Goal: Task Accomplishment & Management: Manage account settings

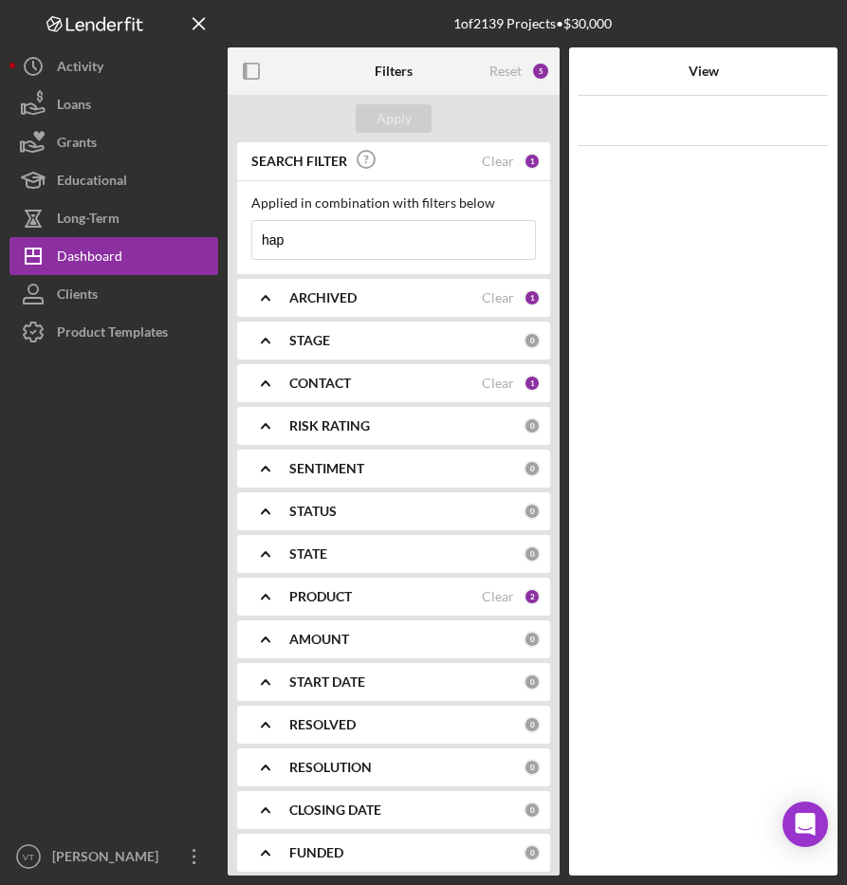
click at [299, 249] on input "hap" at bounding box center [393, 240] width 283 height 38
drag, startPoint x: 299, startPoint y: 248, endPoint x: 246, endPoint y: 251, distance: 53.2
click at [246, 251] on div "Applied in combination with filters below hap Icon/Menu Close" at bounding box center [393, 227] width 313 height 93
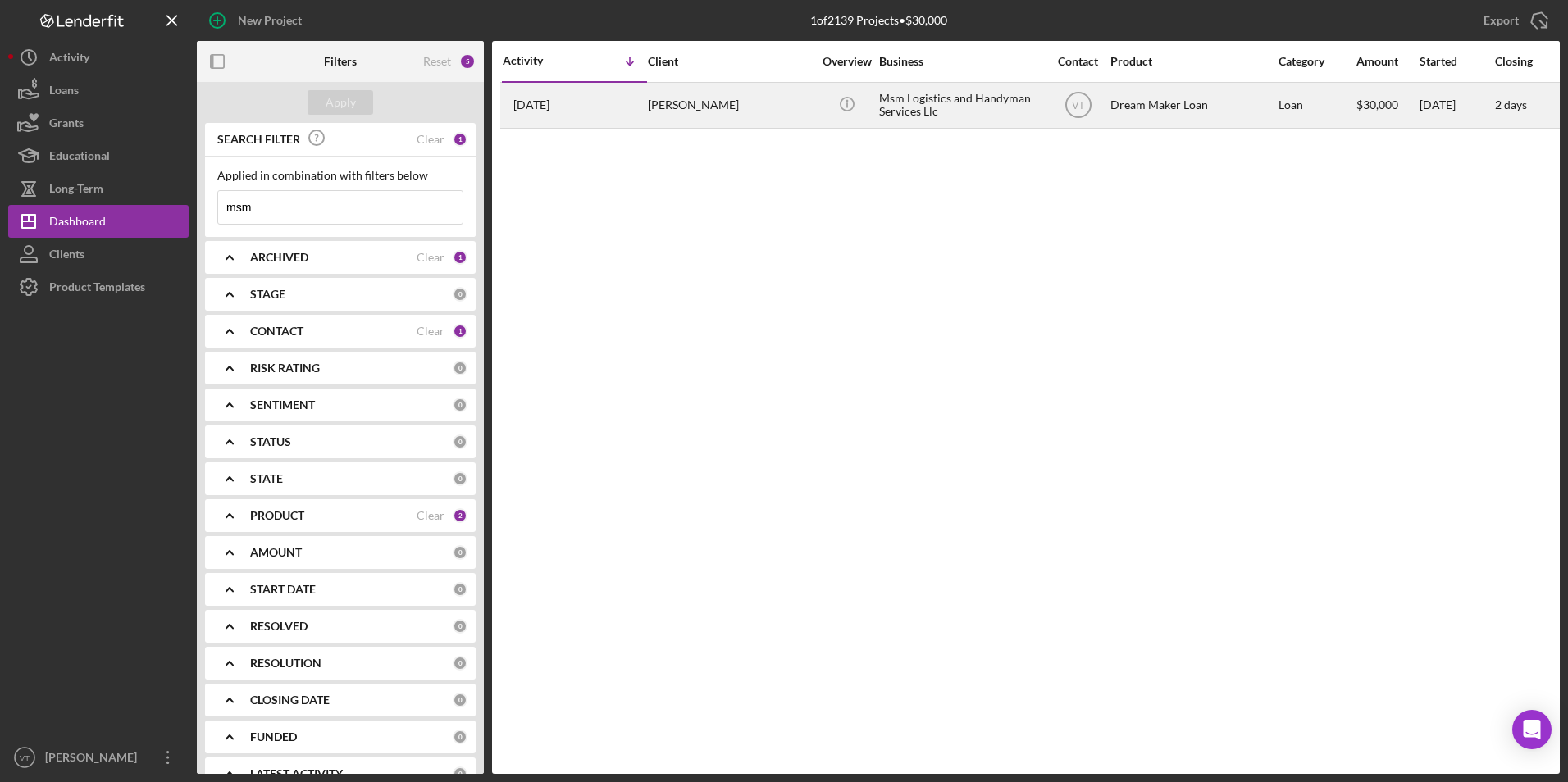
type input "msm"
click at [731, 120] on div "[PERSON_NAME]" at bounding box center [730, 105] width 164 height 43
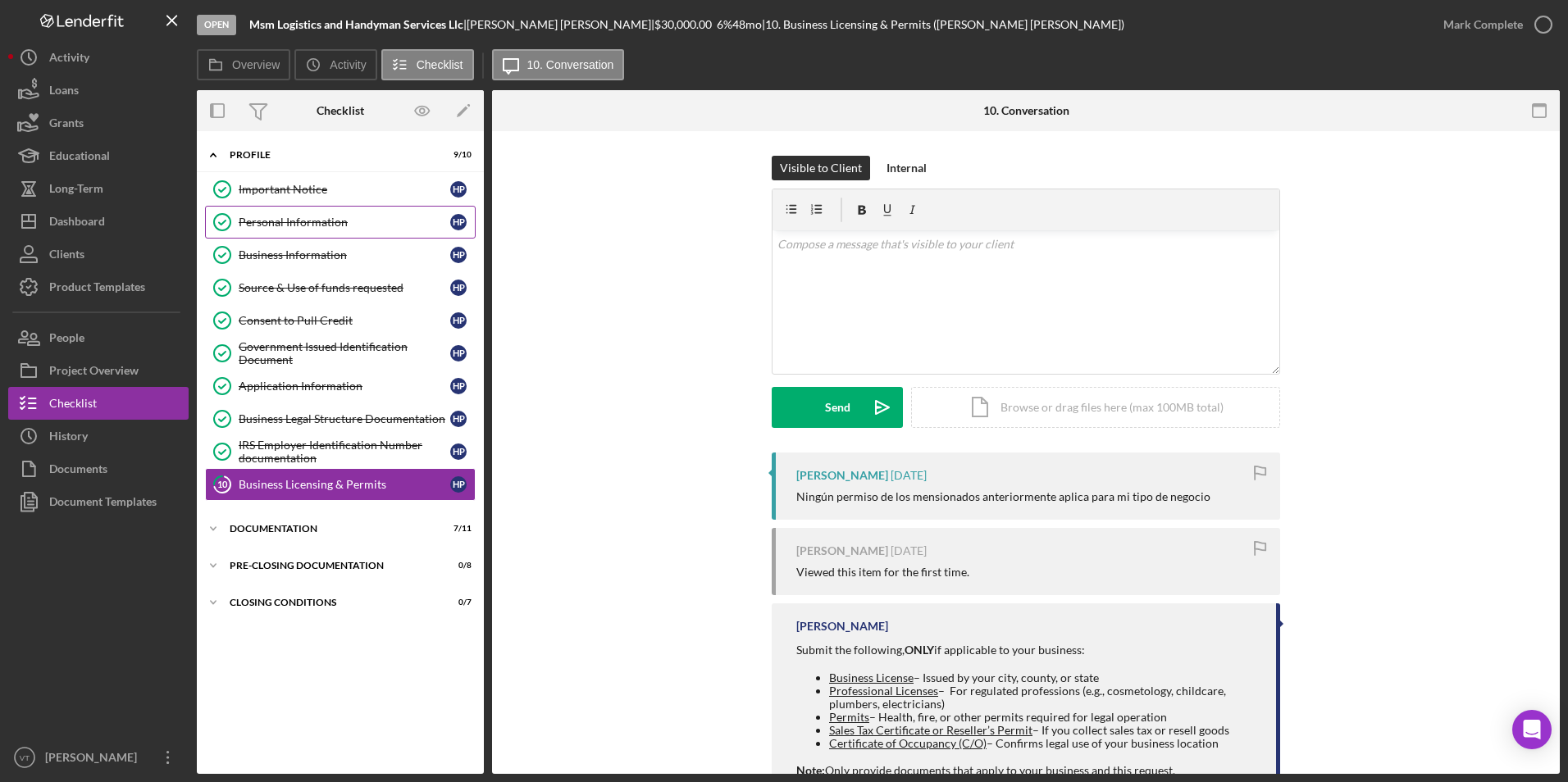
click at [312, 218] on div "Personal Information" at bounding box center [344, 222] width 212 height 13
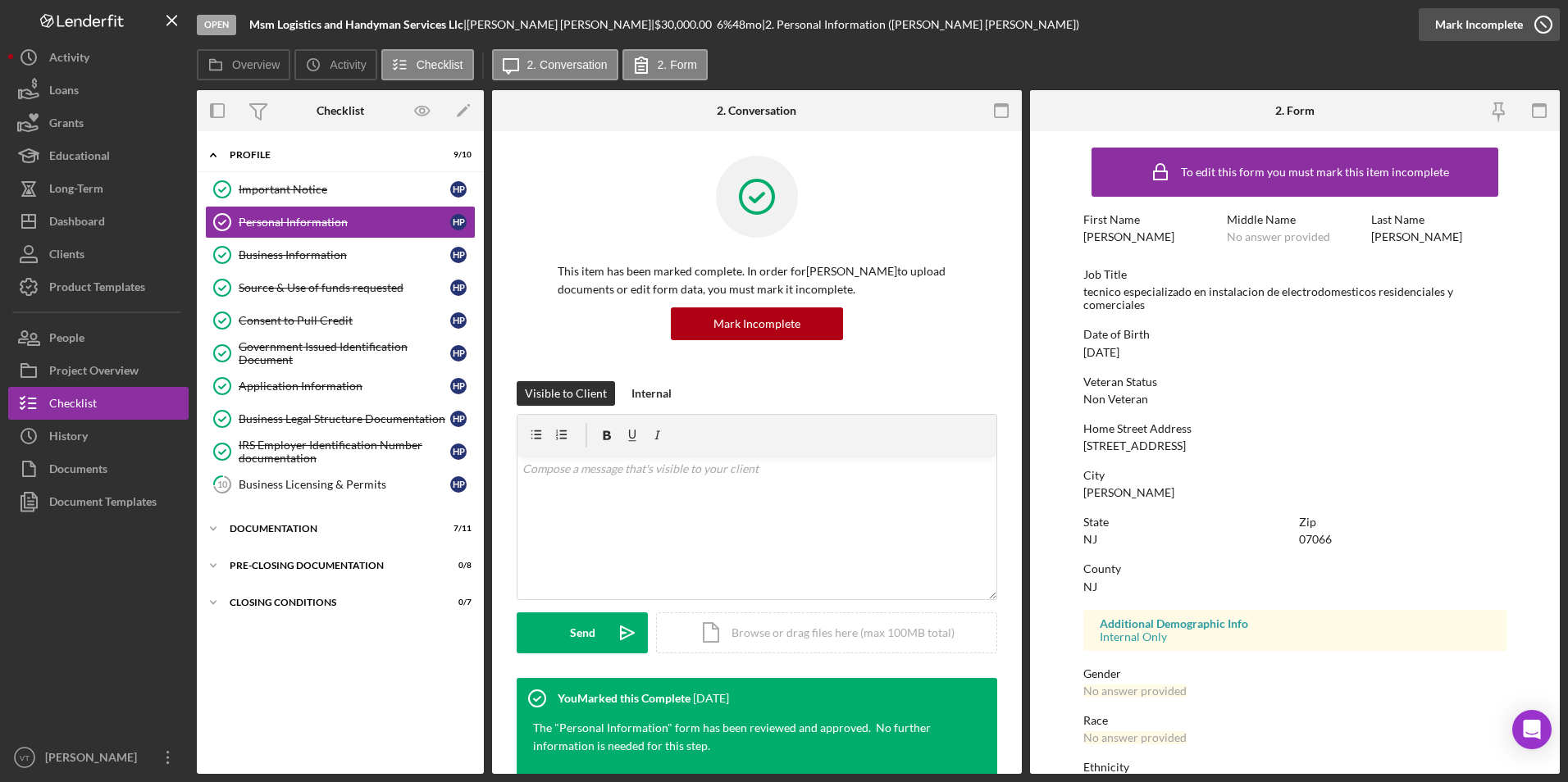
click at [731, 36] on div "Mark Incomplete" at bounding box center [1480, 24] width 88 height 33
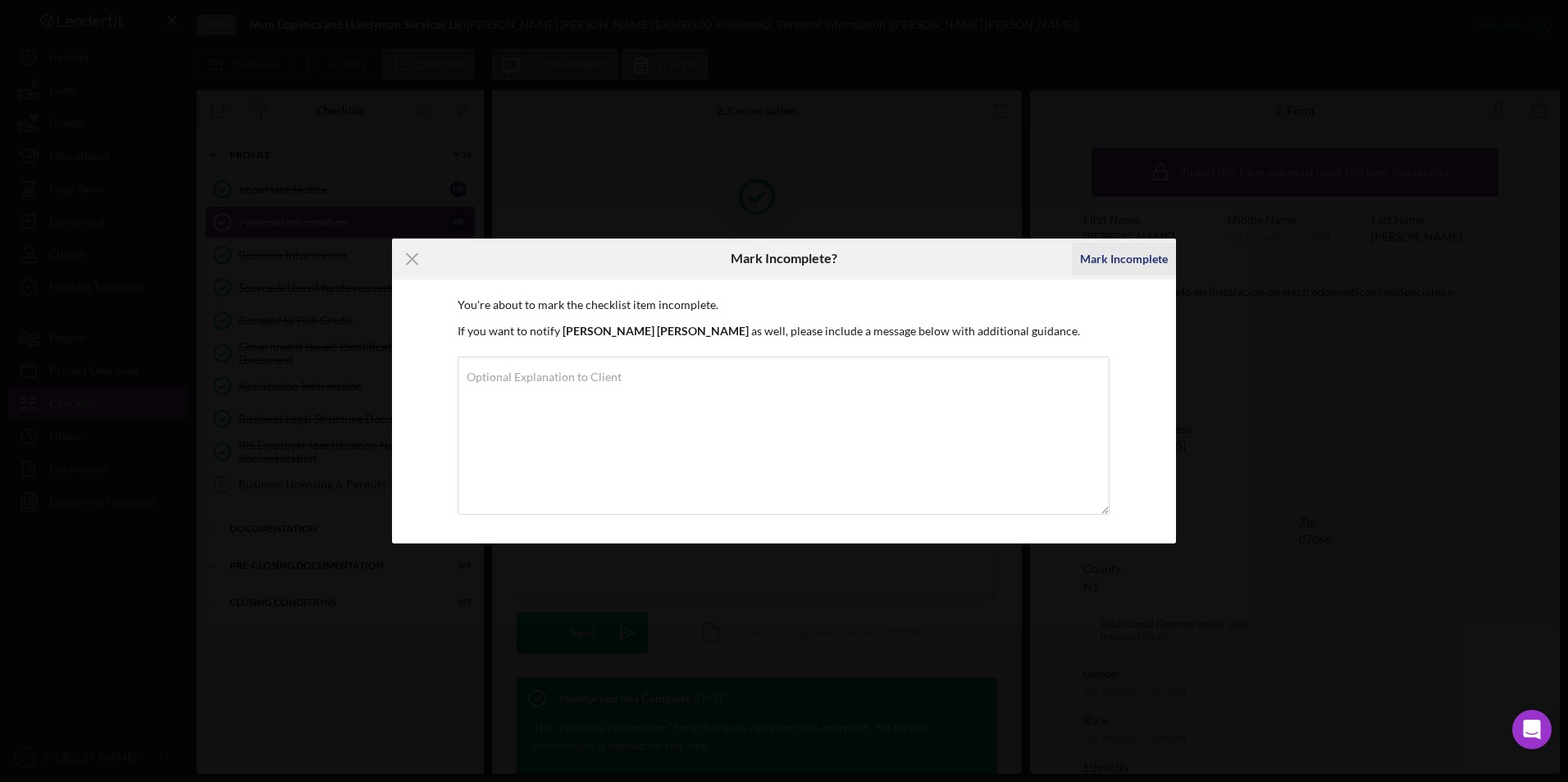
click at [731, 258] on div "Mark Incomplete" at bounding box center [1125, 259] width 88 height 33
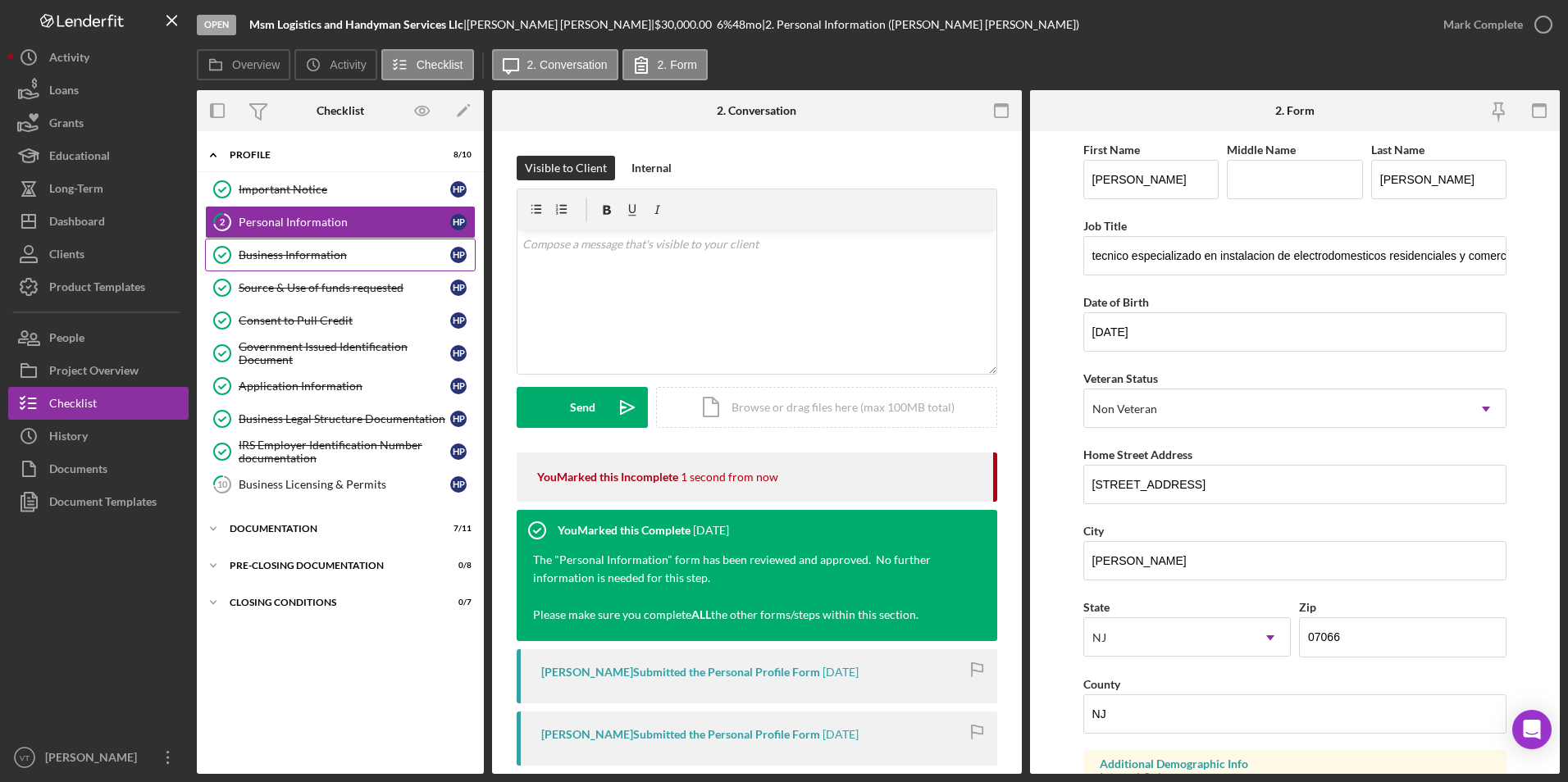
click at [330, 267] on link "Business Information Business Information H P" at bounding box center [340, 255] width 271 height 33
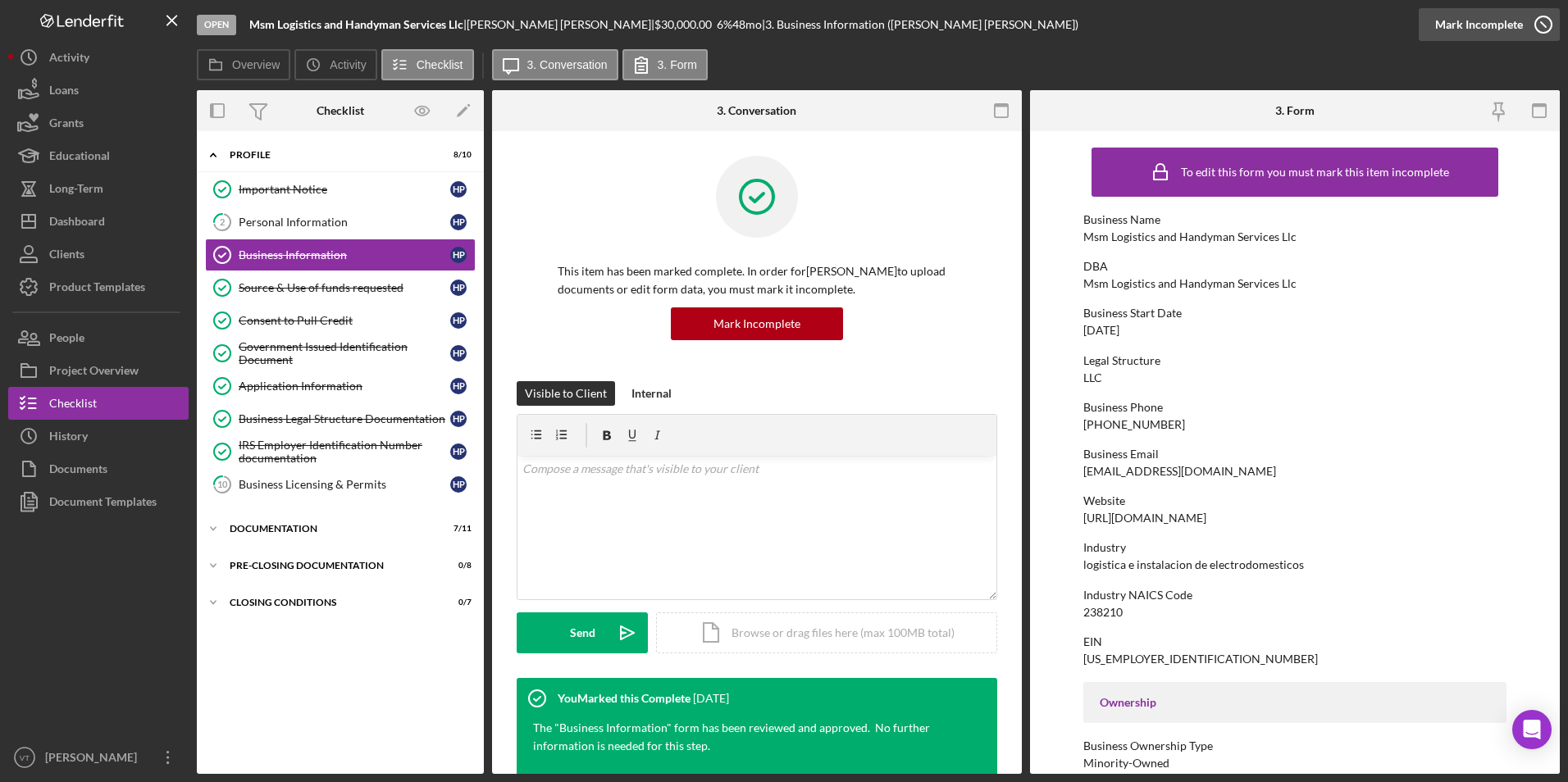
click at [731, 22] on button "Complete Mark Incomplete" at bounding box center [1489, 24] width 141 height 33
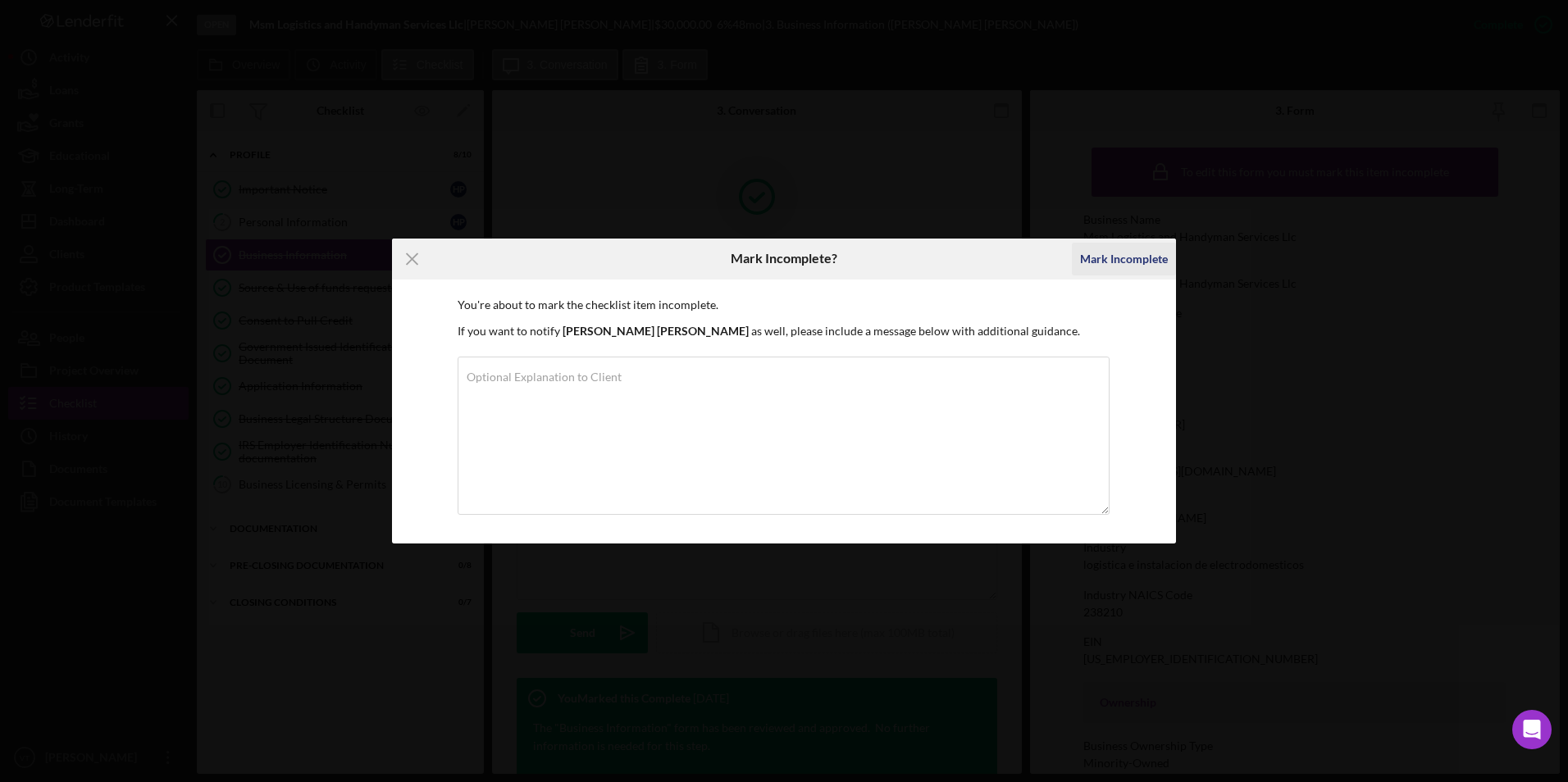
click at [731, 258] on div "Mark Incomplete" at bounding box center [1125, 259] width 88 height 33
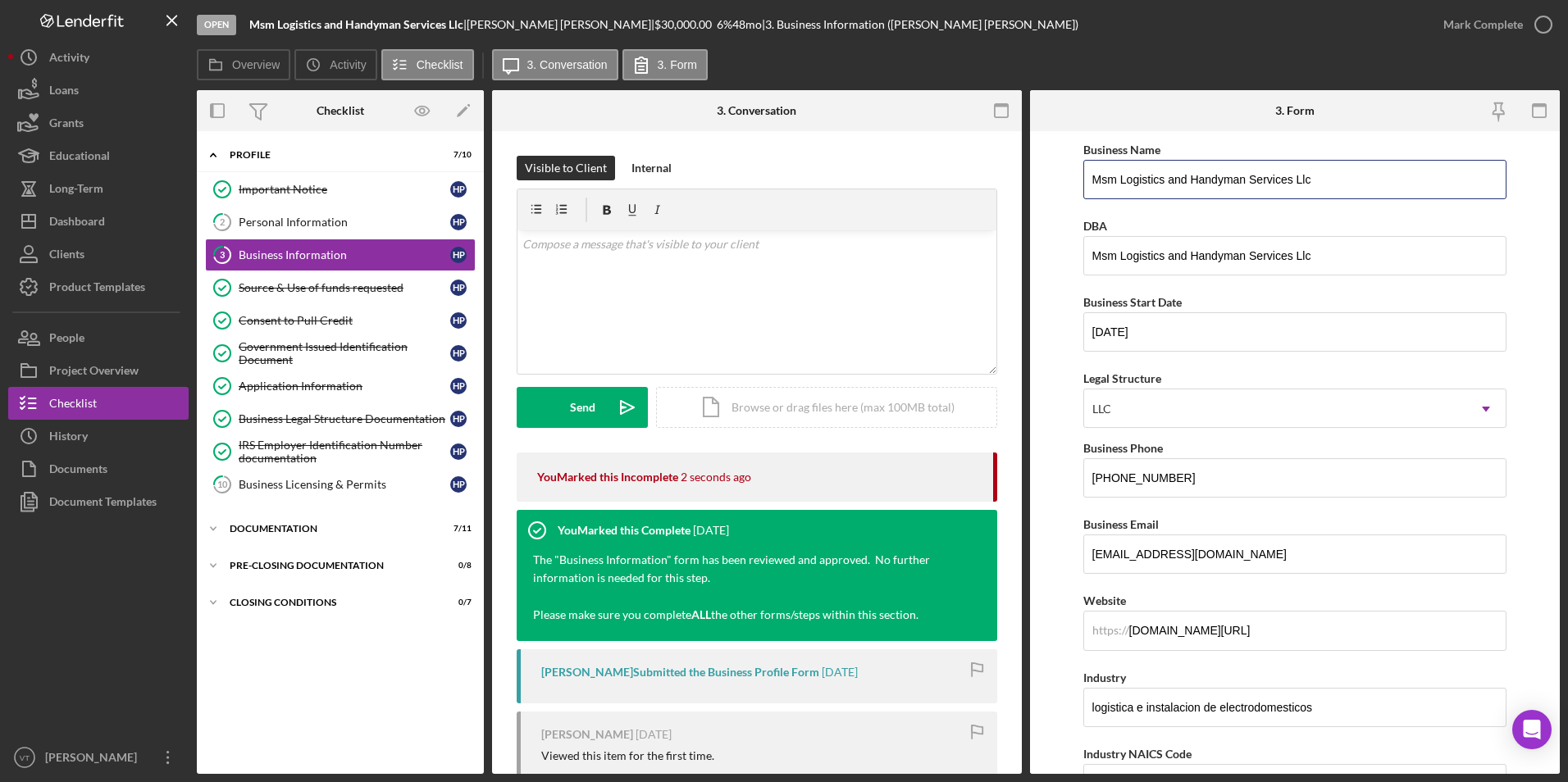
drag, startPoint x: 1113, startPoint y: 181, endPoint x: 1074, endPoint y: 181, distance: 39.0
click at [731, 181] on form "Business Name Msm Logistics and Handyman Services Llc DBA Msm Logistics and Han…" at bounding box center [1295, 453] width 530 height 643
click at [731, 176] on input "MSM Logistics and Handyman Services Llc" at bounding box center [1296, 180] width 424 height 40
drag, startPoint x: 1364, startPoint y: 178, endPoint x: 1049, endPoint y: 208, distance: 316.4
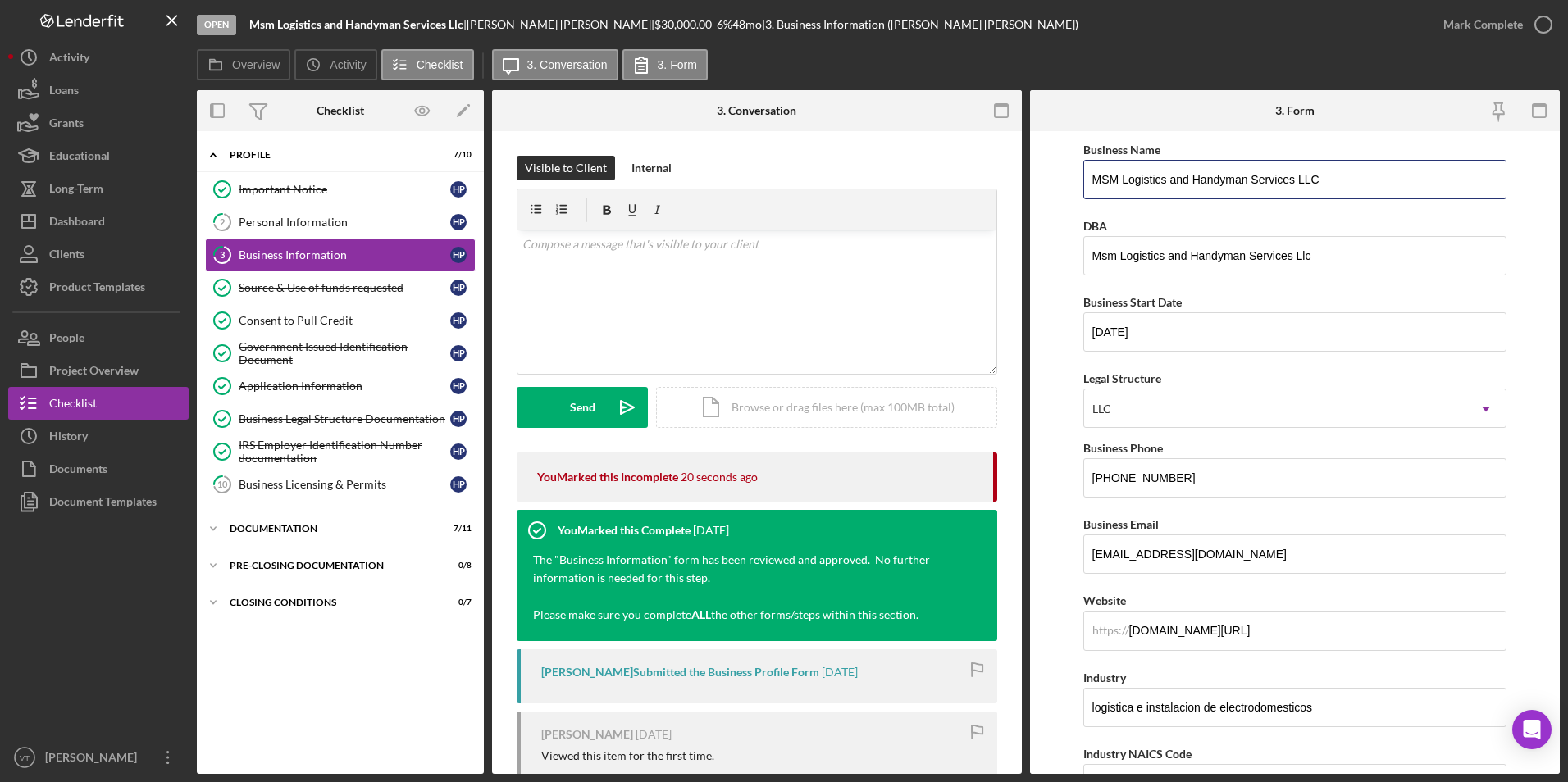
click at [731, 208] on form "Business Name MSM Logistics and Handyman Services LLC DBA Msm Logistics and Han…" at bounding box center [1295, 453] width 530 height 643
type input "MSM Logistics and Handyman Services LLC"
drag, startPoint x: 1398, startPoint y: 255, endPoint x: 988, endPoint y: 273, distance: 410.4
click at [731, 273] on div "Overview Internal Workflow Stage Open Icon/Dropdown Arrow Archive (can unarchiv…" at bounding box center [878, 431] width 1363 height 683
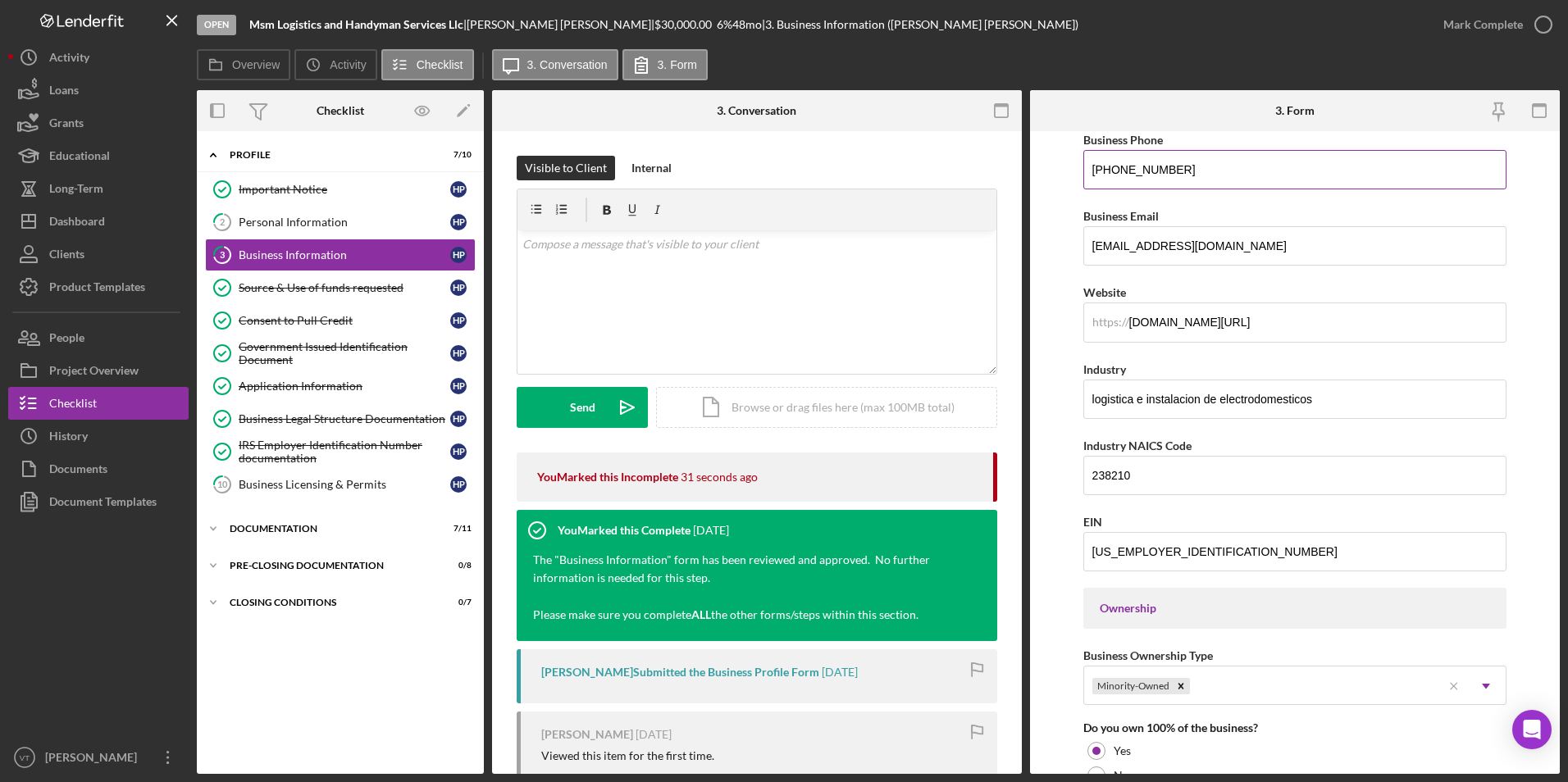
scroll to position [328, 0]
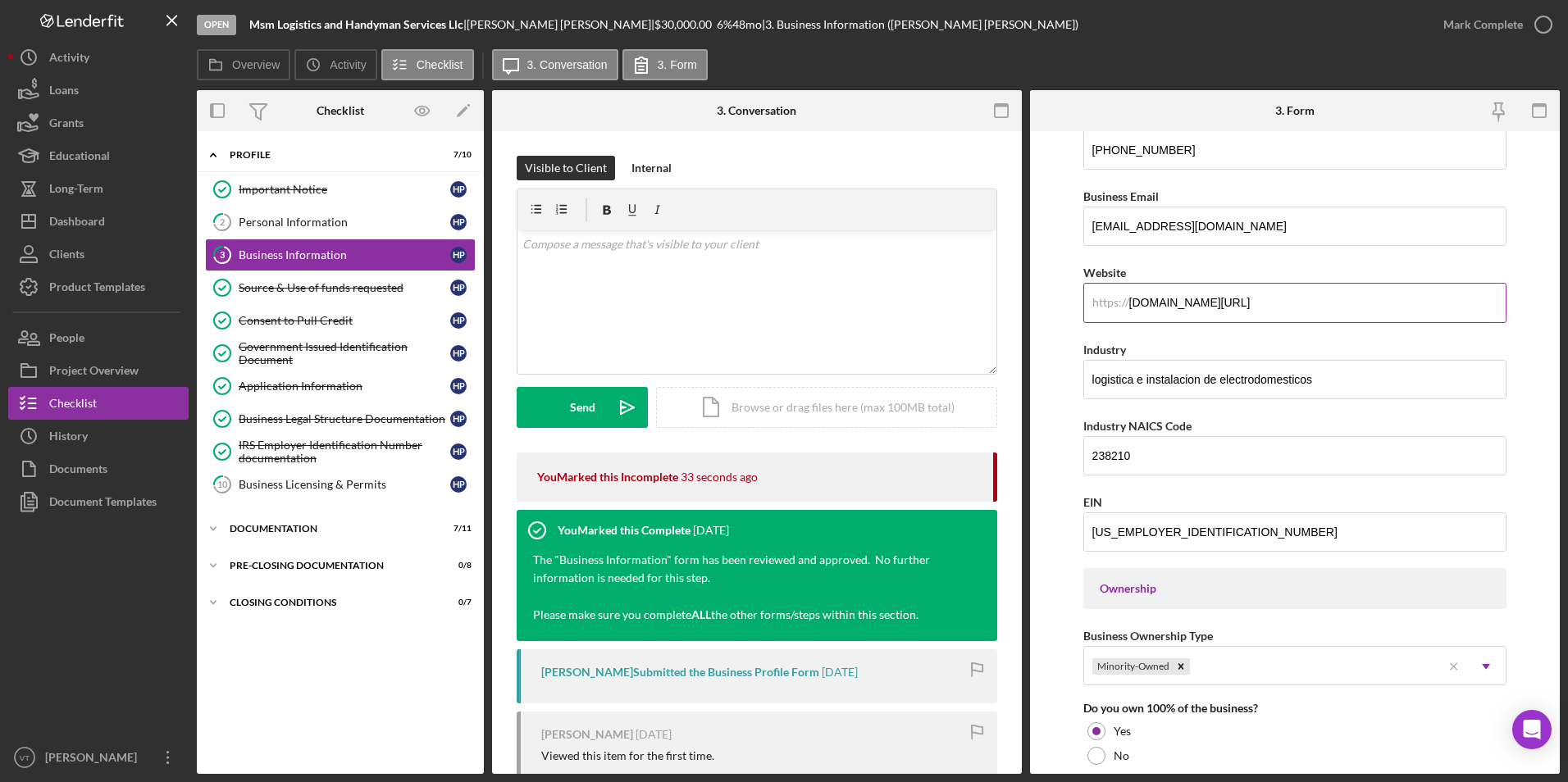
click at [731, 315] on input "[DOMAIN_NAME][URL]" at bounding box center [1296, 302] width 424 height 40
drag, startPoint x: 1450, startPoint y: 304, endPoint x: 1007, endPoint y: 327, distance: 443.6
click at [731, 327] on div "Overview Internal Workflow Stage Open Icon/Dropdown Arrow Archive (can unarchiv…" at bounding box center [878, 431] width 1363 height 683
click at [731, 283] on form "Business Name MSM Logistics and Handyman Services LLC DBA Business Start Date […" at bounding box center [1295, 453] width 530 height 643
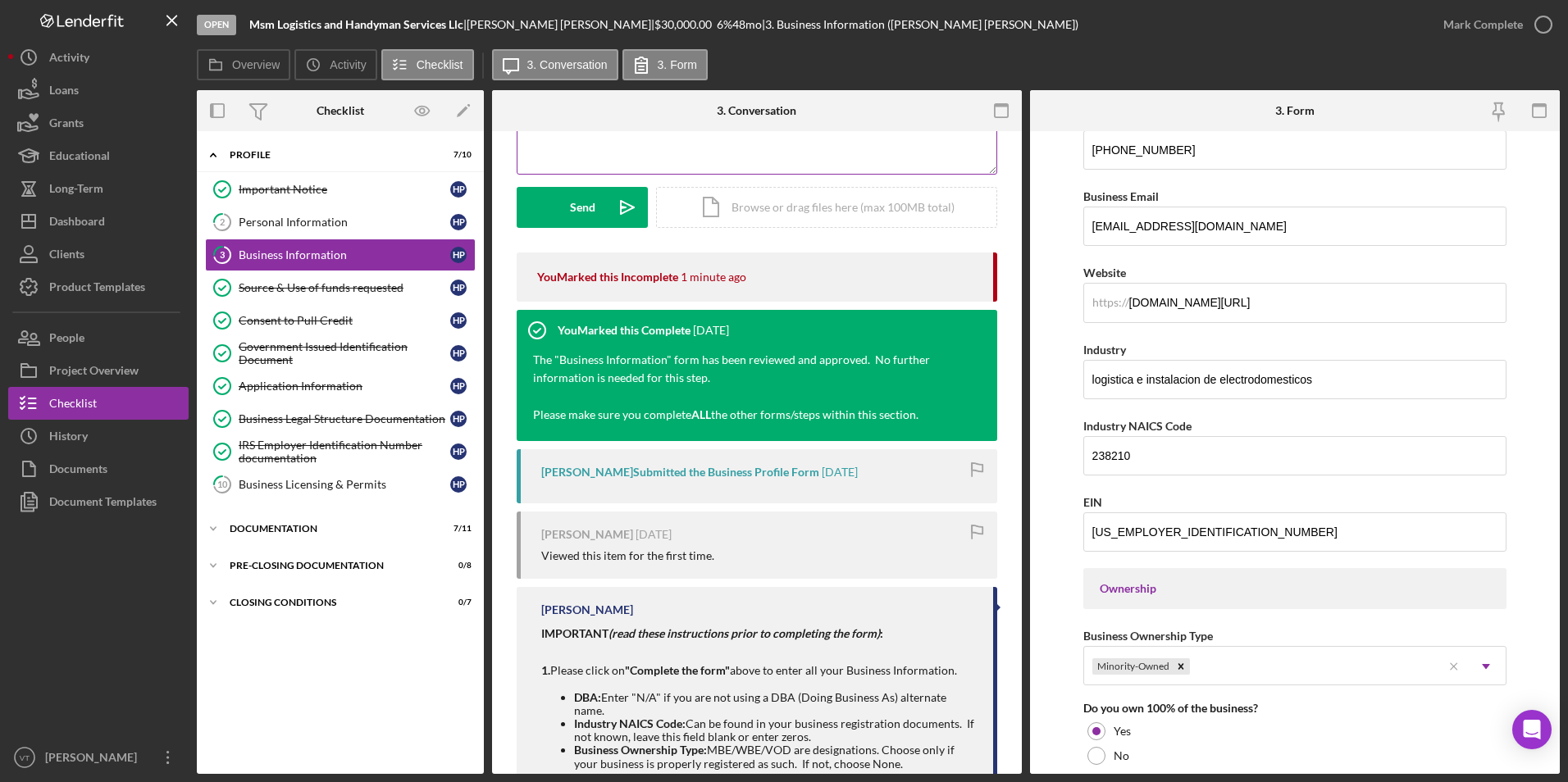
scroll to position [297, 0]
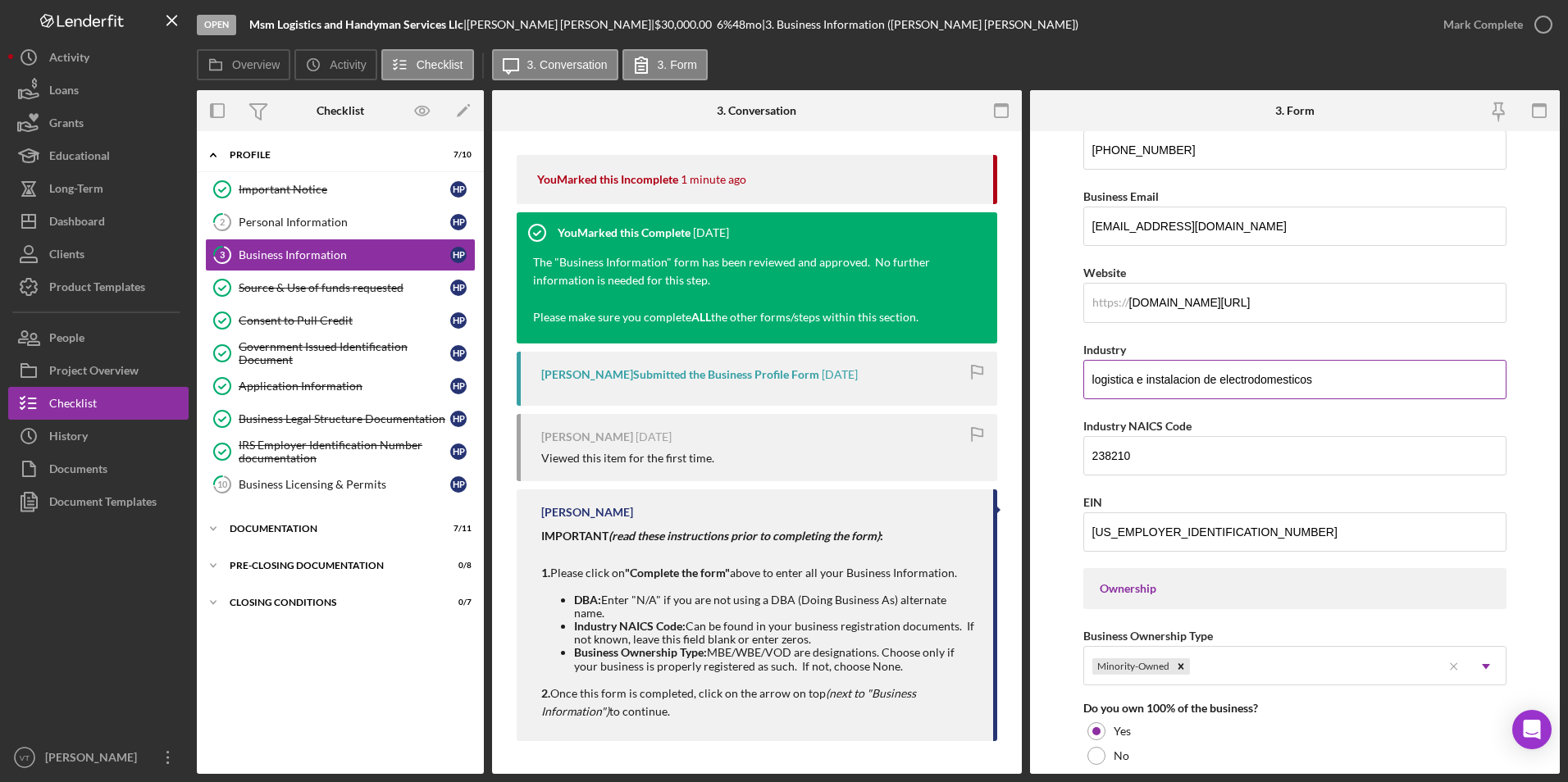
click at [731, 376] on input "logistica e instalacion de electrodomesticos" at bounding box center [1296, 380] width 424 height 40
drag, startPoint x: 1349, startPoint y: 378, endPoint x: 1057, endPoint y: 385, distance: 292.1
click at [731, 385] on form "Business Name MSM Logistics and Handyman Services LLC DBA Business Start Date […" at bounding box center [1295, 453] width 530 height 643
paste input "Electrical Contractors and Other Wiring Installation Contractor"
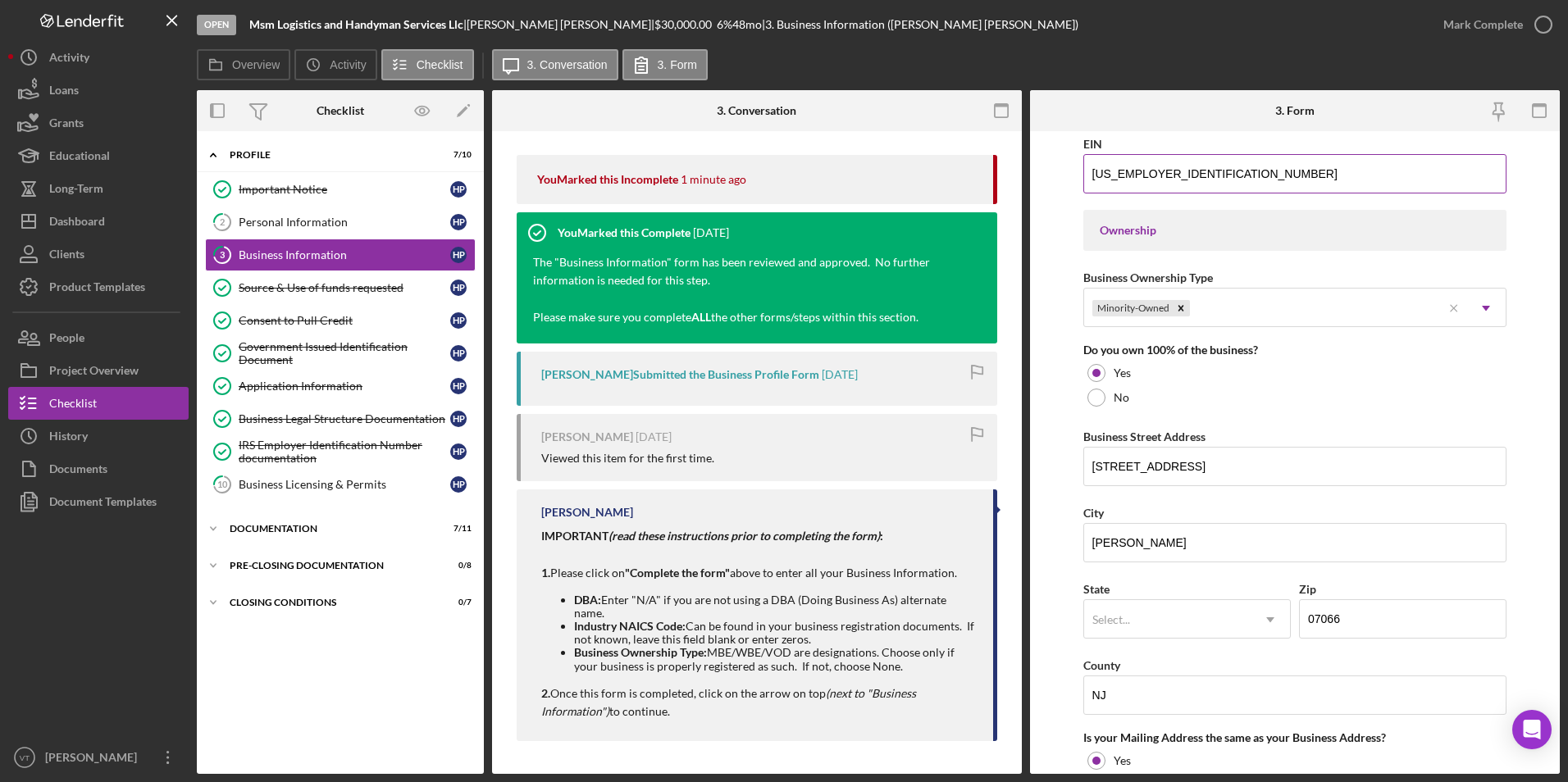
scroll to position [738, 0]
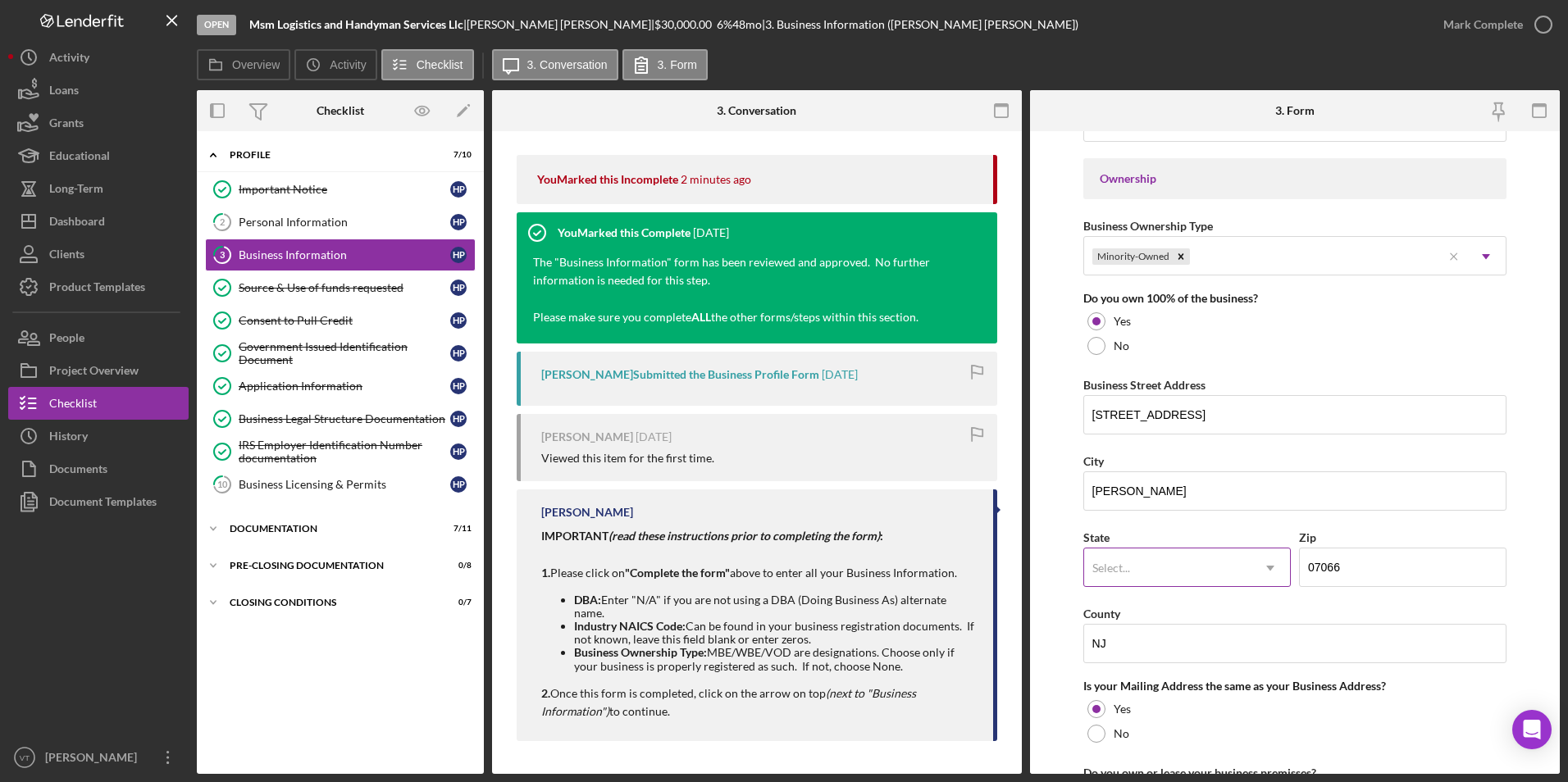
type input "Electrical Contractors and Other Wiring Installation Contractors"
click at [731, 562] on div "Select..." at bounding box center [1168, 569] width 167 height 38
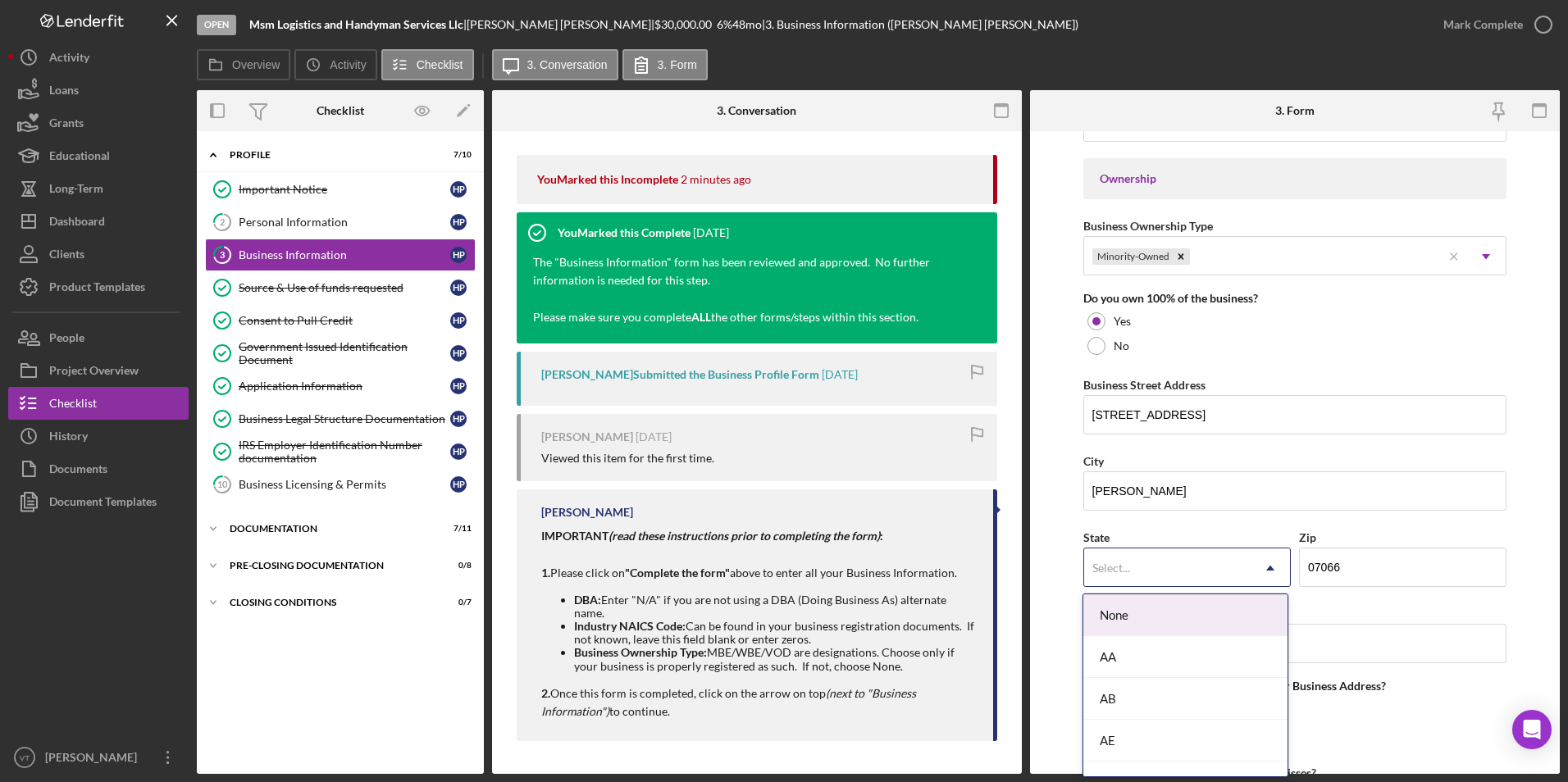
type input "n"
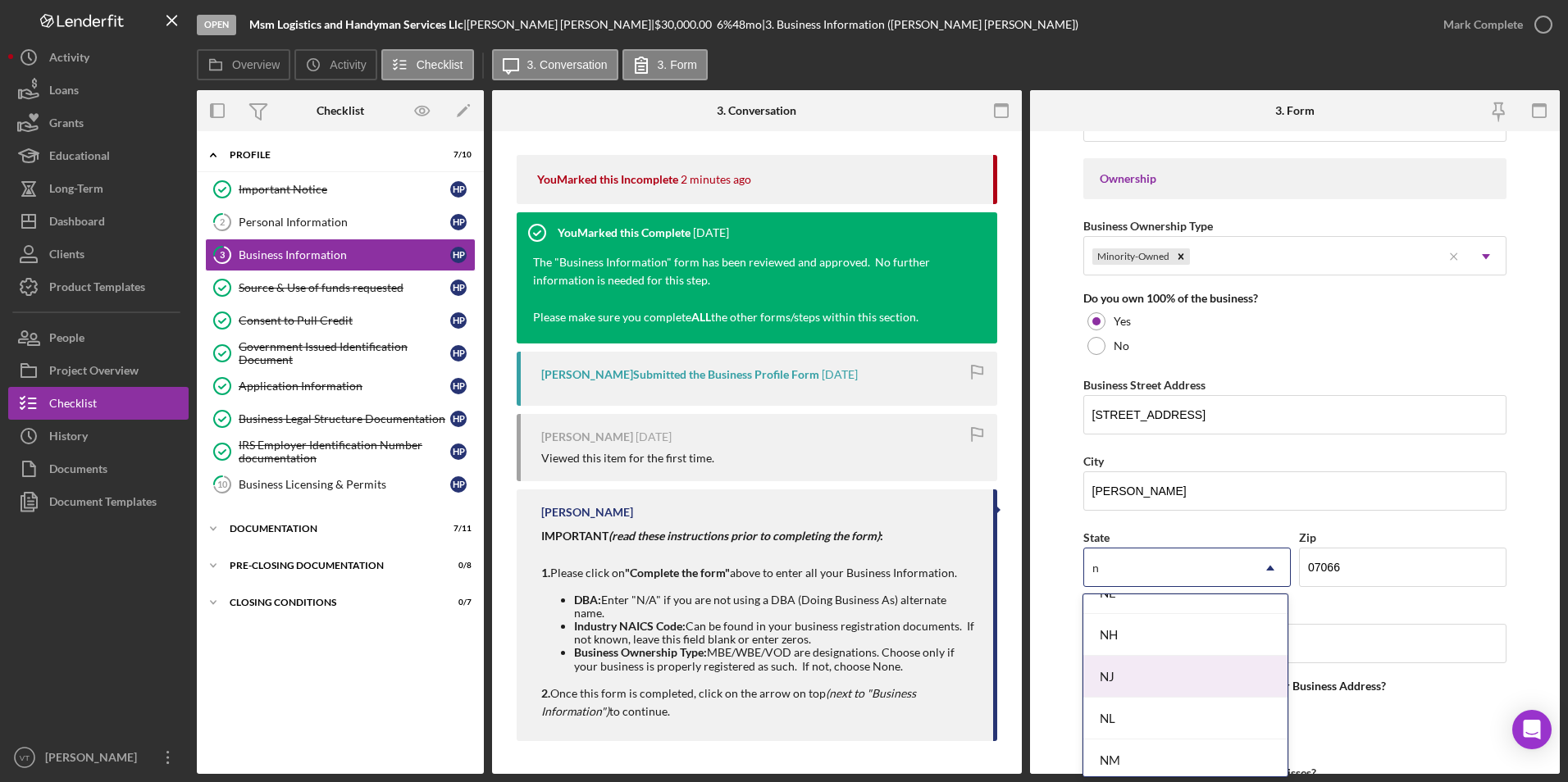
click at [731, 679] on div "NJ" at bounding box center [1186, 677] width 204 height 41
click at [731, 645] on input "NJ" at bounding box center [1296, 644] width 424 height 40
drag, startPoint x: 1132, startPoint y: 645, endPoint x: 1066, endPoint y: 652, distance: 66.4
click at [731, 652] on form "Business Name MSM Logistics and Handyman Services LLC DBA Business Start Date […" at bounding box center [1295, 453] width 530 height 643
type input "UNION"
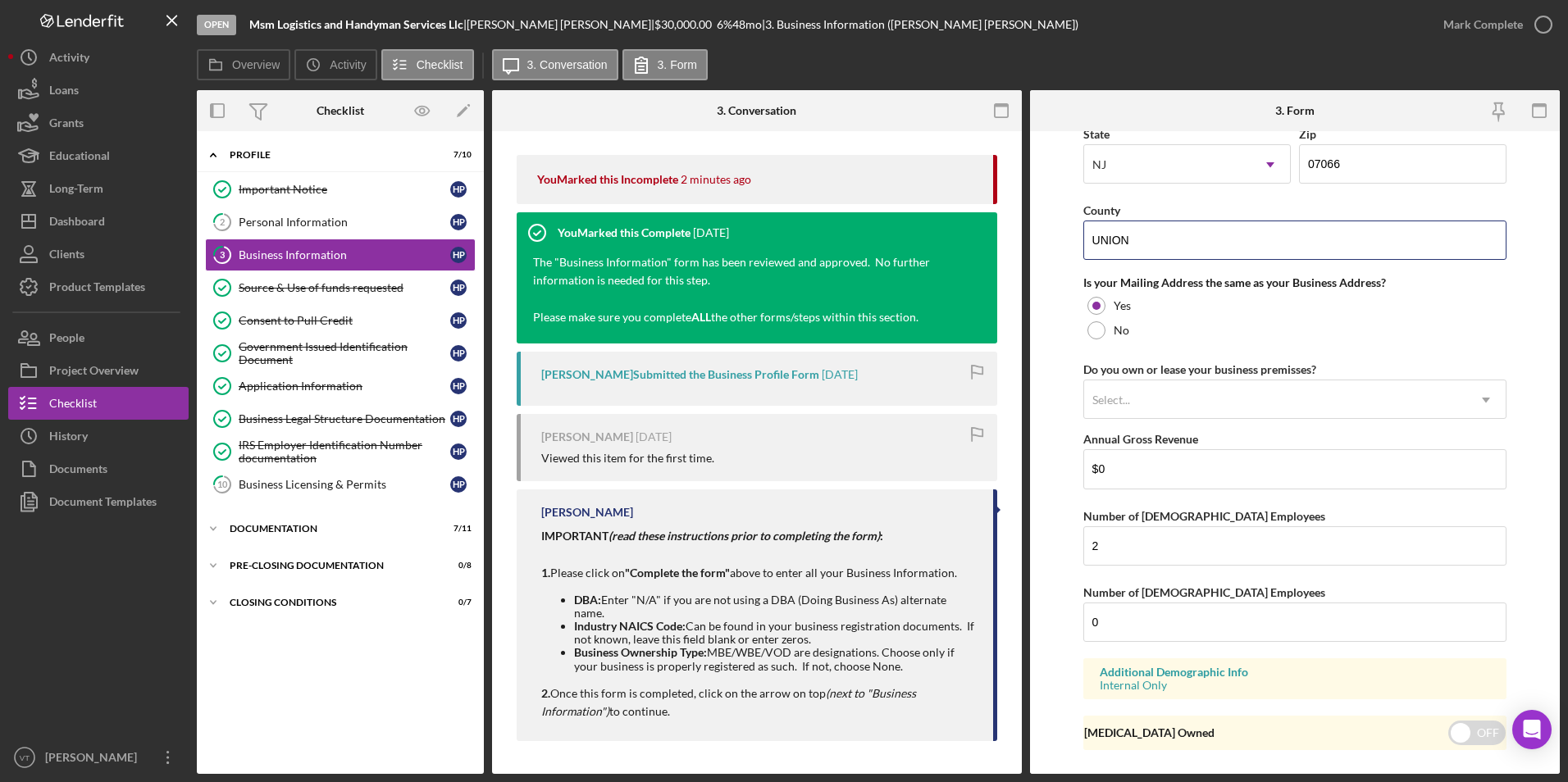
scroll to position [1148, 0]
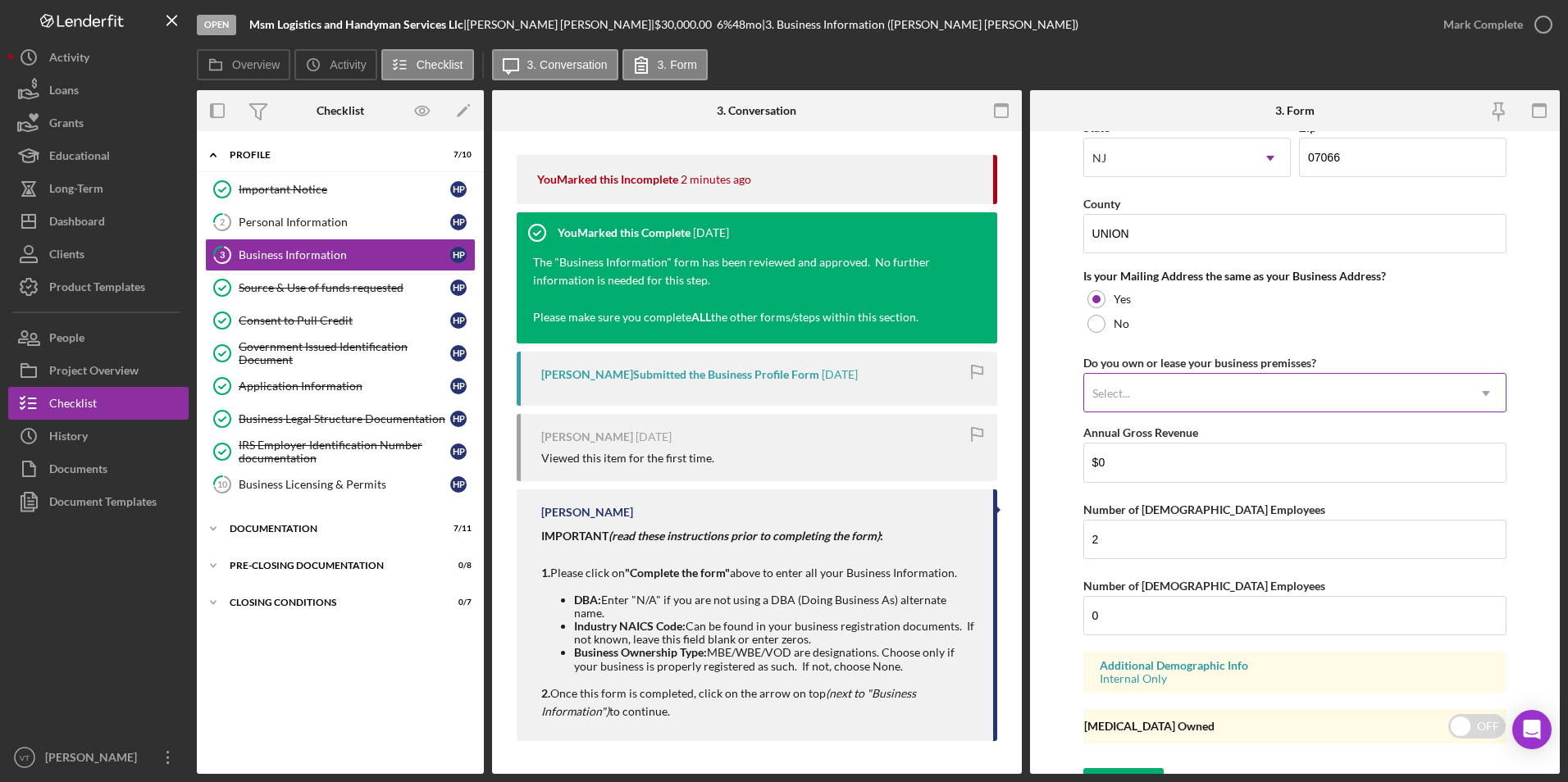
click at [731, 391] on div "Select..." at bounding box center [1276, 394] width 383 height 38
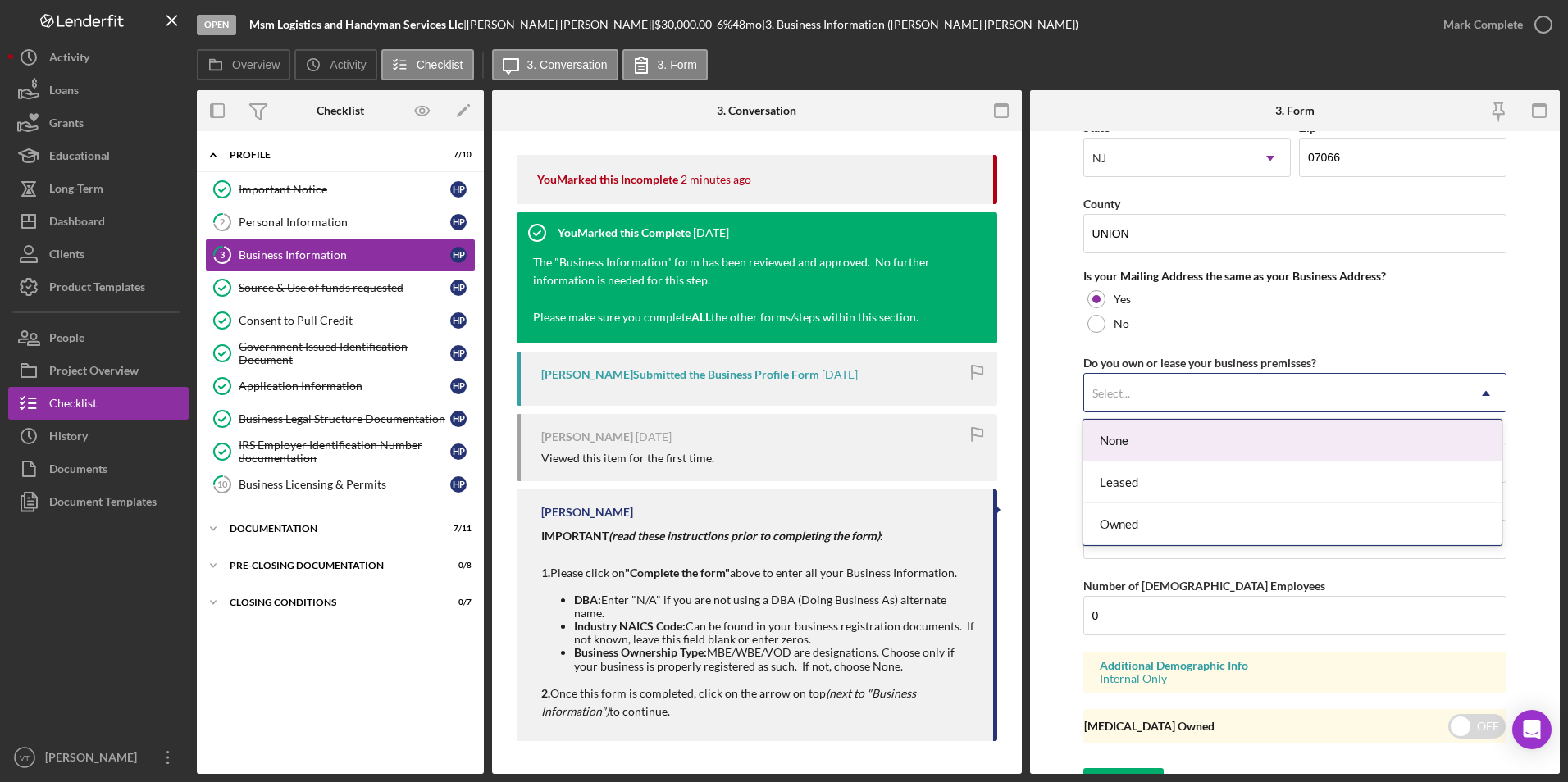
click at [731, 448] on div "None" at bounding box center [1293, 441] width 418 height 41
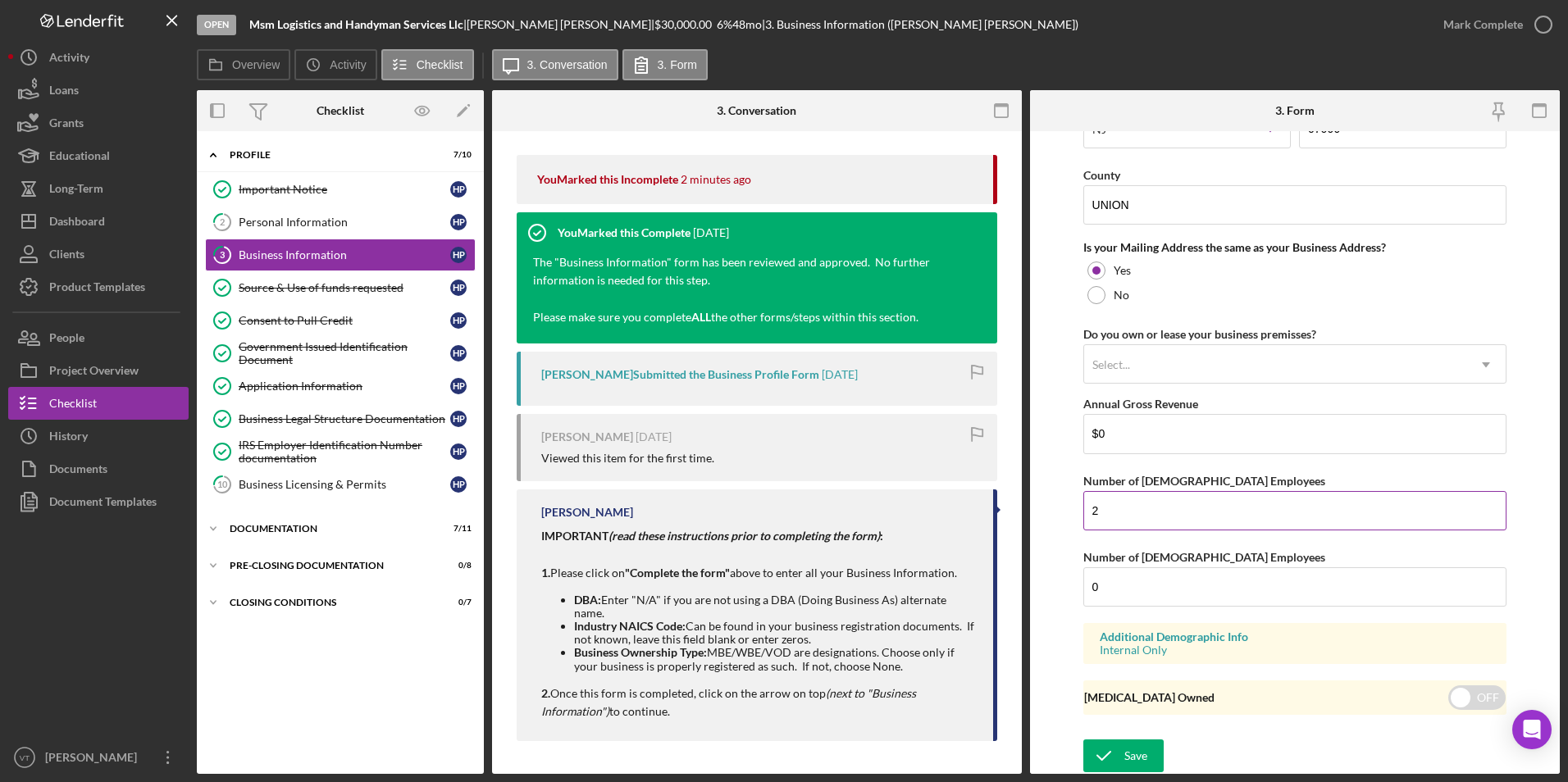
scroll to position [1178, 0]
drag, startPoint x: 1113, startPoint y: 511, endPoint x: 1028, endPoint y: 511, distance: 85.0
click at [731, 511] on div "Overview Internal Workflow Stage Open Icon/Dropdown Arrow Archive (can unarchiv…" at bounding box center [878, 431] width 1363 height 683
type input "1"
click at [731, 556] on form "Business Name MSM Logistics and Handyman Services LLC DBA Business Start Date […" at bounding box center [1295, 453] width 530 height 643
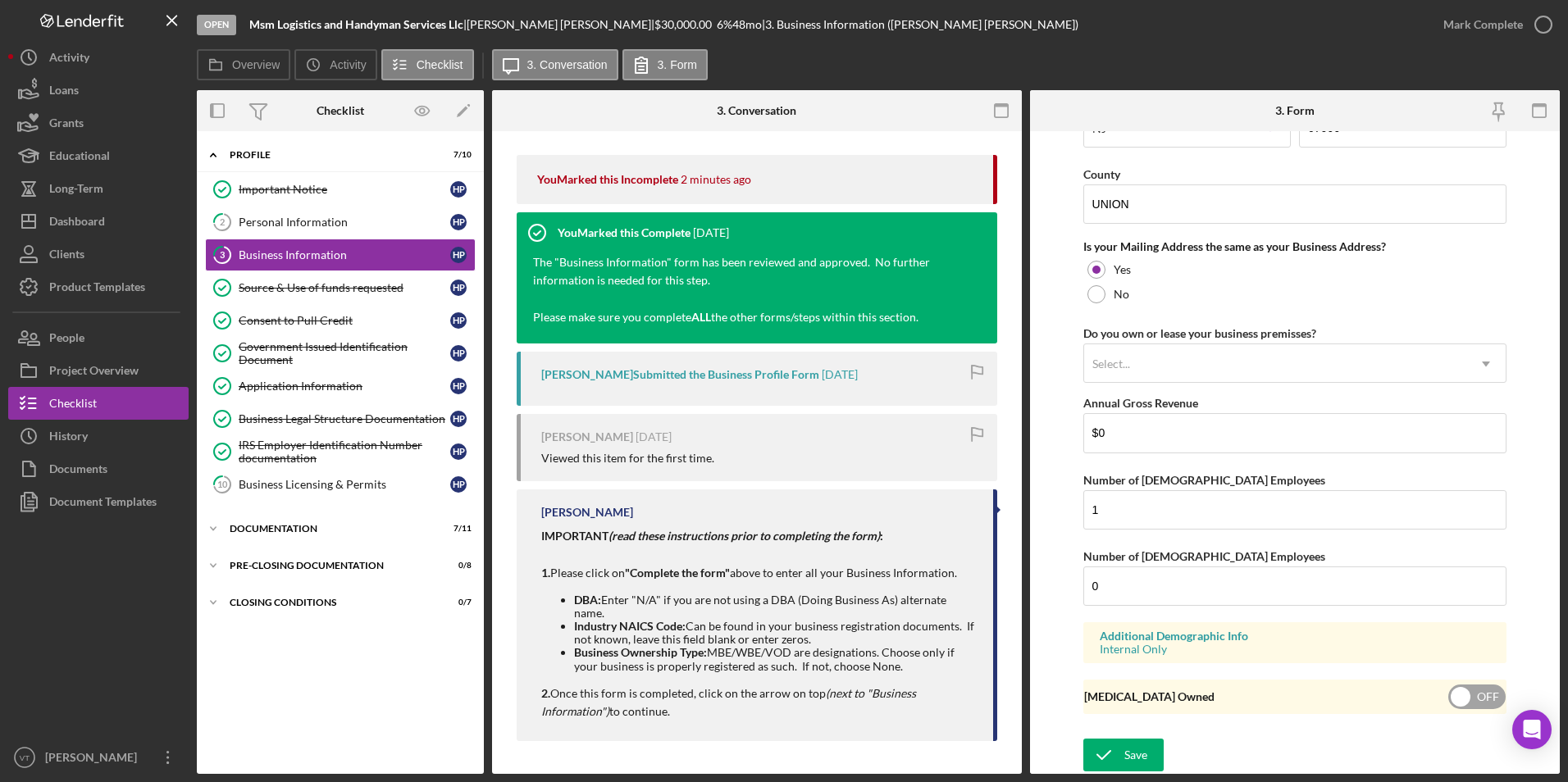
click at [731, 699] on input "checkbox" at bounding box center [1477, 696] width 57 height 24
checkbox input "true"
click at [731, 757] on div "Save" at bounding box center [1136, 755] width 23 height 33
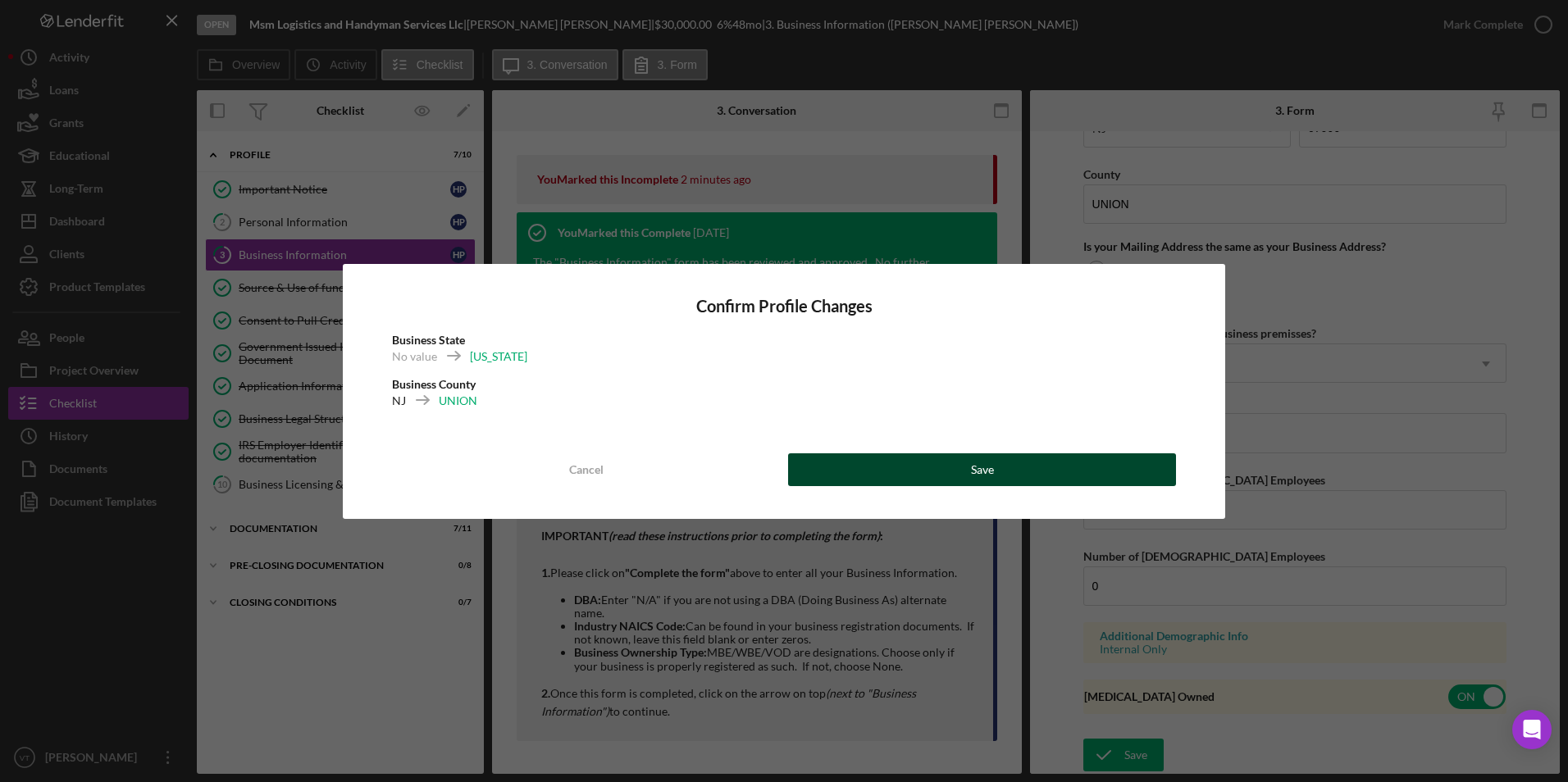
click at [731, 480] on button "Save" at bounding box center [982, 470] width 388 height 33
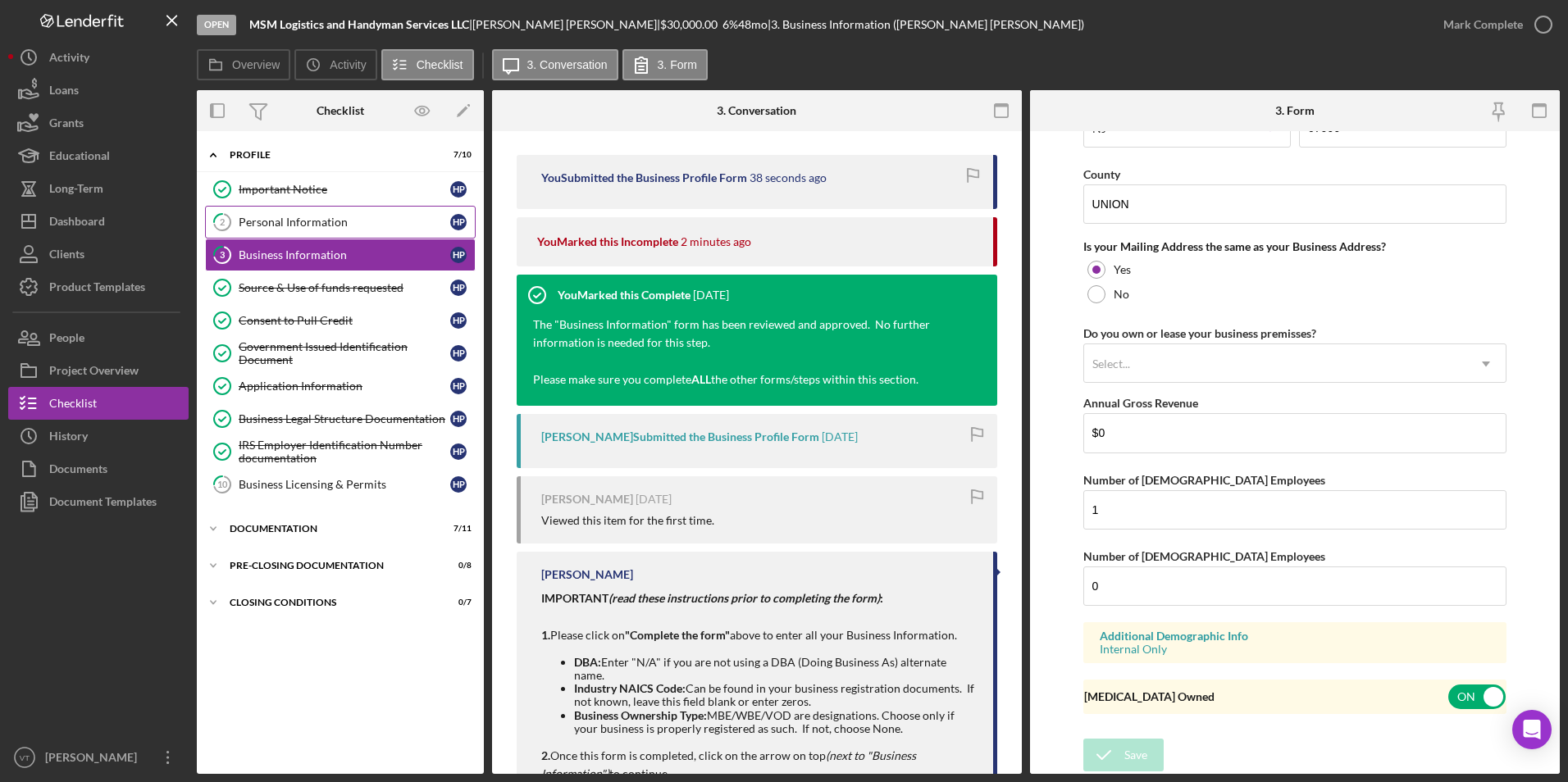
click at [299, 224] on div "Personal Information" at bounding box center [344, 222] width 212 height 13
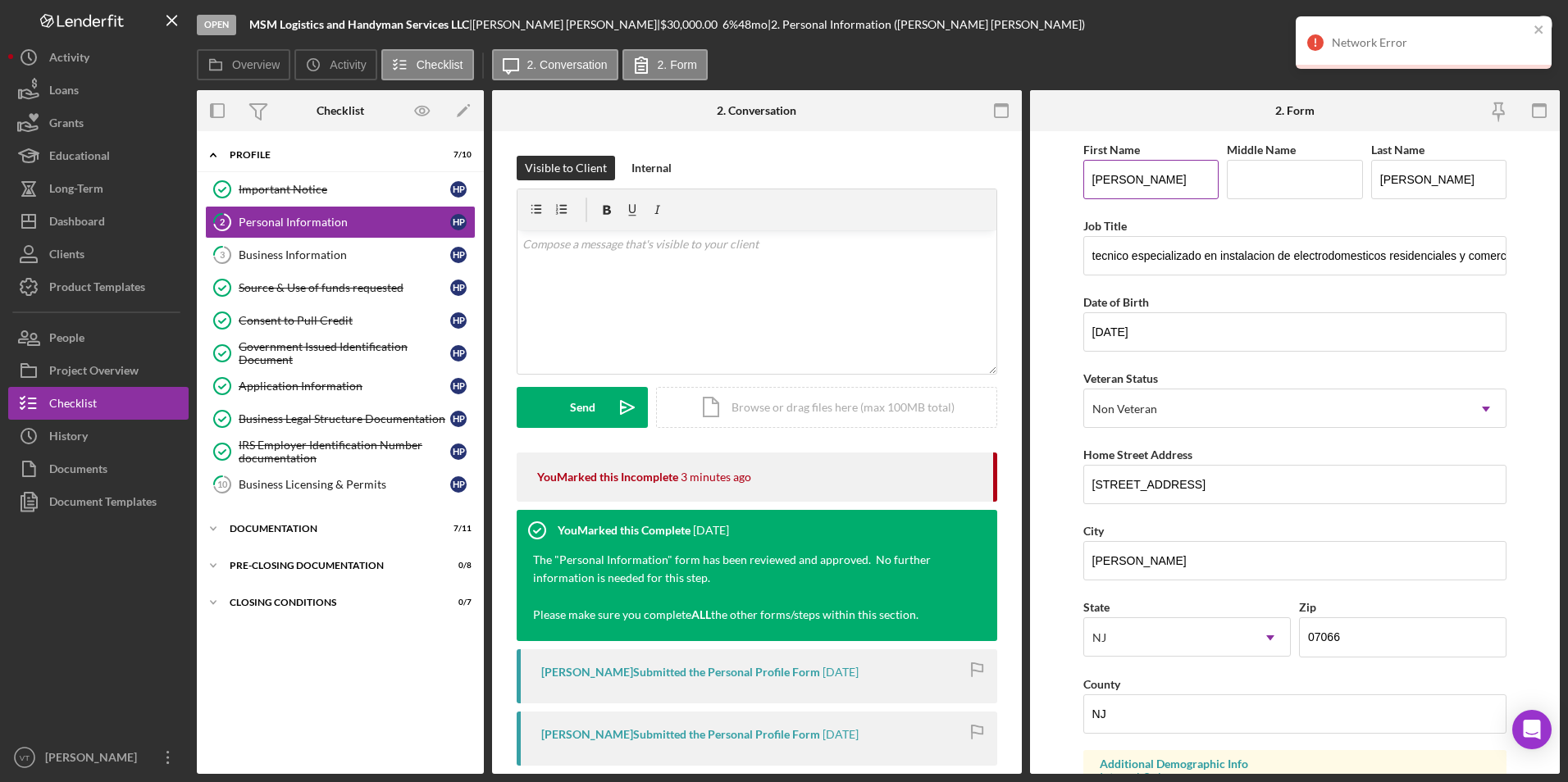
click at [731, 180] on input "[PERSON_NAME]" at bounding box center [1152, 180] width 137 height 40
type input "[PERSON_NAME]"
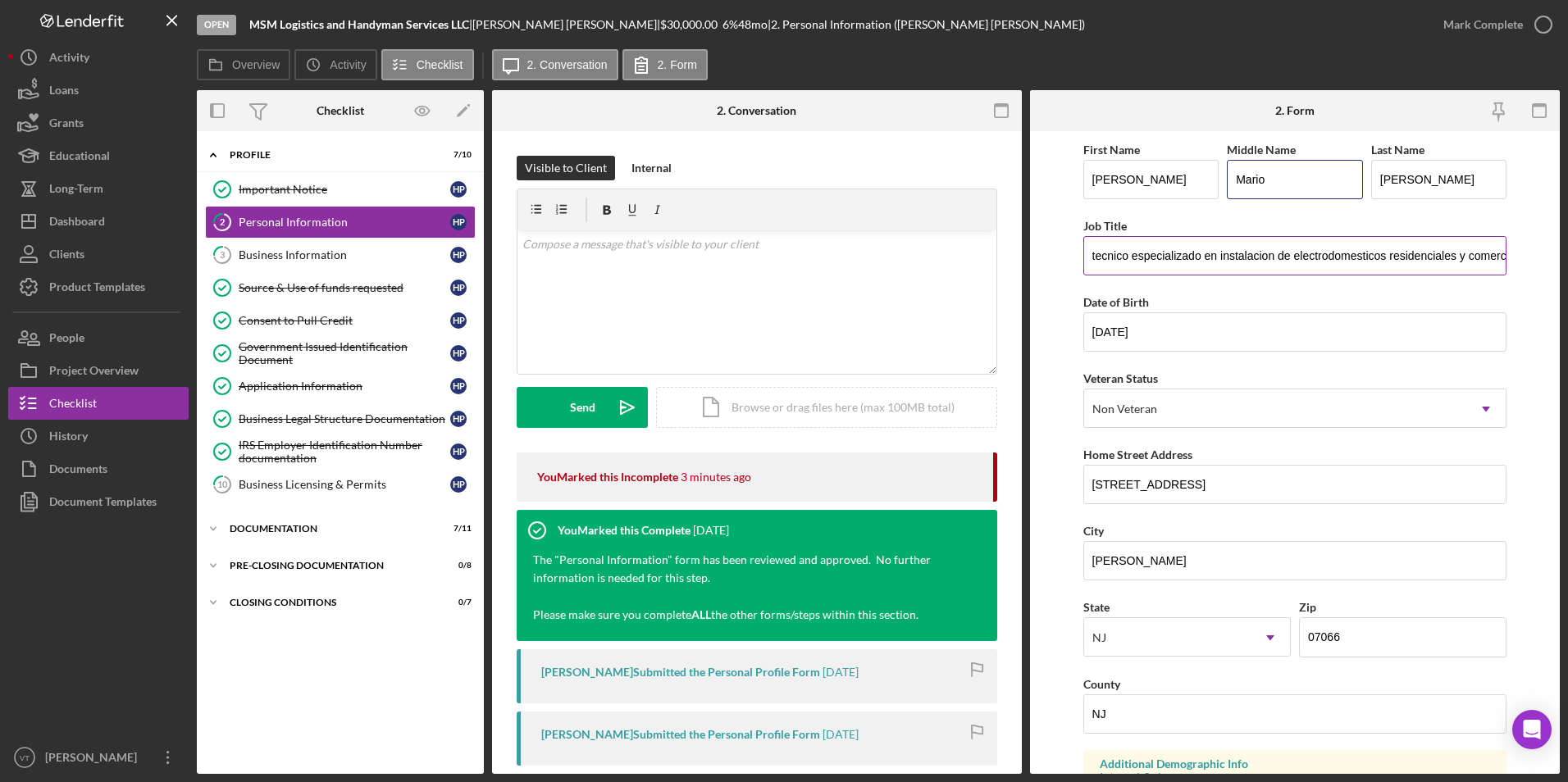
type input "Mario"
drag, startPoint x: 1086, startPoint y: 253, endPoint x: 1621, endPoint y: 230, distance: 535.5
click at [731, 230] on html "Open MSM Logistics and Handyman Services LLC | [PERSON_NAME] | $30,000.00 6 % 4…" at bounding box center [784, 391] width 1568 height 782
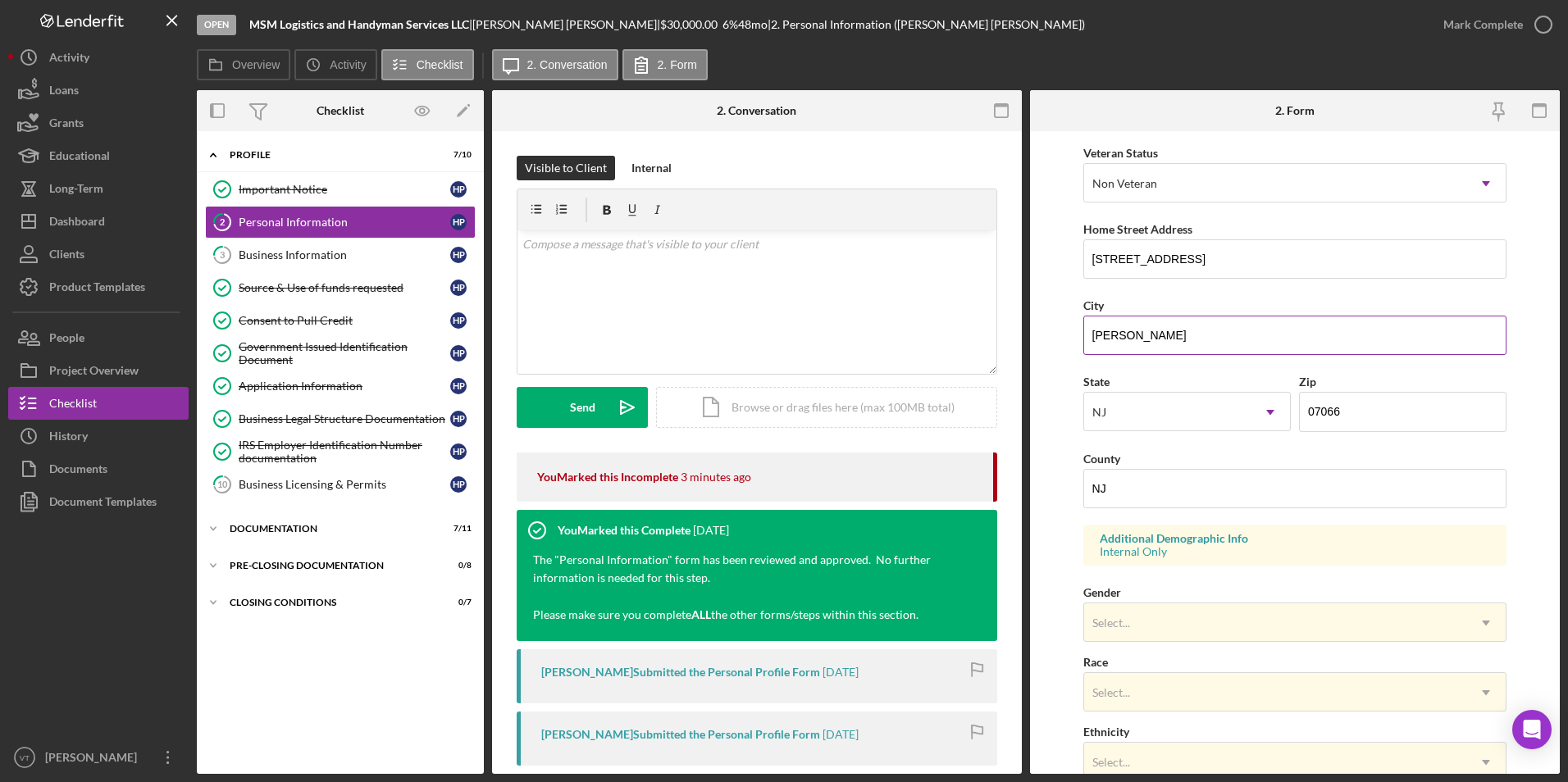
scroll to position [246, 0]
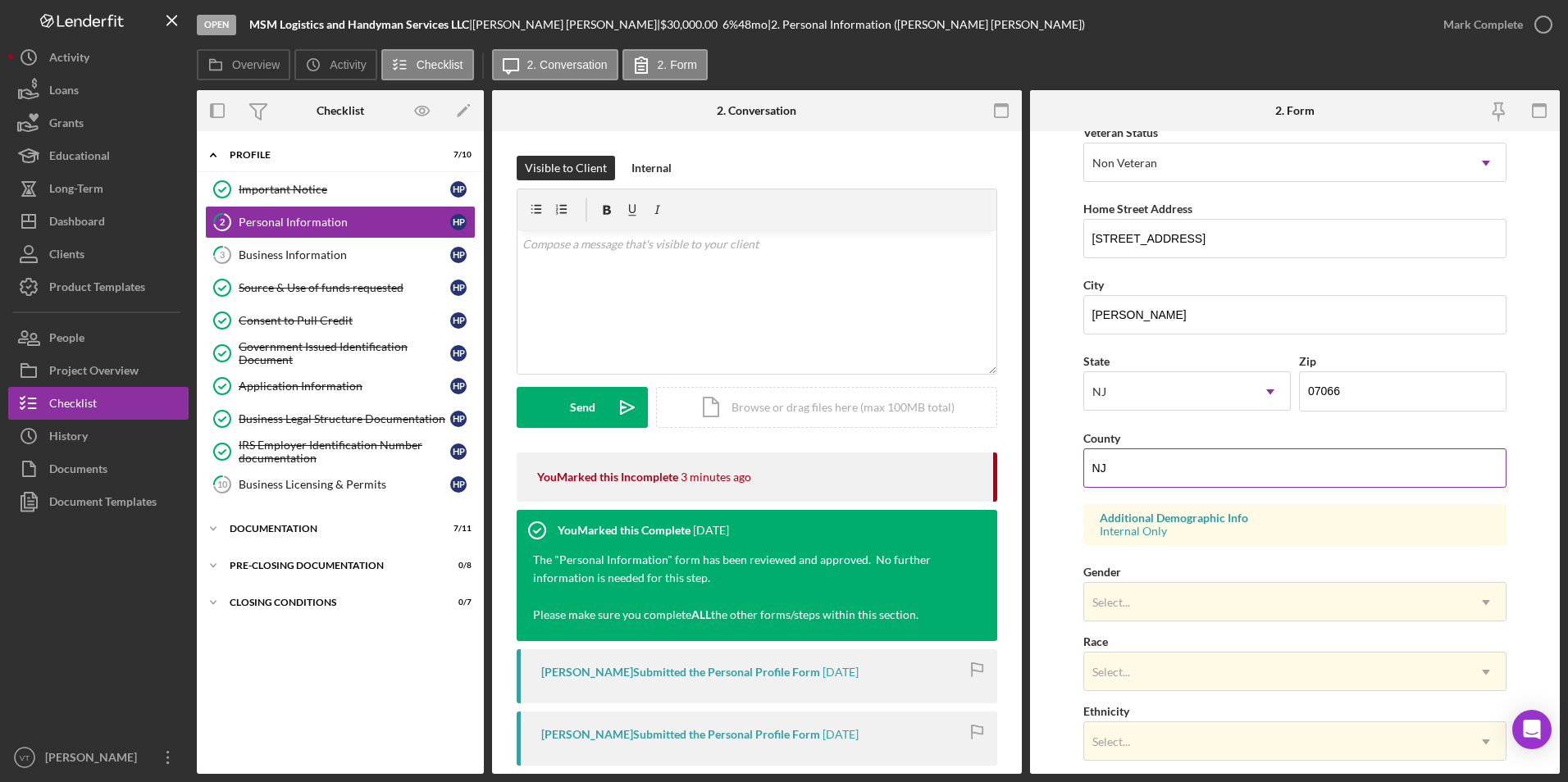
type input "Owner"
drag, startPoint x: 1166, startPoint y: 470, endPoint x: 1039, endPoint y: 467, distance: 127.0
click at [731, 467] on form "First Name [PERSON_NAME] Middle Name [PERSON_NAME] Last Name [PERSON_NAME] Job …" at bounding box center [1295, 453] width 530 height 643
type input "UNION"
drag, startPoint x: 1097, startPoint y: 314, endPoint x: 1068, endPoint y: 313, distance: 29.0
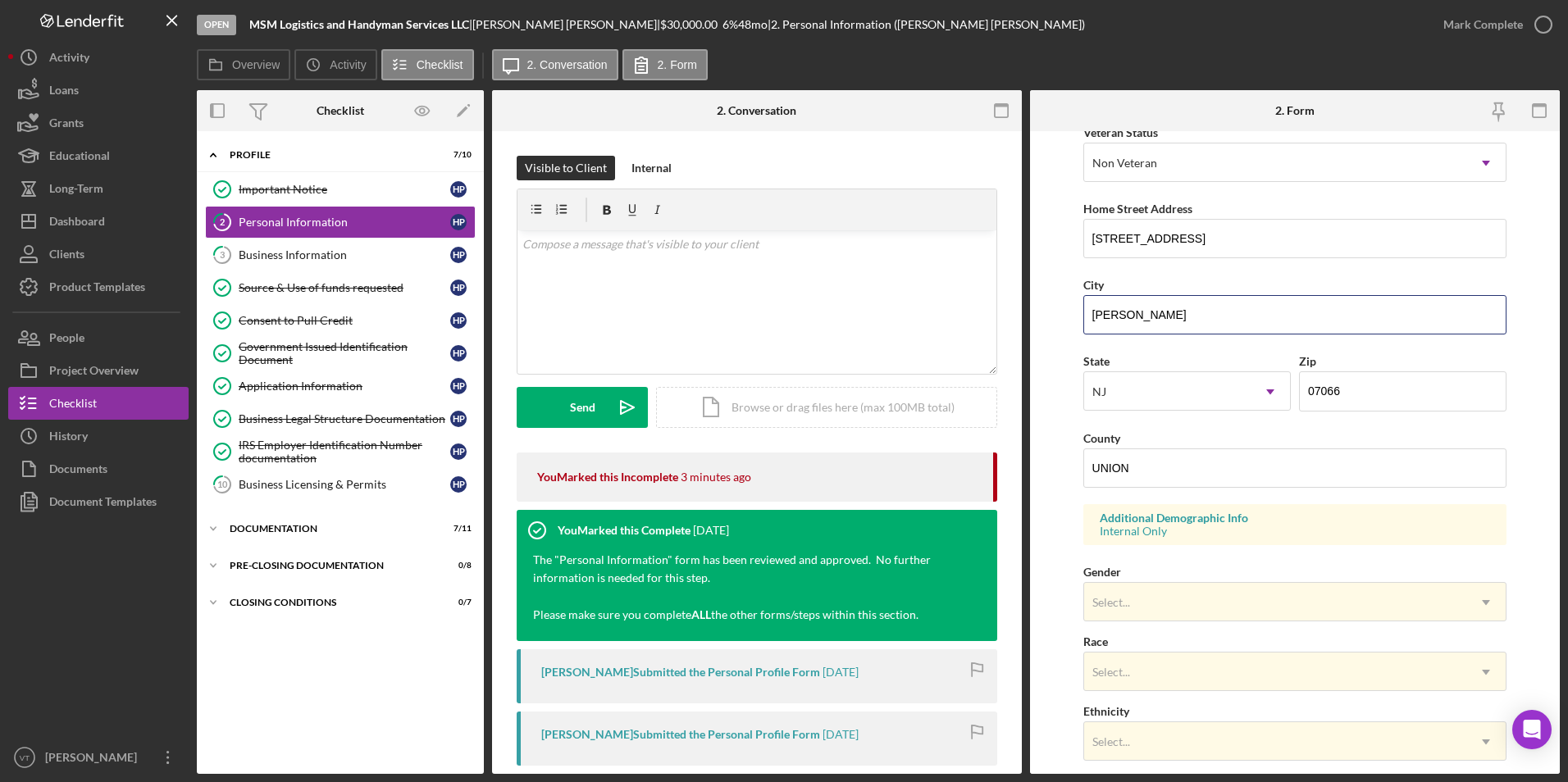
click at [731, 316] on form "First Name [PERSON_NAME] Middle Name [PERSON_NAME] Last Name [PERSON_NAME] Job …" at bounding box center [1295, 453] width 530 height 643
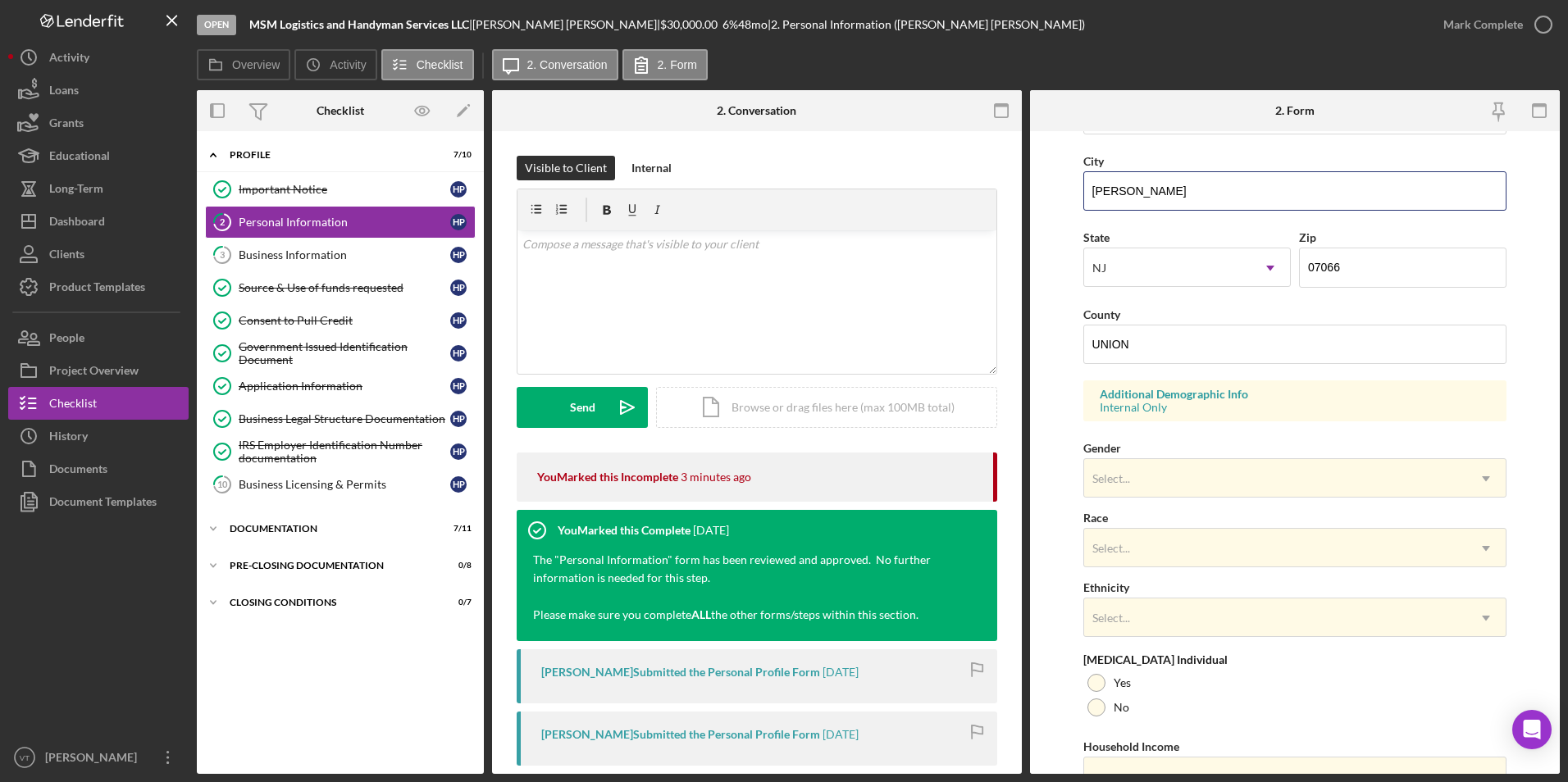
scroll to position [452, 0]
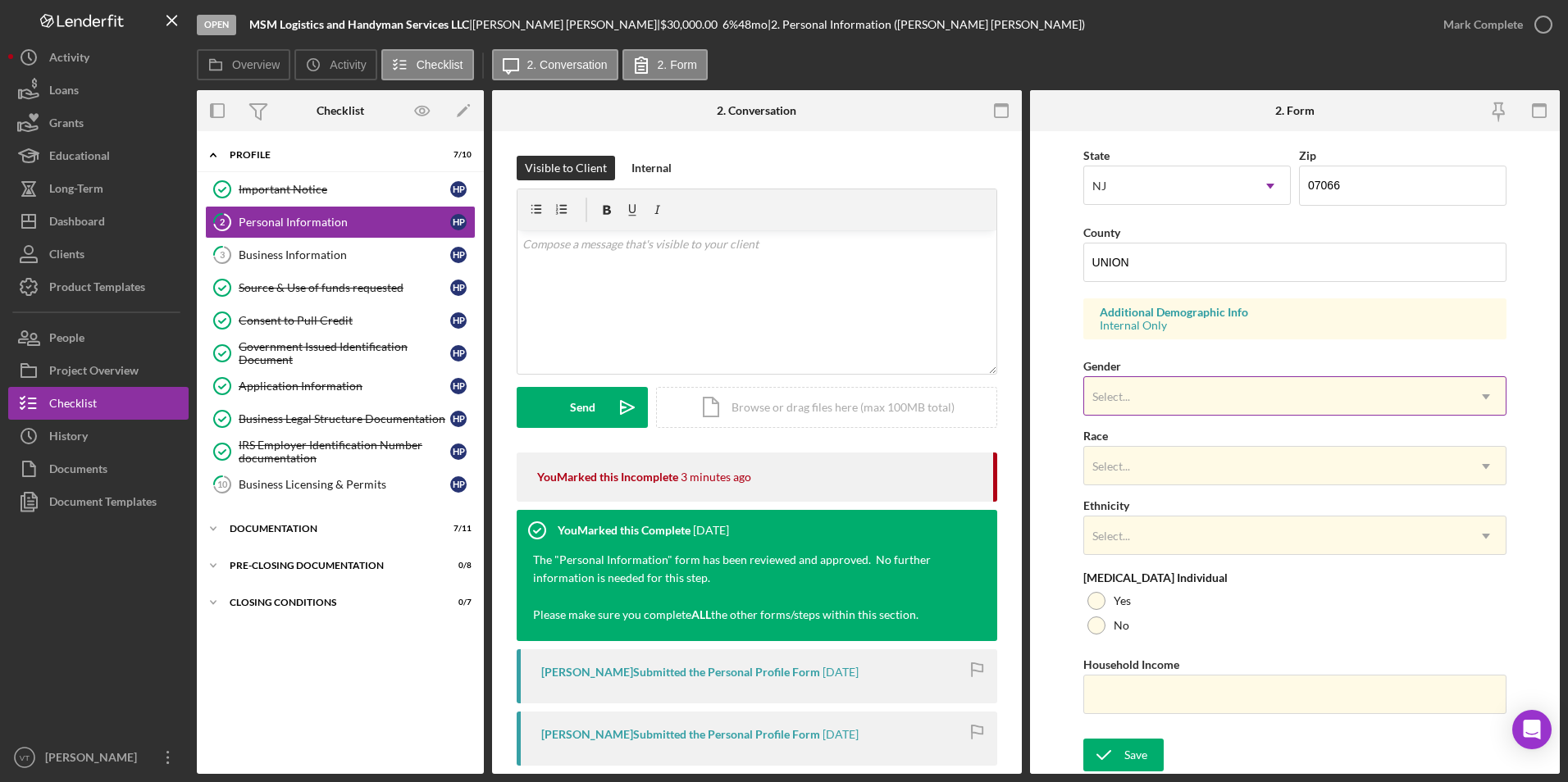
type input "[PERSON_NAME]"
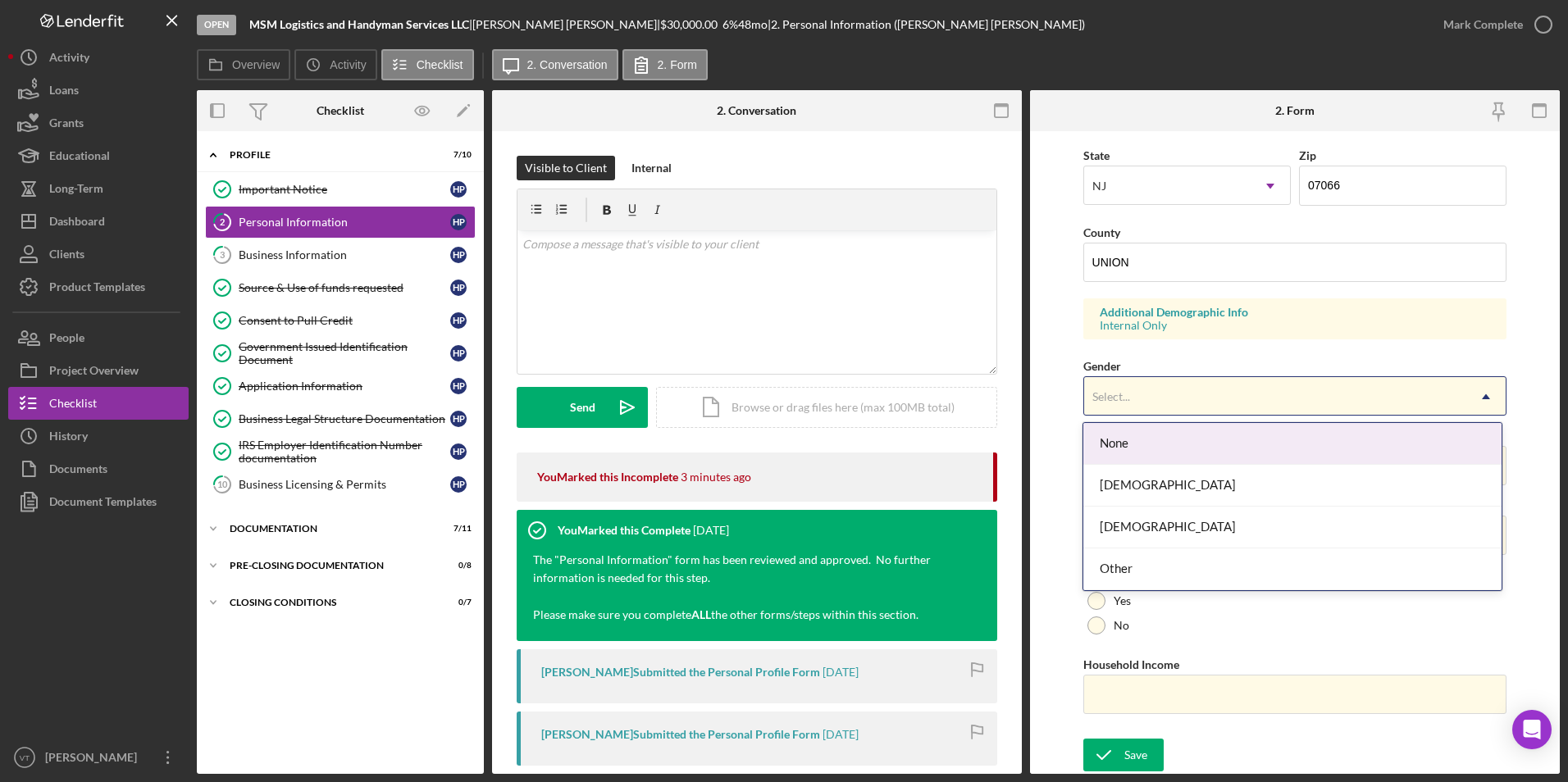
click at [731, 393] on div "Select..." at bounding box center [1112, 397] width 38 height 13
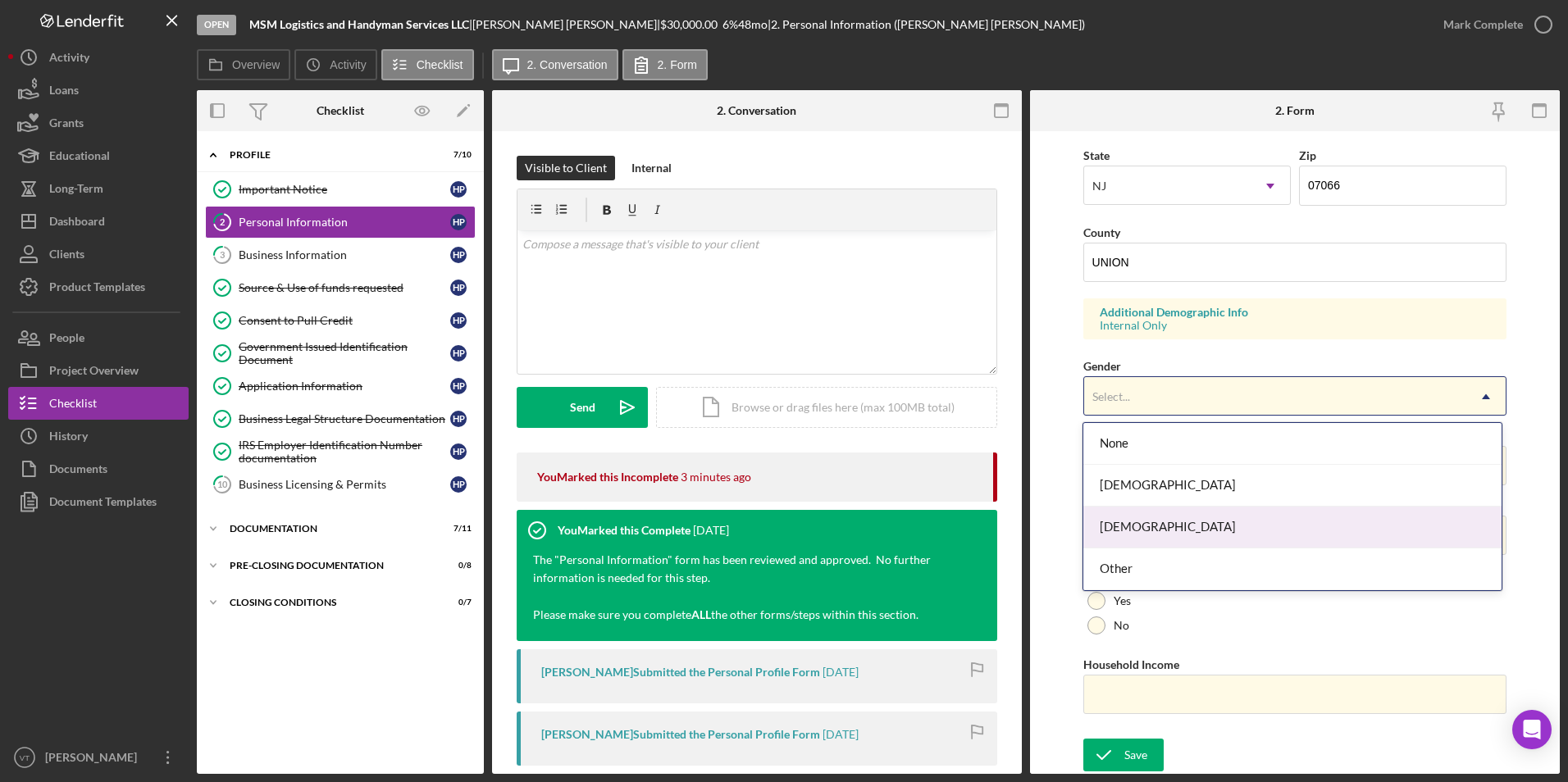
click at [731, 533] on div "[DEMOGRAPHIC_DATA]" at bounding box center [1293, 527] width 418 height 41
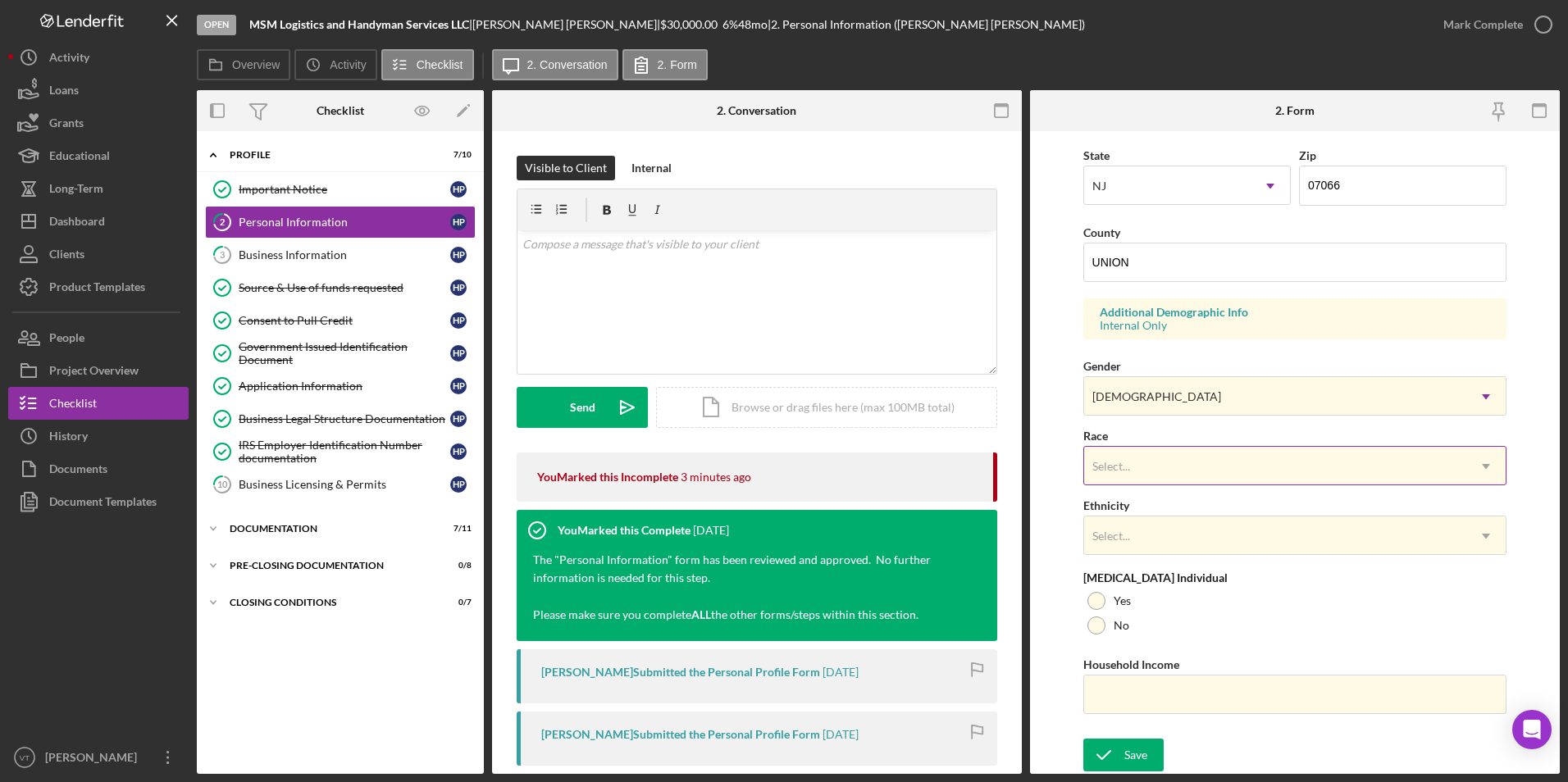
click at [731, 467] on div "Select..." at bounding box center [1276, 467] width 383 height 38
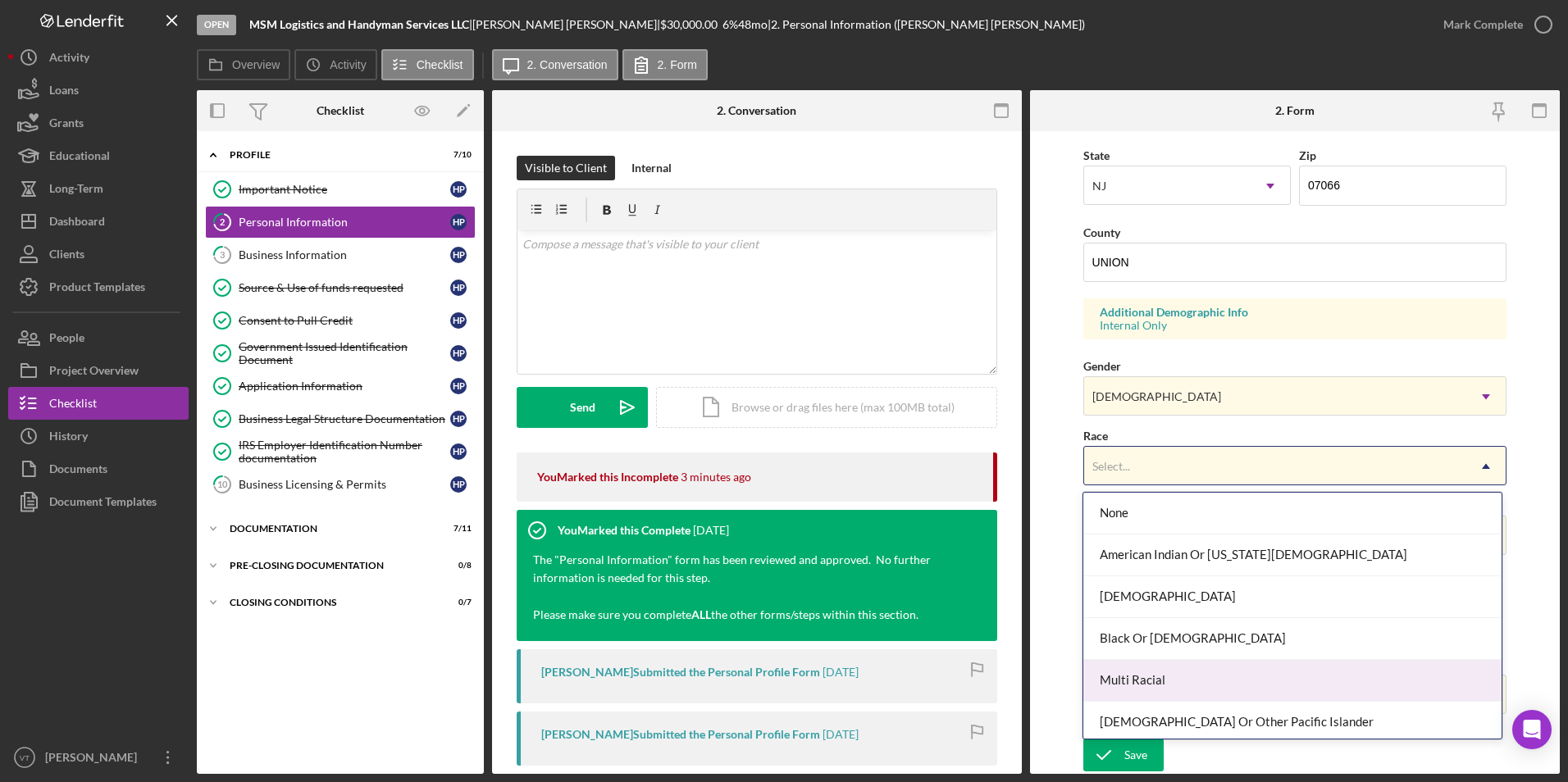
click at [731, 683] on div "Multi Racial" at bounding box center [1293, 681] width 418 height 41
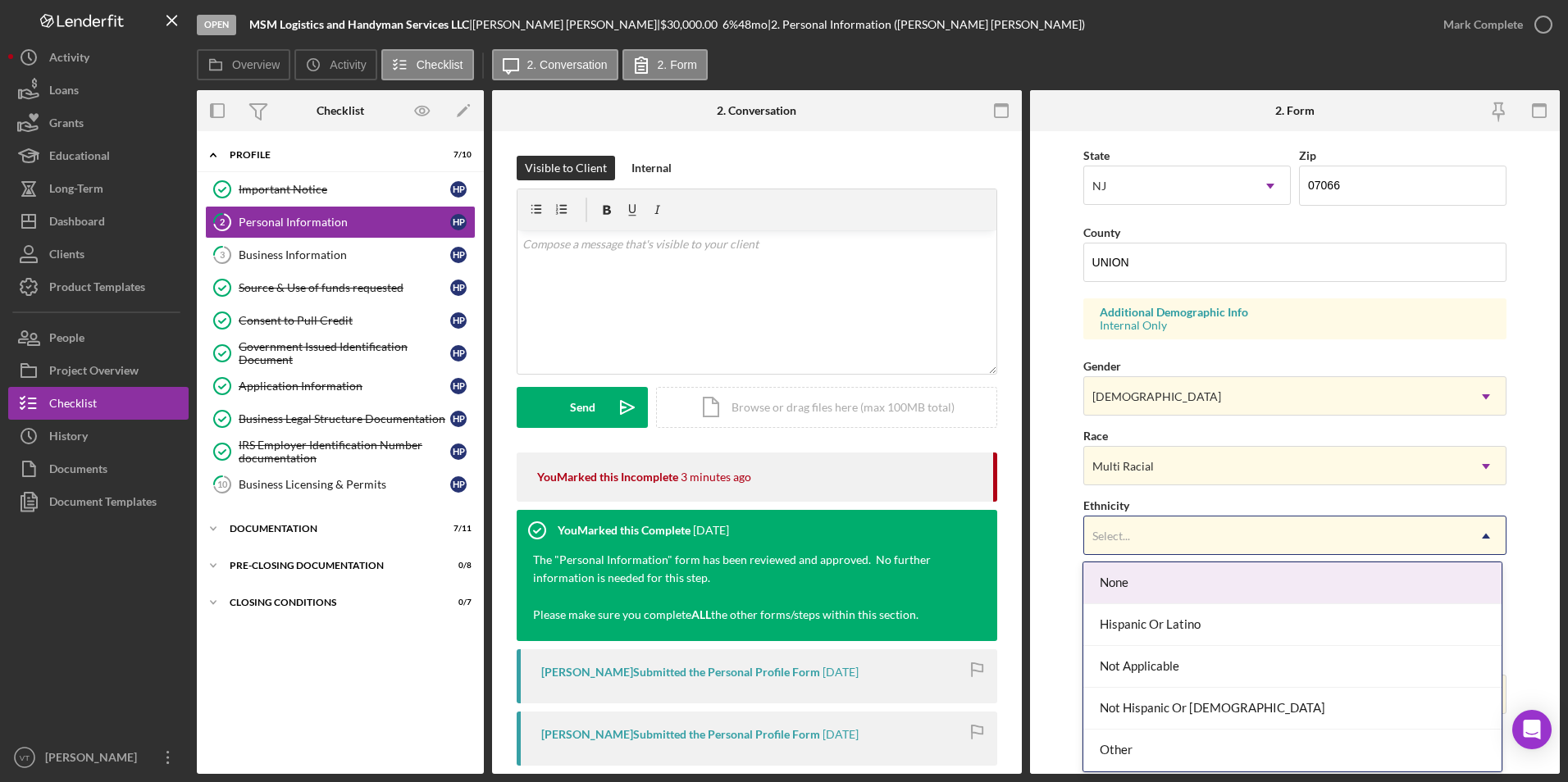
click at [731, 520] on div "Select..." at bounding box center [1276, 537] width 383 height 38
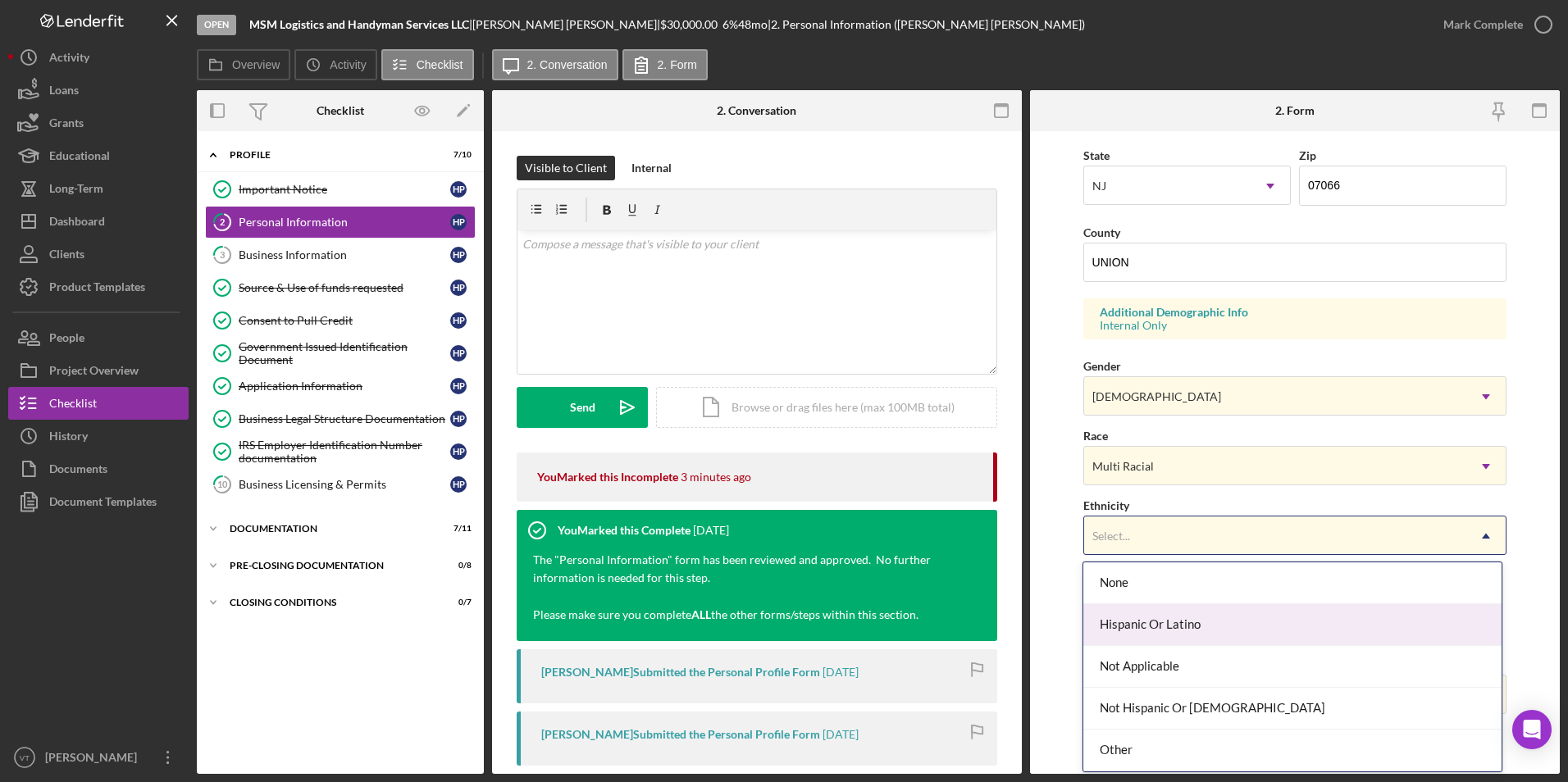
click at [731, 634] on div "Hispanic Or Latino" at bounding box center [1293, 625] width 418 height 41
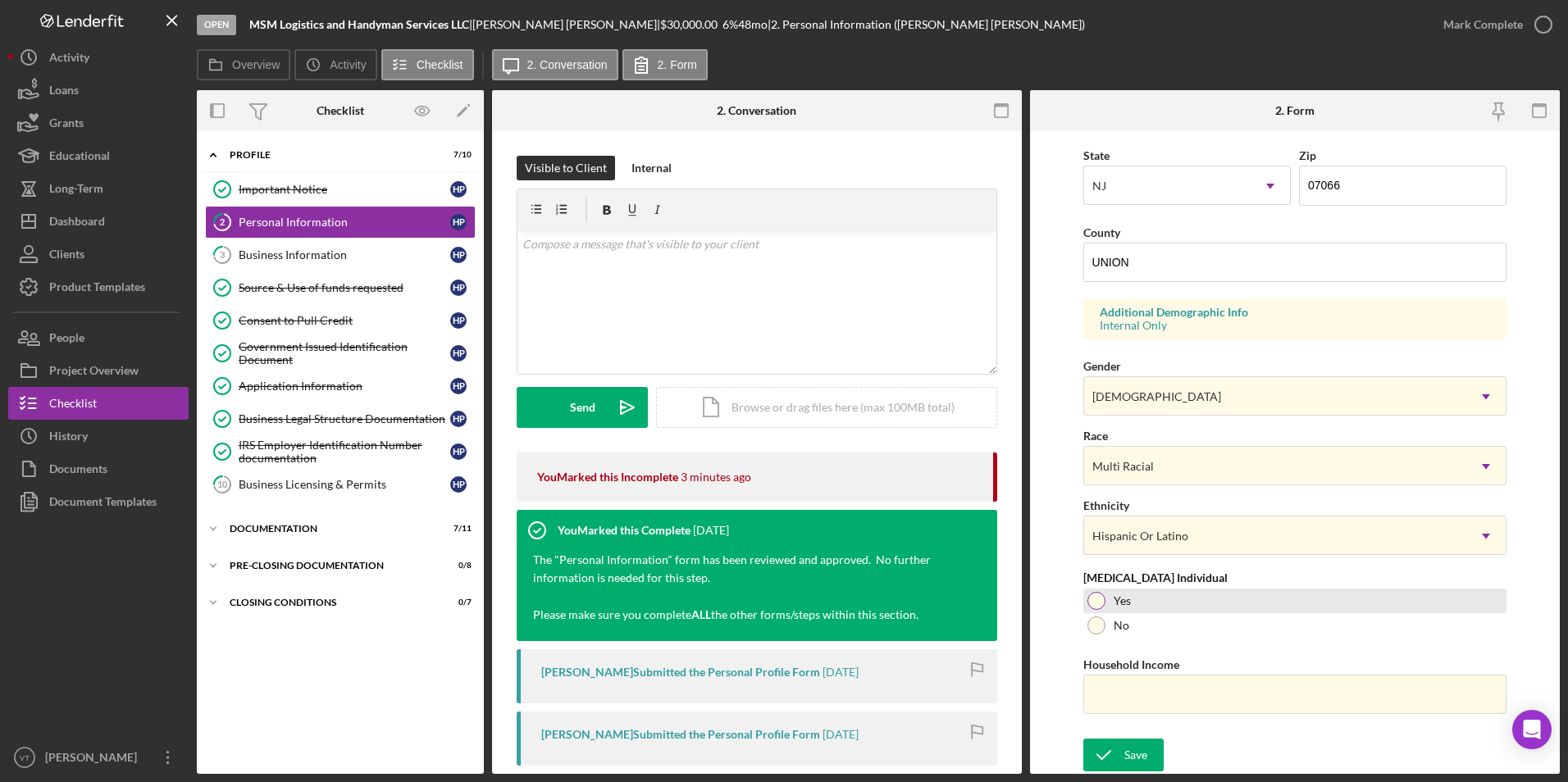
click at [731, 601] on div at bounding box center [1096, 601] width 18 height 18
click at [731, 703] on input "Household Income" at bounding box center [1296, 695] width 424 height 40
click at [731, 685] on input "Household Income" at bounding box center [1296, 695] width 424 height 40
type input "$18,714"
click at [731, 739] on div "Save Save" at bounding box center [1296, 756] width 424 height 35
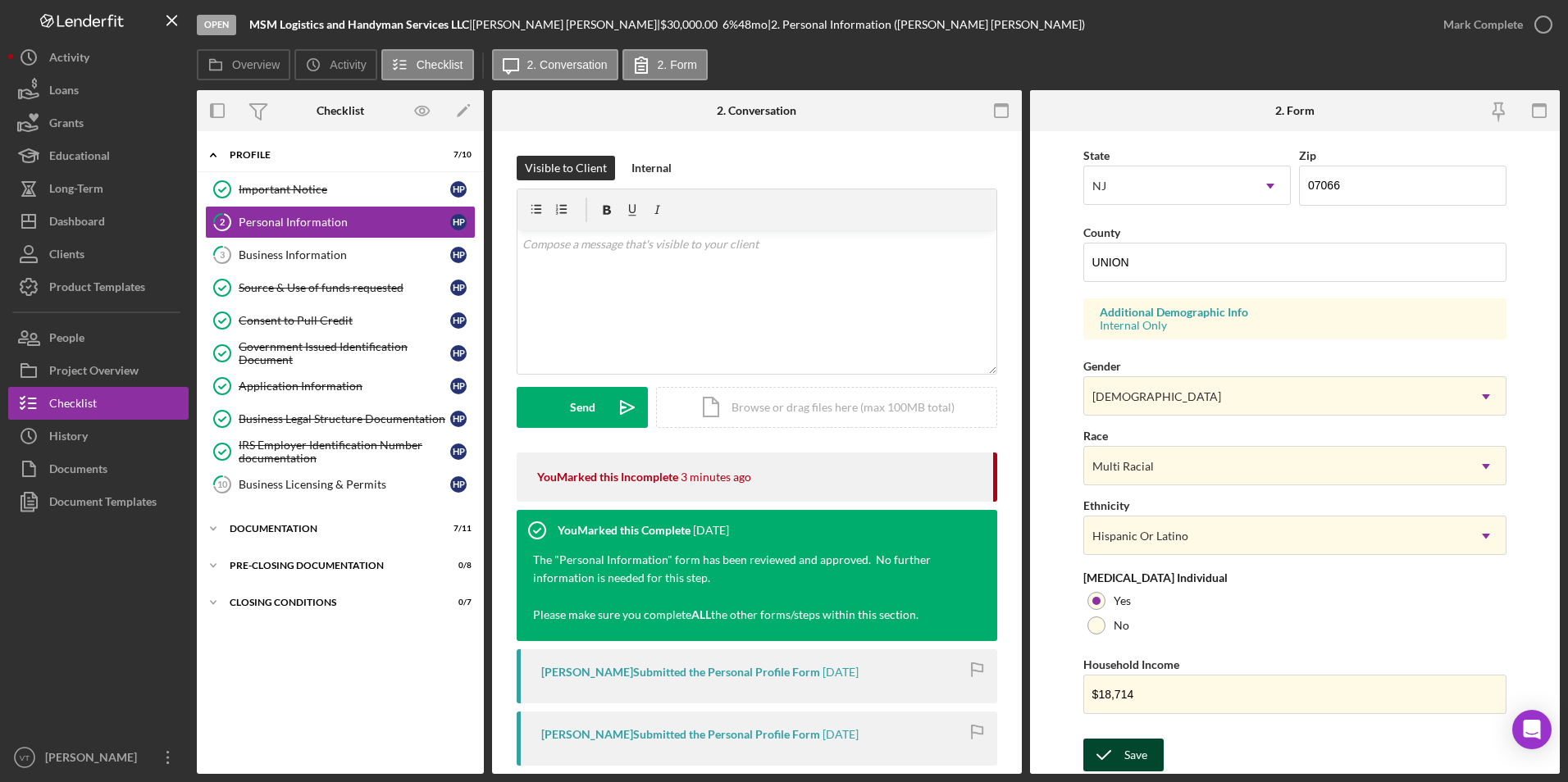
click at [731, 759] on button "Save" at bounding box center [1124, 755] width 80 height 33
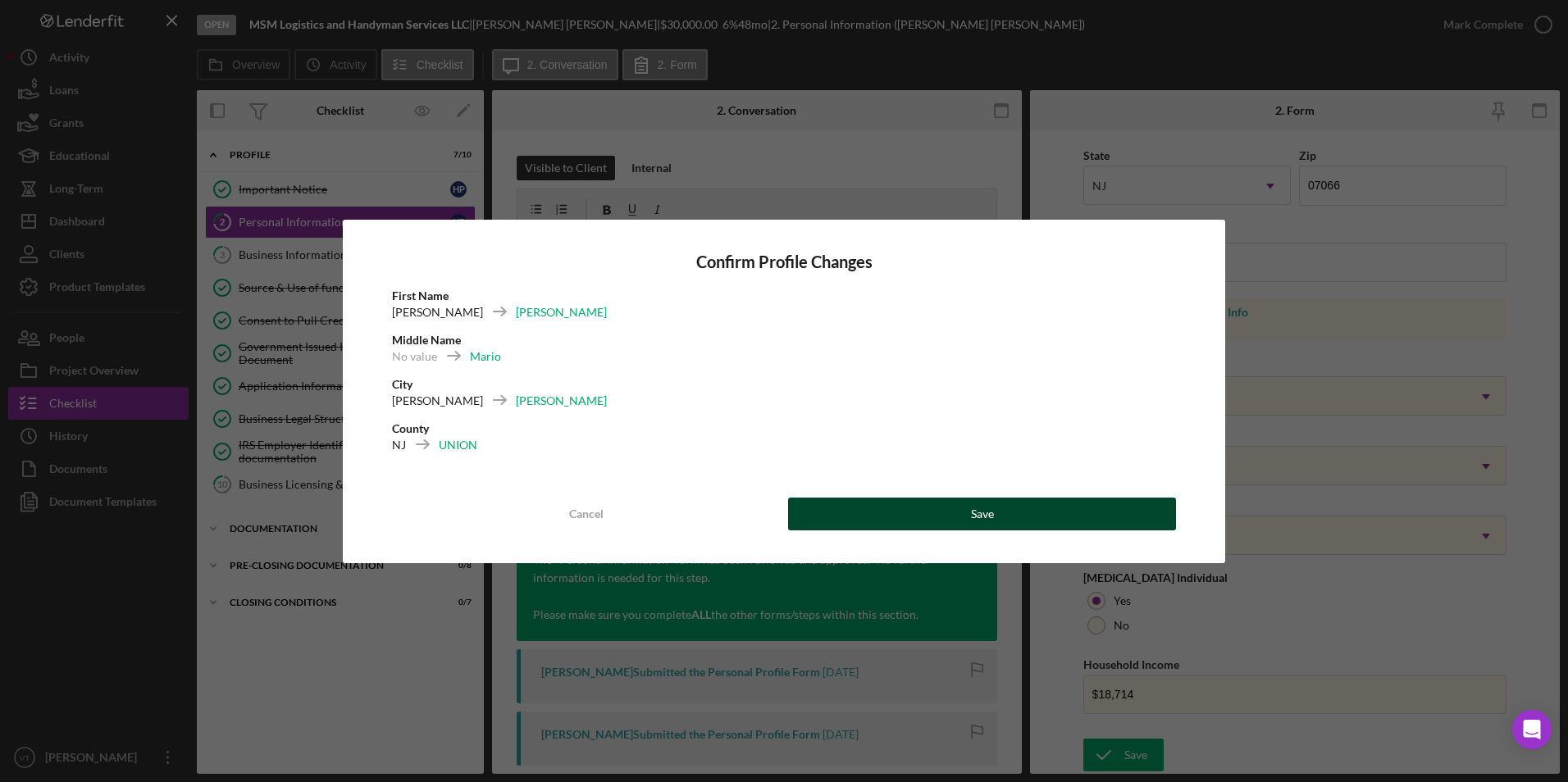
click at [731, 512] on button "Save" at bounding box center [982, 514] width 388 height 33
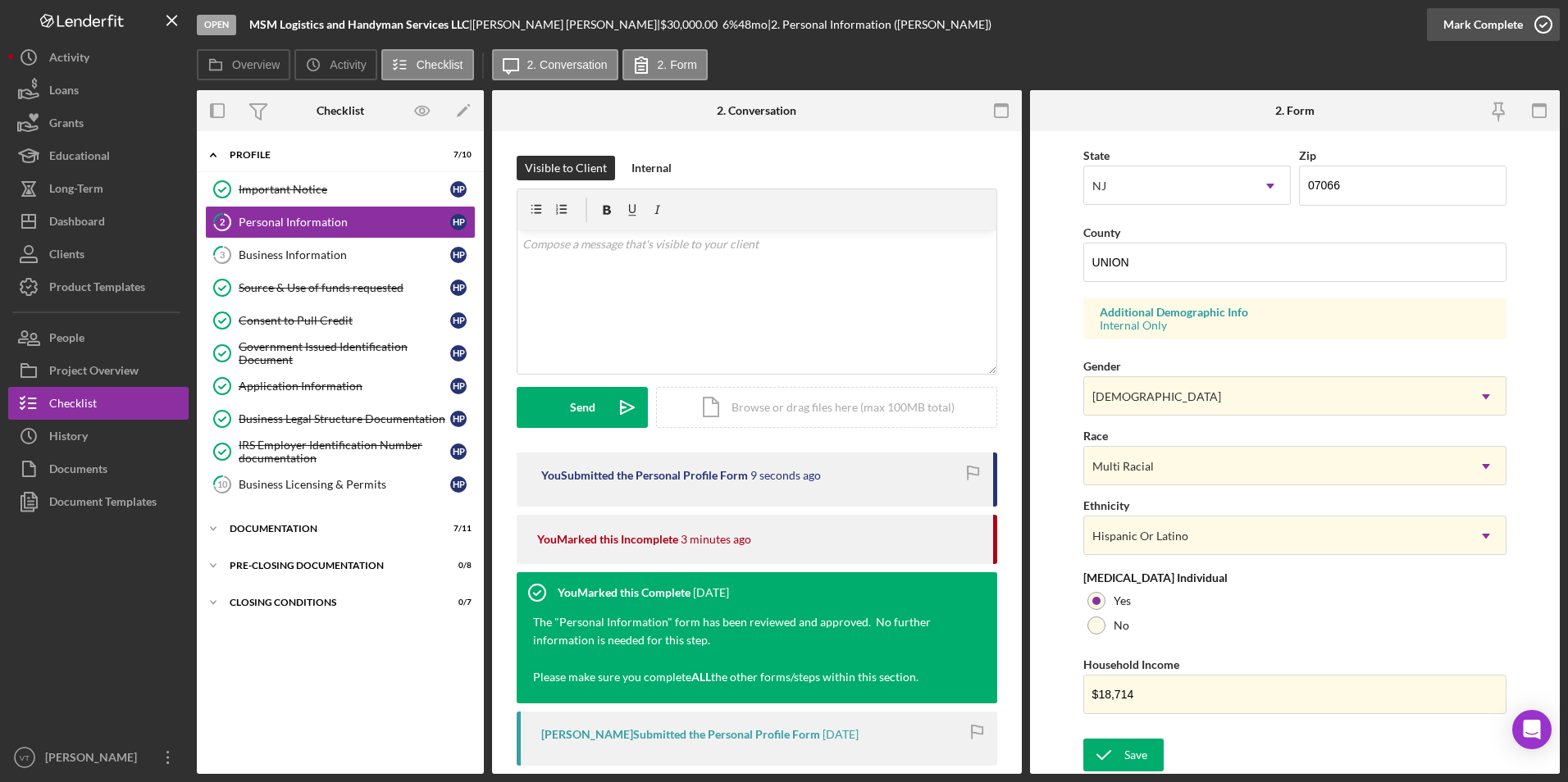
click at [731, 13] on icon "button" at bounding box center [1543, 24] width 41 height 41
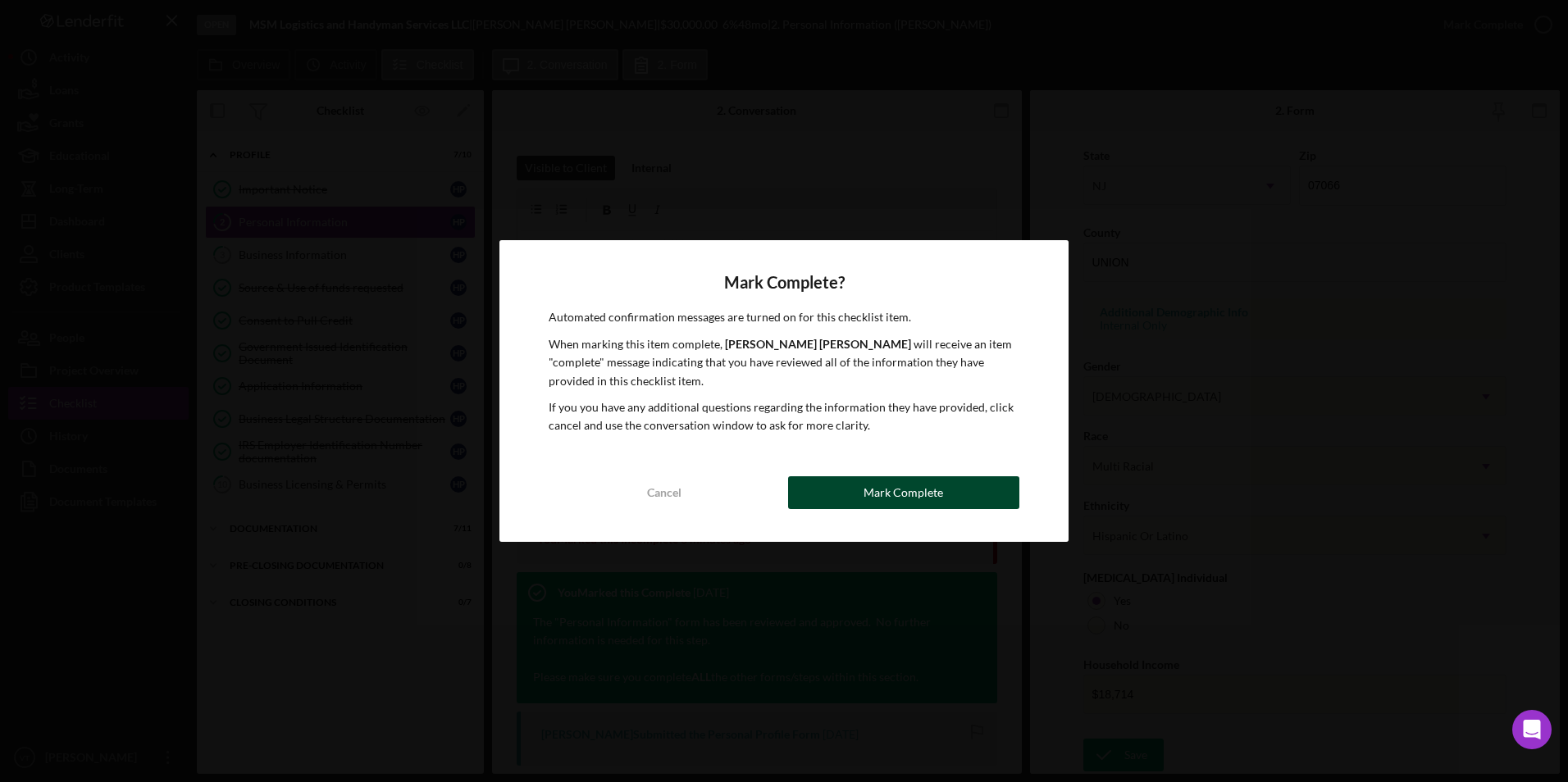
click at [731, 486] on button "Mark Complete" at bounding box center [904, 493] width 232 height 33
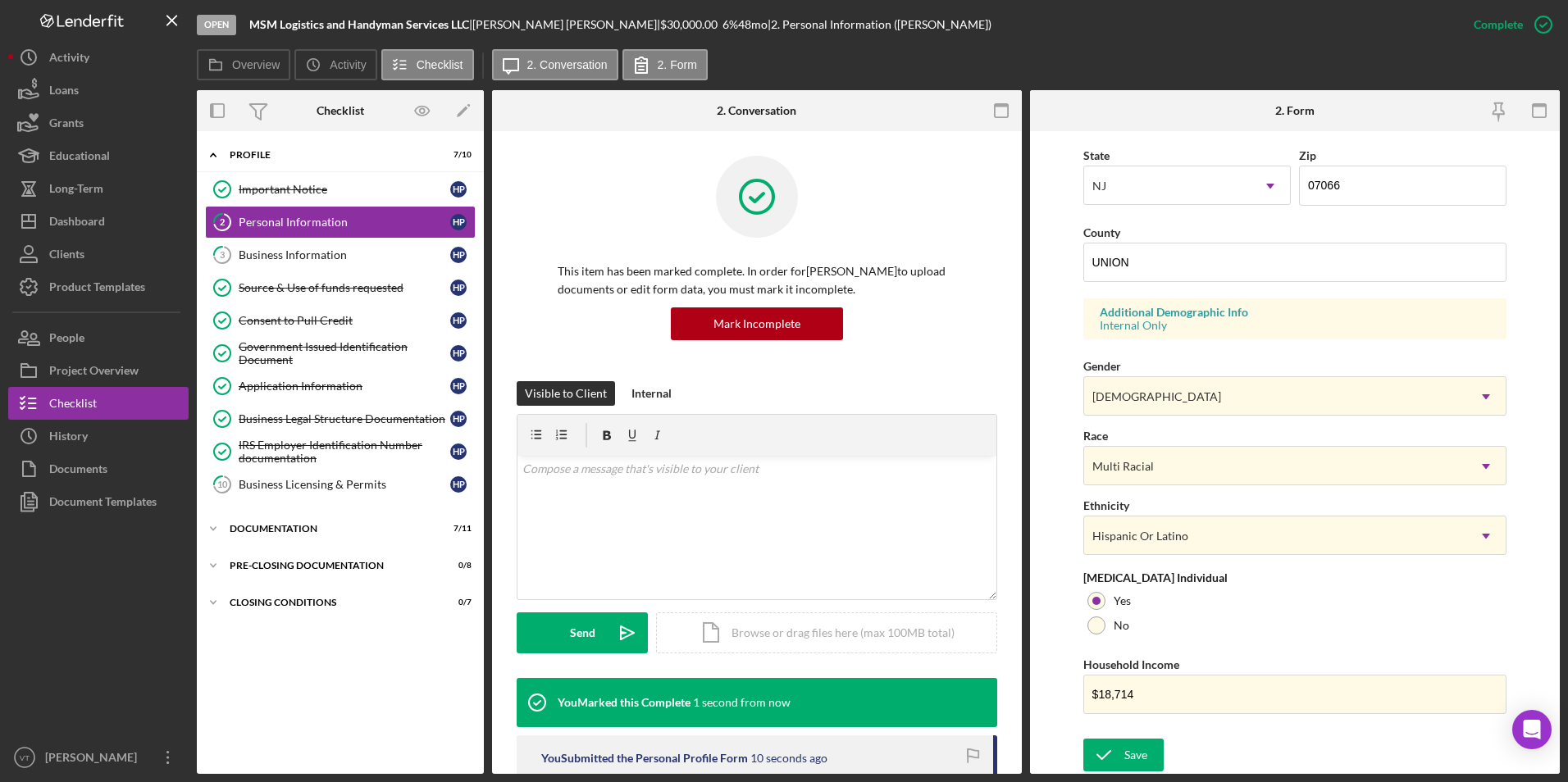
scroll to position [122, 0]
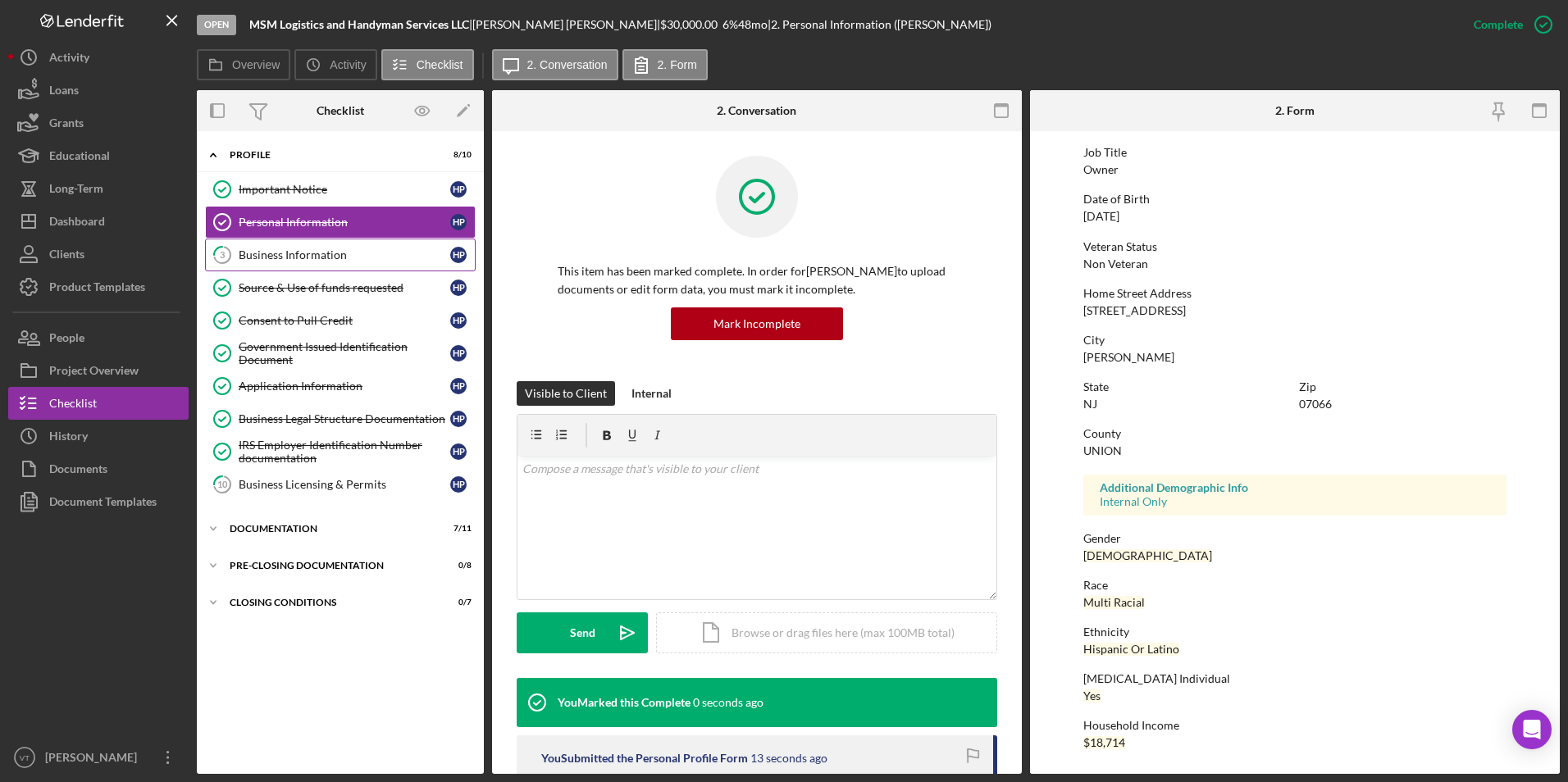
click at [290, 256] on div "Business Information" at bounding box center [344, 255] width 212 height 13
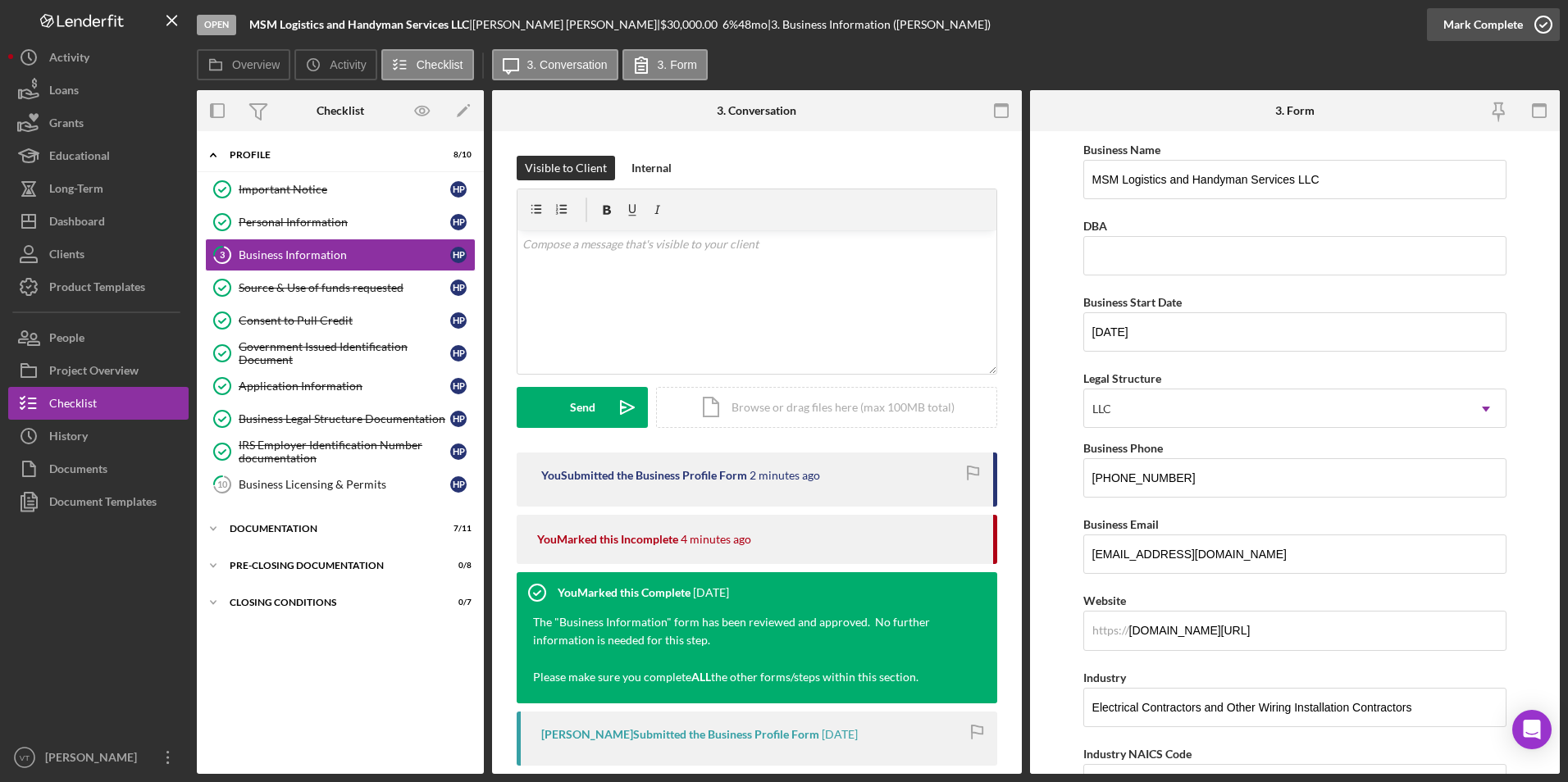
click at [731, 11] on icon "button" at bounding box center [1543, 24] width 41 height 41
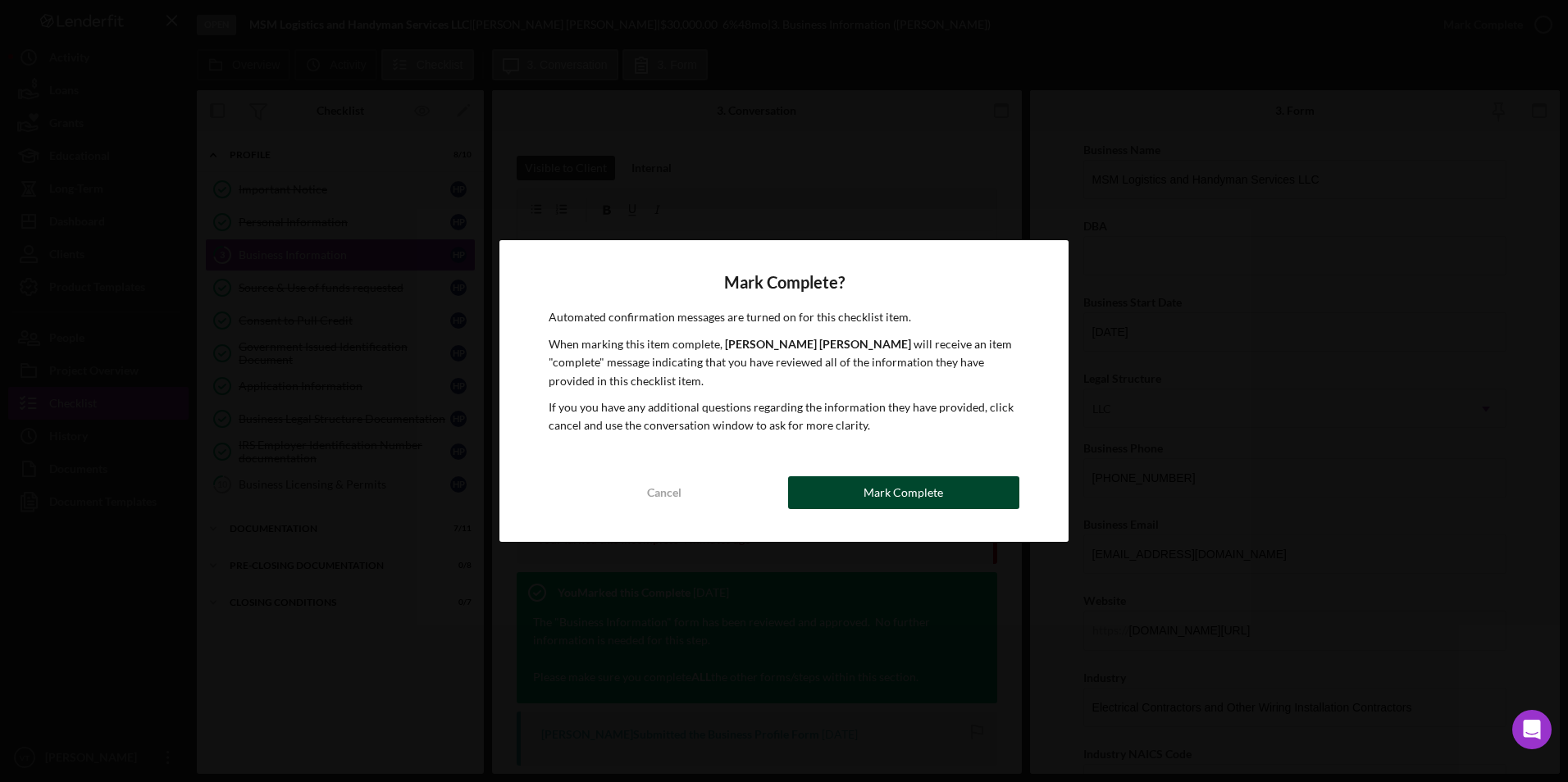
click at [731, 493] on button "Mark Complete" at bounding box center [904, 493] width 232 height 33
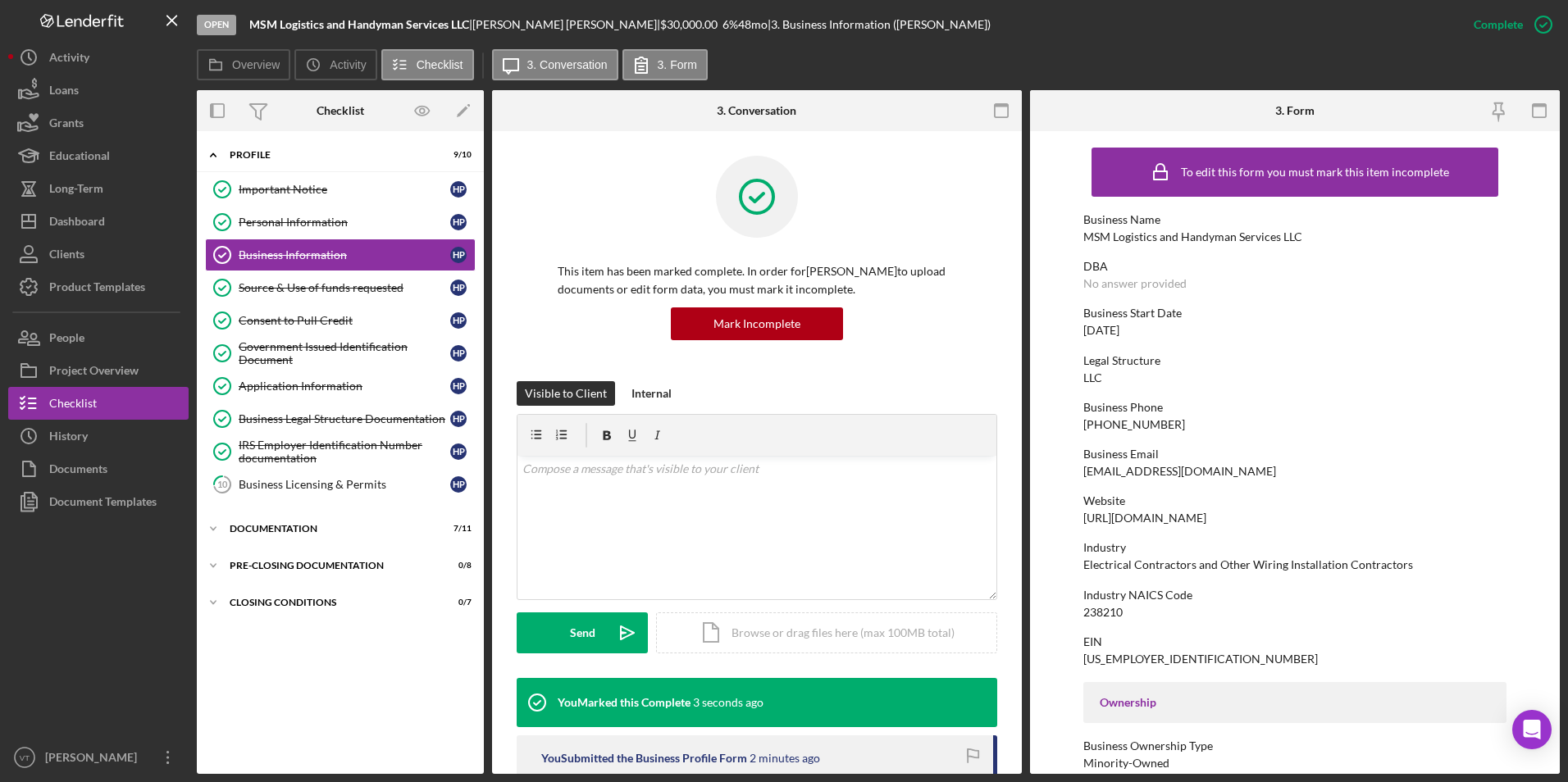
click at [342, 694] on div "Icon/Expander Profile 9 / 10 Important Notice Important Notice H P Personal Inf…" at bounding box center [341, 452] width 287 height 626
click at [106, 361] on div "Project Overview" at bounding box center [93, 372] width 89 height 37
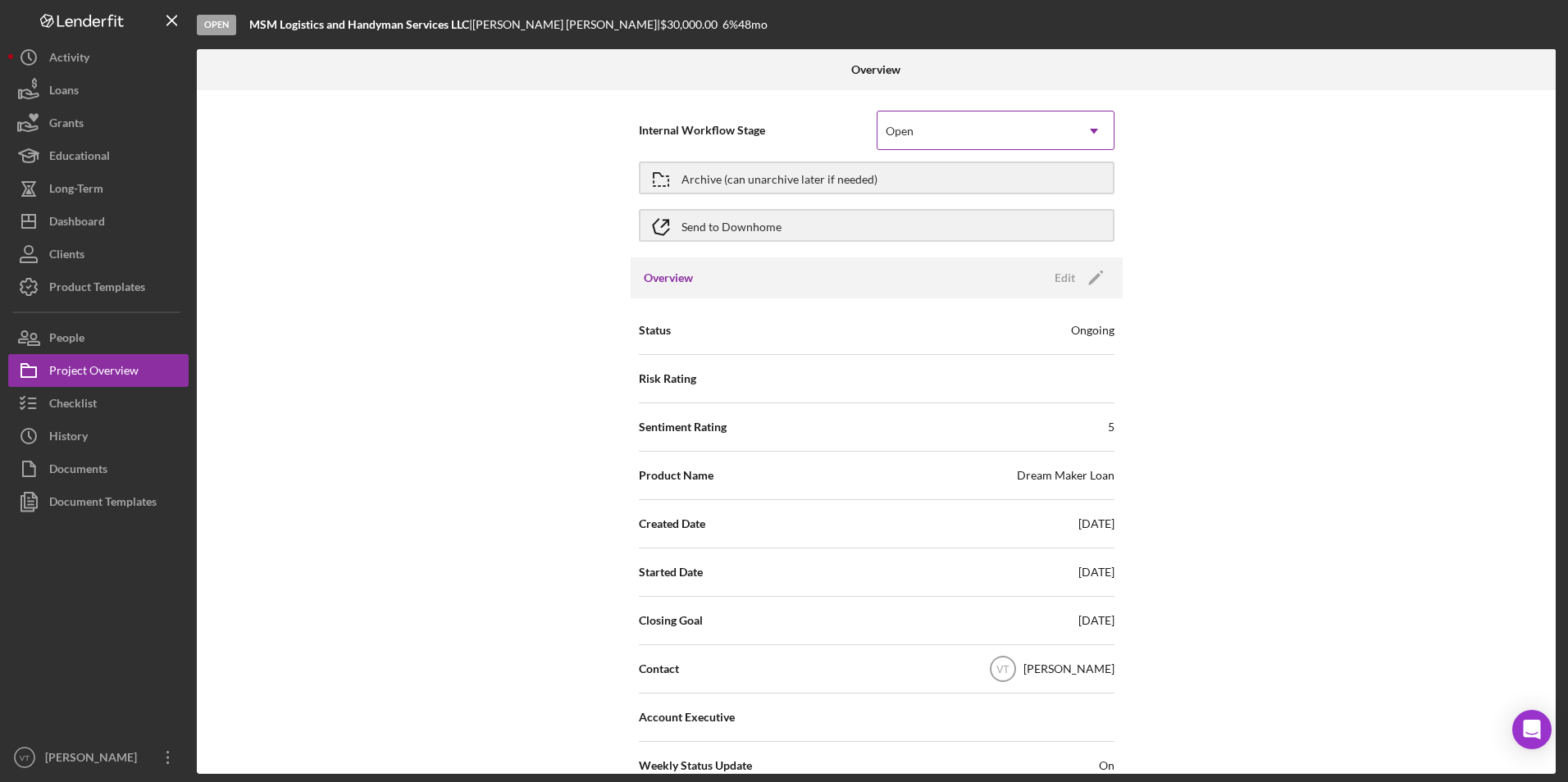
click at [731, 127] on div "Open" at bounding box center [976, 131] width 197 height 38
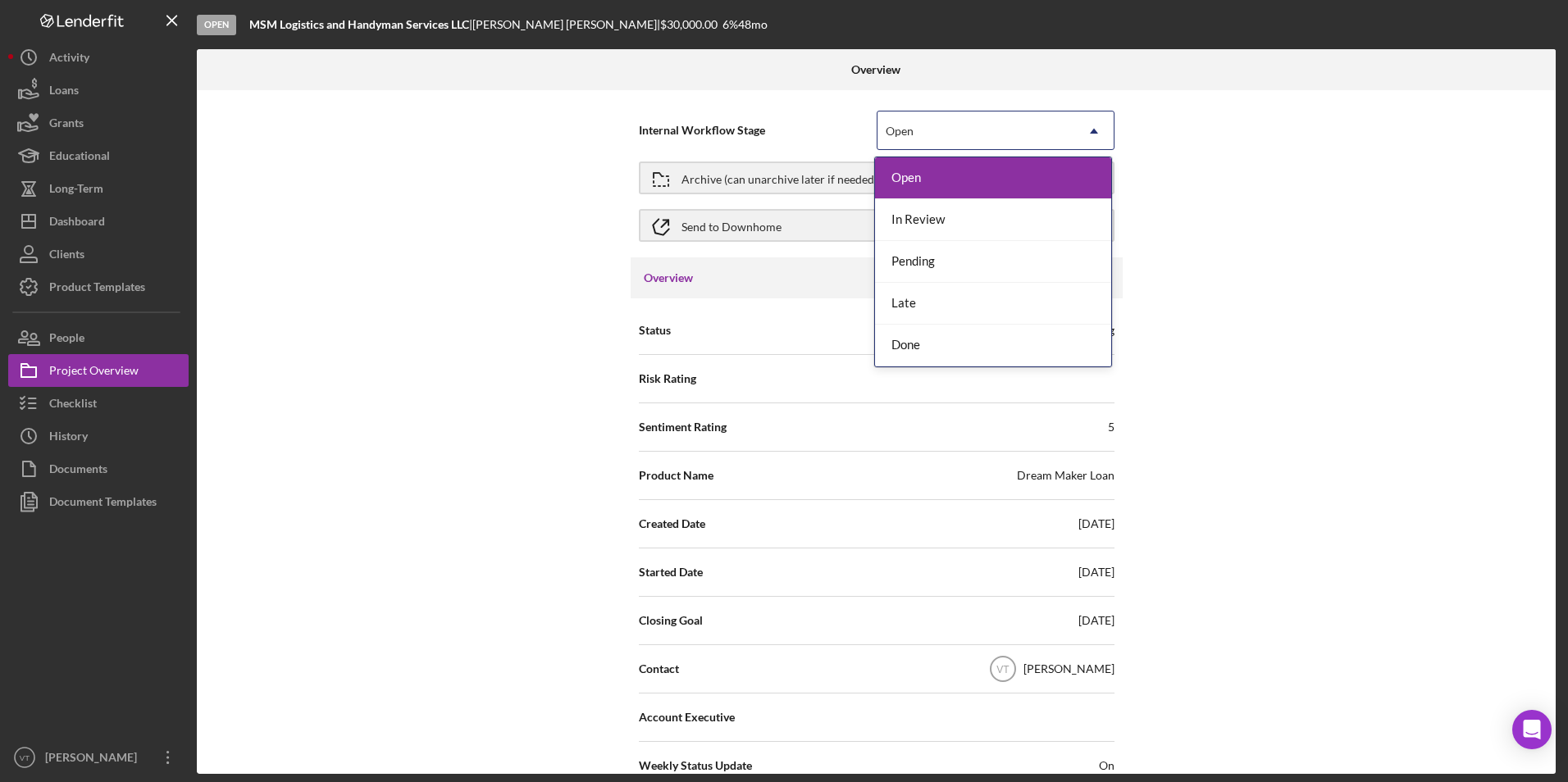
click at [731, 159] on div "Internal Workflow Stage 5 results available. Use Up and Down to choose options,…" at bounding box center [876, 431] width 1359 height 683
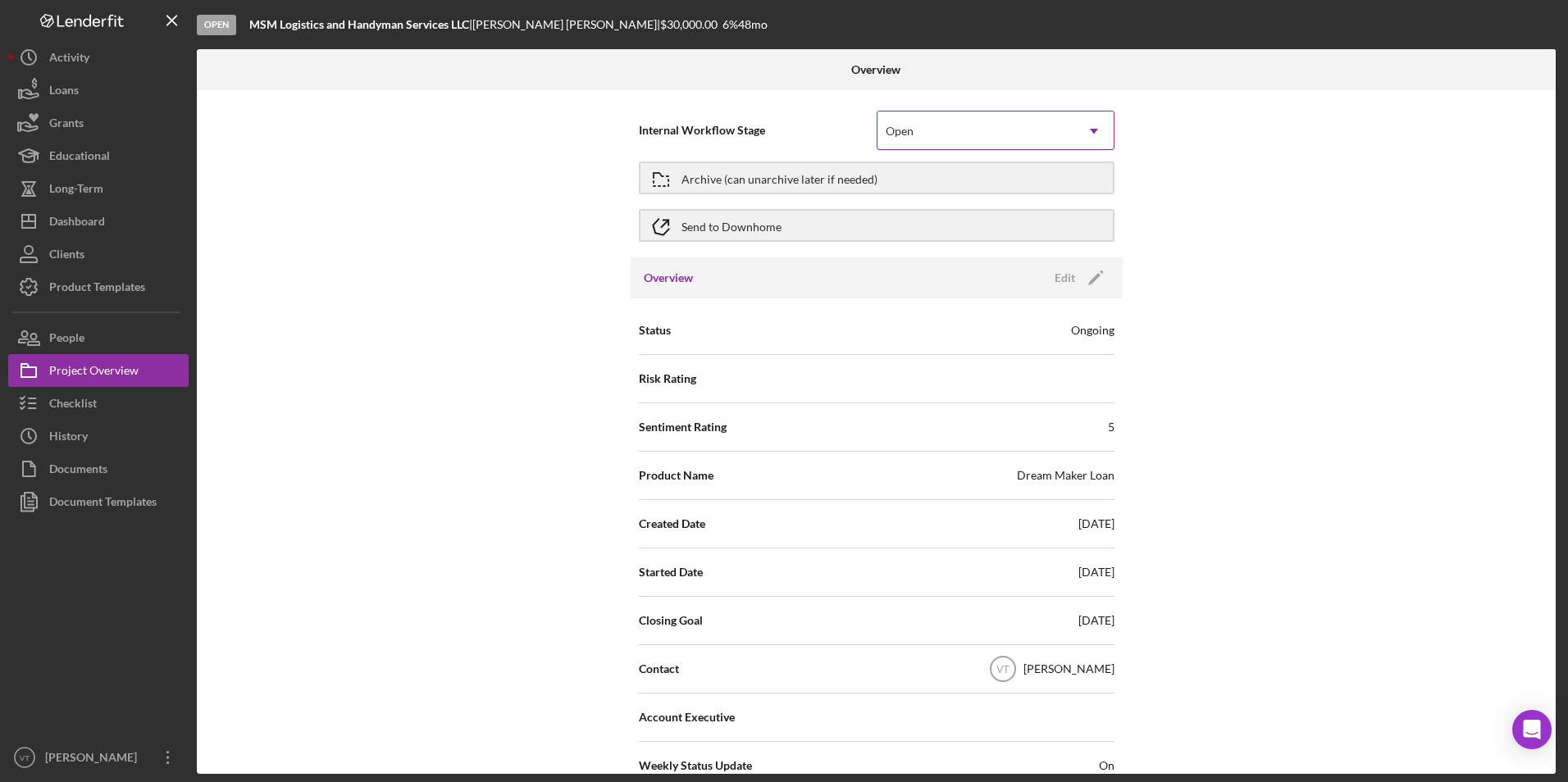
click at [731, 129] on div "Open" at bounding box center [976, 131] width 197 height 38
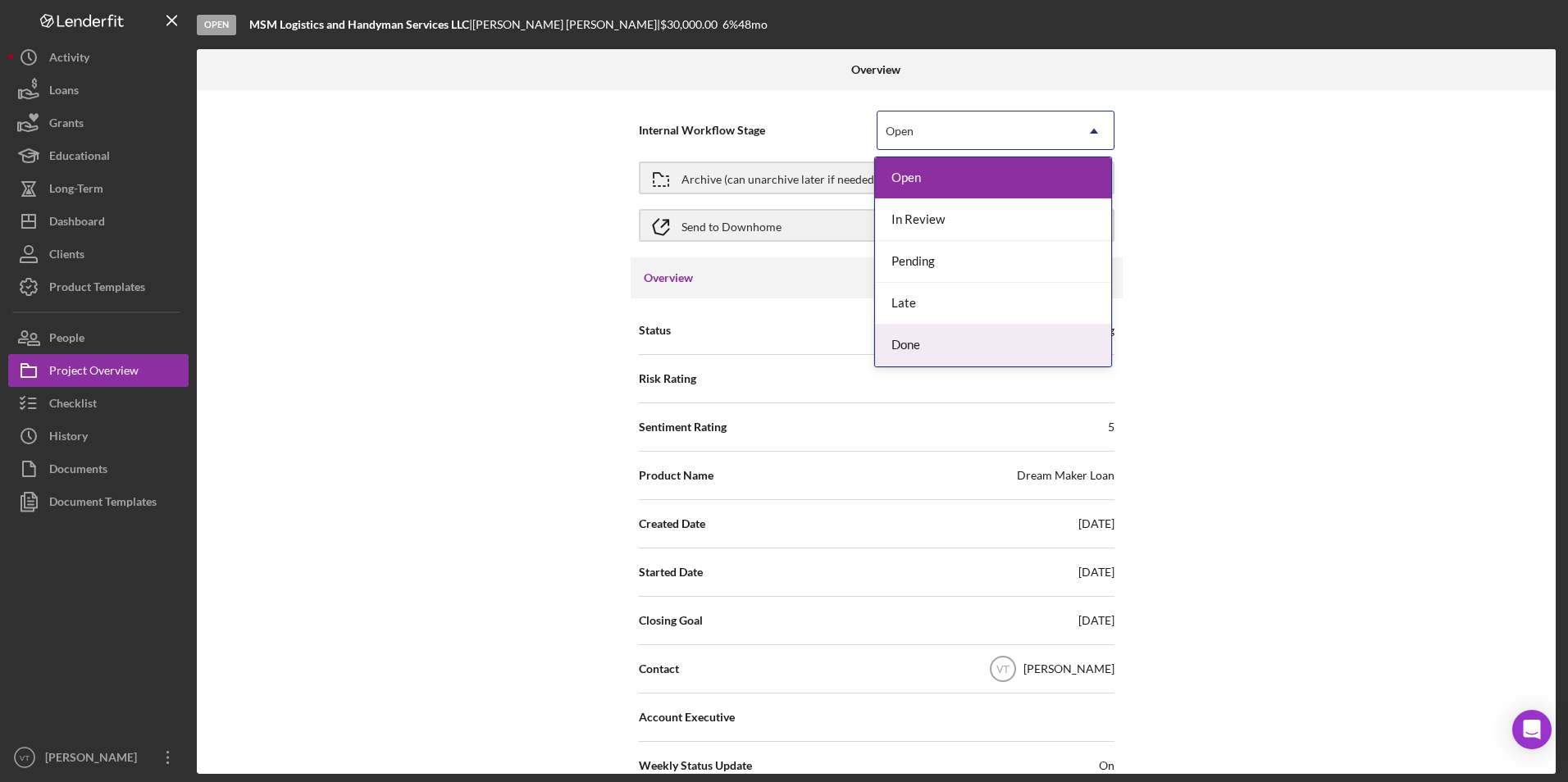
click at [731, 348] on div "Done" at bounding box center [993, 346] width 236 height 41
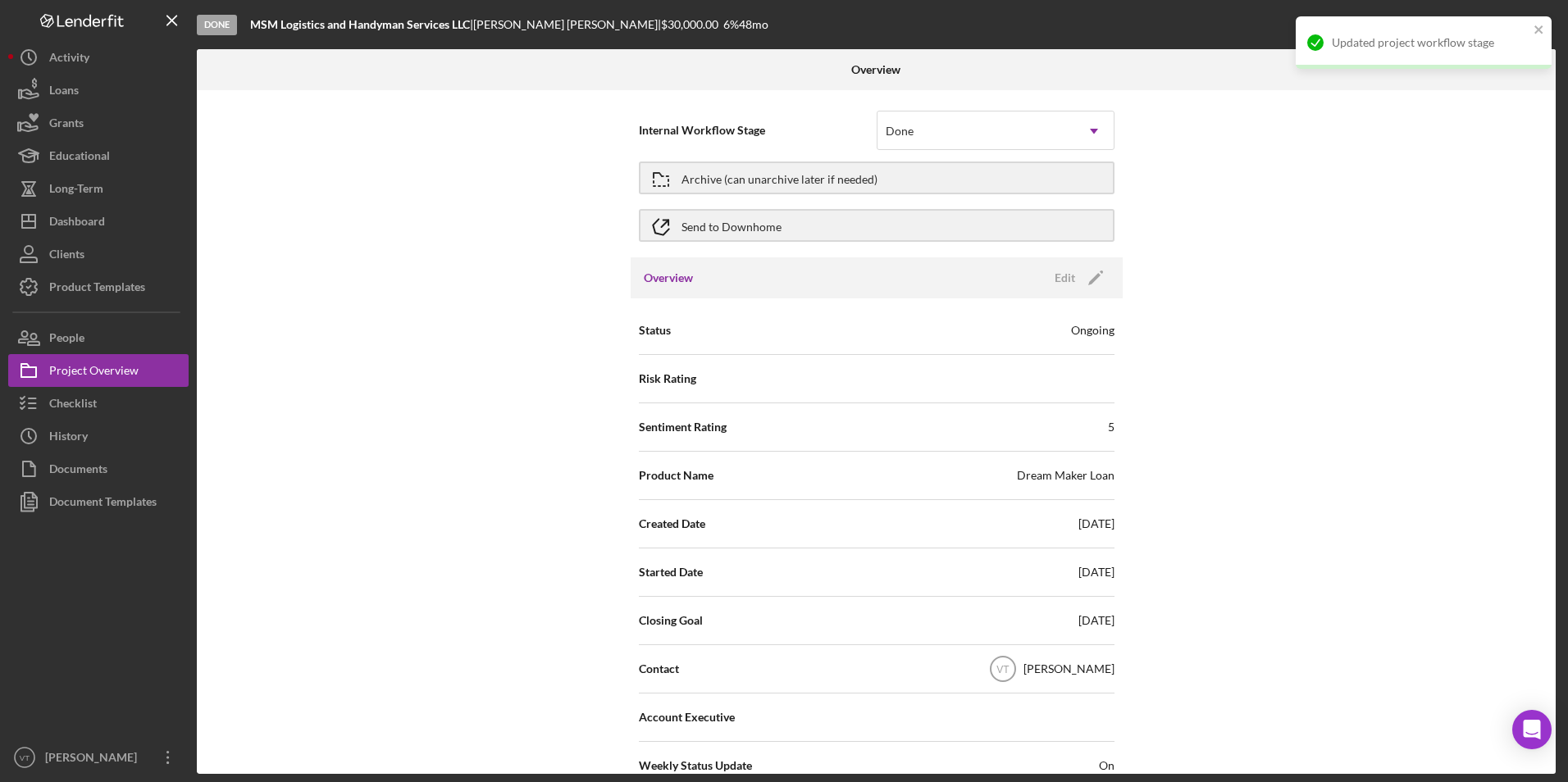
click at [731, 217] on div "Internal Workflow Stage Done Icon/Dropdown Arrow Archive (can unarchive later i…" at bounding box center [876, 431] width 1359 height 683
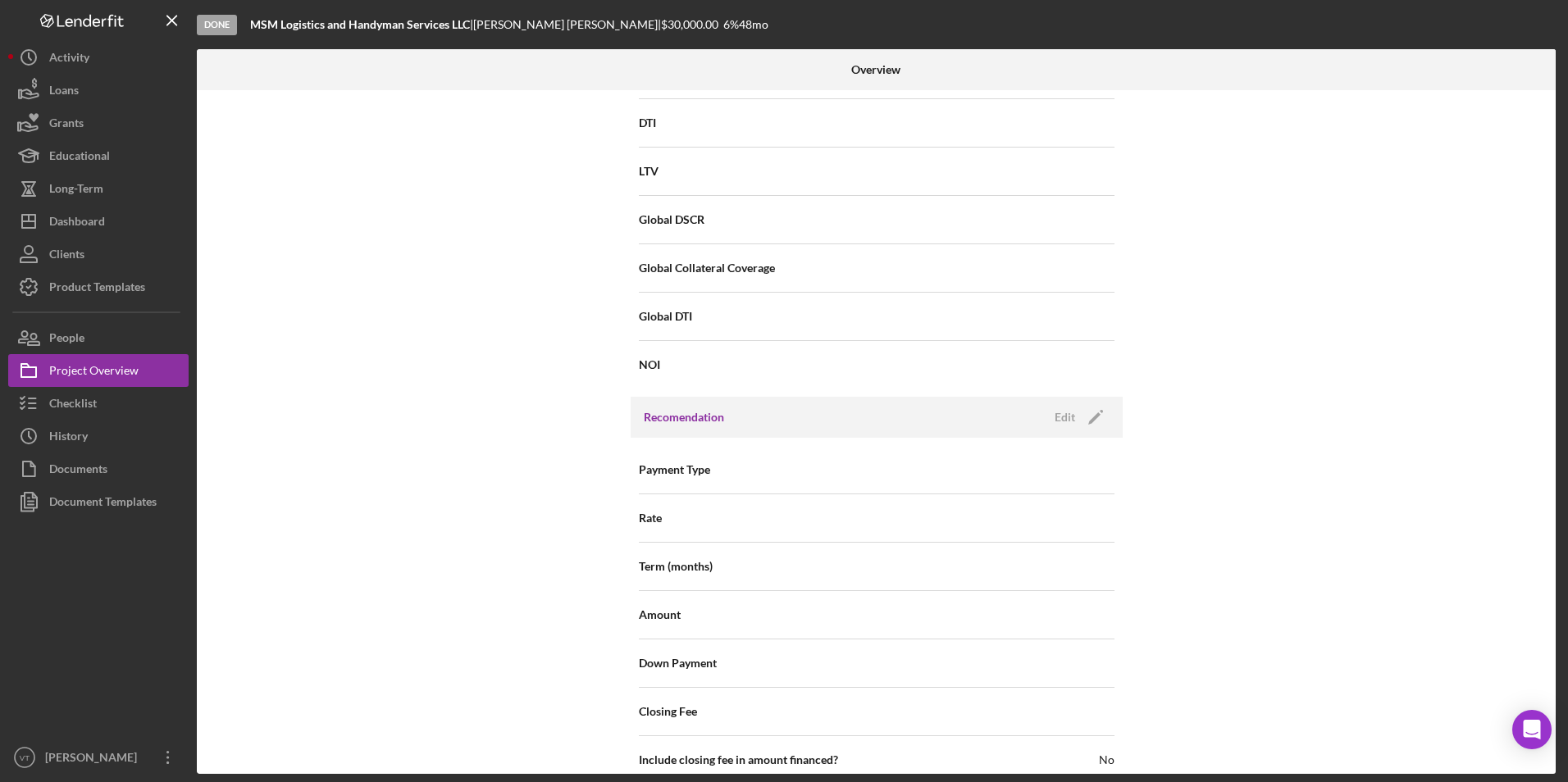
scroll to position [1749, 0]
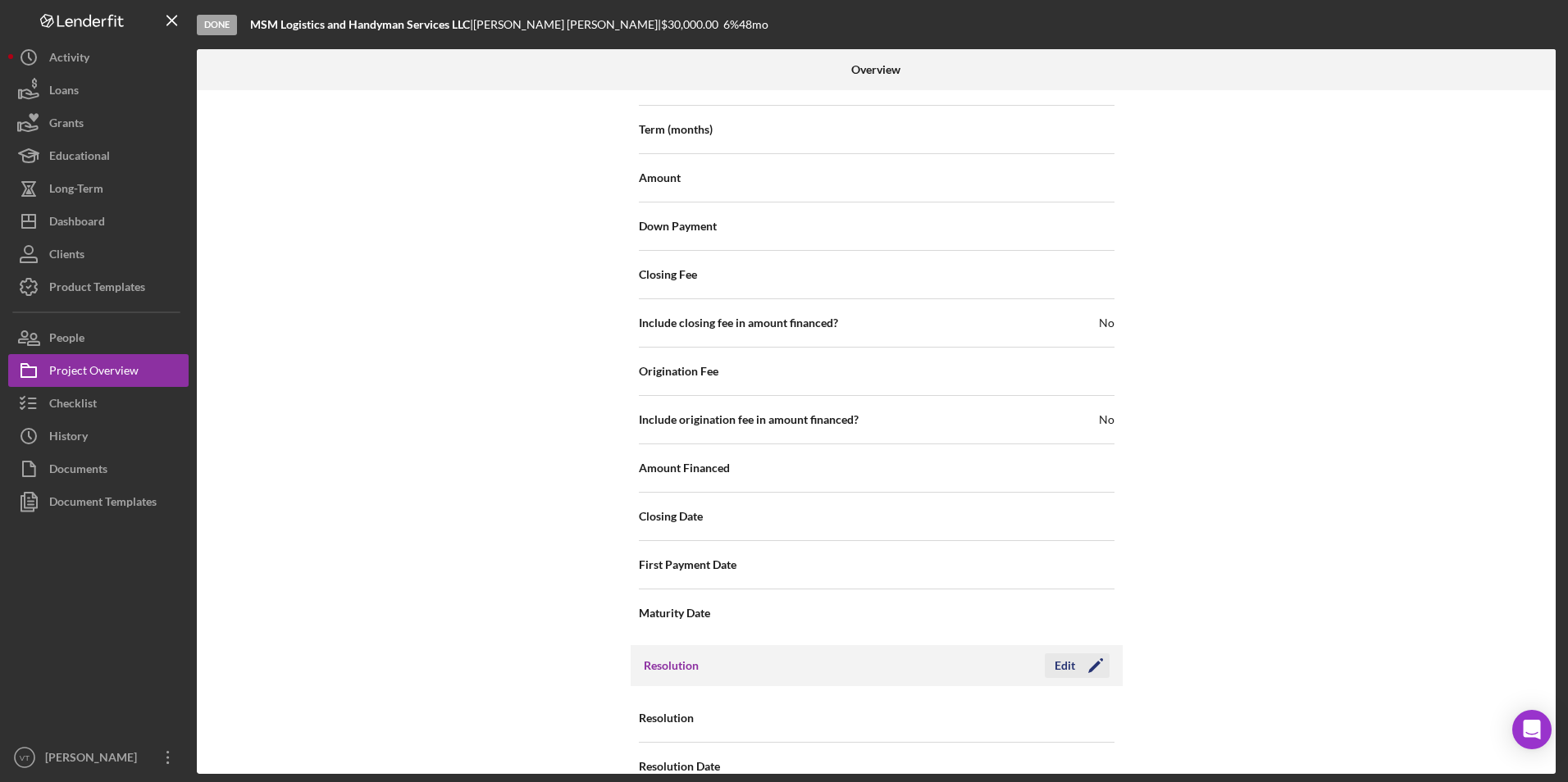
click at [731, 645] on icon "Icon/Edit" at bounding box center [1095, 665] width 41 height 41
click at [731, 700] on div "Select..." at bounding box center [976, 719] width 197 height 38
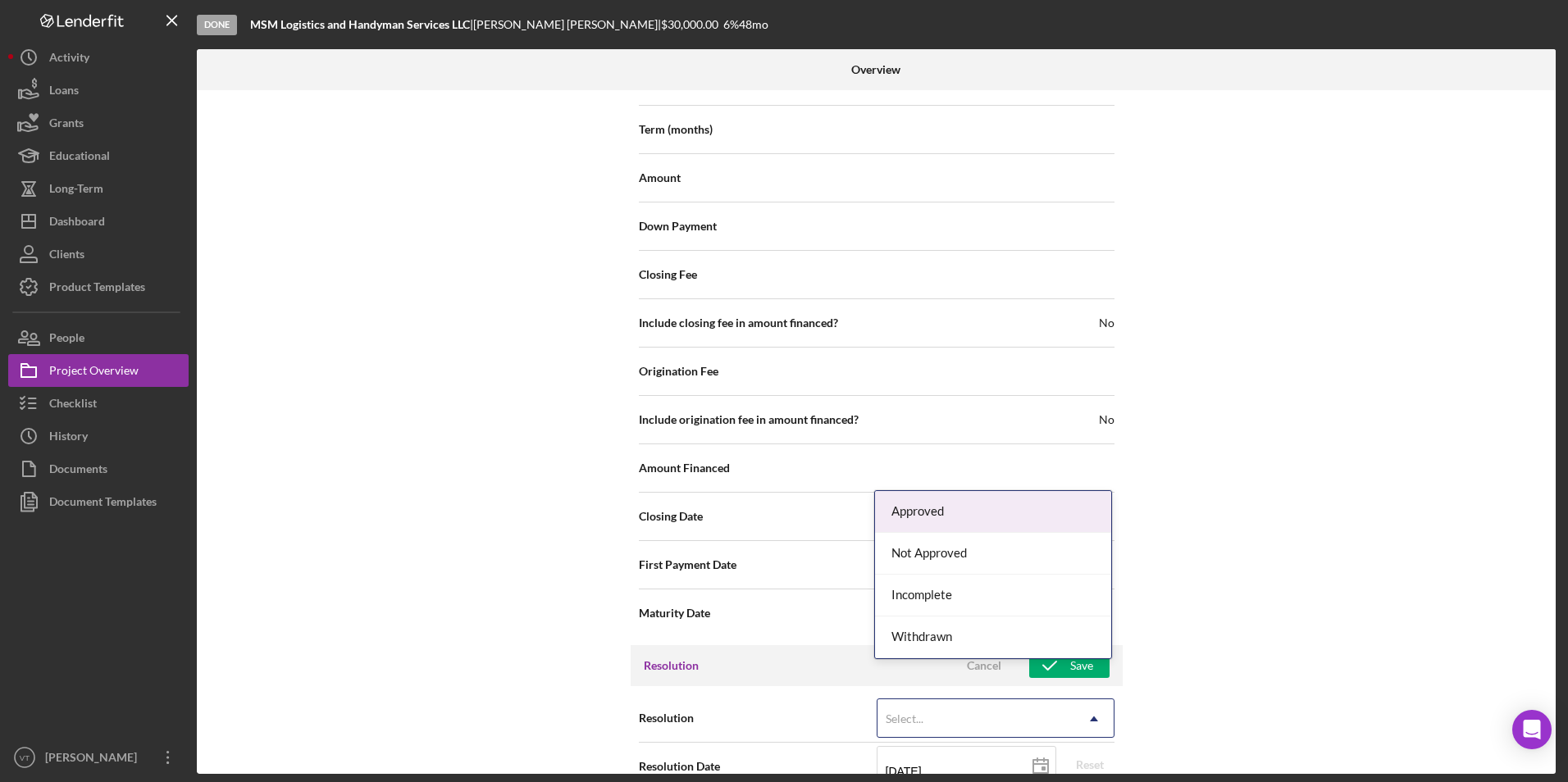
click at [731, 512] on div "Approved" at bounding box center [993, 512] width 236 height 41
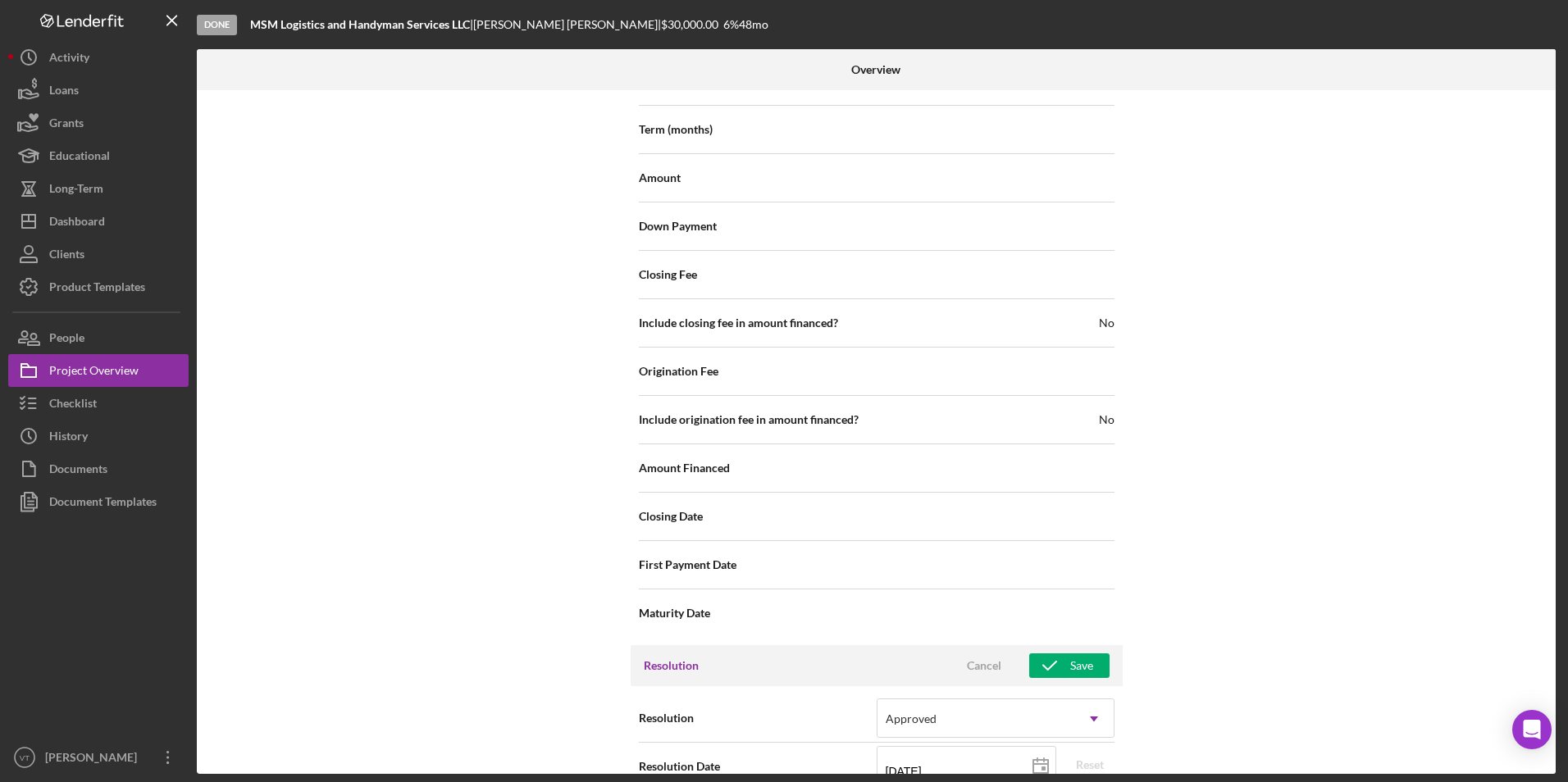
click at [731, 601] on div "Internal Workflow Stage Done Icon/Dropdown Arrow Archive (can unarchive later i…" at bounding box center [876, 431] width 1359 height 683
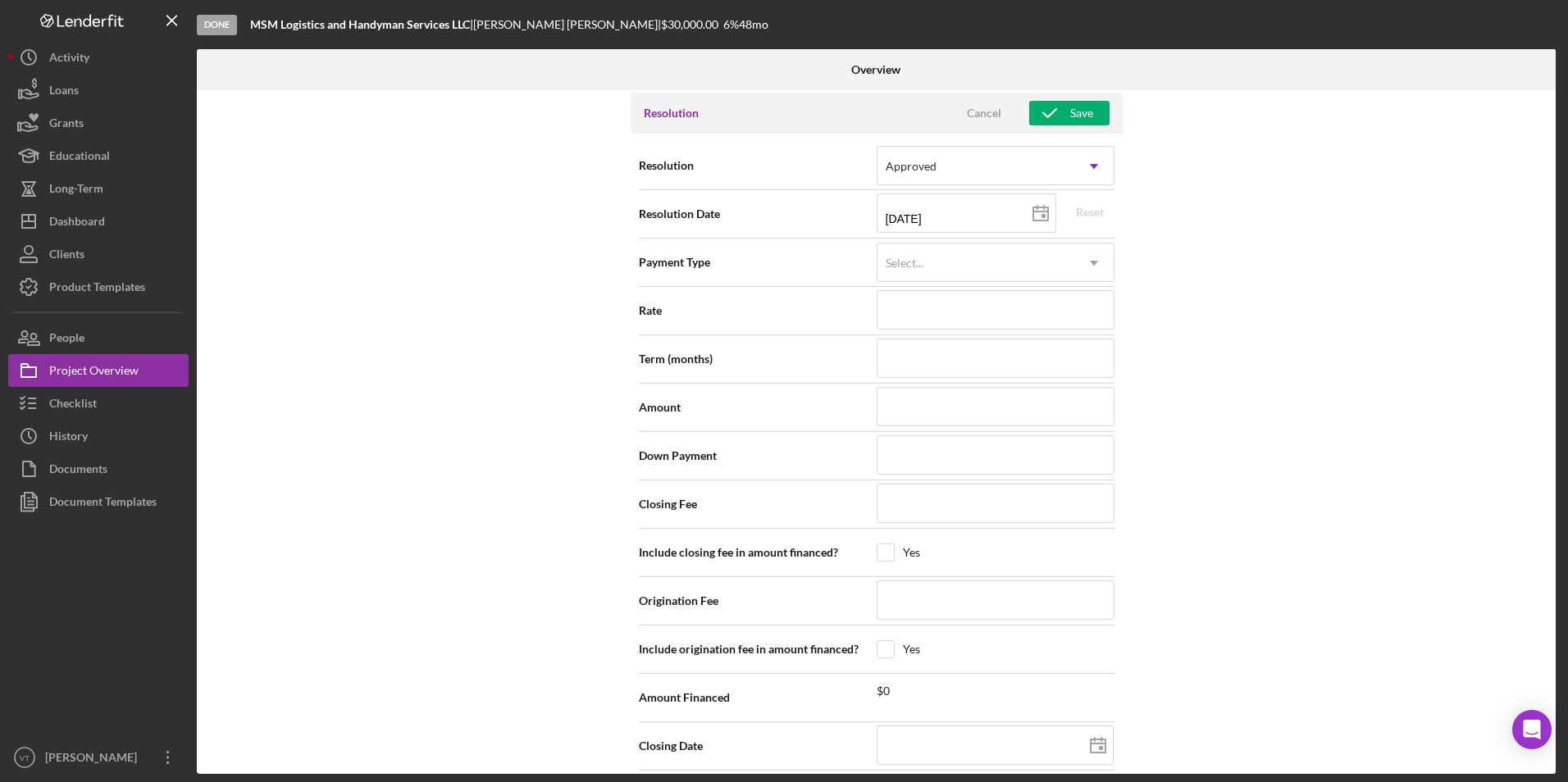
scroll to position [2296, 0]
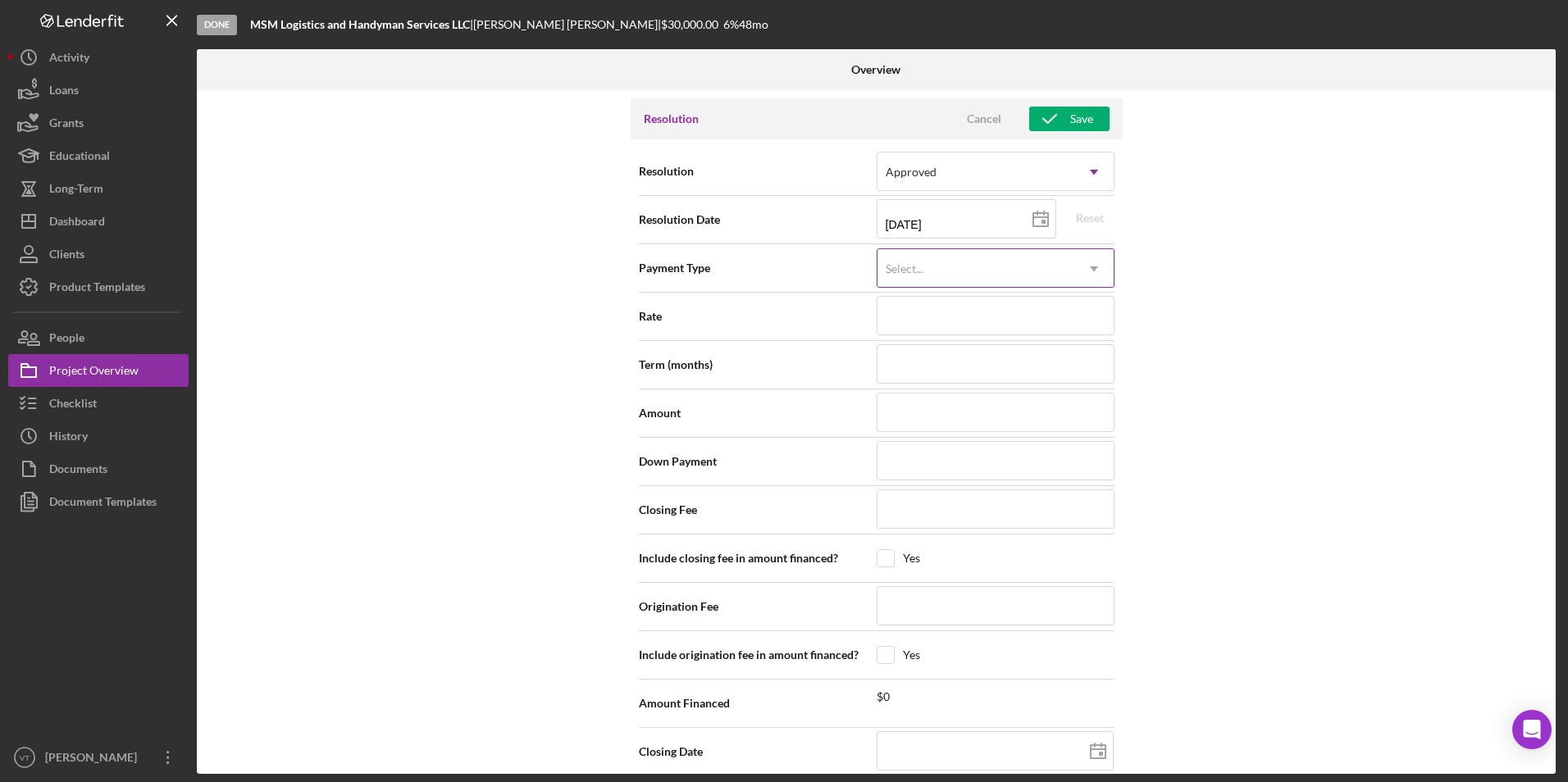
click at [731, 250] on div "Select..." at bounding box center [976, 269] width 197 height 38
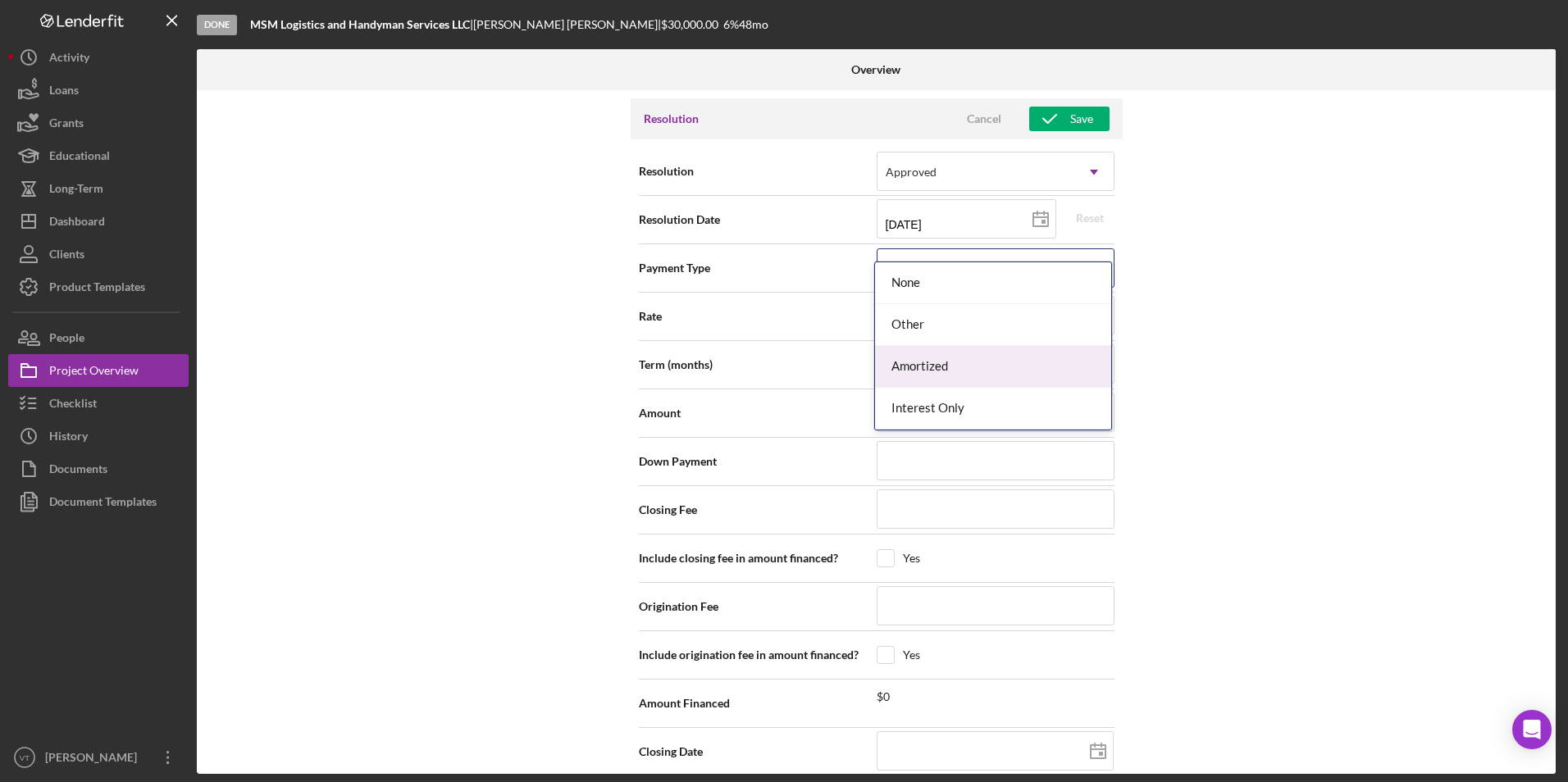
click at [731, 368] on div "Amortized" at bounding box center [993, 366] width 236 height 41
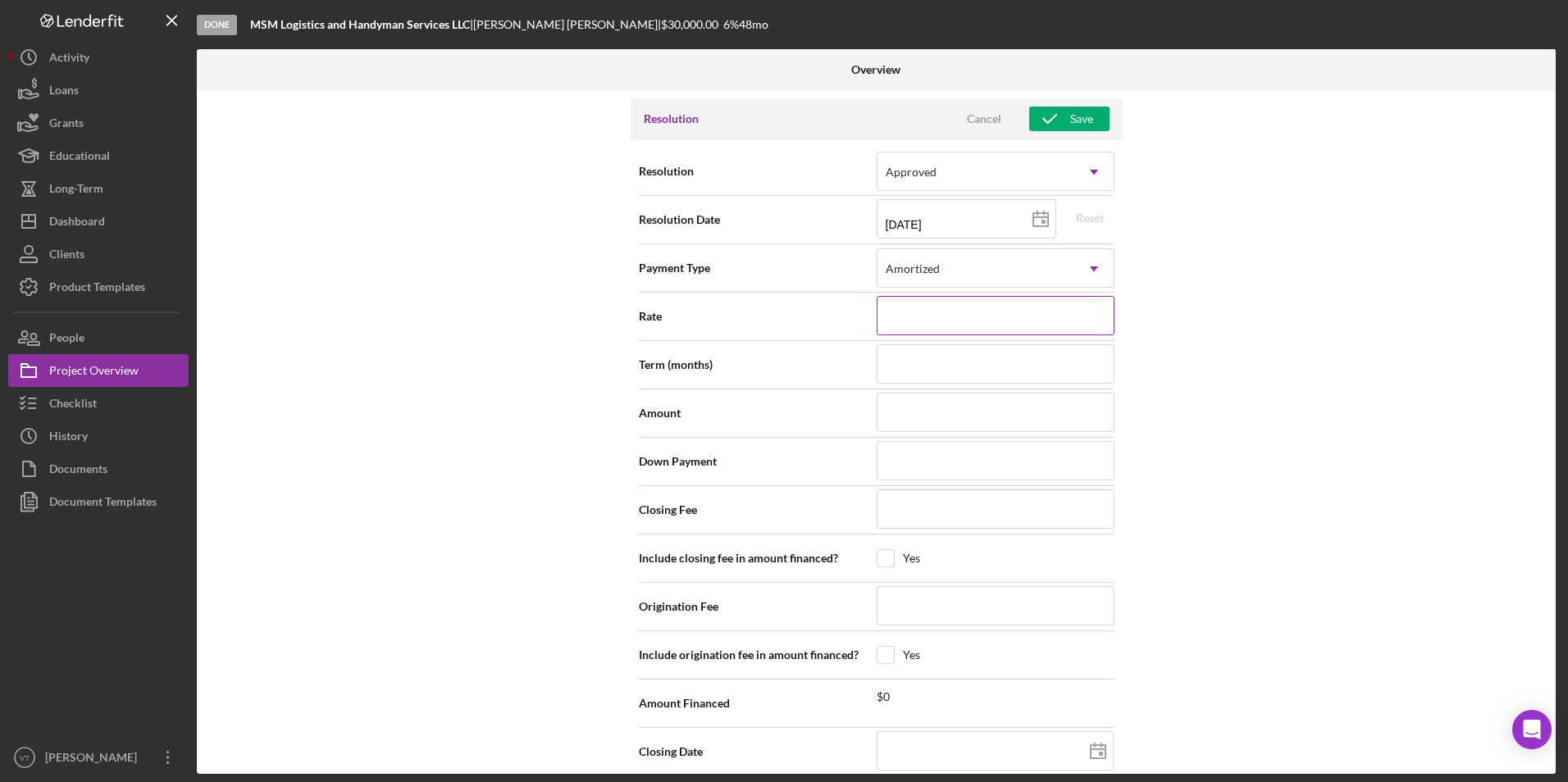
click at [731, 296] on input at bounding box center [995, 316] width 238 height 40
type input "5.990%"
type input "60"
type input "$30,000"
type input "$100"
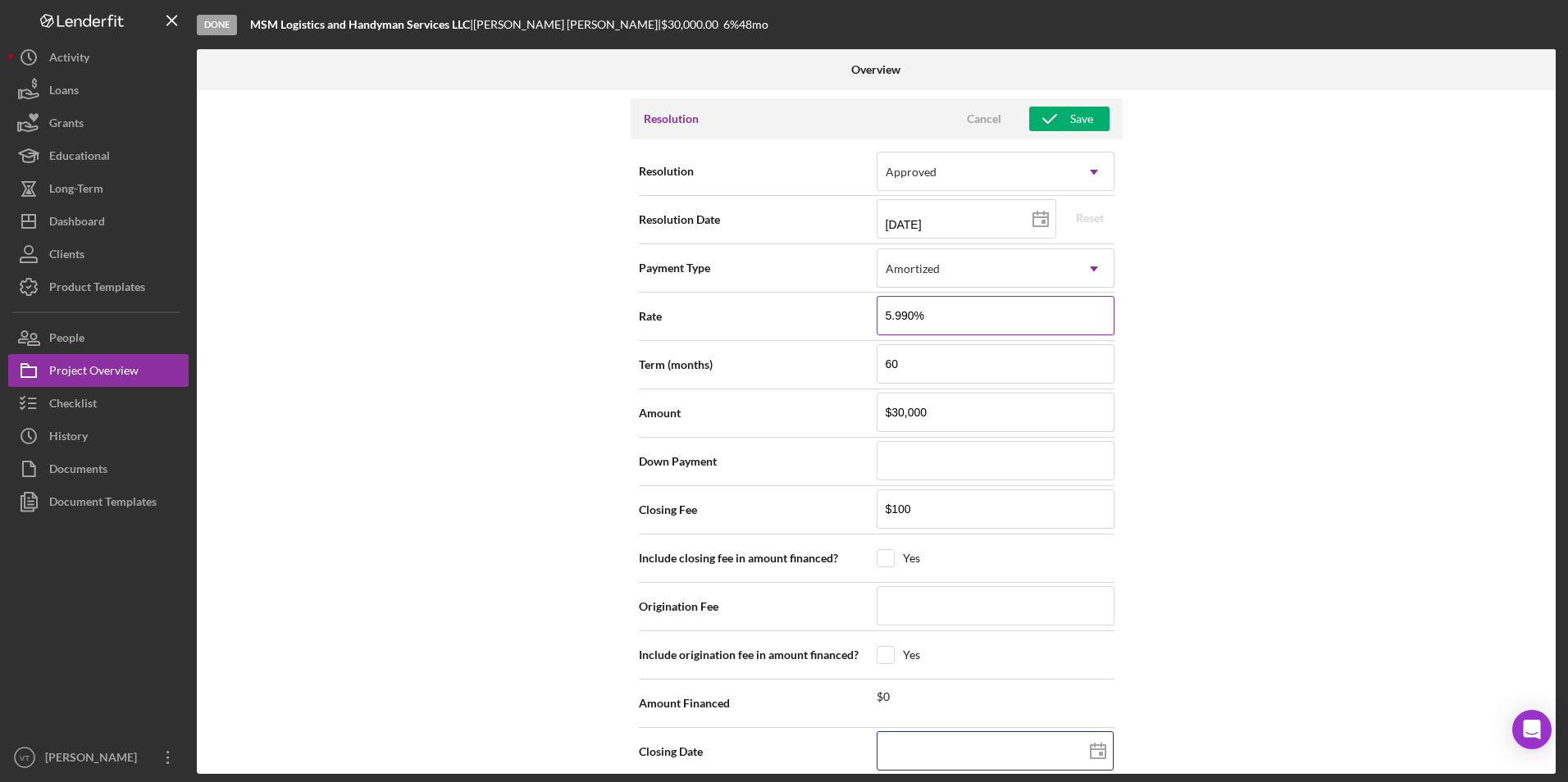
type input "[DATE]"
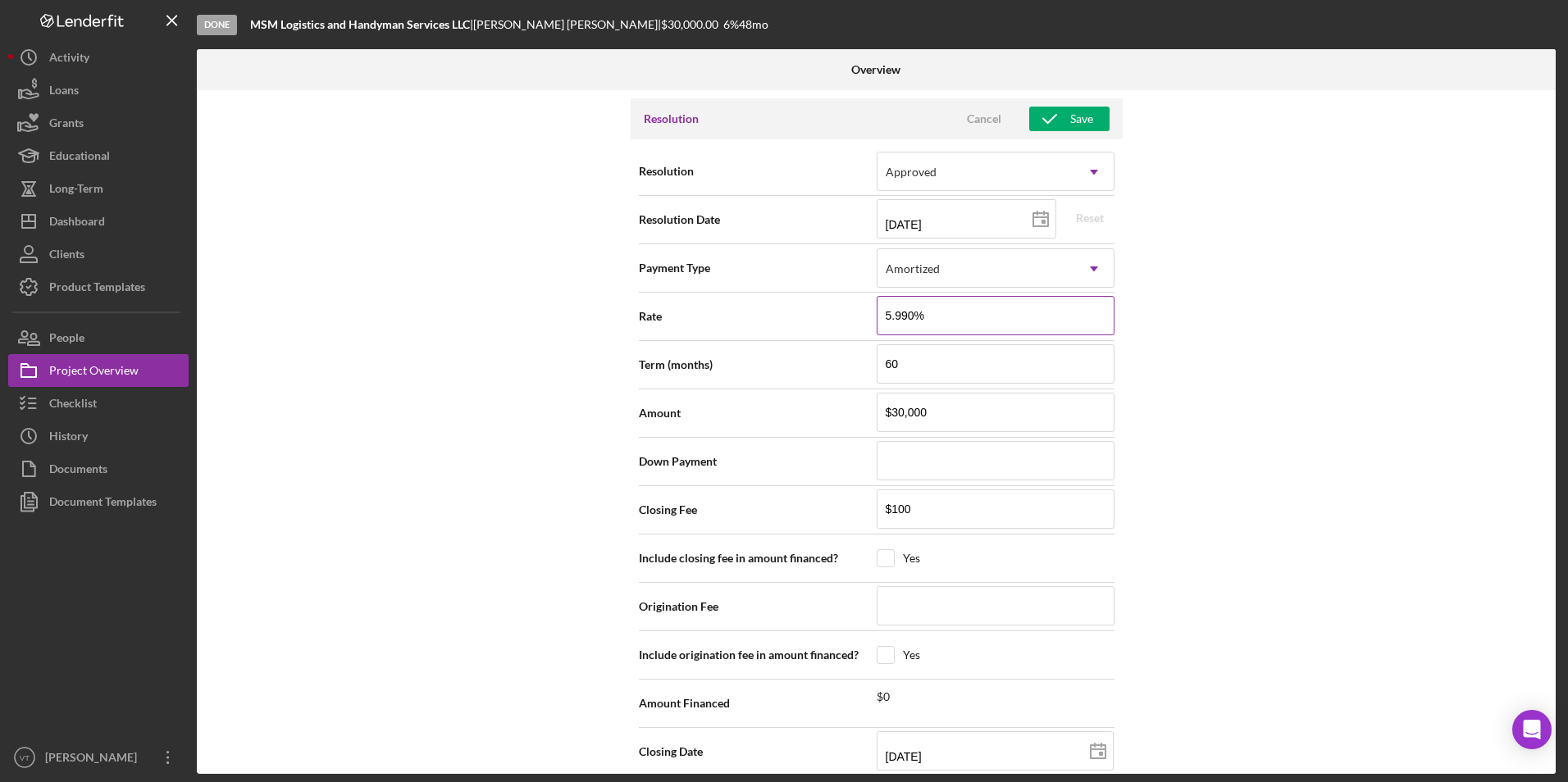
type input "[DATE]"
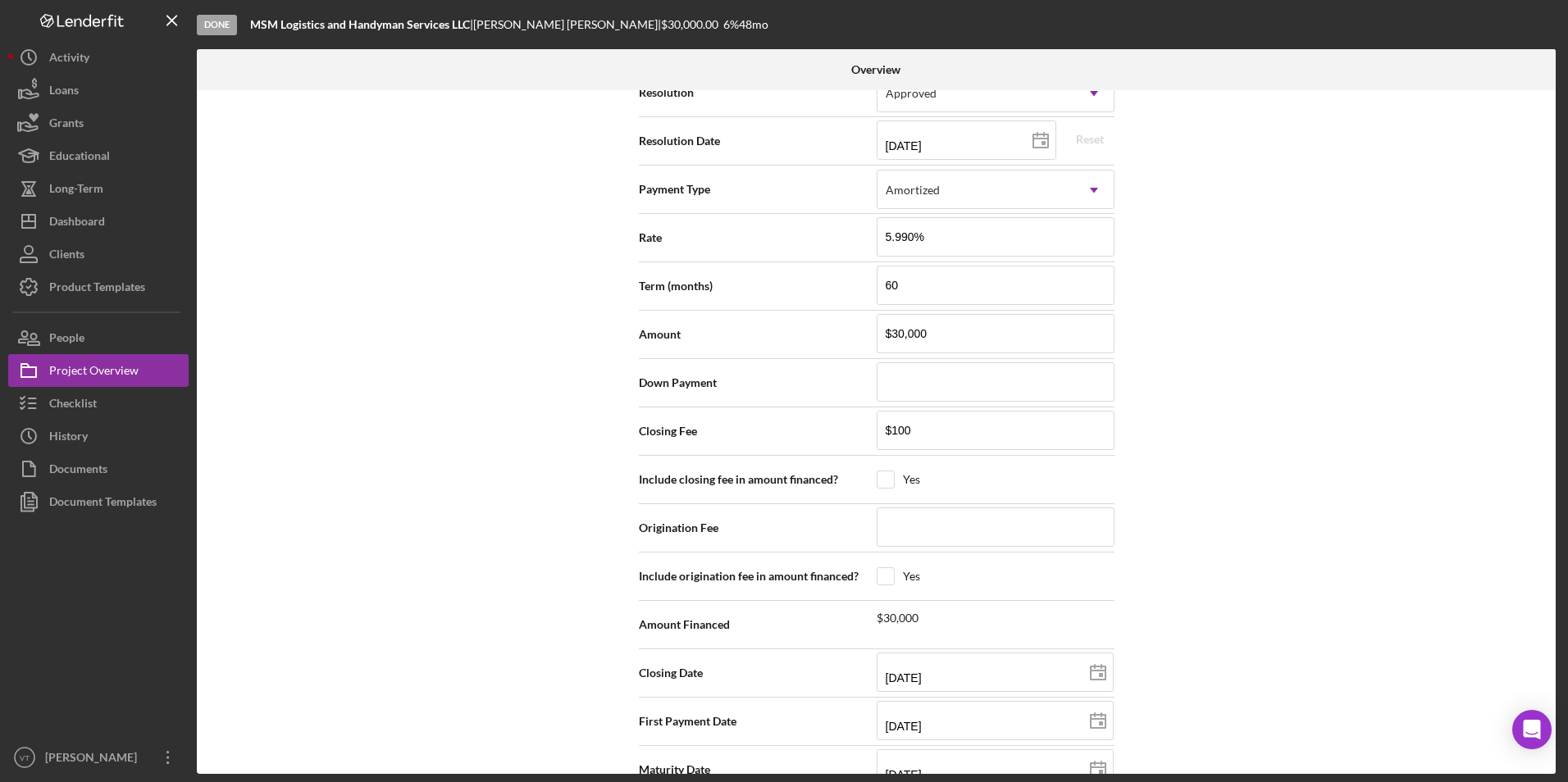
scroll to position [2378, 0]
click at [731, 650] on input "[DATE]" at bounding box center [995, 670] width 237 height 40
type input "08/d7/2025"
type input "08/d2/y025"
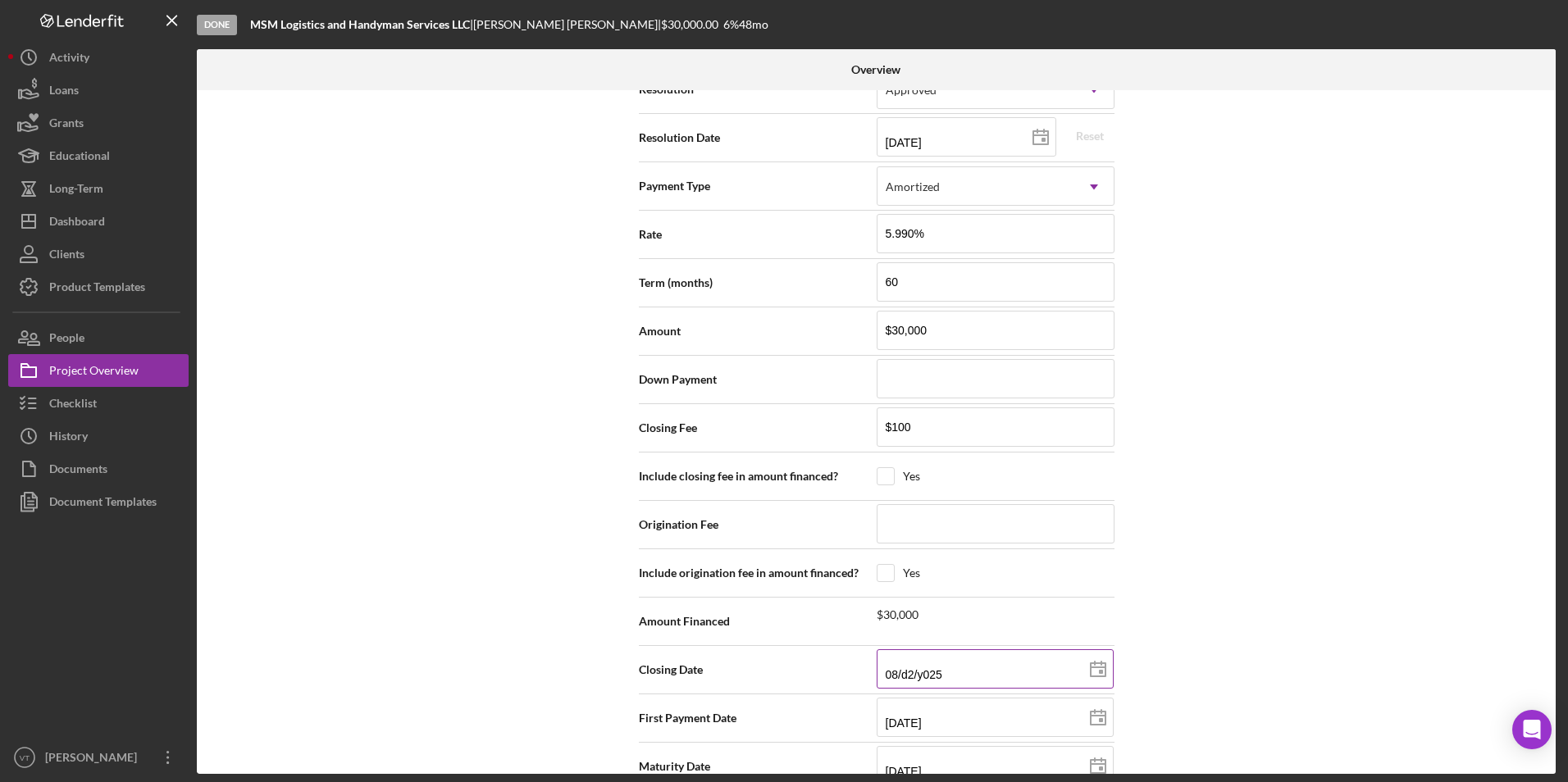
type input "08/20/25yy"
type input "08/12/y025"
type input "[DATE]"
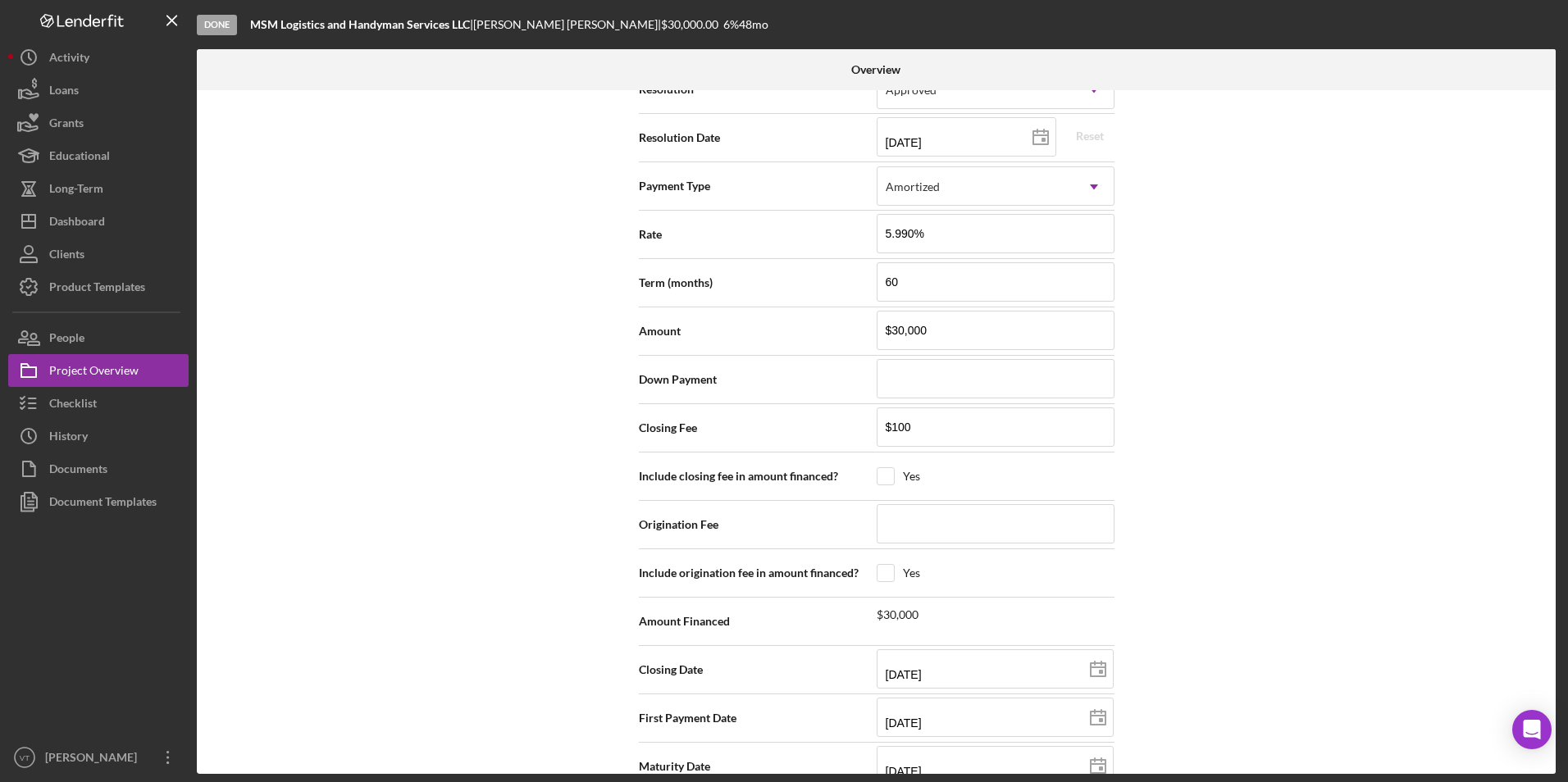
click at [731, 680] on div "Internal Workflow Stage Done Icon/Dropdown Arrow Archive (can unarchive later i…" at bounding box center [876, 431] width 1359 height 683
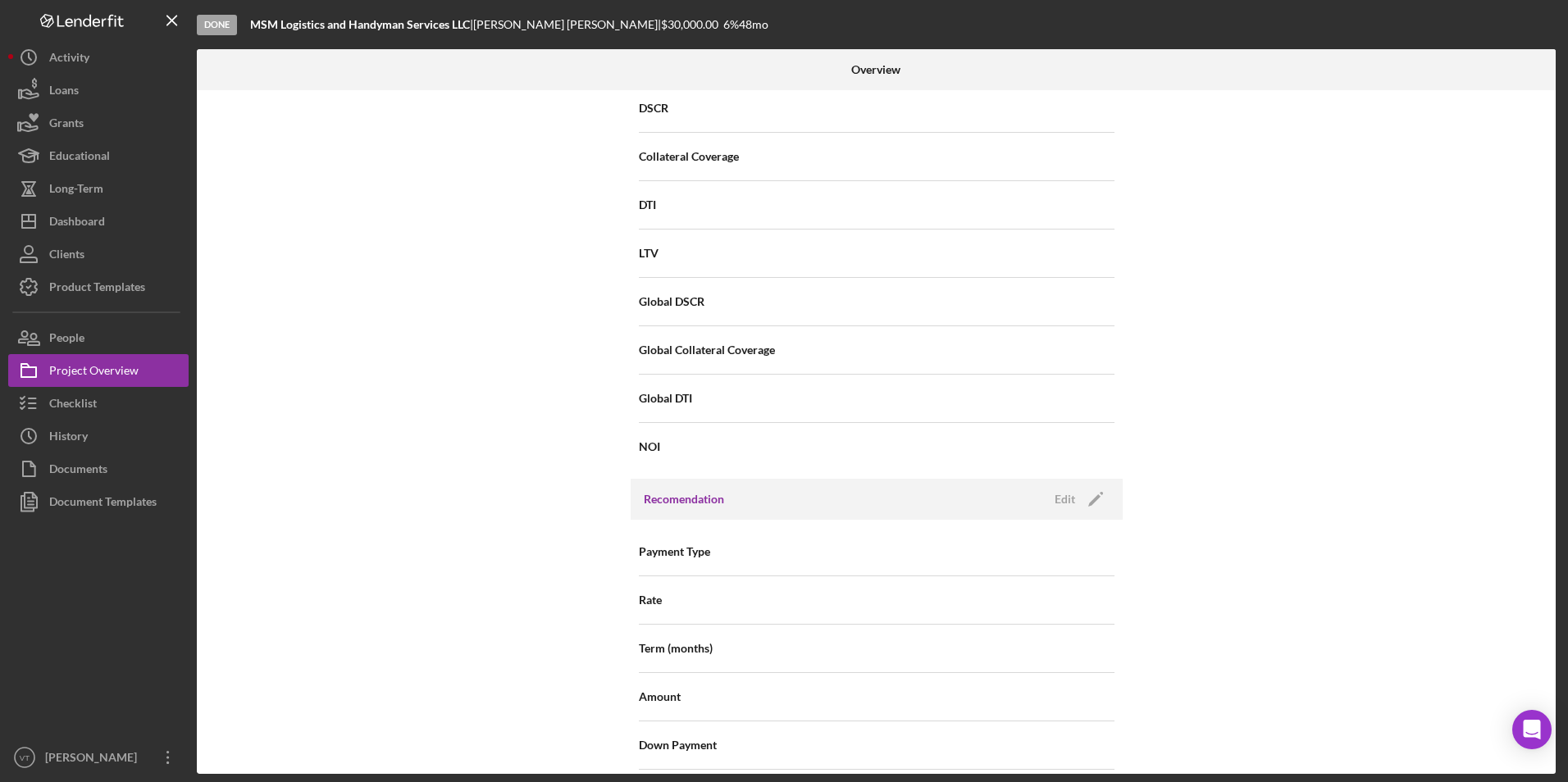
scroll to position [1804, 0]
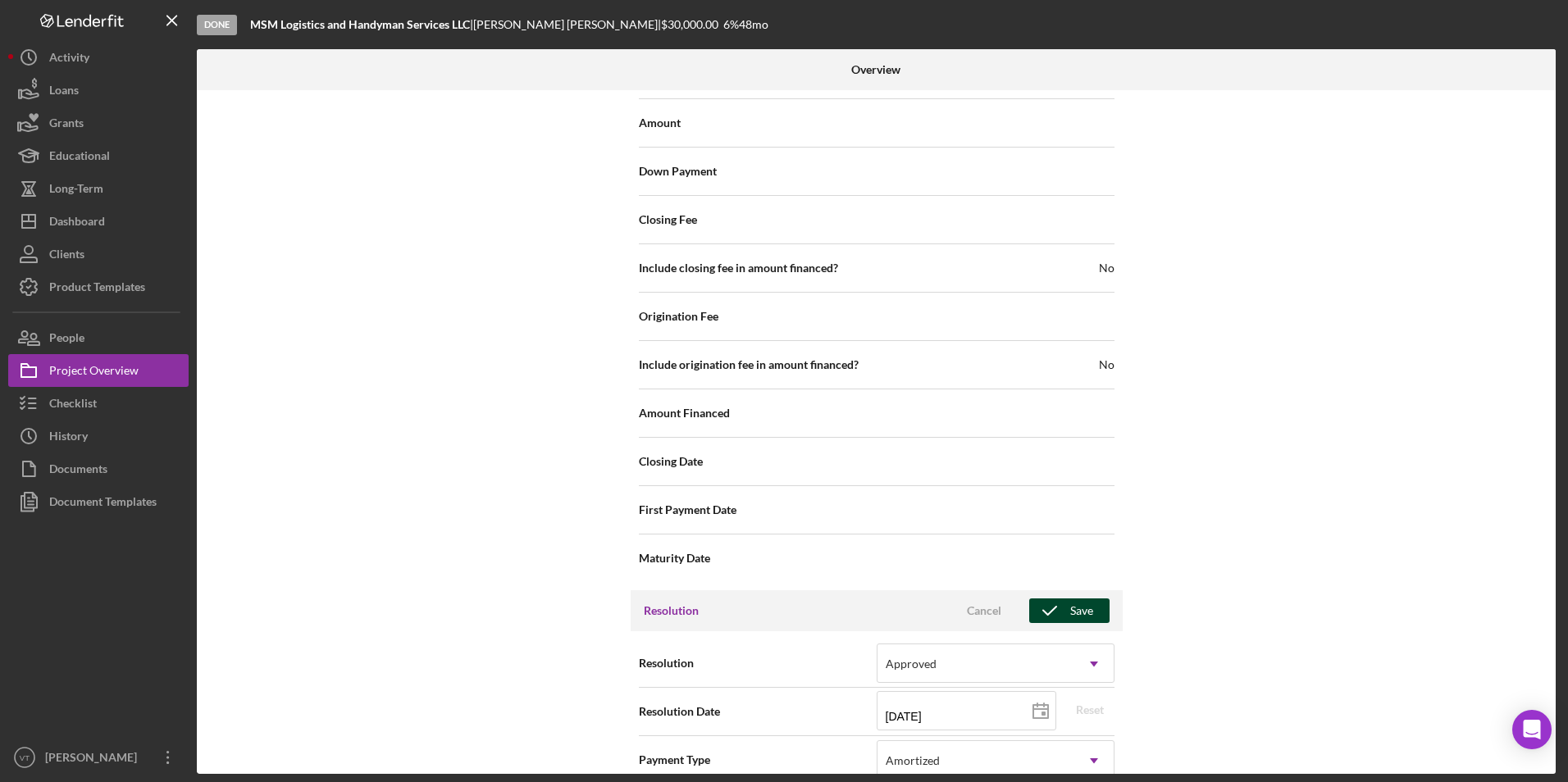
click at [731, 590] on icon "button" at bounding box center [1049, 610] width 41 height 41
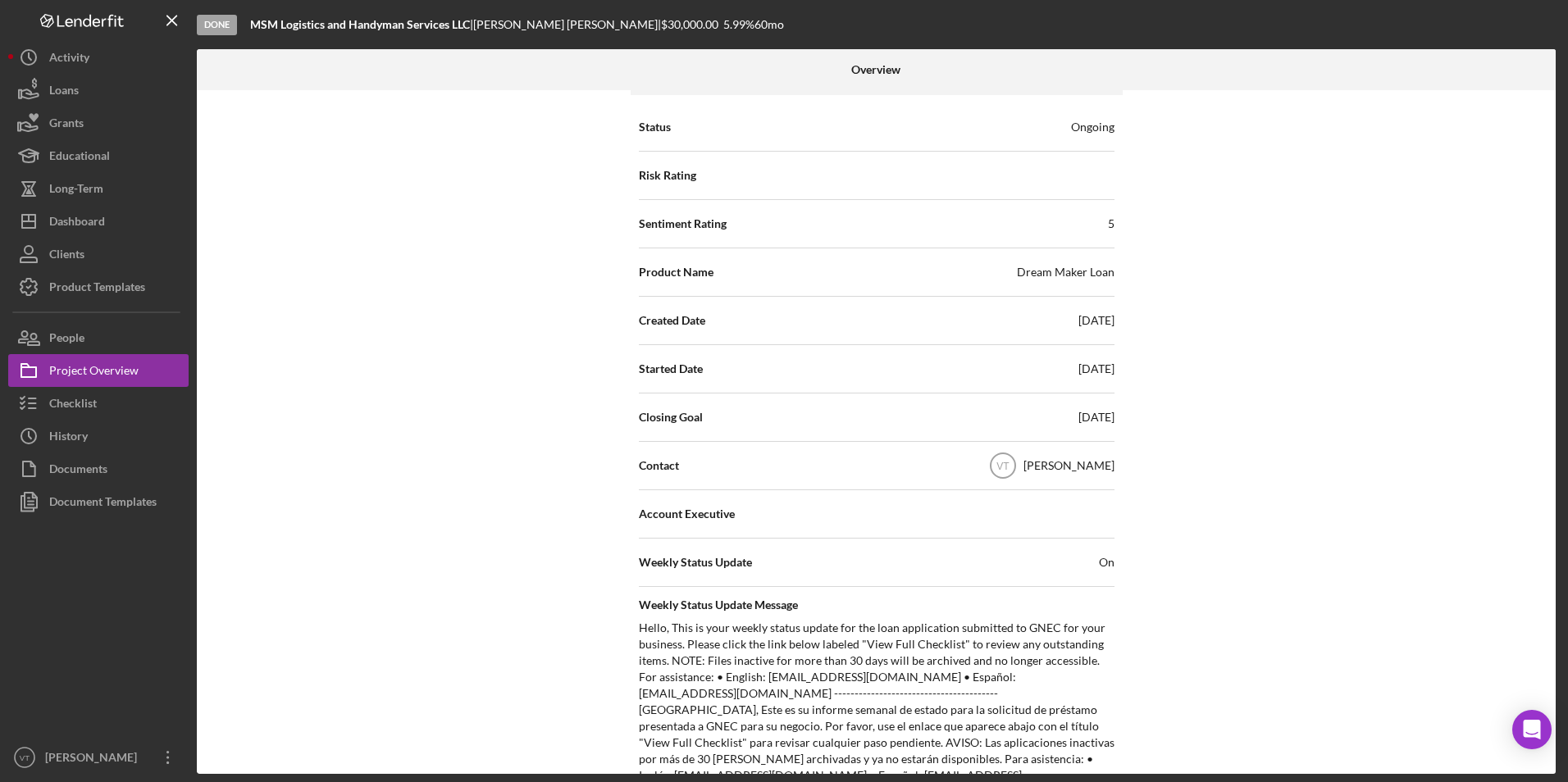
scroll to position [0, 0]
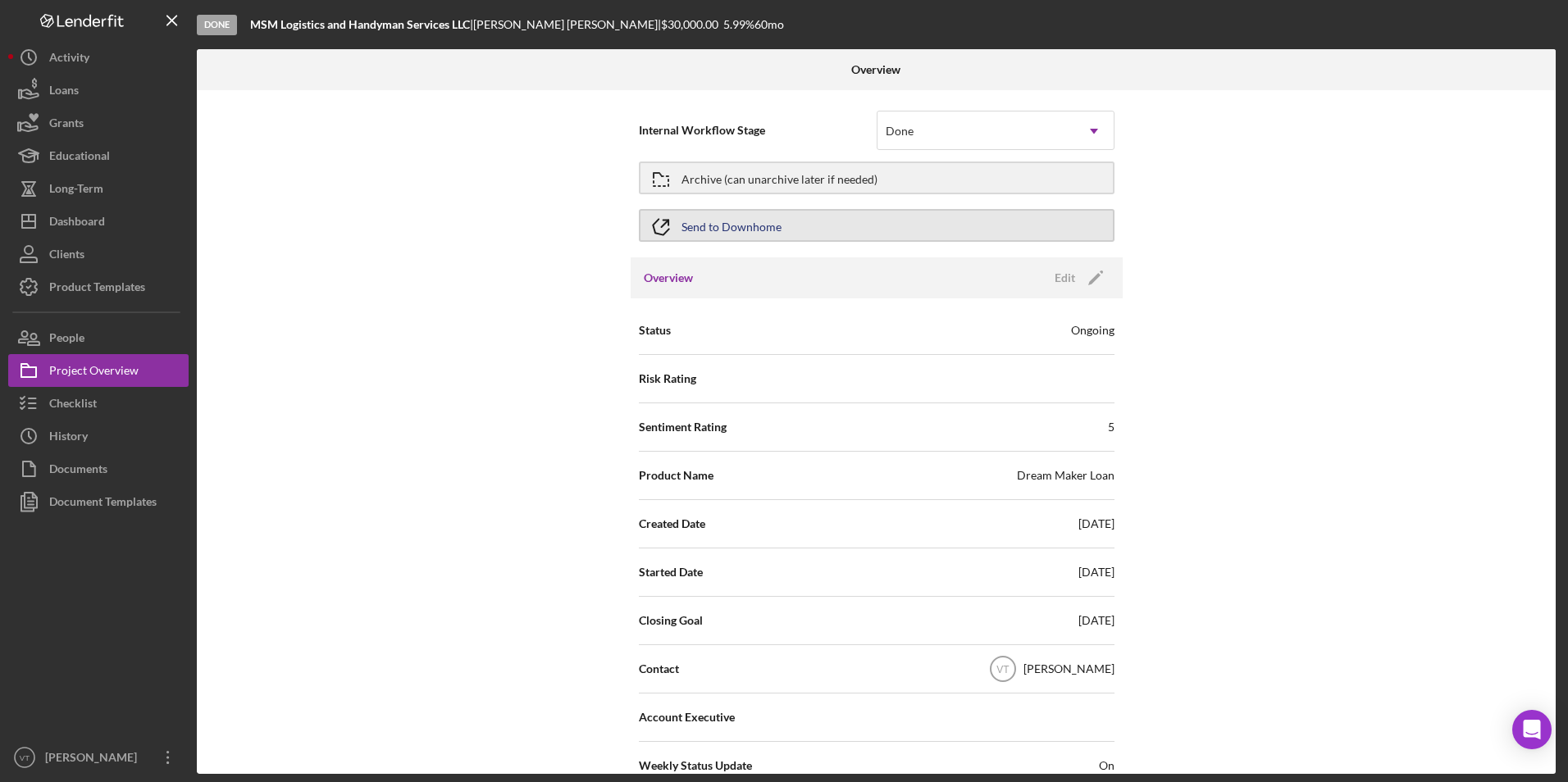
click at [731, 224] on button "Send to Downhome" at bounding box center [876, 226] width 475 height 33
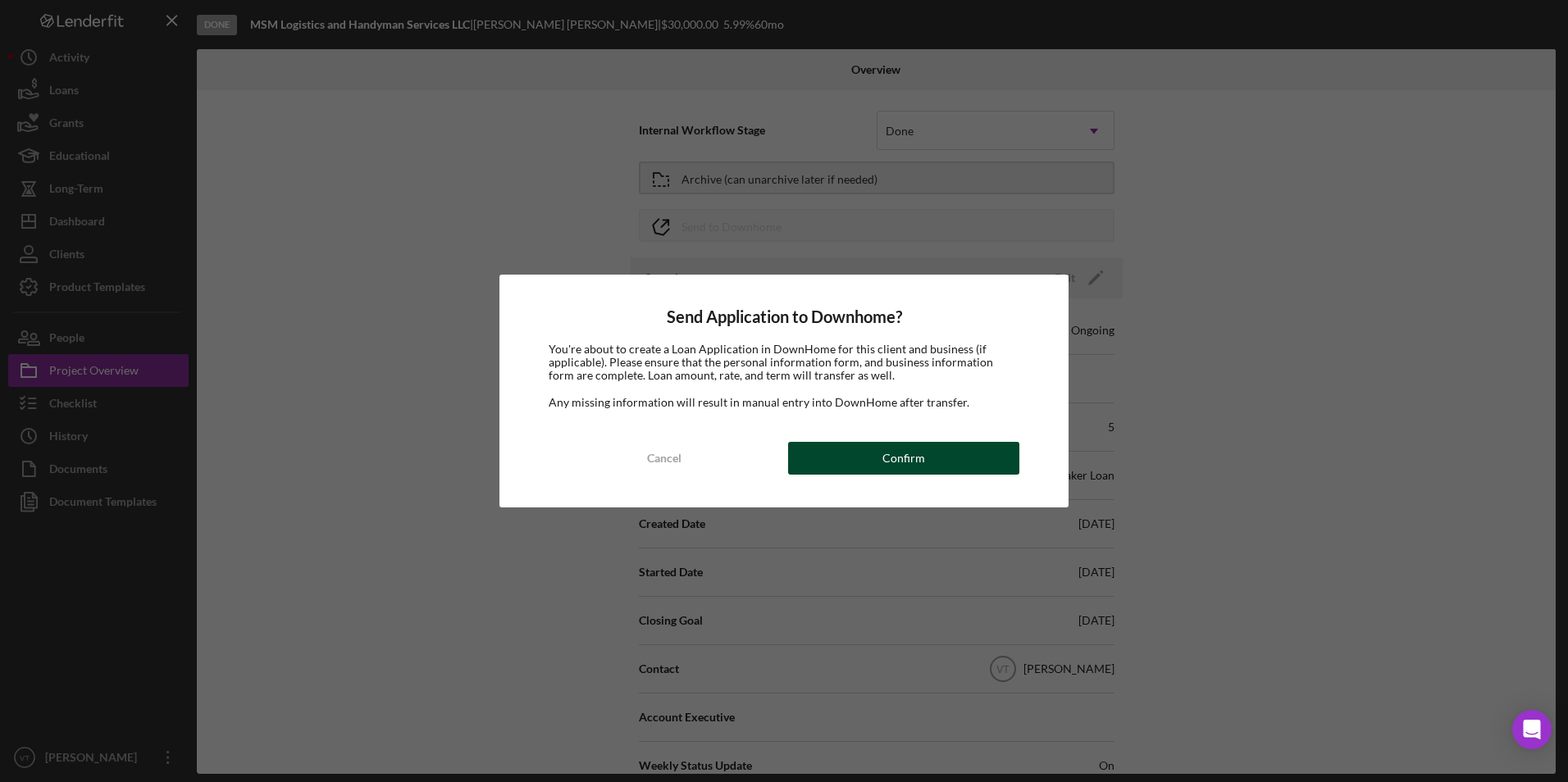
click at [731, 456] on button "Confirm" at bounding box center [904, 458] width 232 height 33
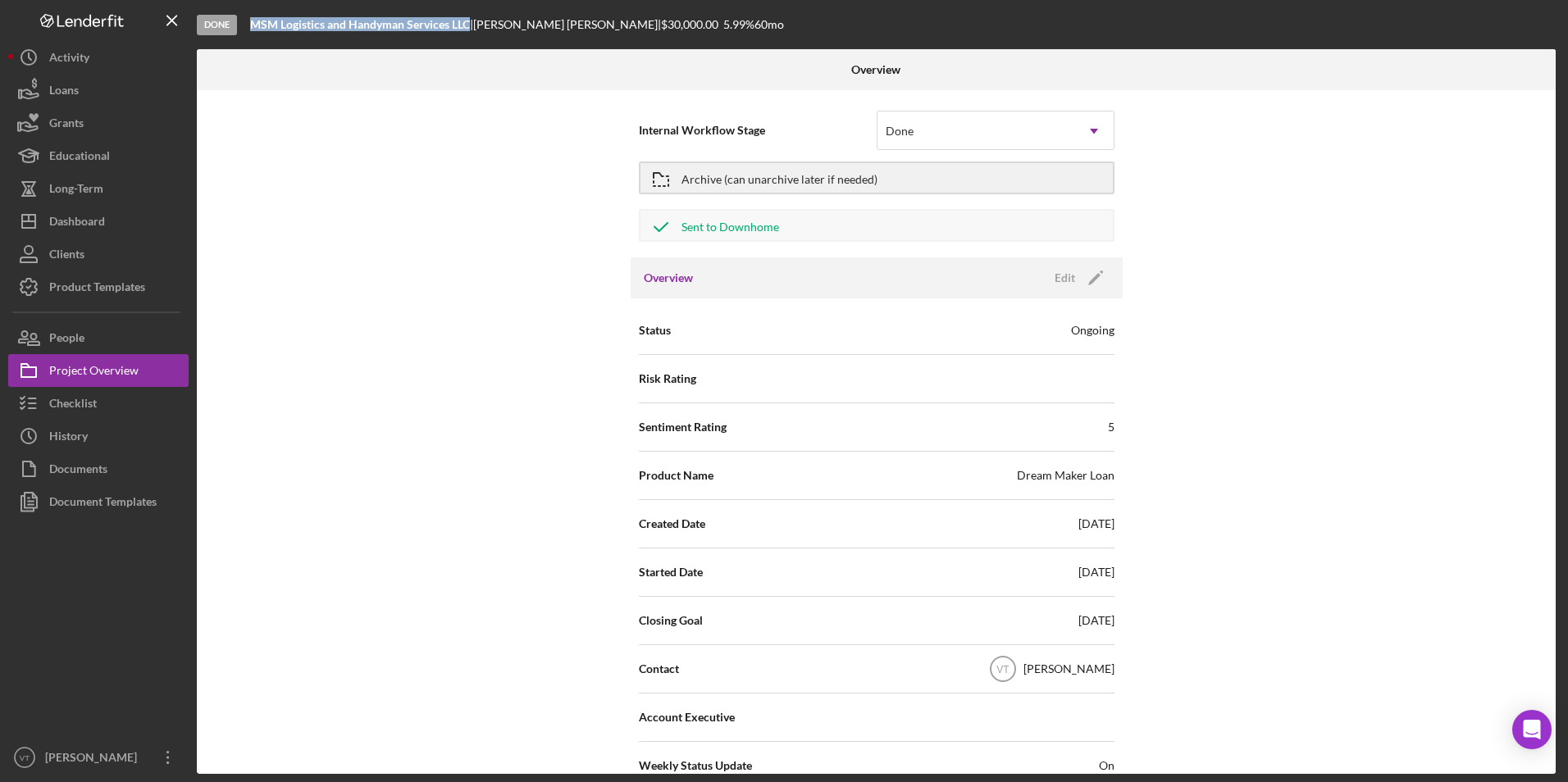
drag, startPoint x: 249, startPoint y: 22, endPoint x: 470, endPoint y: 31, distance: 221.2
click at [470, 31] on div "Done MSM Logistics and Handyman Services LLC | [PERSON_NAME] | $30,000.00 5.99 …" at bounding box center [878, 24] width 1363 height 49
copy b "MSM Logistics and Handyman Services LLC"
click at [175, 10] on icon "Icon/Menu Close" at bounding box center [172, 21] width 37 height 37
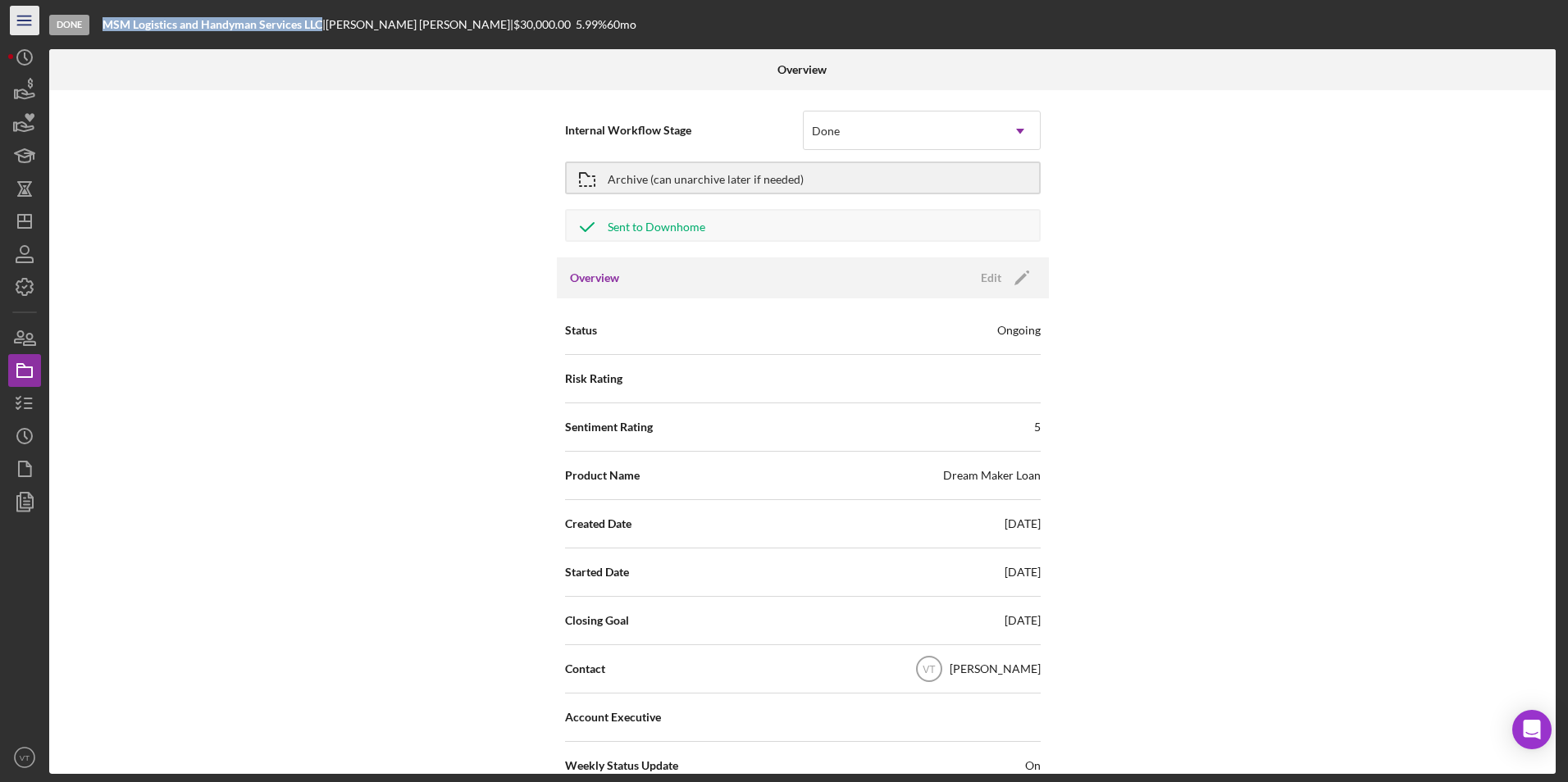
click at [27, 16] on line "button" at bounding box center [23, 16] width 13 height 0
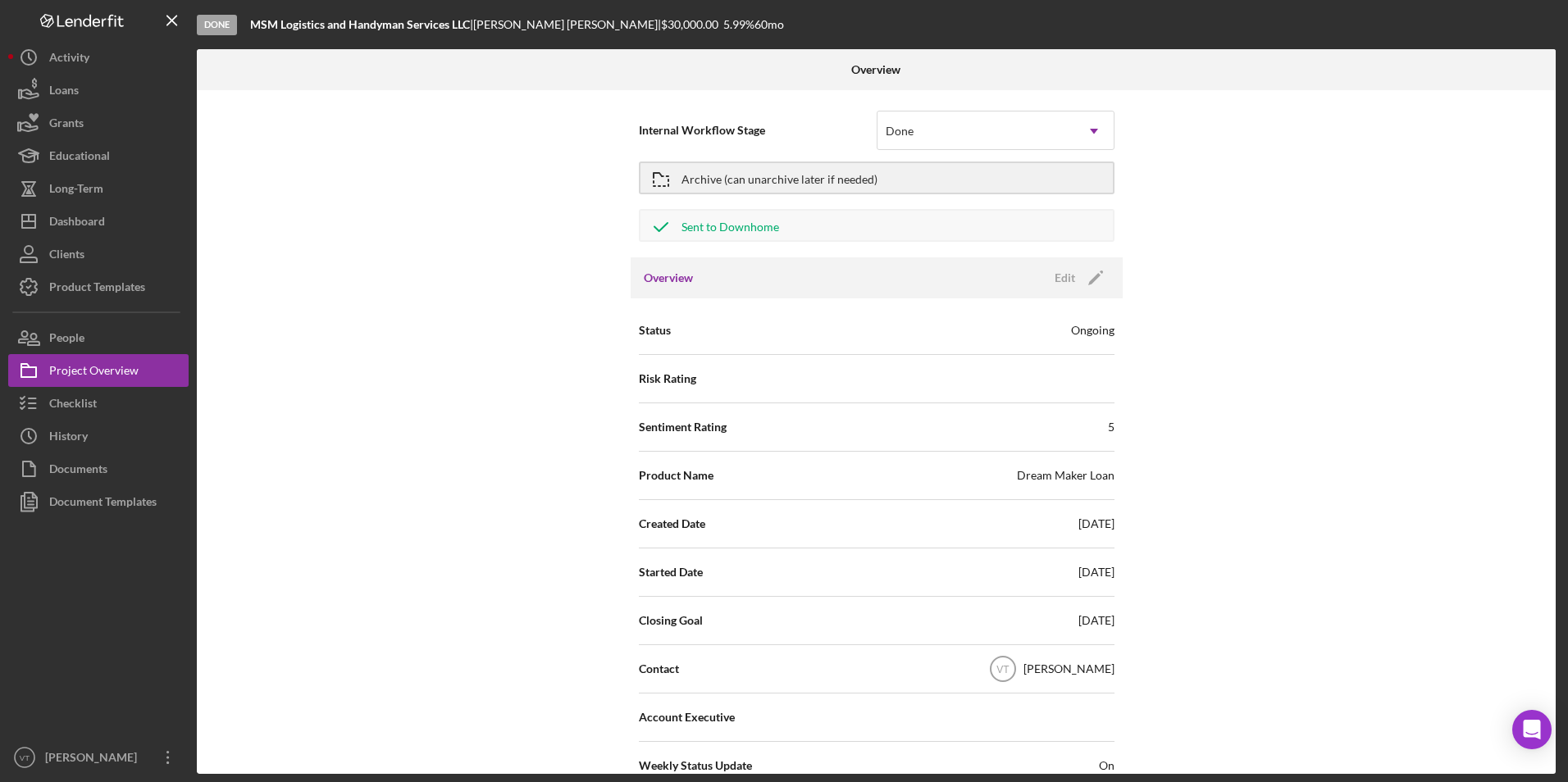
click at [217, 22] on div "Done" at bounding box center [217, 25] width 40 height 21
click at [170, 22] on line "button" at bounding box center [172, 20] width 9 height 9
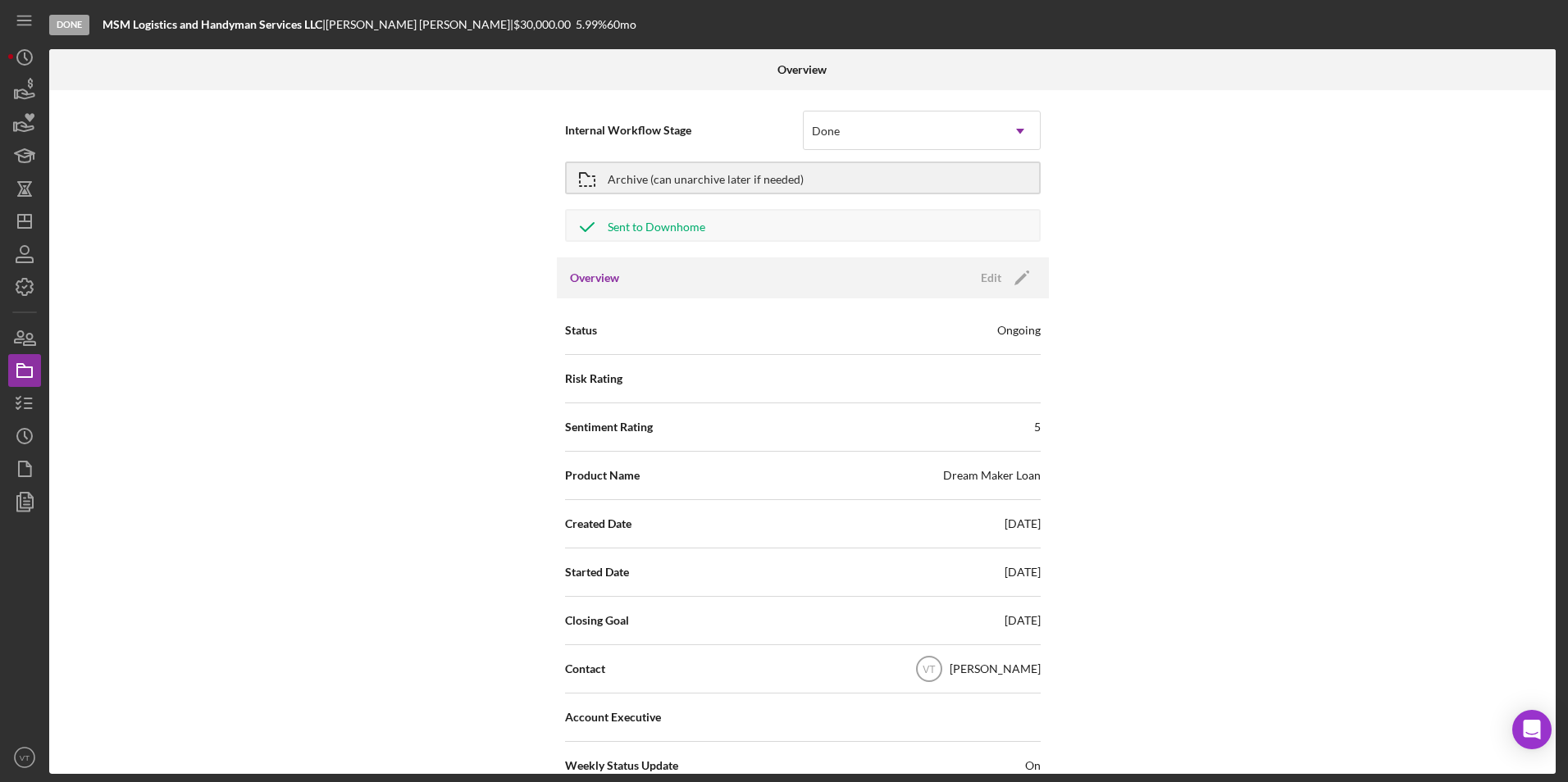
click at [70, 22] on div "Done" at bounding box center [69, 25] width 40 height 21
click at [29, 21] on line "button" at bounding box center [23, 21] width 13 height 0
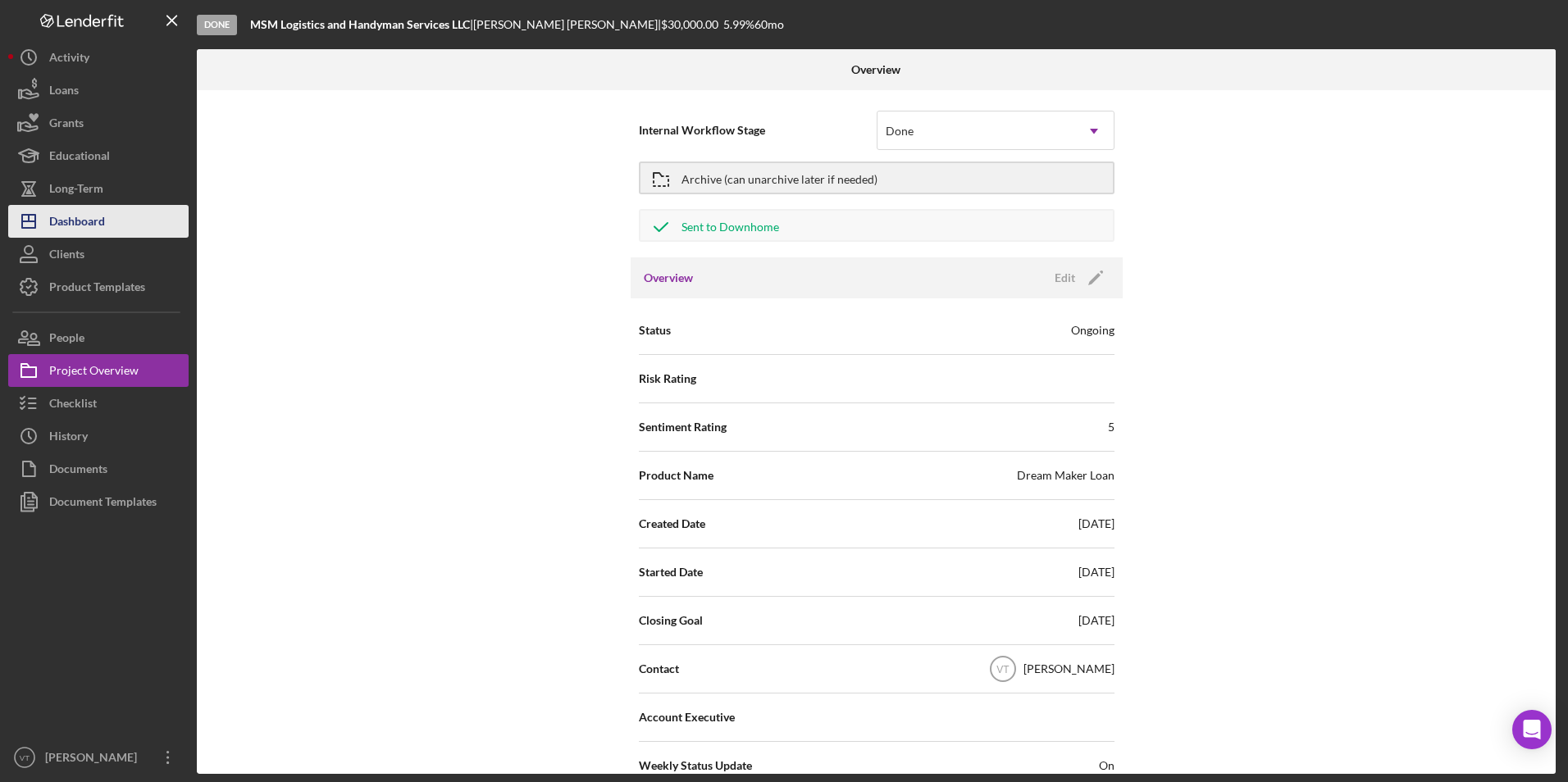
click at [92, 219] on div "Dashboard" at bounding box center [77, 223] width 56 height 37
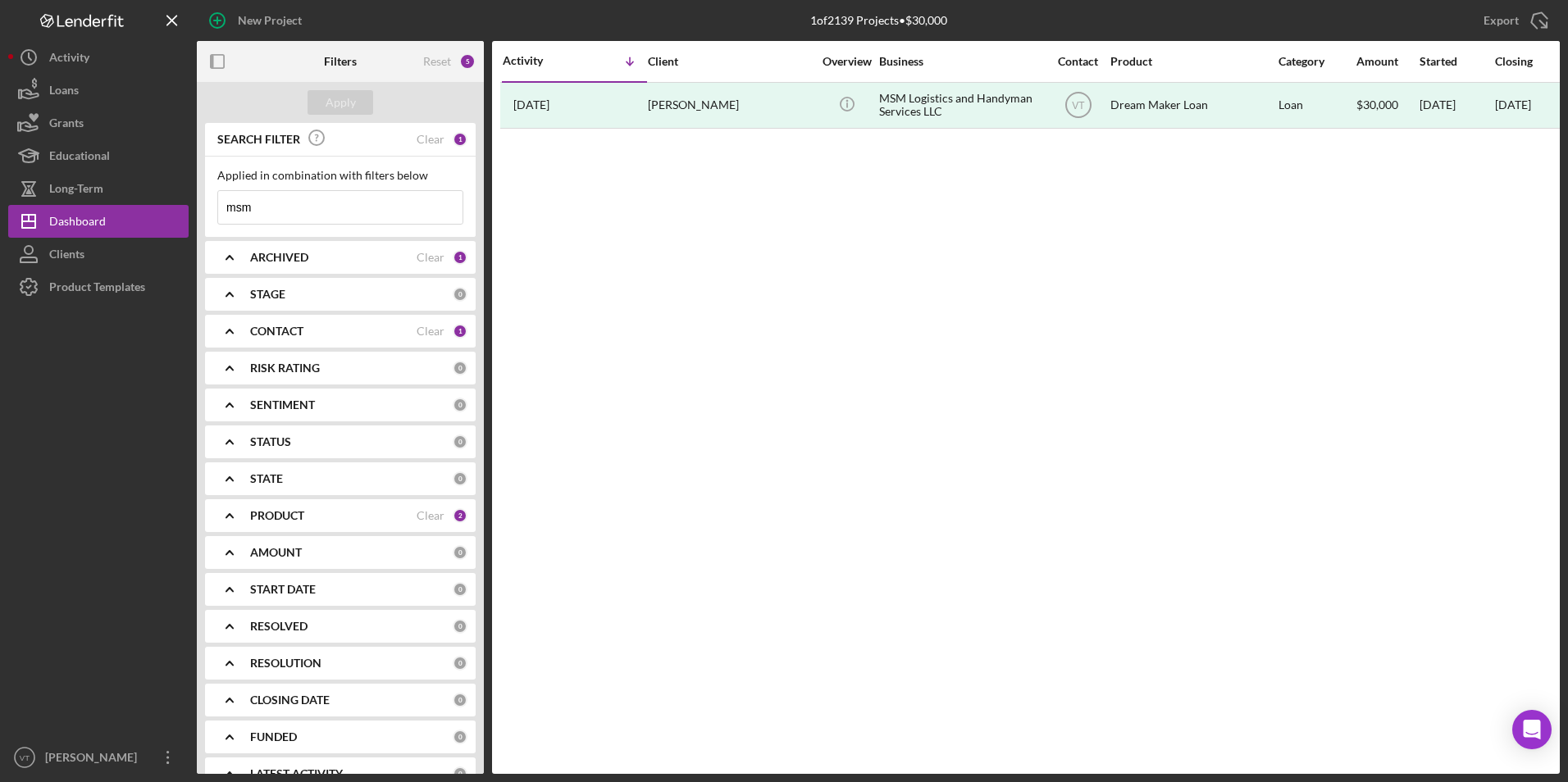
click at [383, 208] on input "msm" at bounding box center [340, 207] width 245 height 33
drag, startPoint x: 270, startPoint y: 217, endPoint x: 201, endPoint y: 207, distance: 69.7
click at [201, 207] on div "SEARCH FILTER Clear 1 Applied in combination with filters below msm Icon/Menu C…" at bounding box center [341, 448] width 287 height 651
paste input "MS [PERSON_NAME] BODY SHOP LLC"
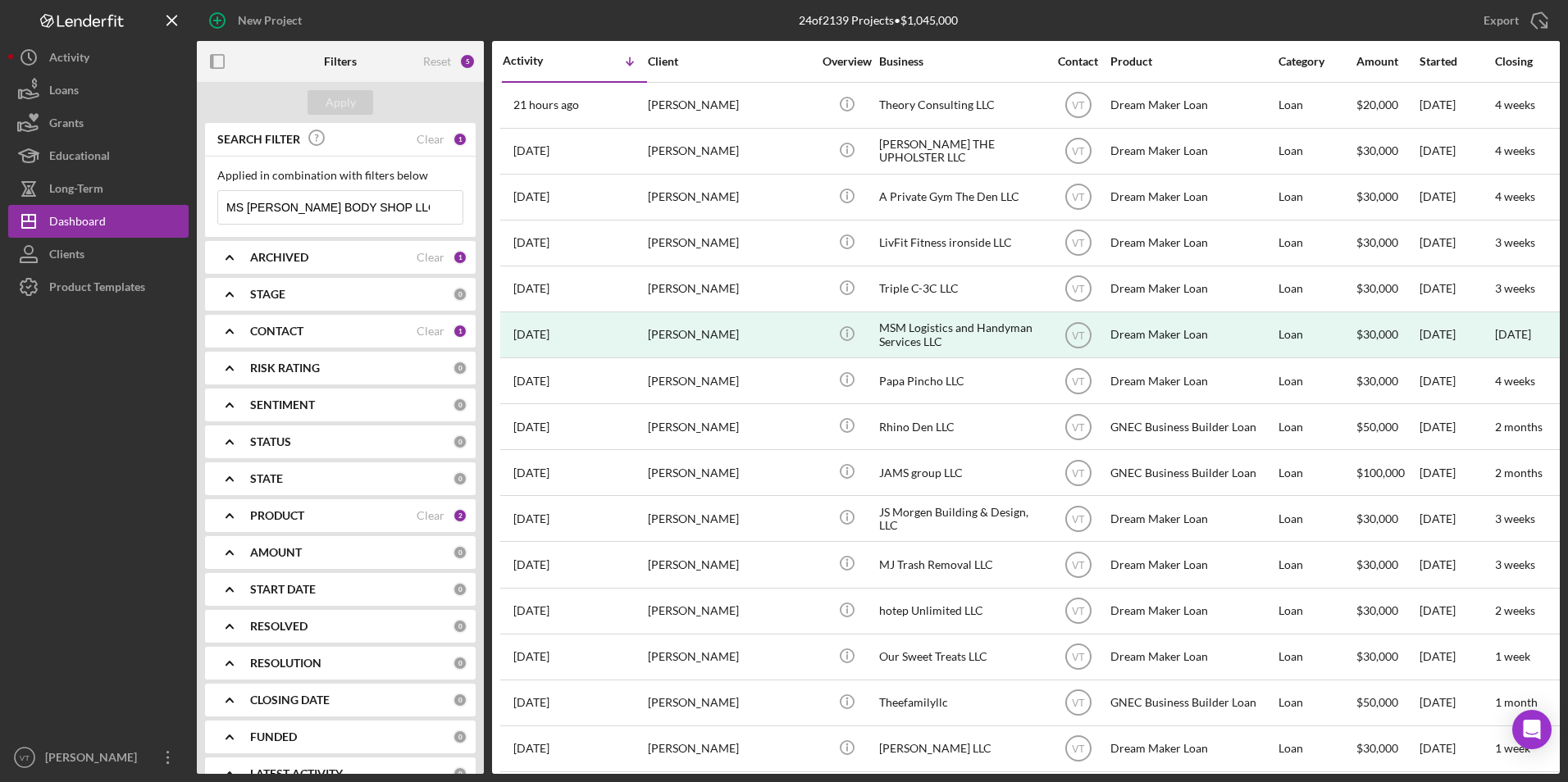
click at [328, 207] on input "MS [PERSON_NAME] BODY SHOP LLC" at bounding box center [340, 207] width 245 height 33
click at [238, 204] on input "MS [PERSON_NAME] BODY SHOP LLC" at bounding box center [340, 207] width 245 height 33
click at [243, 204] on input "MS [PERSON_NAME] BODY SHOP LLC" at bounding box center [340, 207] width 245 height 33
click at [331, 91] on div "Apply" at bounding box center [341, 102] width 30 height 24
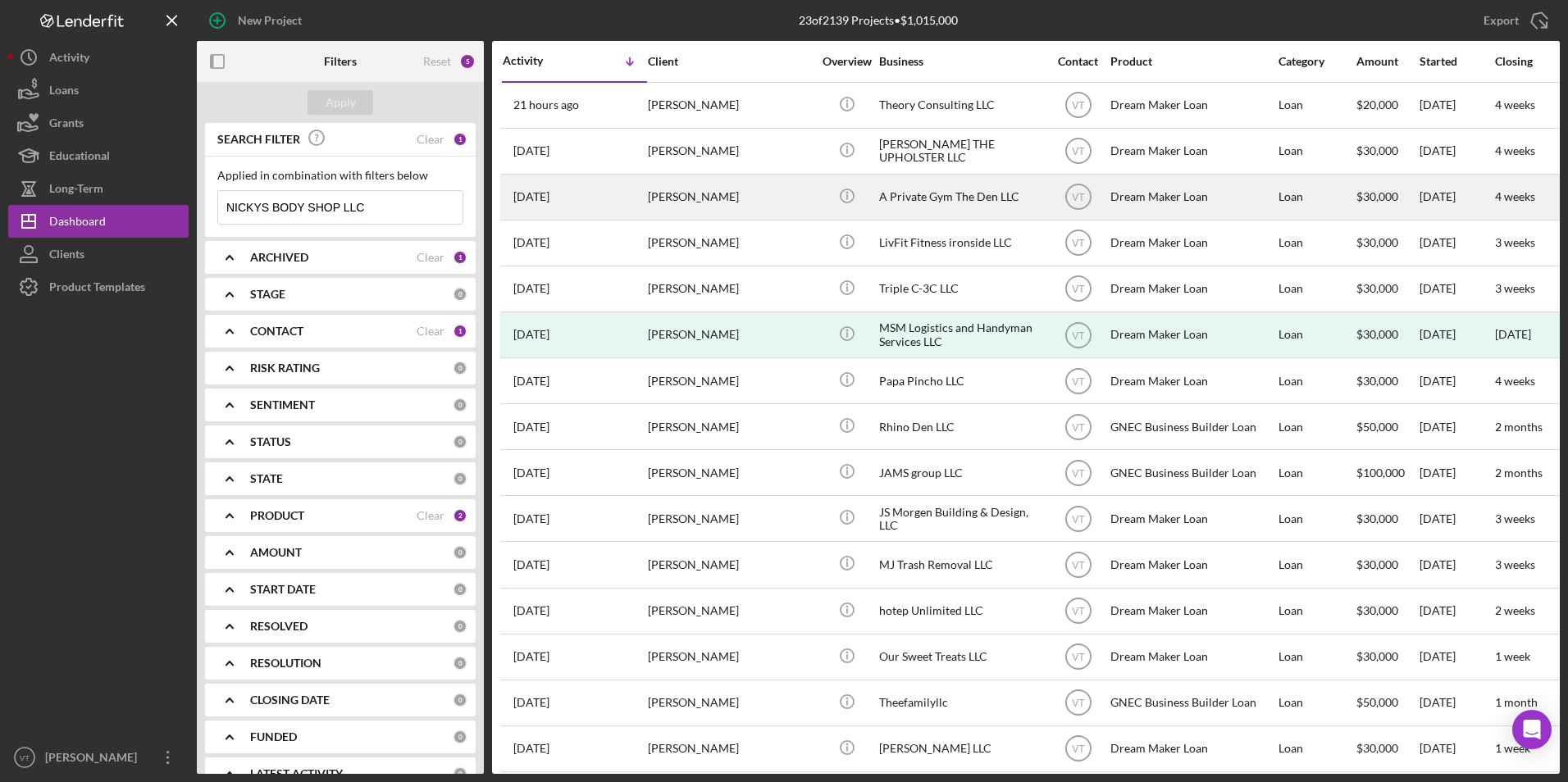
drag, startPoint x: 271, startPoint y: 206, endPoint x: 501, endPoint y: 200, distance: 230.1
click at [501, 200] on div "Filters Reset 5 Apply SEARCH FILTER Clear 1 Applied in combination with filters…" at bounding box center [878, 407] width 1363 height 733
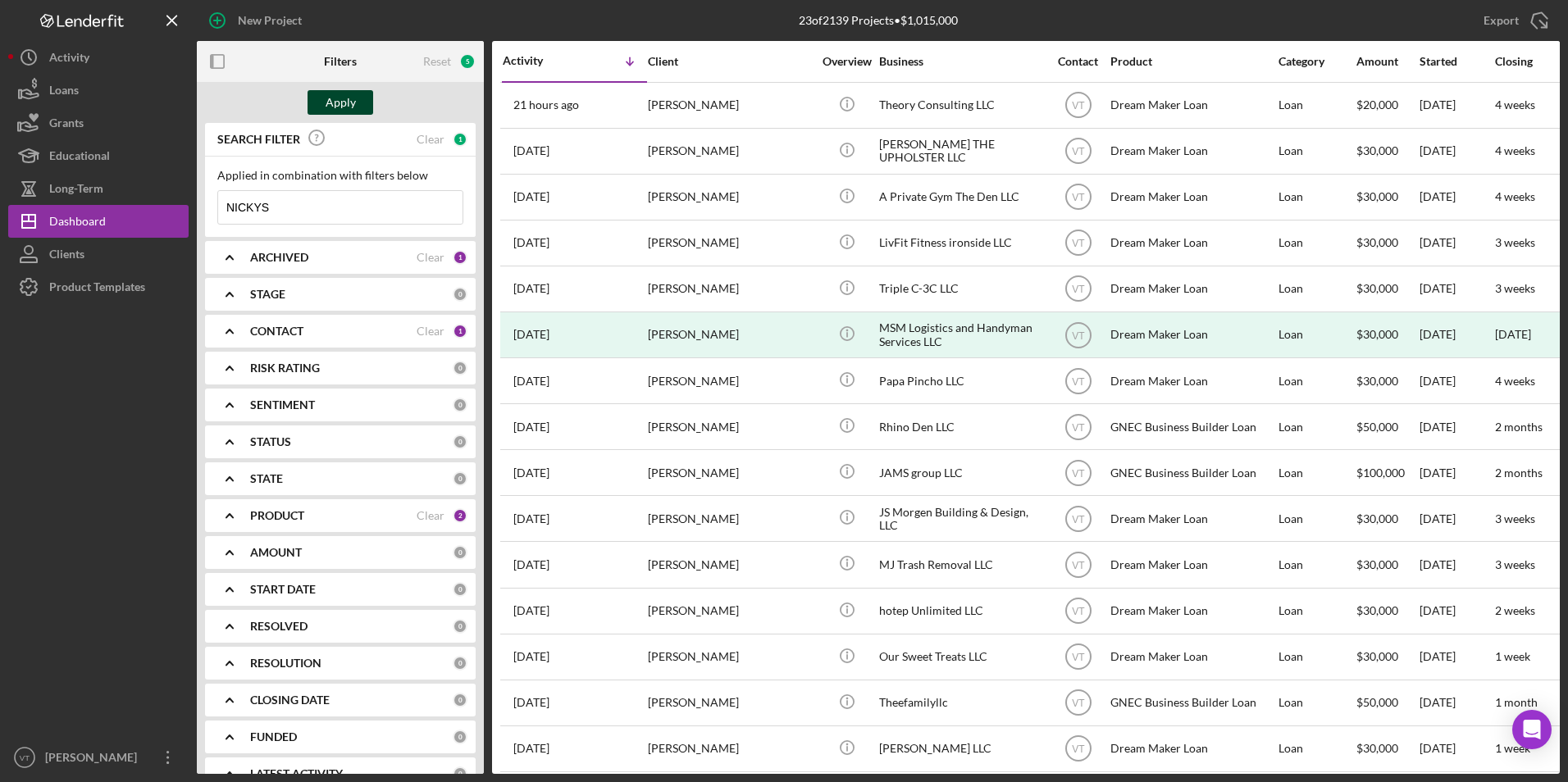
type input "NICKYS"
click at [324, 105] on button "Apply" at bounding box center [341, 102] width 66 height 24
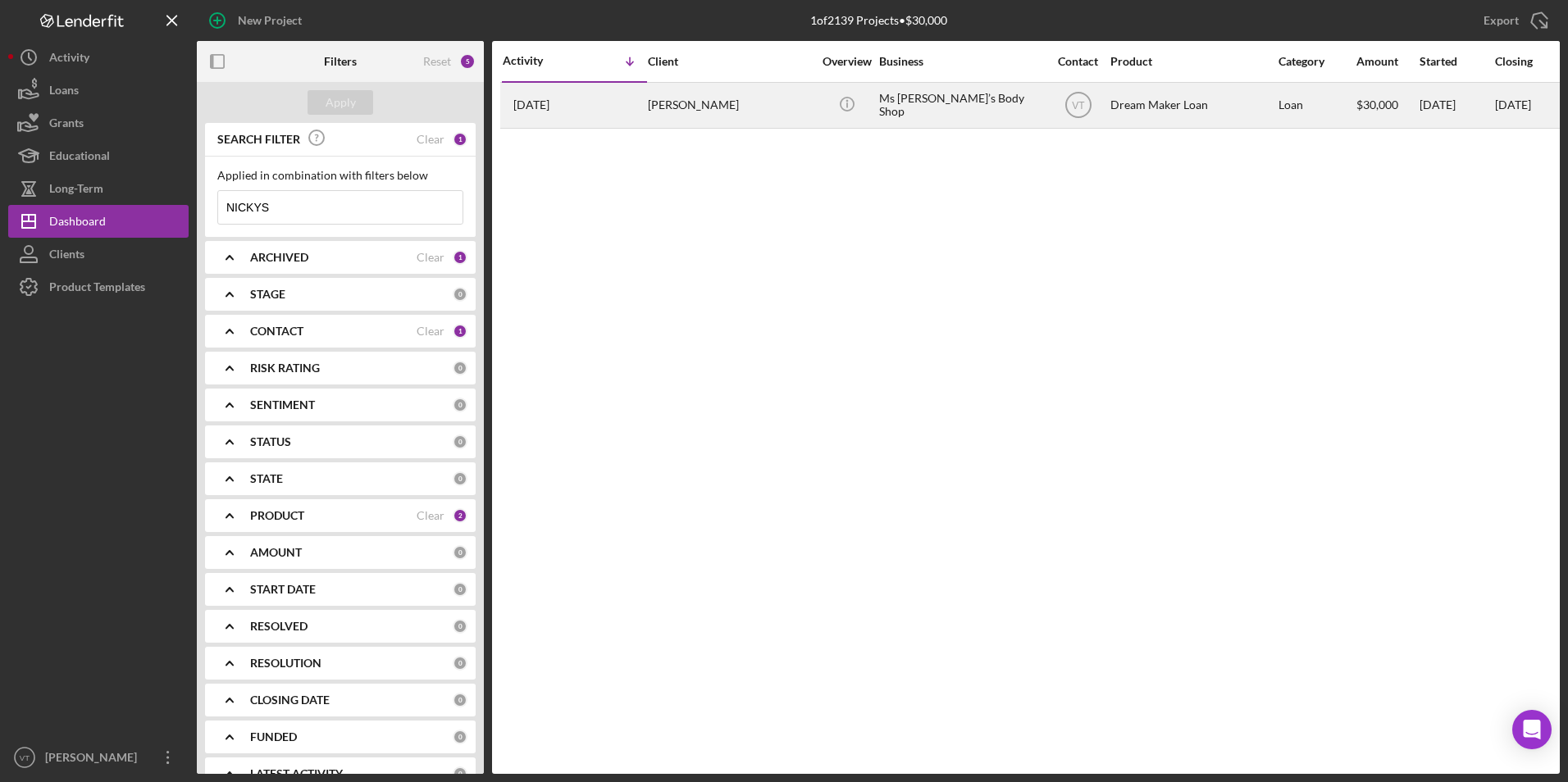
click at [679, 105] on div "[PERSON_NAME]" at bounding box center [730, 105] width 164 height 43
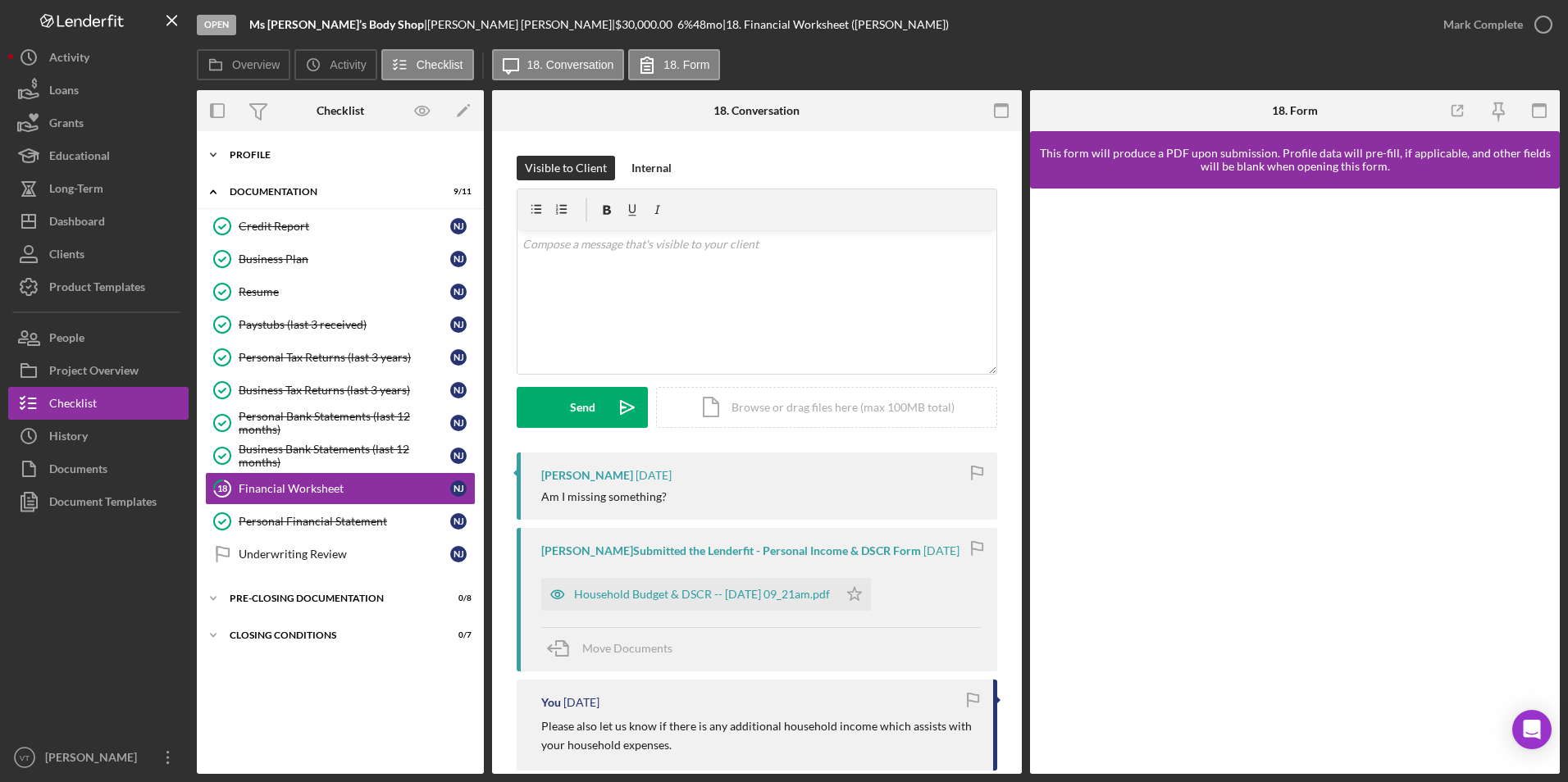
click at [215, 156] on icon "Icon/Expander" at bounding box center [214, 155] width 33 height 33
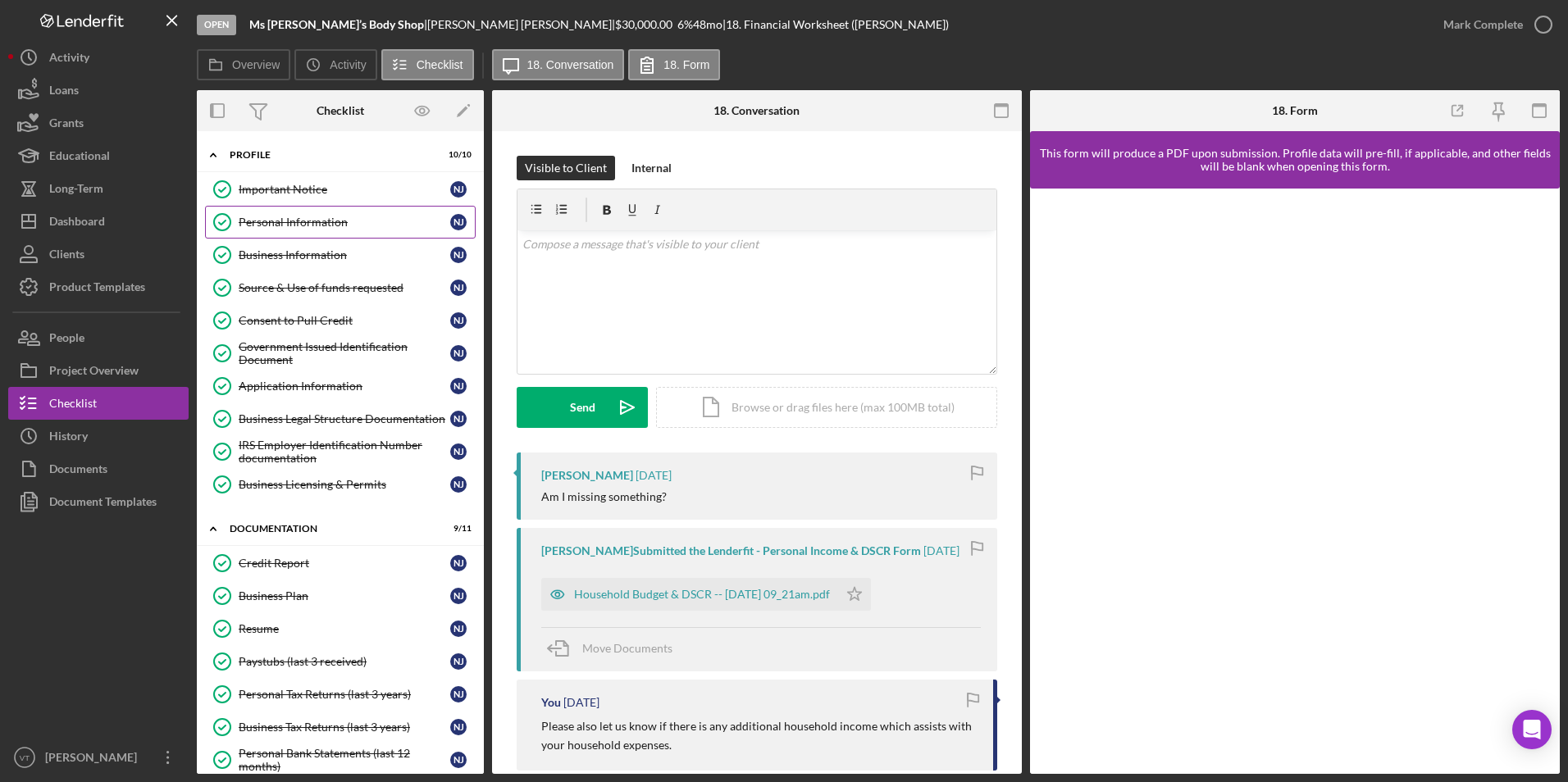
click at [281, 219] on div "Personal Information" at bounding box center [344, 222] width 212 height 13
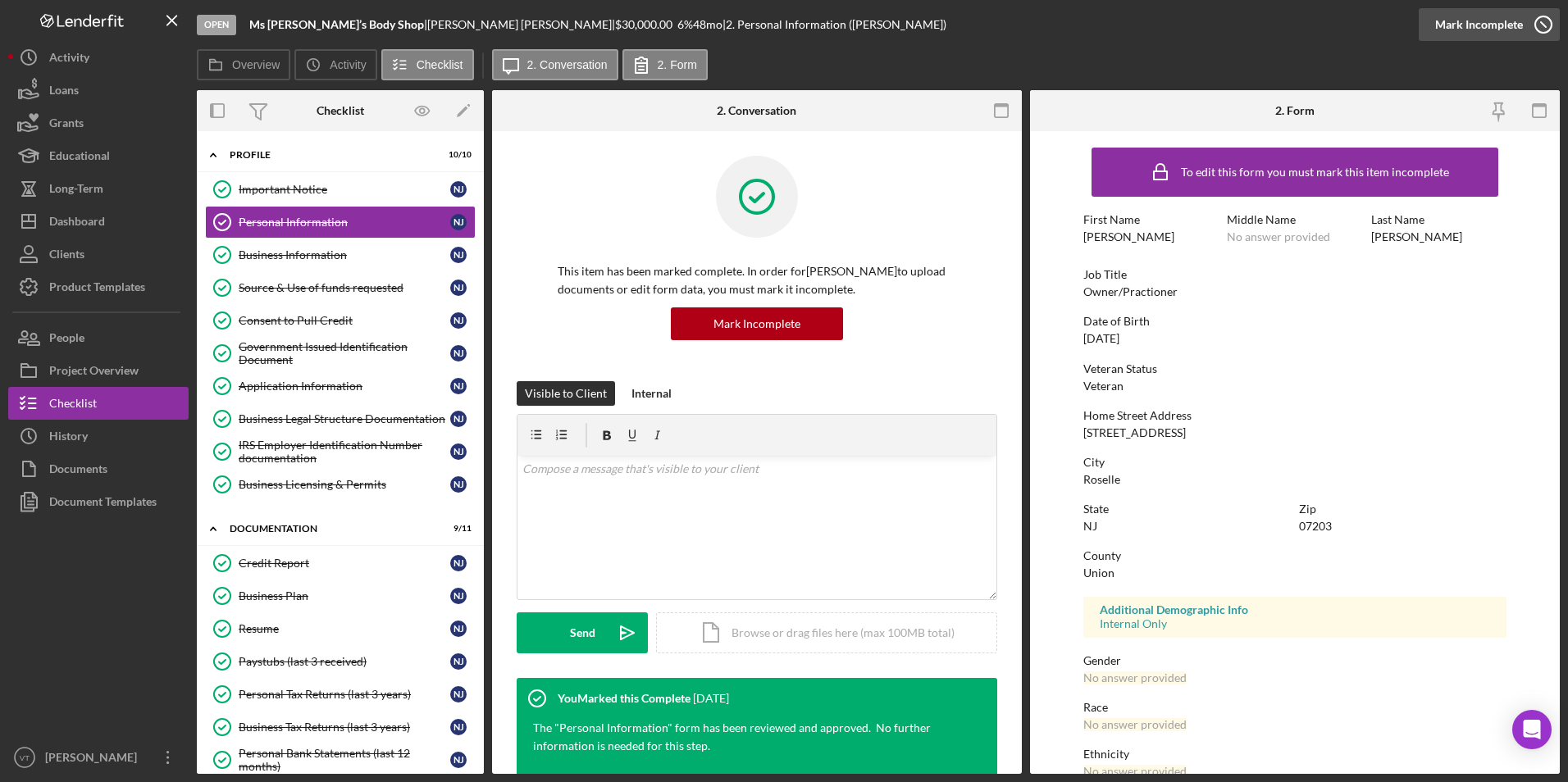
click at [731, 16] on icon "button" at bounding box center [1543, 24] width 41 height 41
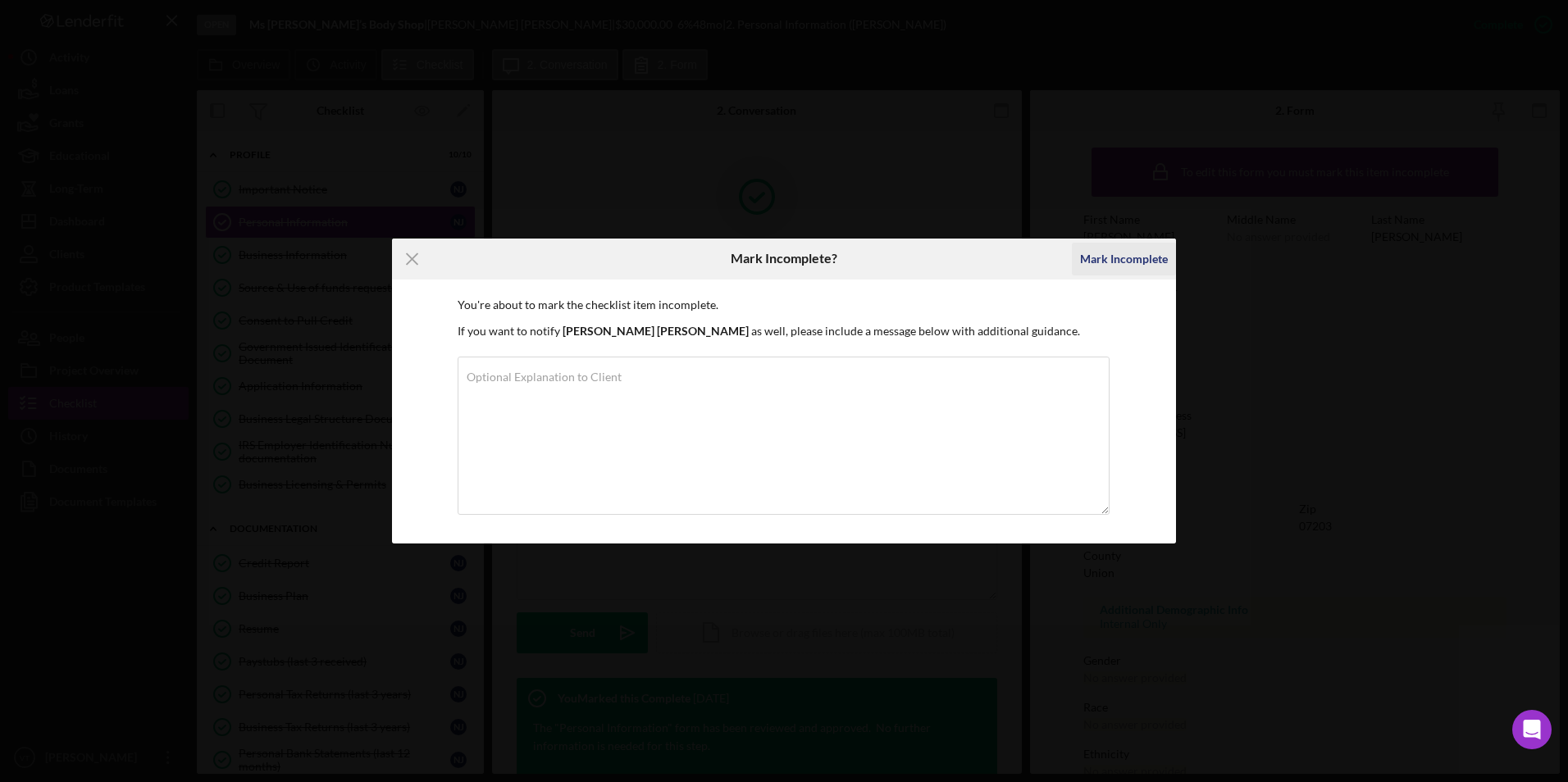
click at [731, 256] on div "Mark Incomplete" at bounding box center [1125, 259] width 88 height 33
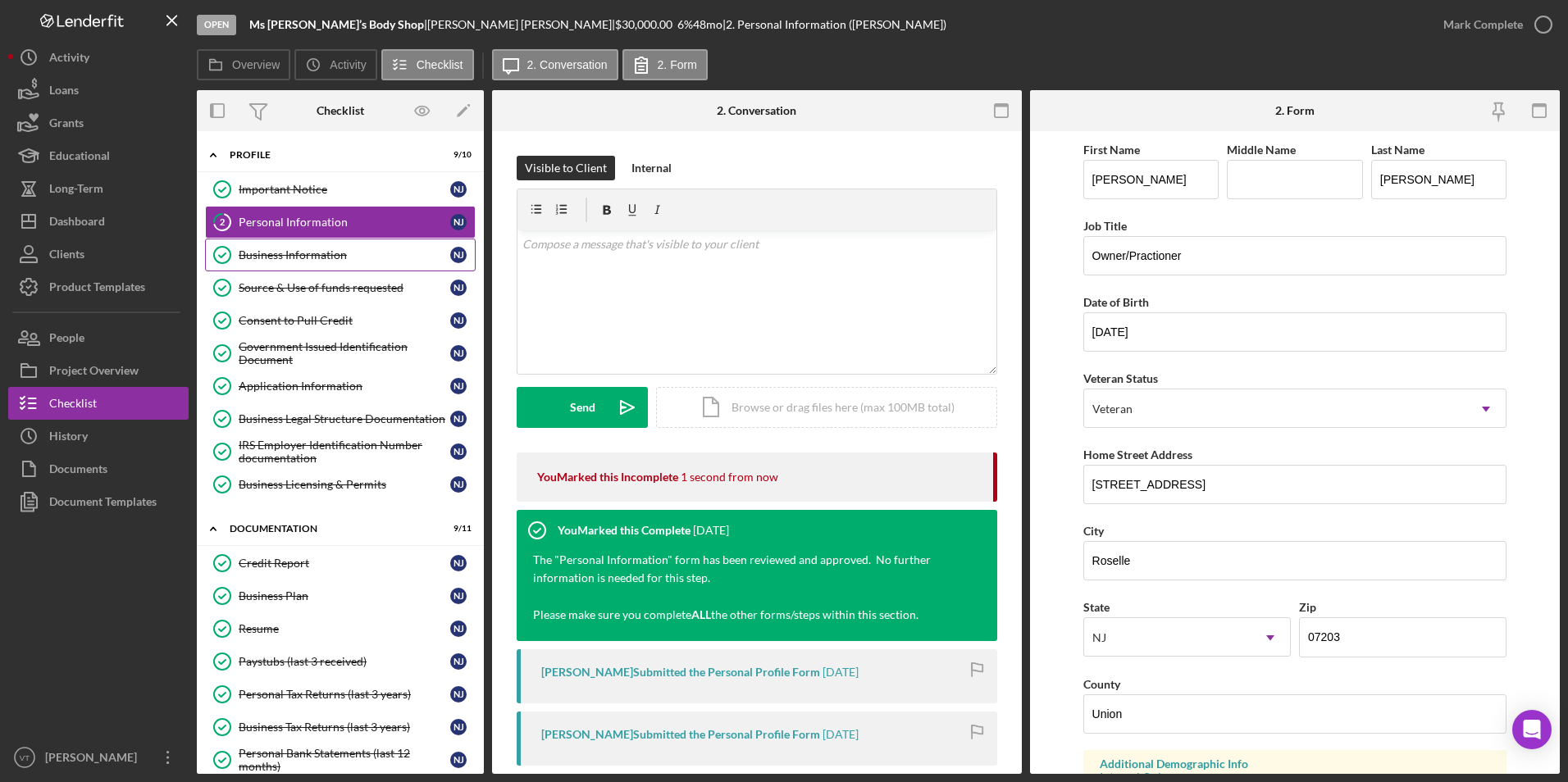
click at [306, 262] on div "Business Information" at bounding box center [344, 255] width 212 height 13
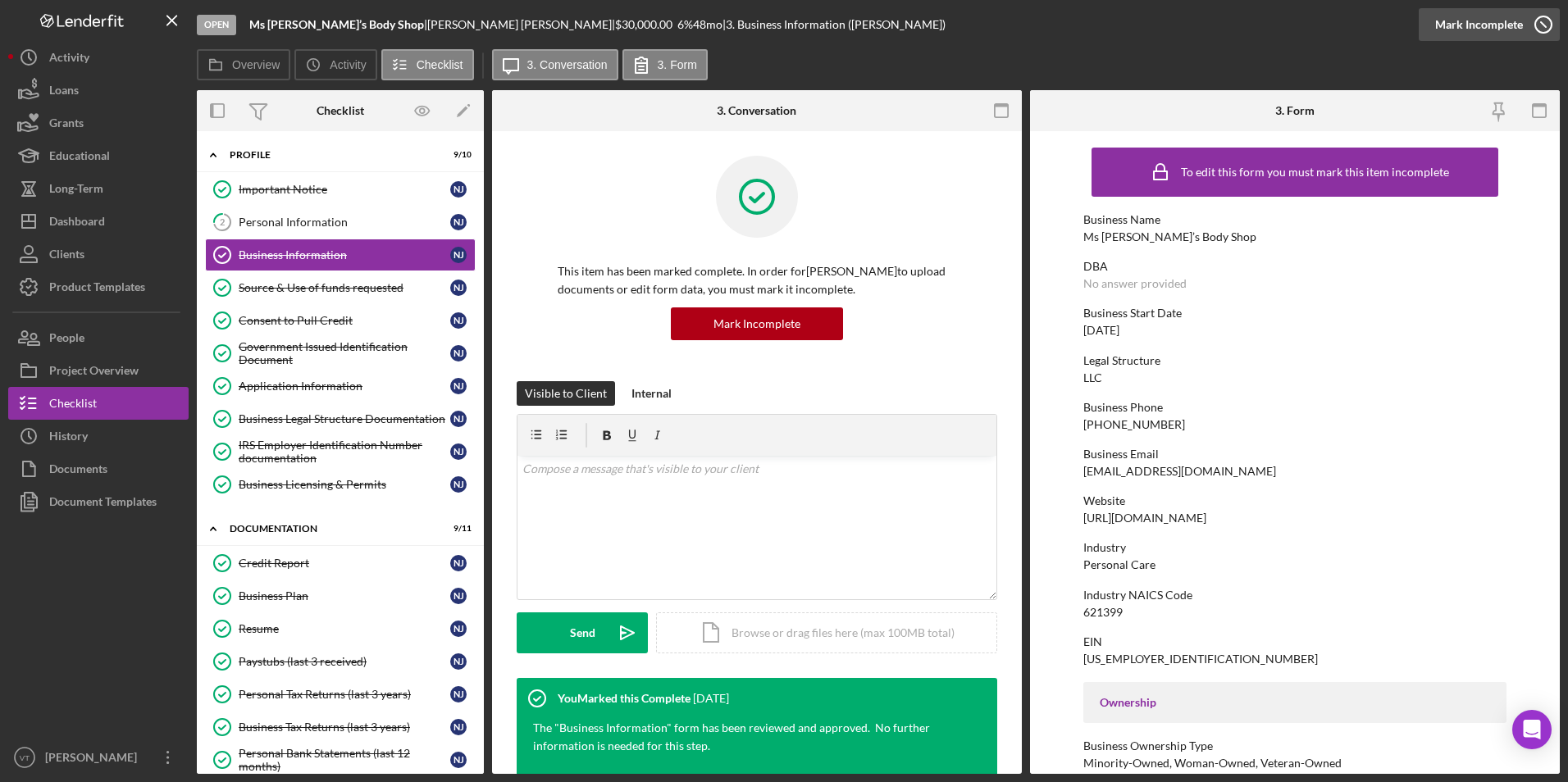
click at [731, 29] on div "Mark Incomplete" at bounding box center [1480, 24] width 88 height 33
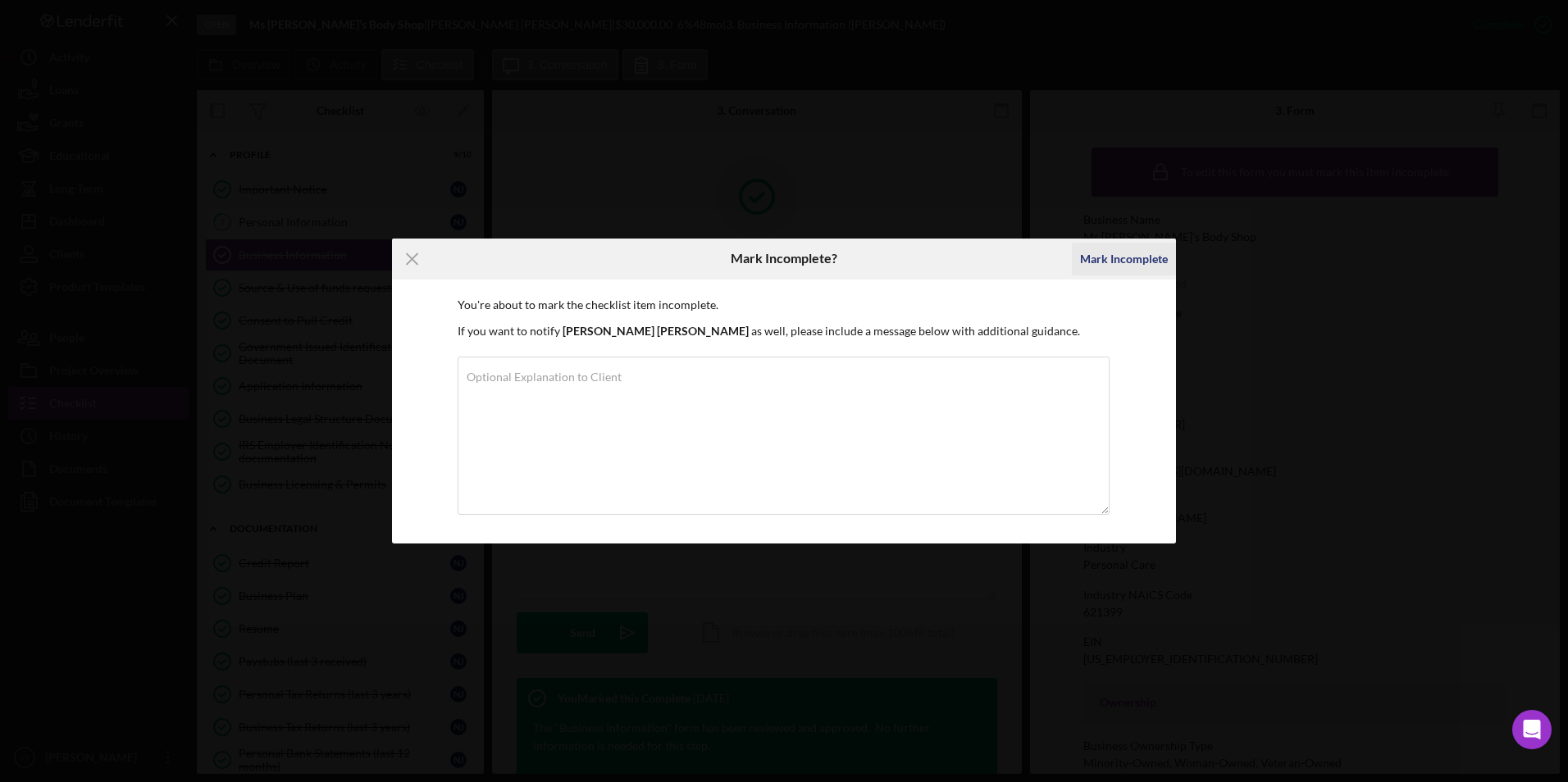
click at [731, 254] on div "Mark Incomplete" at bounding box center [1125, 259] width 88 height 33
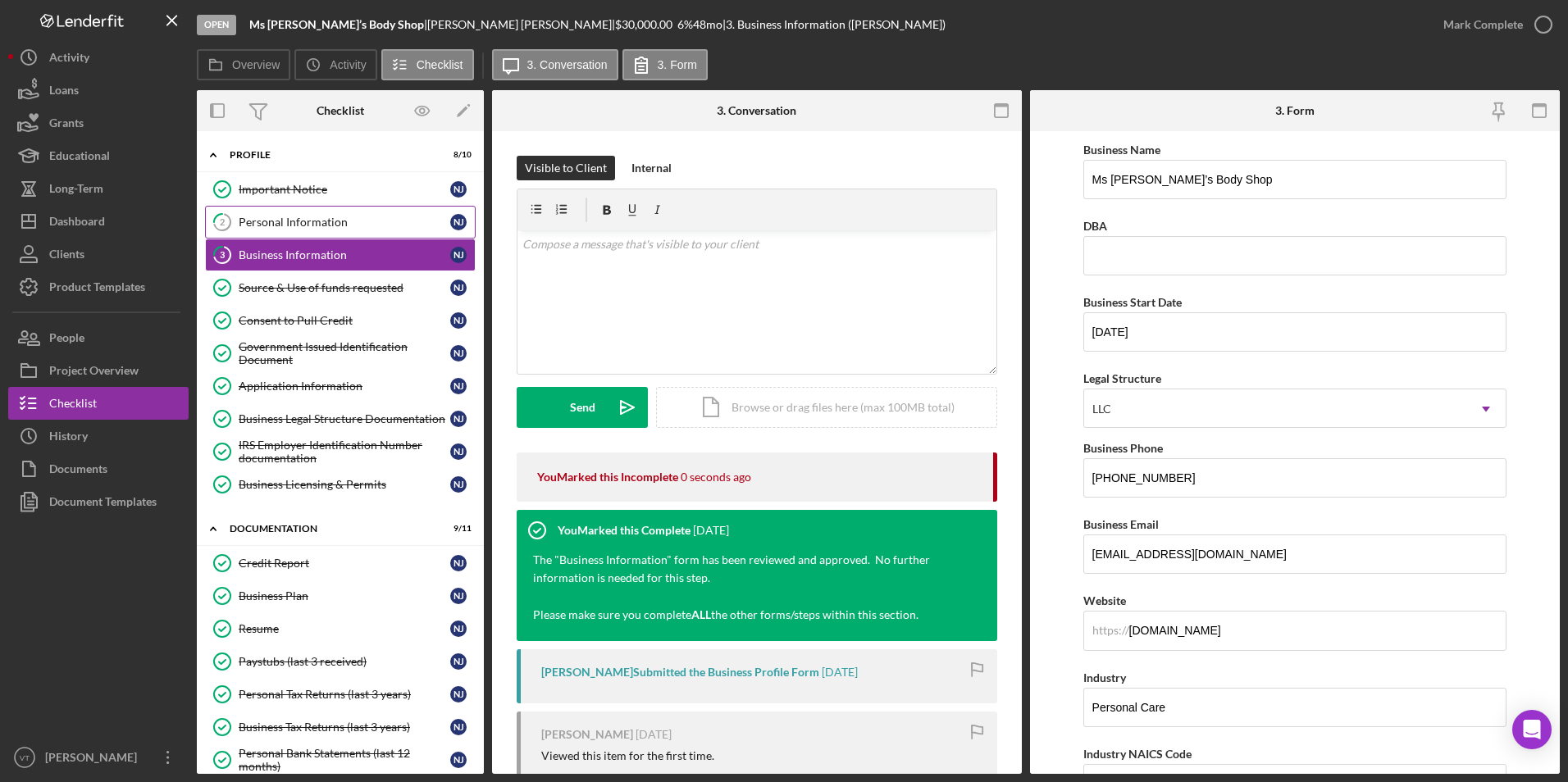
click at [312, 223] on div "Personal Information" at bounding box center [344, 222] width 212 height 13
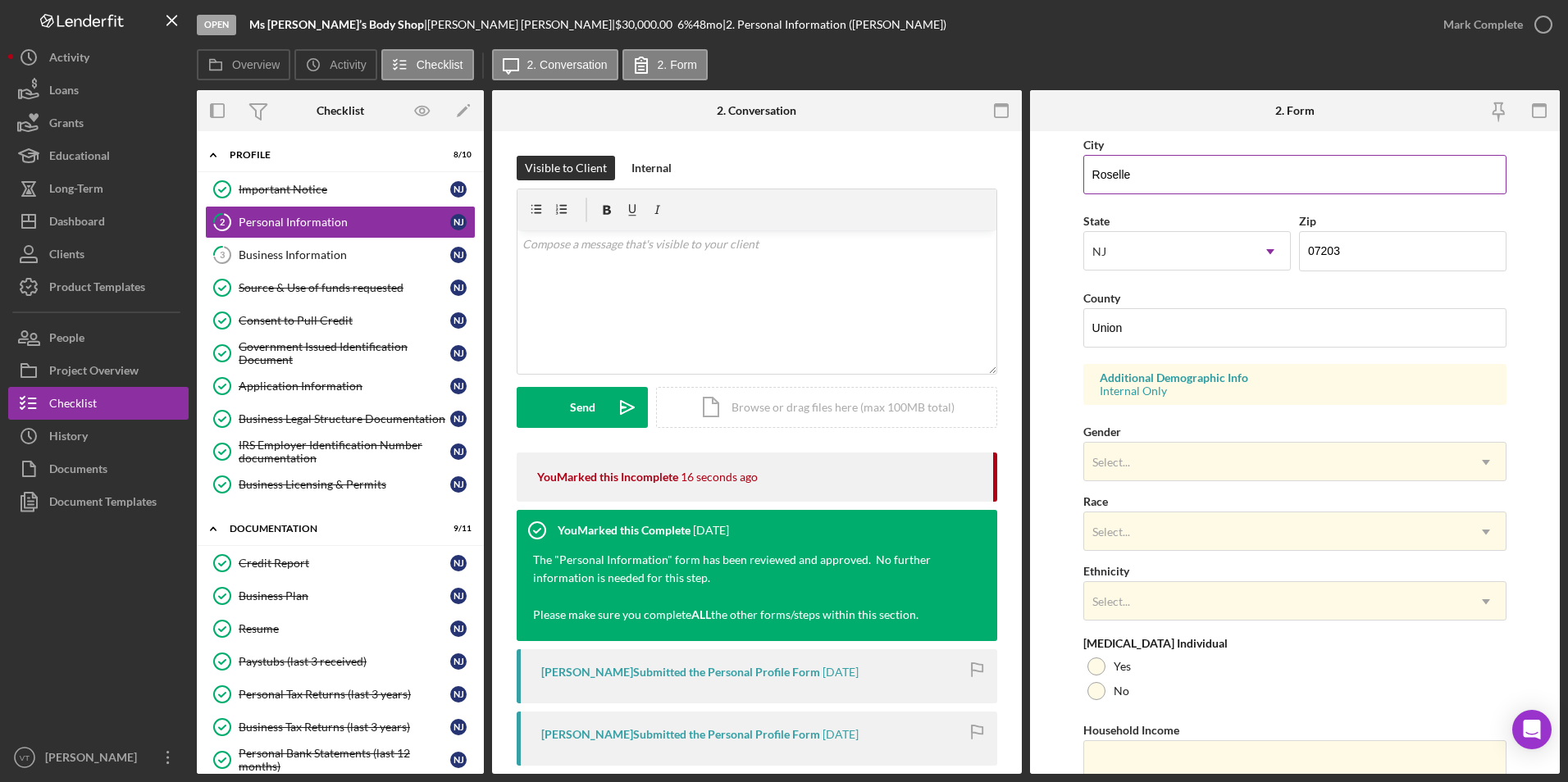
scroll to position [410, 0]
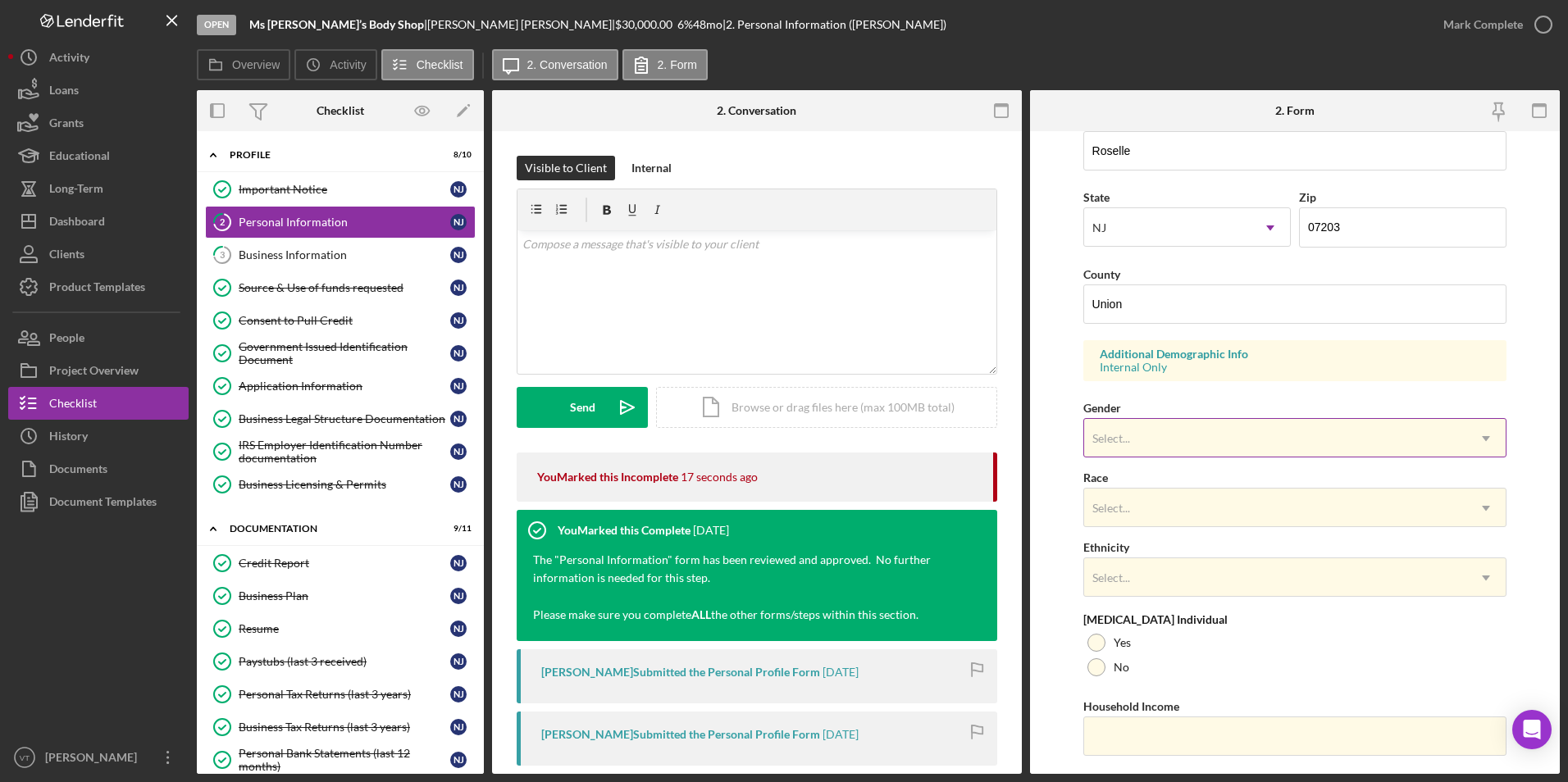
click at [731, 428] on div "Select..." at bounding box center [1276, 439] width 383 height 38
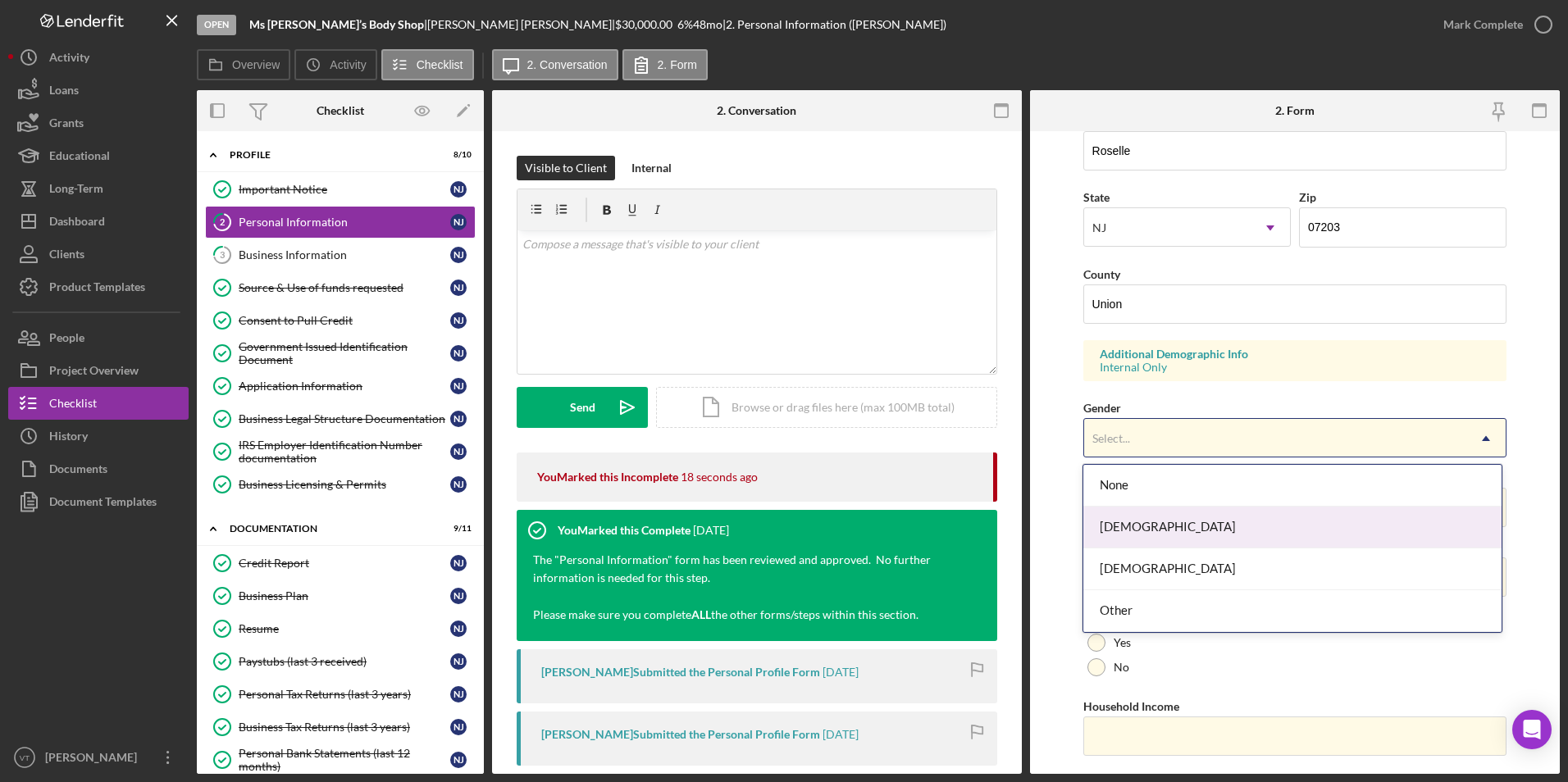
click at [731, 538] on div "[DEMOGRAPHIC_DATA]" at bounding box center [1293, 527] width 418 height 41
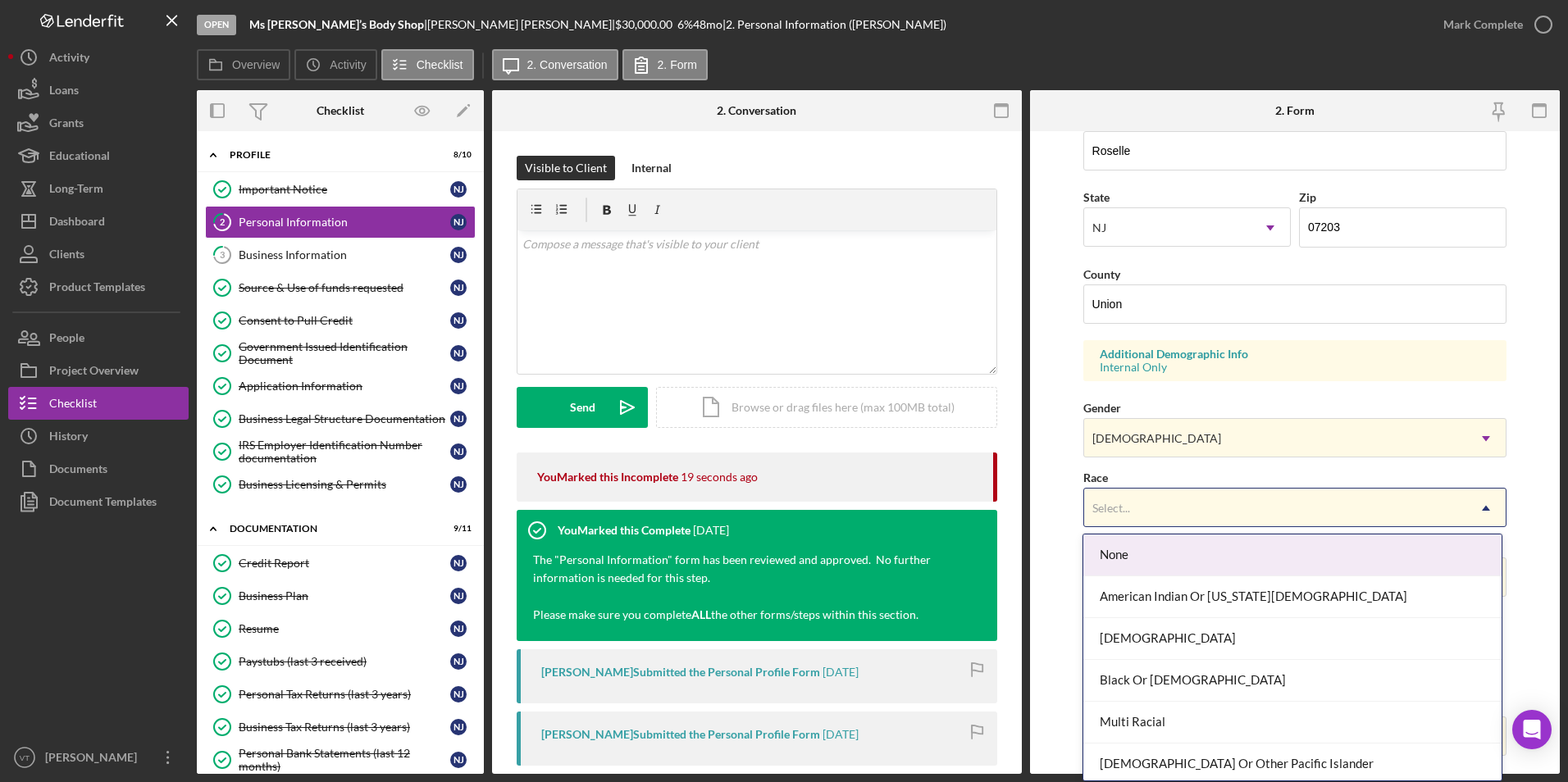
click at [731, 497] on div "Select..." at bounding box center [1276, 509] width 383 height 38
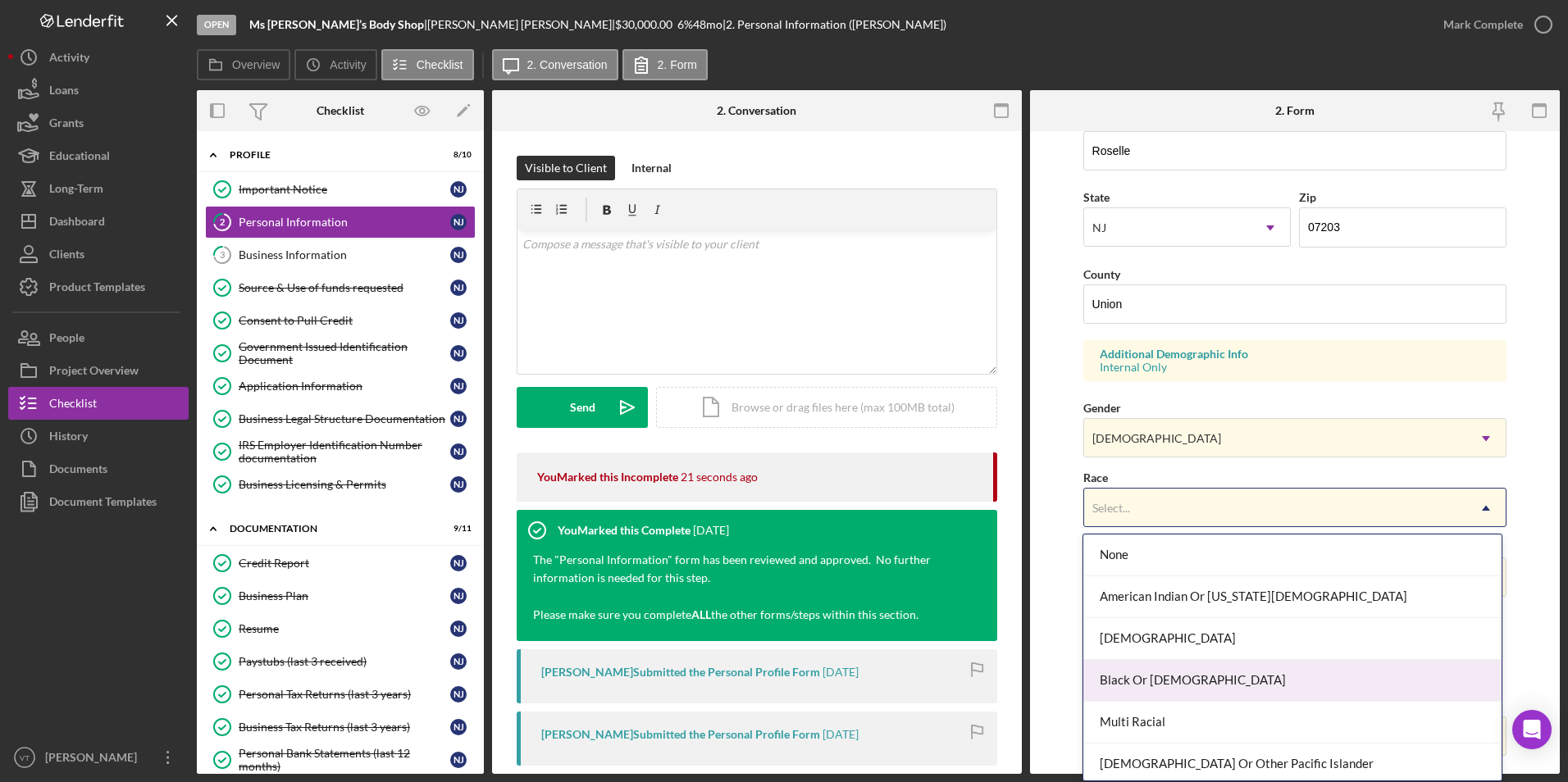
click at [731, 683] on div "Black Or [DEMOGRAPHIC_DATA]" at bounding box center [1293, 681] width 418 height 41
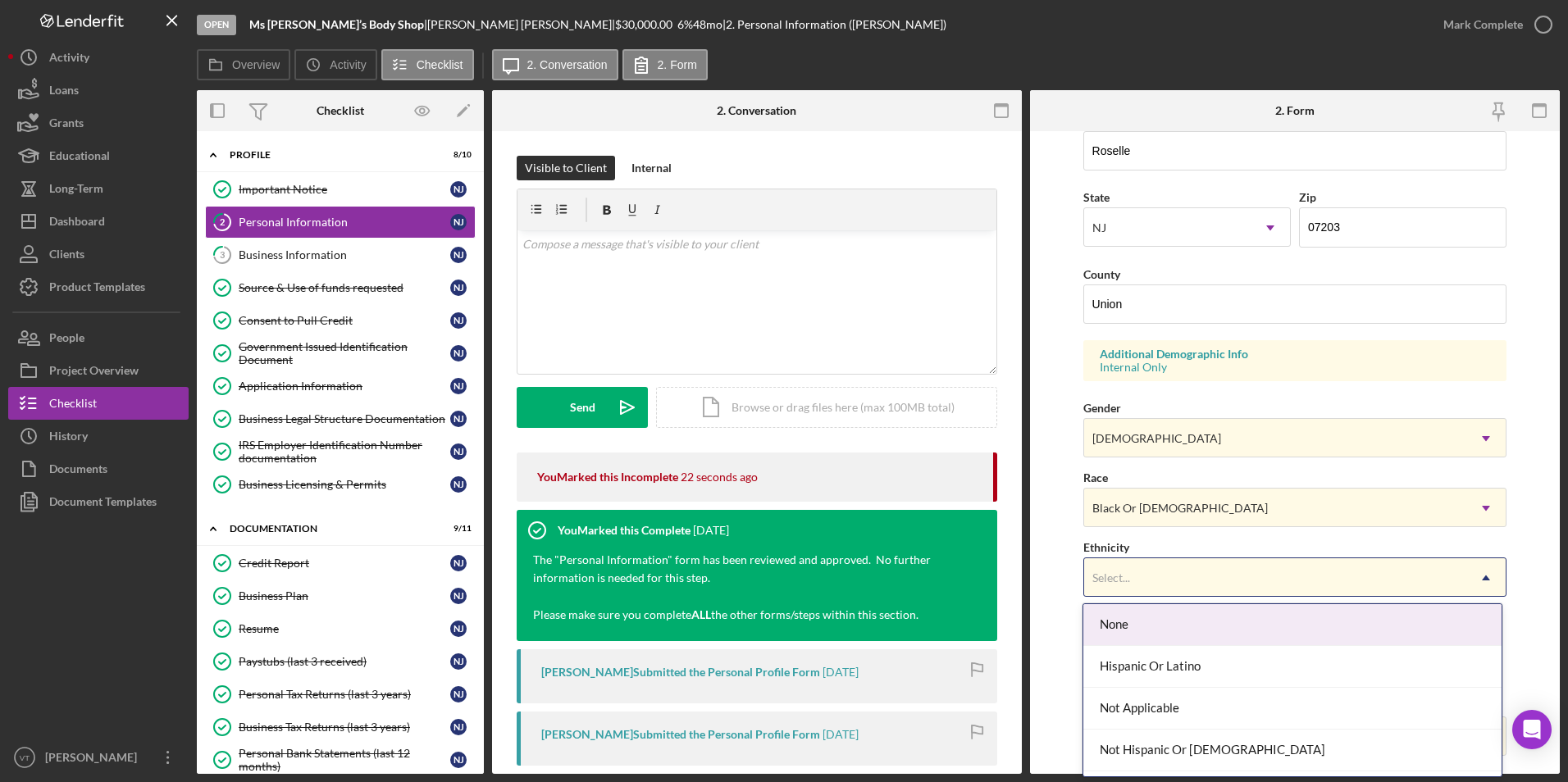
click at [731, 574] on div "Select..." at bounding box center [1276, 578] width 383 height 38
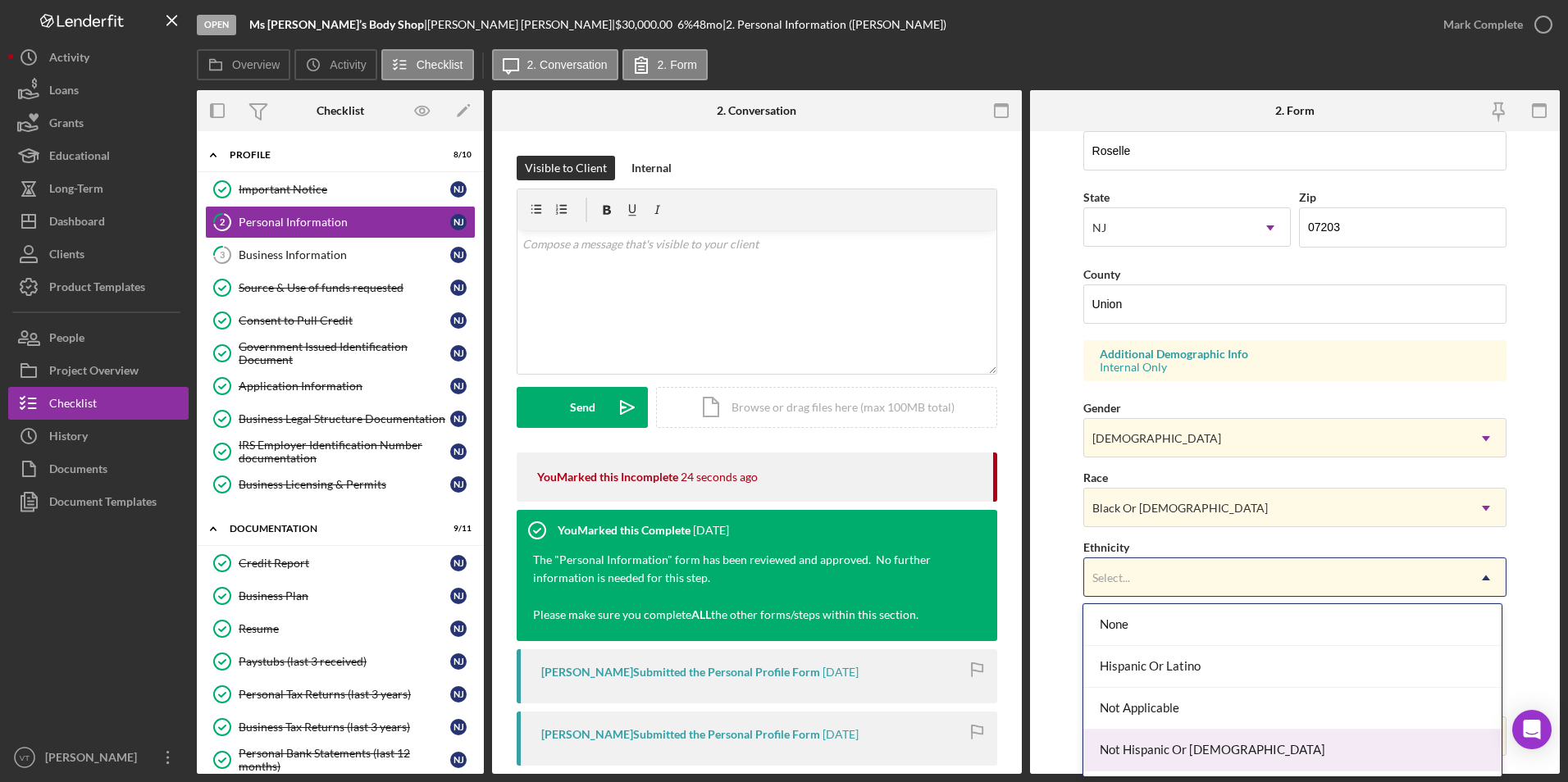
click at [731, 747] on div "Not Hispanic Or [DEMOGRAPHIC_DATA]" at bounding box center [1293, 751] width 418 height 41
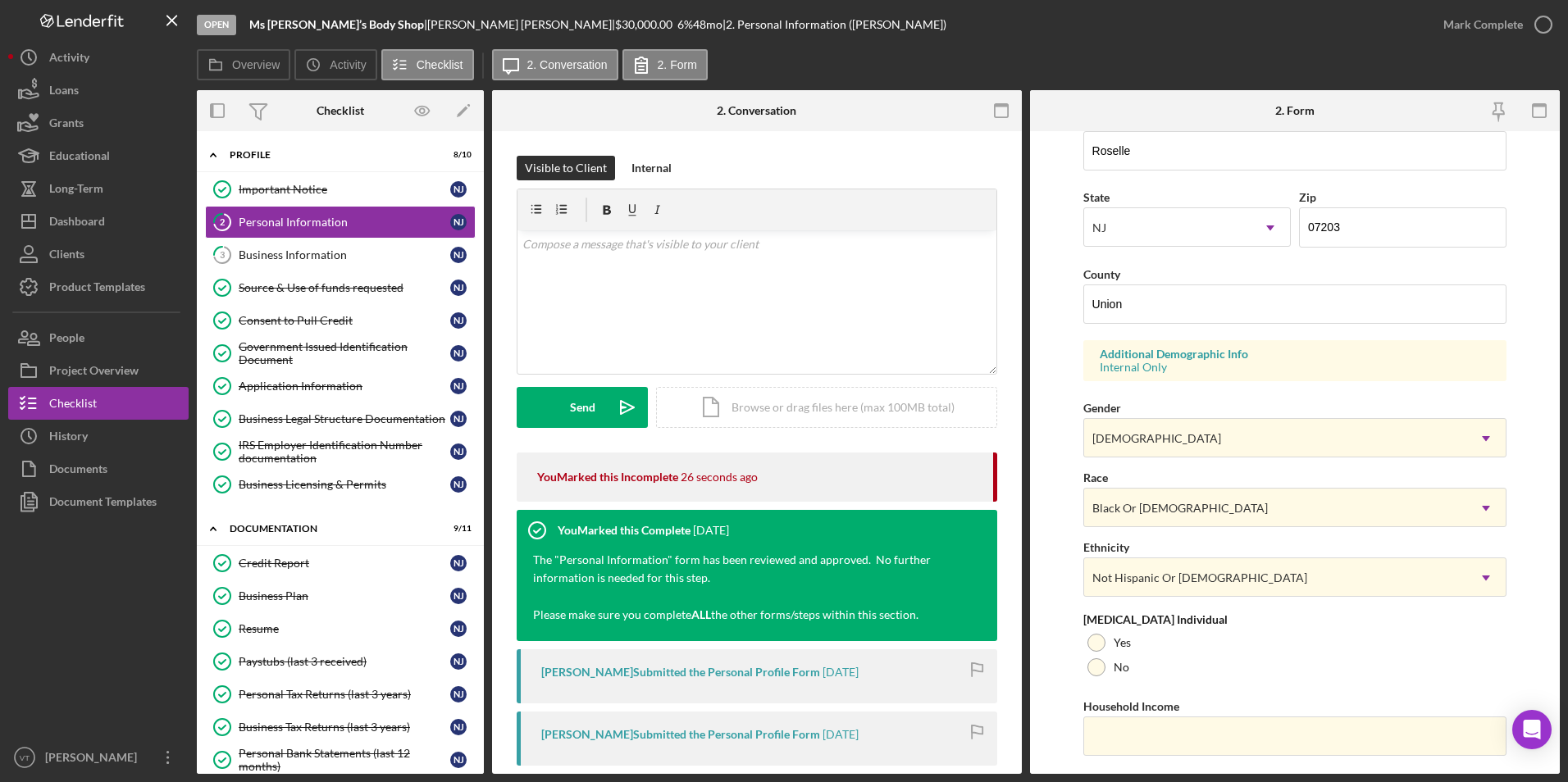
click at [731, 634] on form "First Name [PERSON_NAME] Middle Name Last Name [PERSON_NAME] Job Title Owner/Pr…" at bounding box center [1295, 453] width 530 height 643
click at [731, 639] on div at bounding box center [1096, 643] width 18 height 18
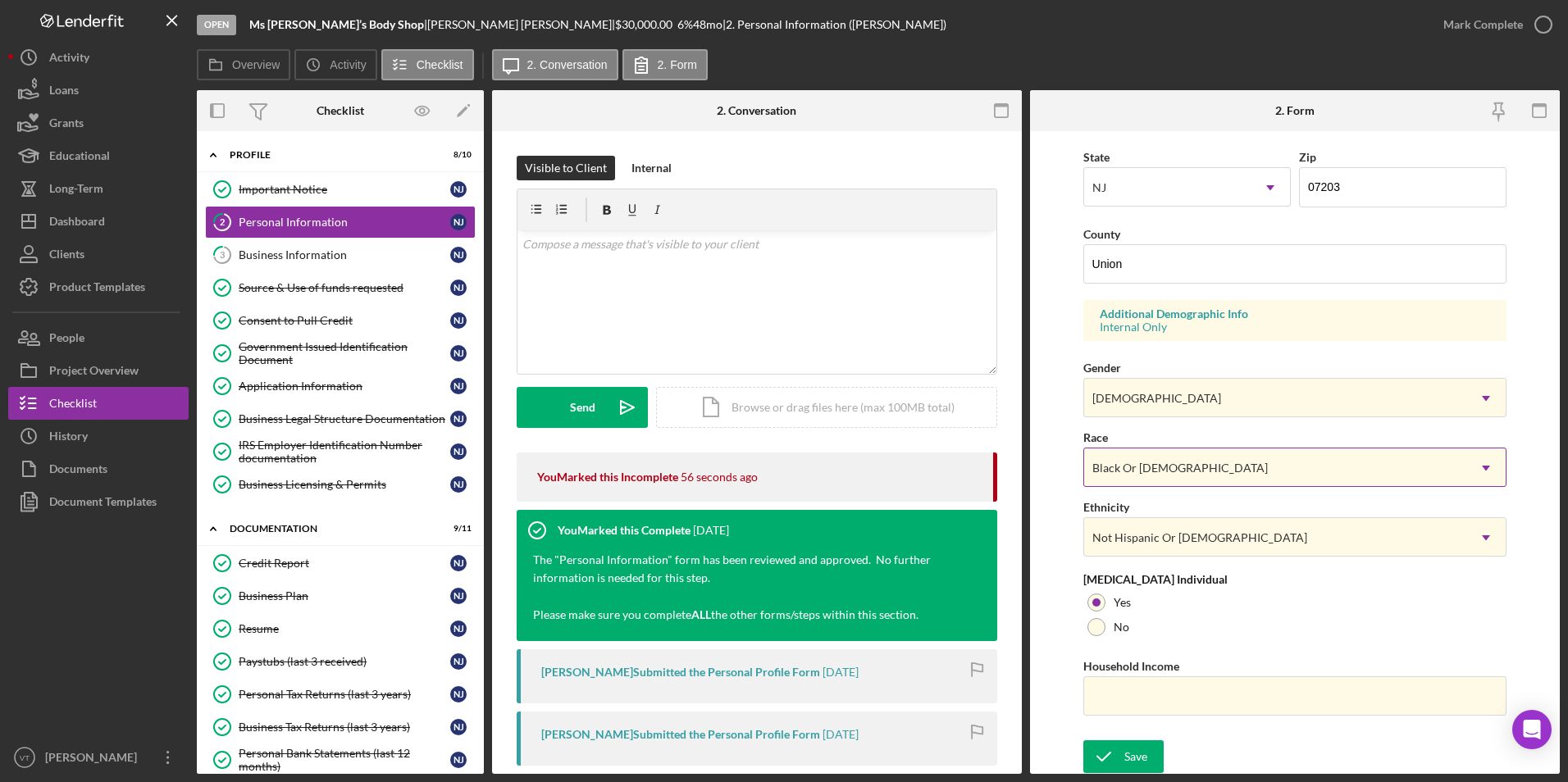
scroll to position [452, 0]
click at [731, 690] on input "Household Income" at bounding box center [1296, 695] width 424 height 40
click at [731, 706] on input "Household Income" at bounding box center [1296, 695] width 424 height 40
type input "$9,399"
click at [731, 757] on div "Save" at bounding box center [1136, 755] width 23 height 33
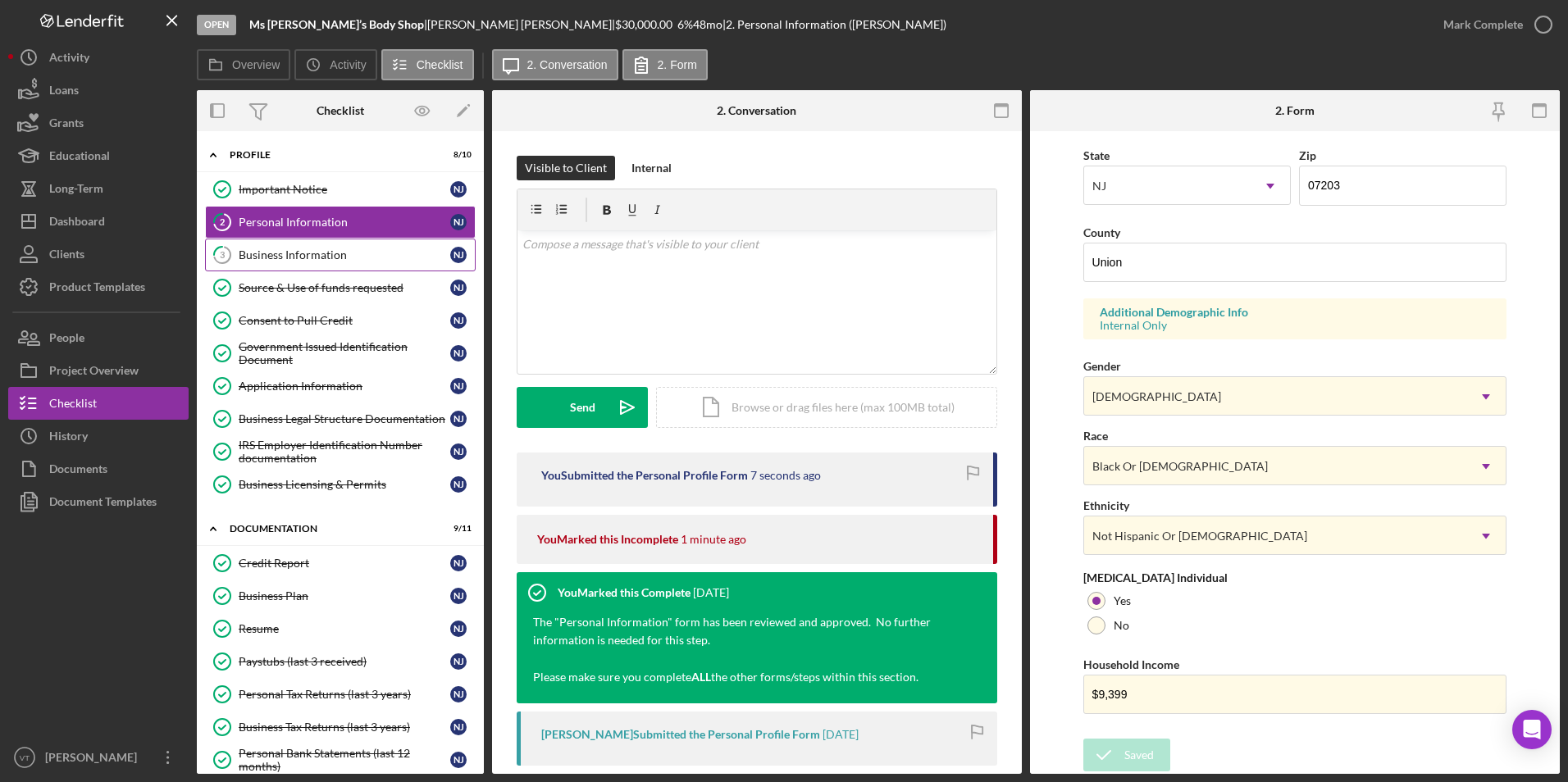
click at [266, 260] on div "Business Information" at bounding box center [344, 255] width 212 height 13
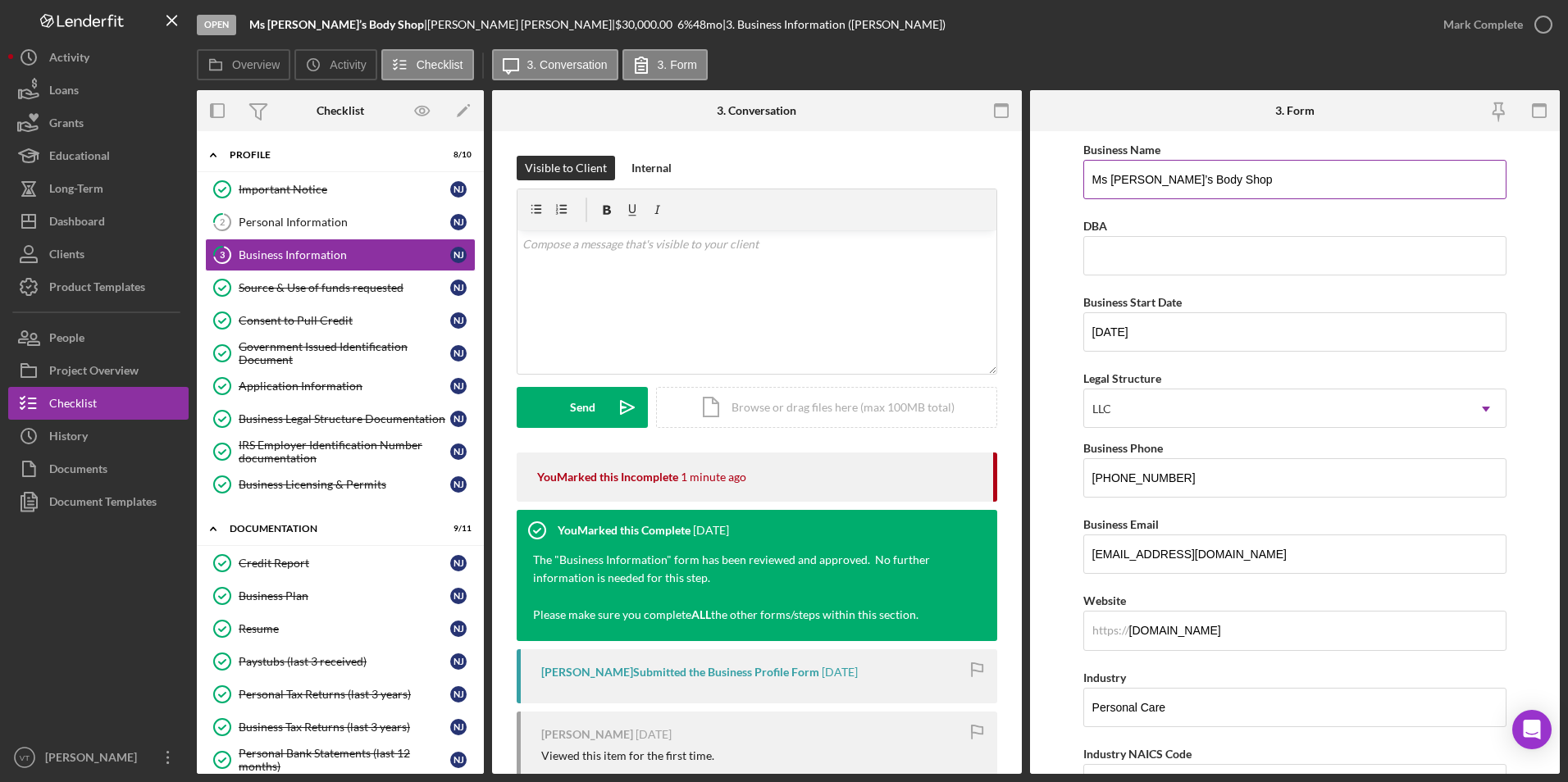
click at [731, 188] on input "Ms [PERSON_NAME]’s Body Shop" at bounding box center [1296, 180] width 424 height 40
drag, startPoint x: 1220, startPoint y: 181, endPoint x: 1052, endPoint y: 194, distance: 168.5
click at [731, 194] on form "Business Name Ms [PERSON_NAME]’s Body Shop DBA Business Start Date [DATE] Legal…" at bounding box center [1295, 453] width 530 height 643
paste input "S NICKYS BODY SHOP LLC"
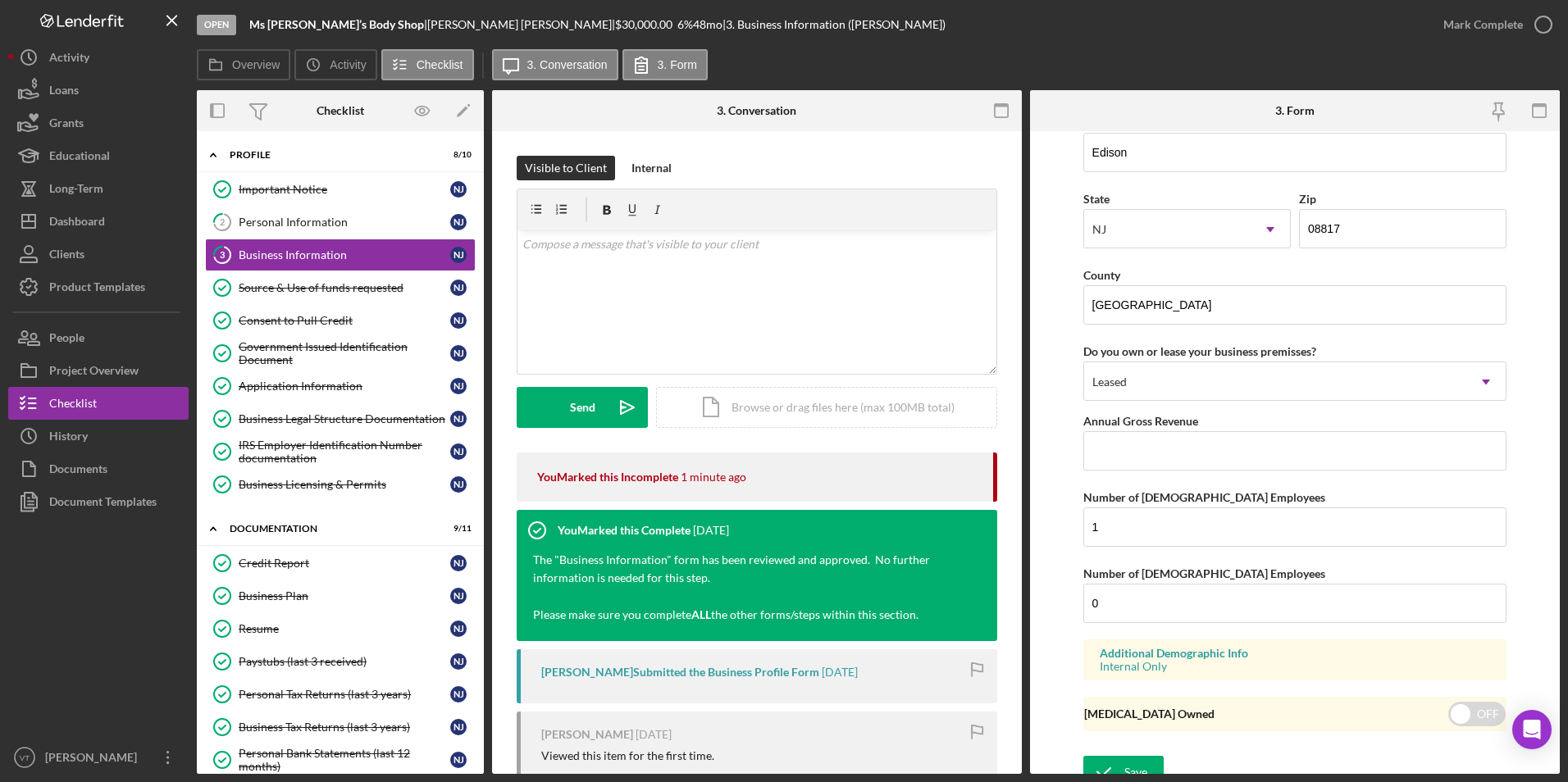
scroll to position [1483, 0]
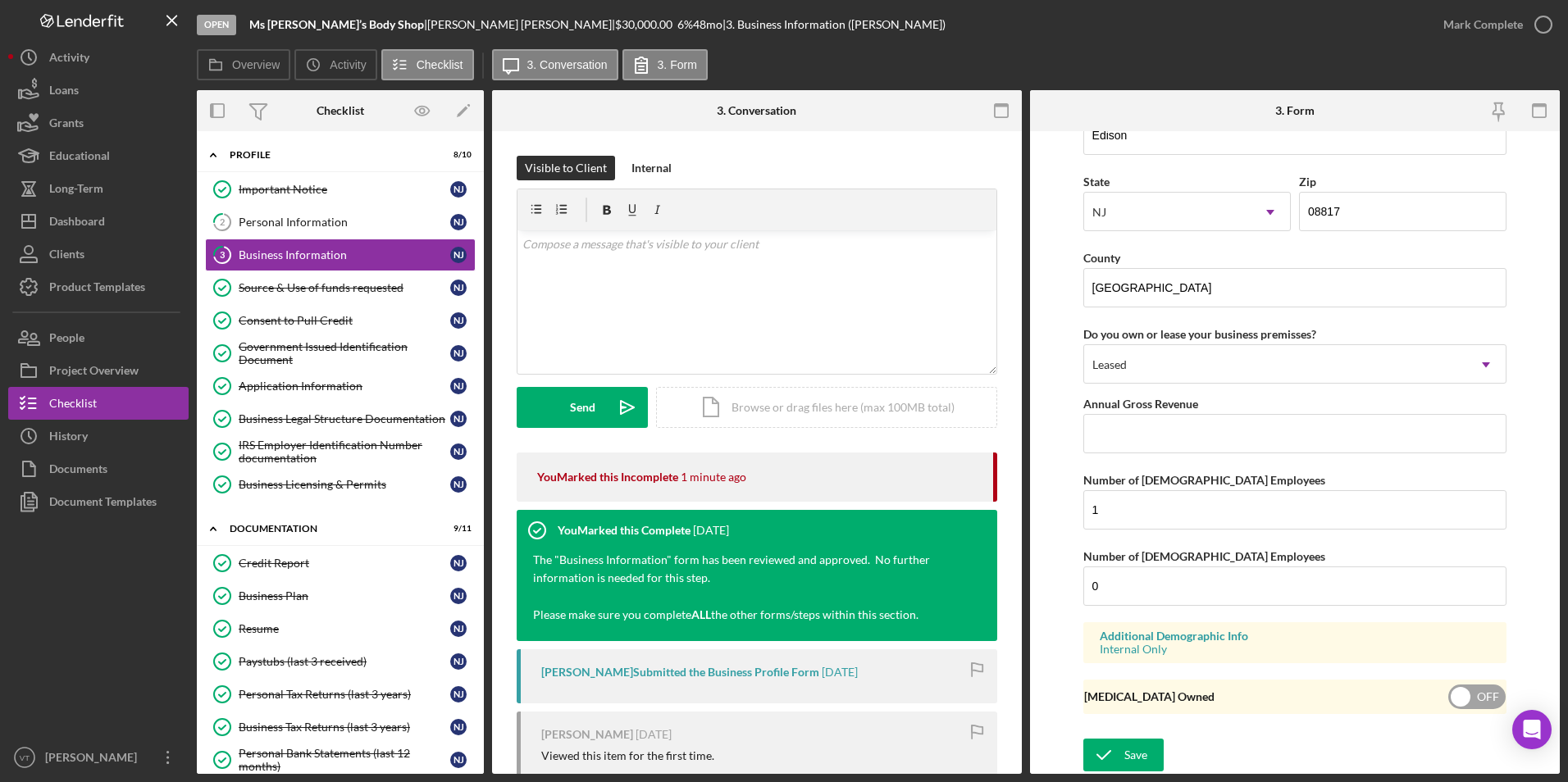
type input "MS [PERSON_NAME] BODY SHOP LLC"
click at [731, 702] on input "checkbox" at bounding box center [1477, 696] width 57 height 24
checkbox input "true"
click at [731, 751] on div "Save" at bounding box center [1136, 755] width 23 height 33
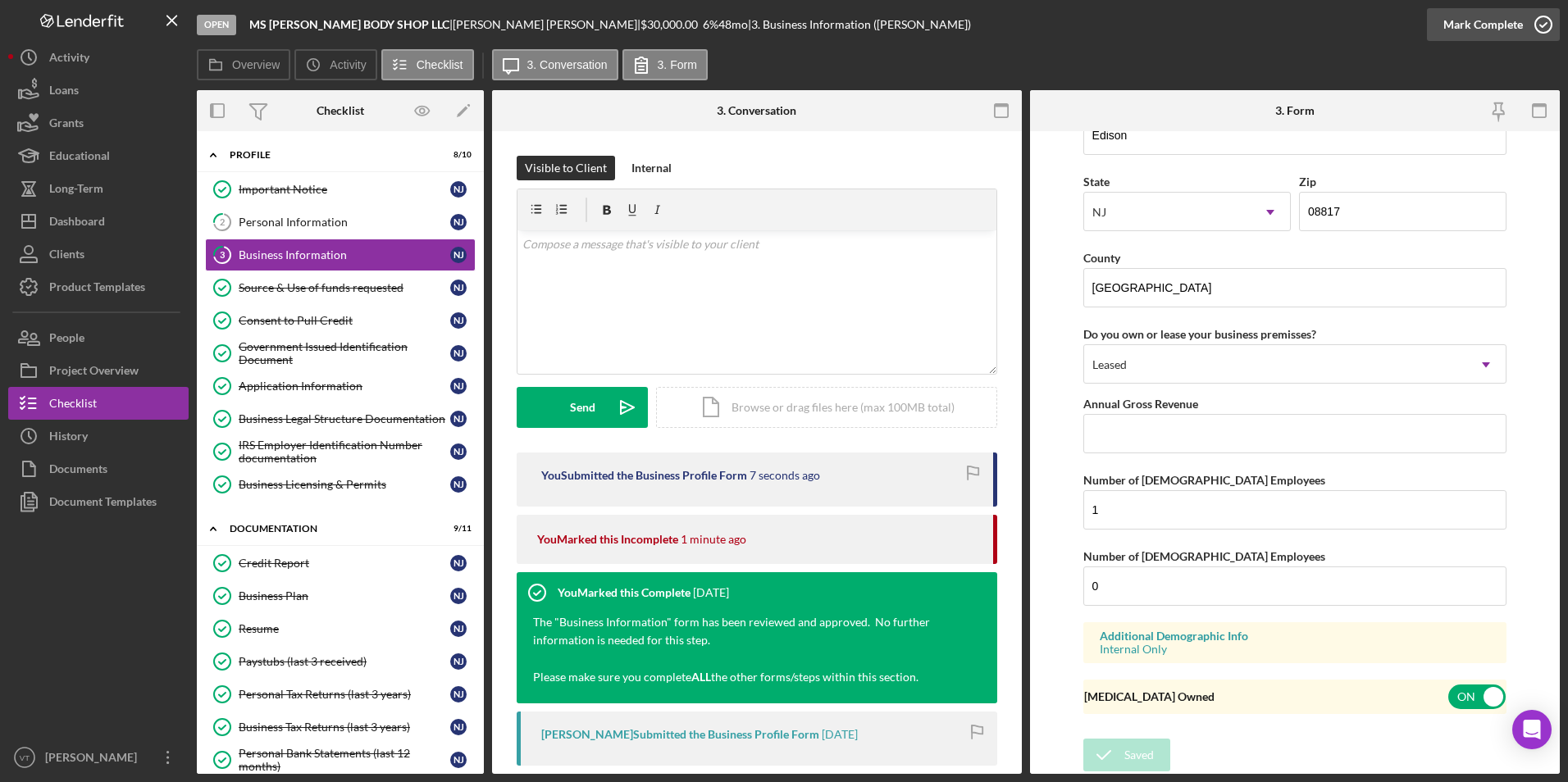
click at [731, 19] on icon "button" at bounding box center [1543, 24] width 41 height 41
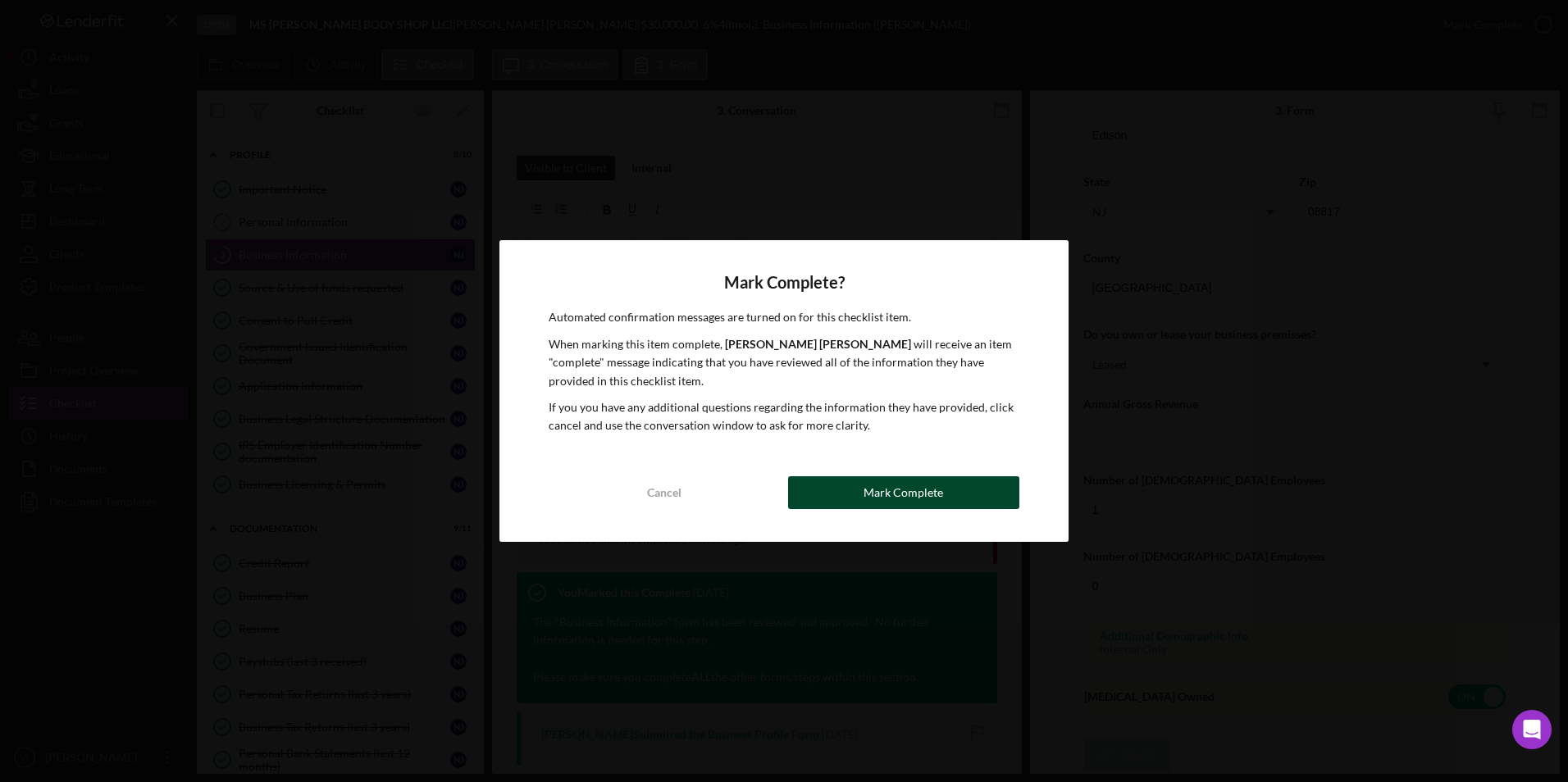
click at [731, 483] on div "Mark Complete" at bounding box center [903, 493] width 80 height 33
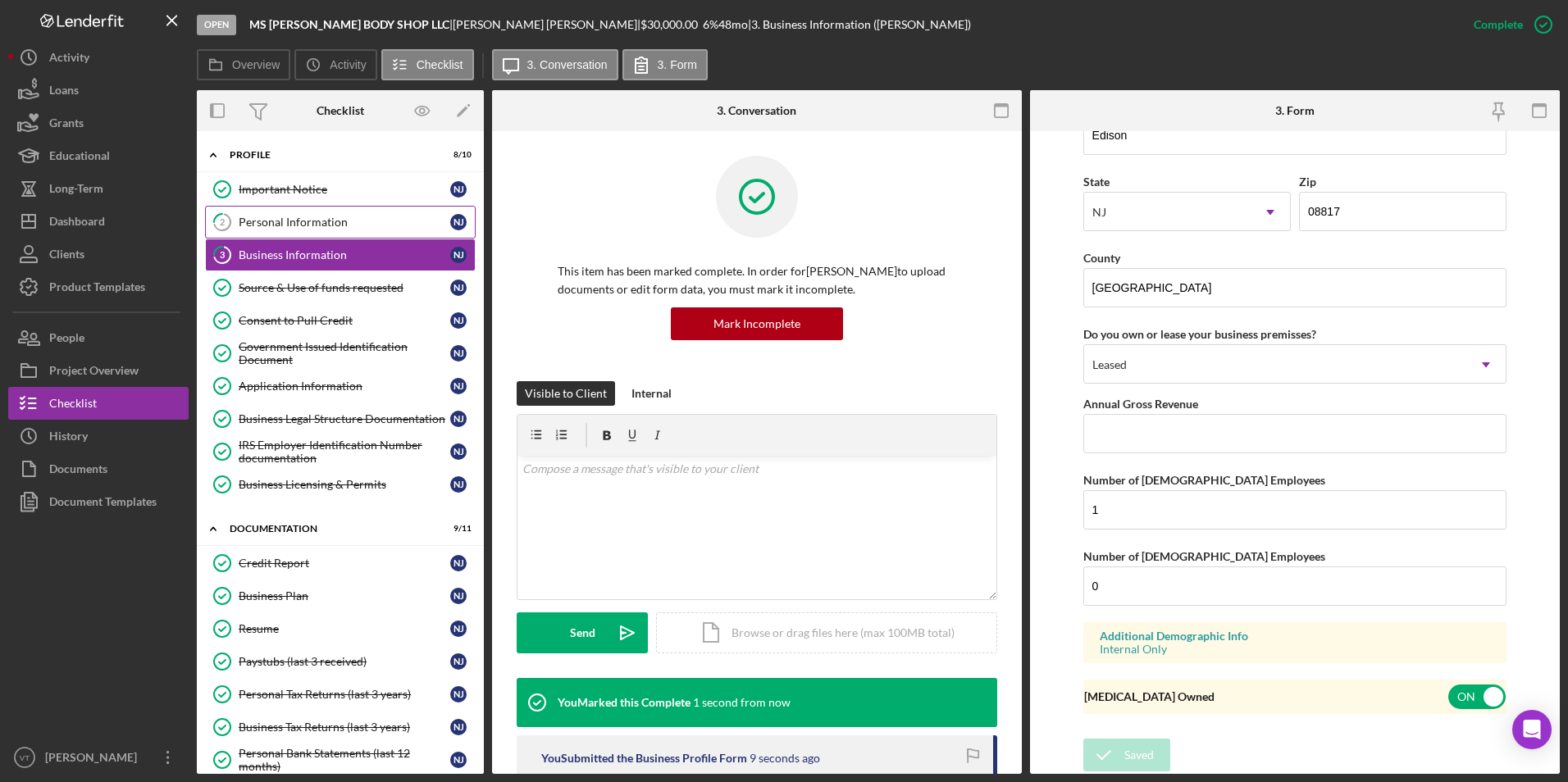
scroll to position [781, 0]
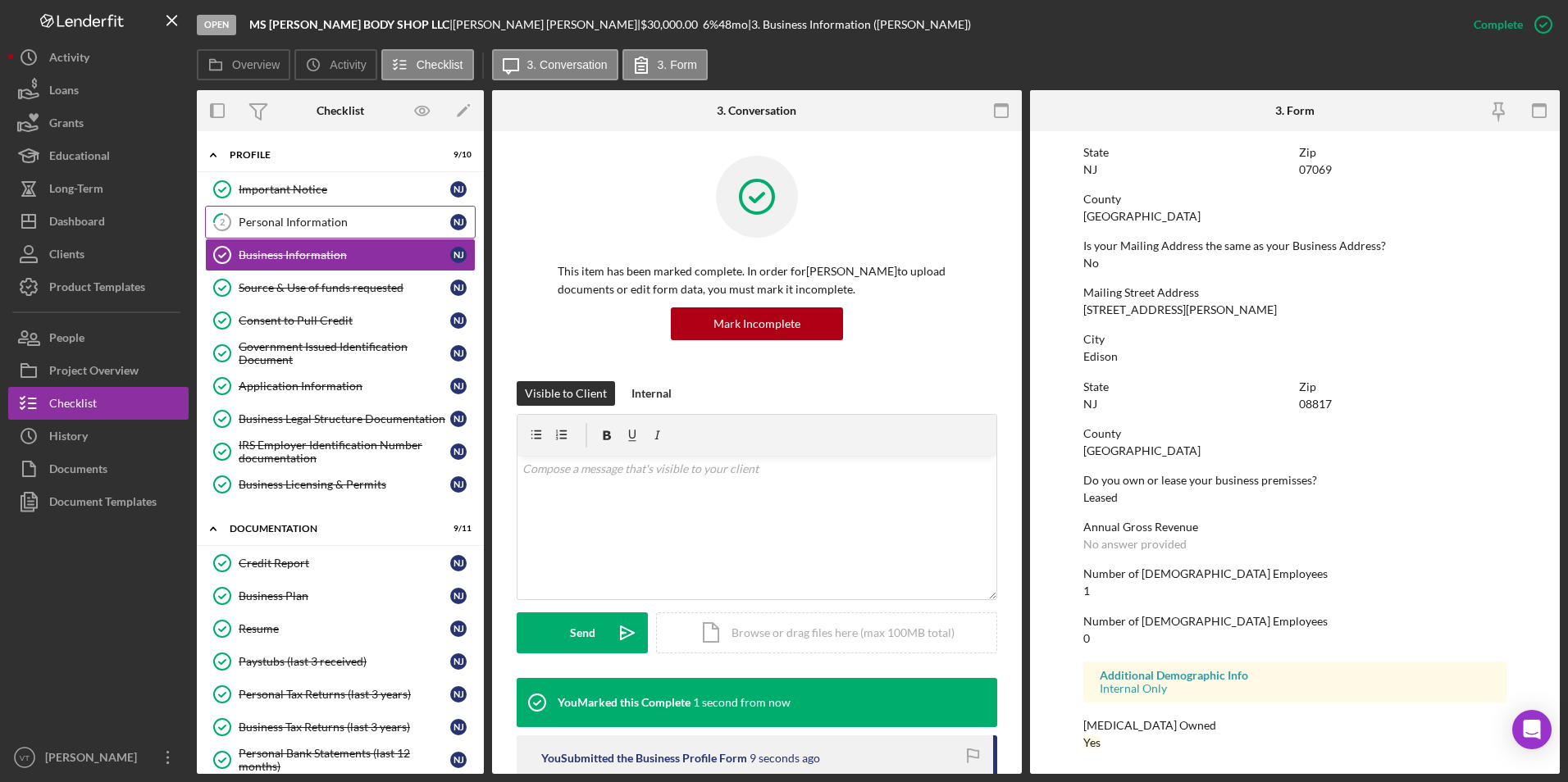
click at [271, 226] on div "Personal Information" at bounding box center [344, 222] width 212 height 13
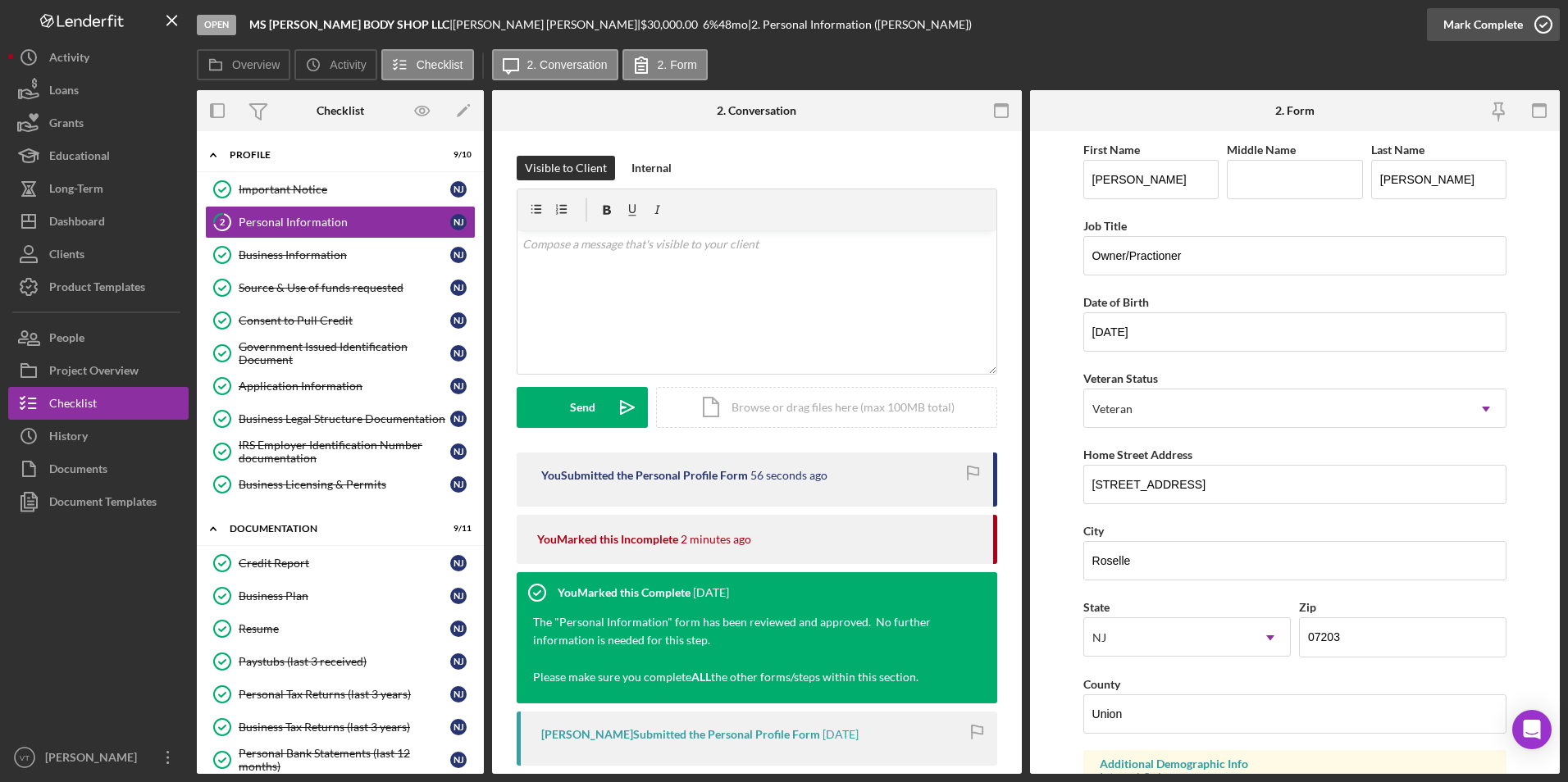
click at [731, 16] on icon "button" at bounding box center [1543, 24] width 41 height 41
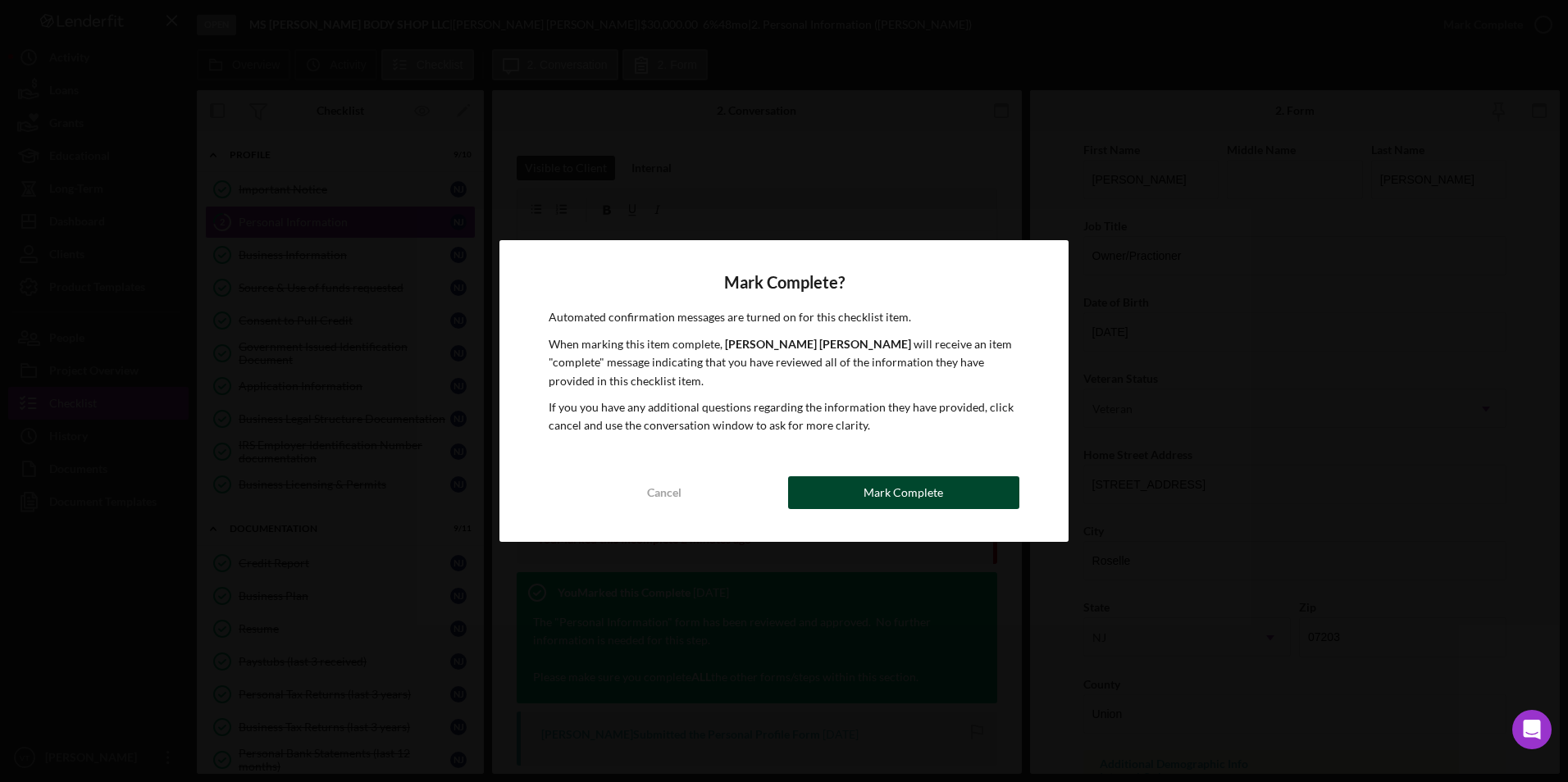
click at [731, 492] on button "Mark Complete" at bounding box center [904, 493] width 232 height 33
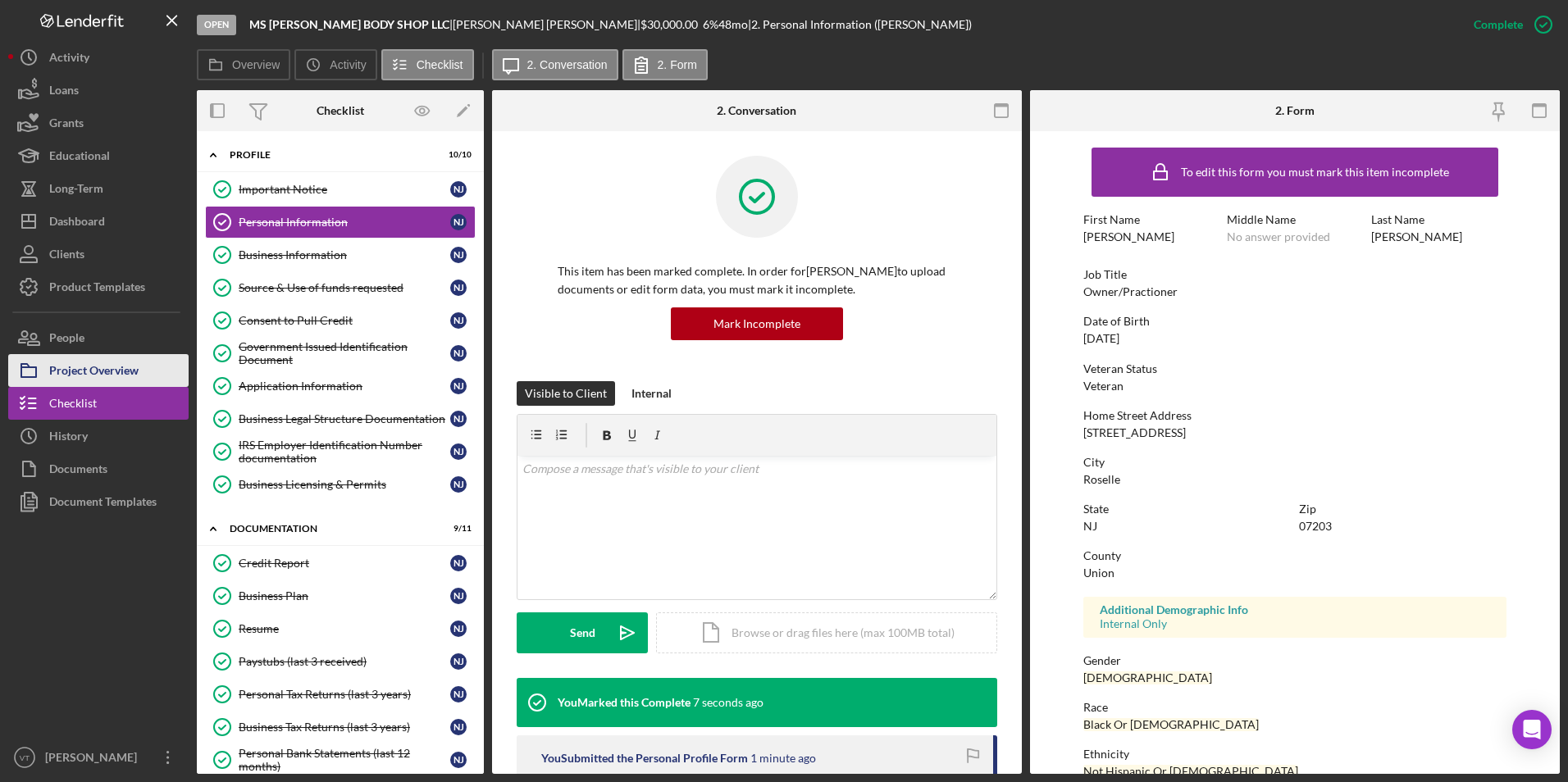
click at [135, 364] on div "Project Overview" at bounding box center [93, 372] width 89 height 37
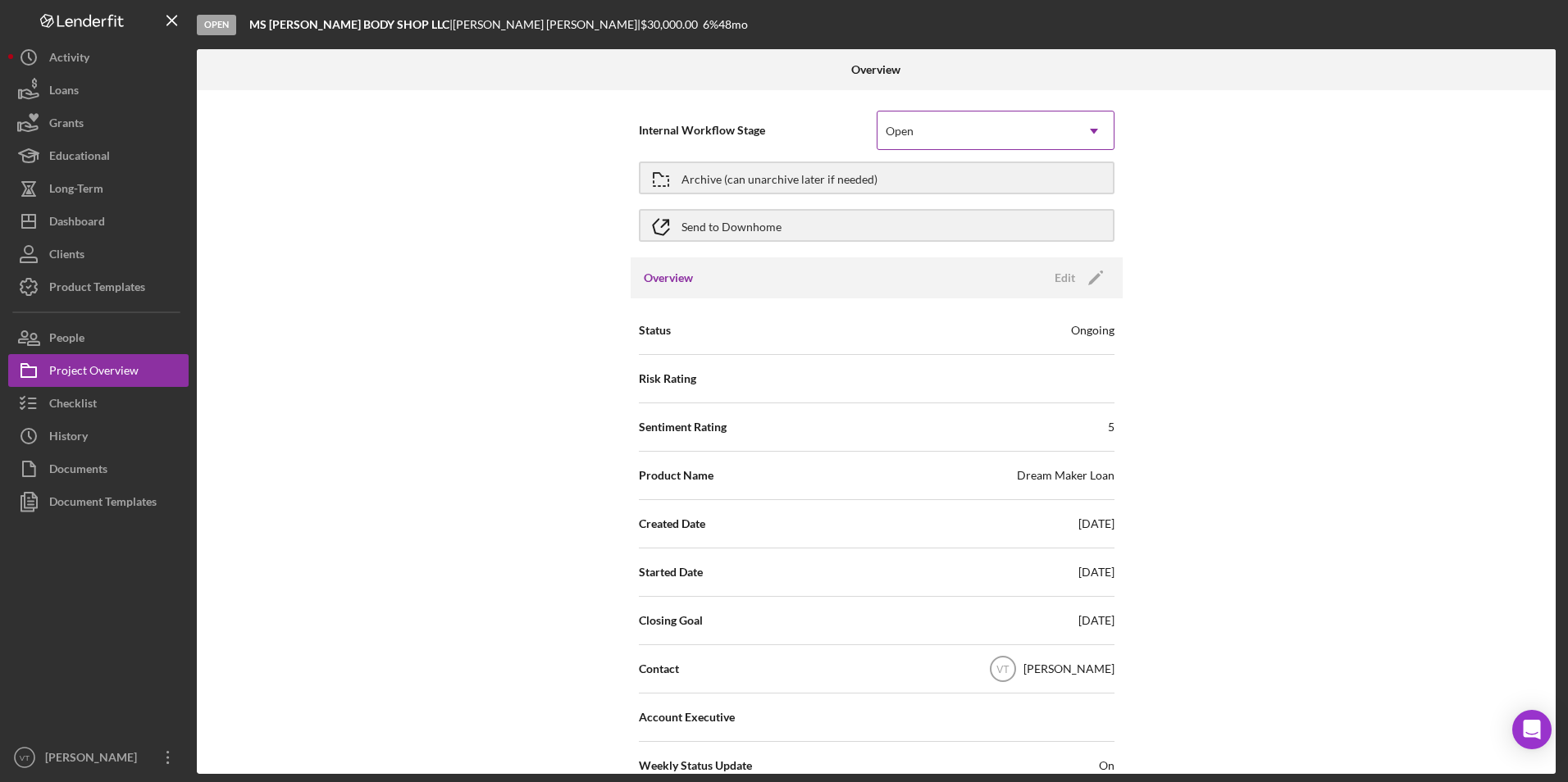
click at [731, 137] on div "Open" at bounding box center [976, 131] width 197 height 38
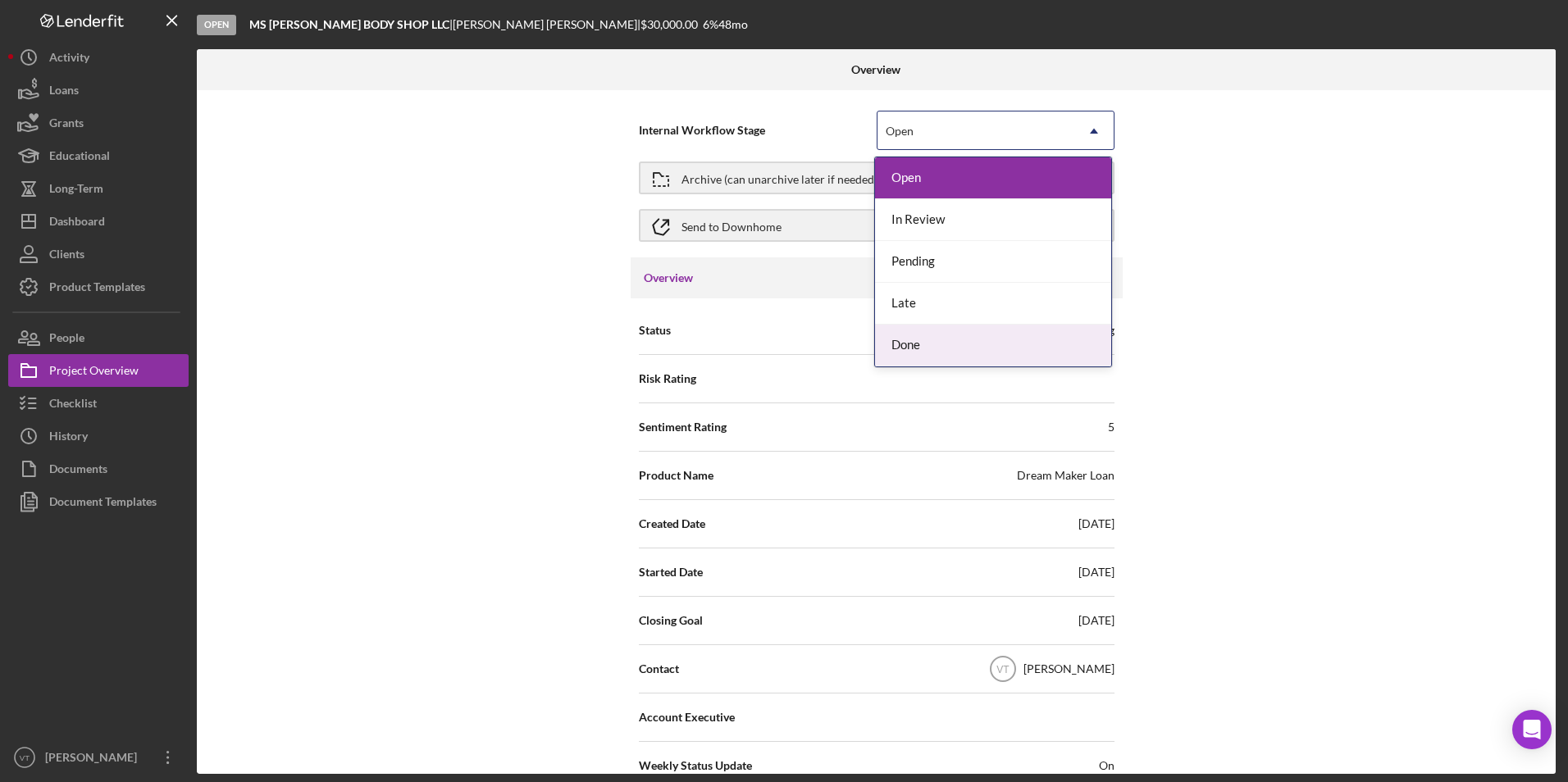
click at [731, 346] on div "Done" at bounding box center [993, 346] width 236 height 41
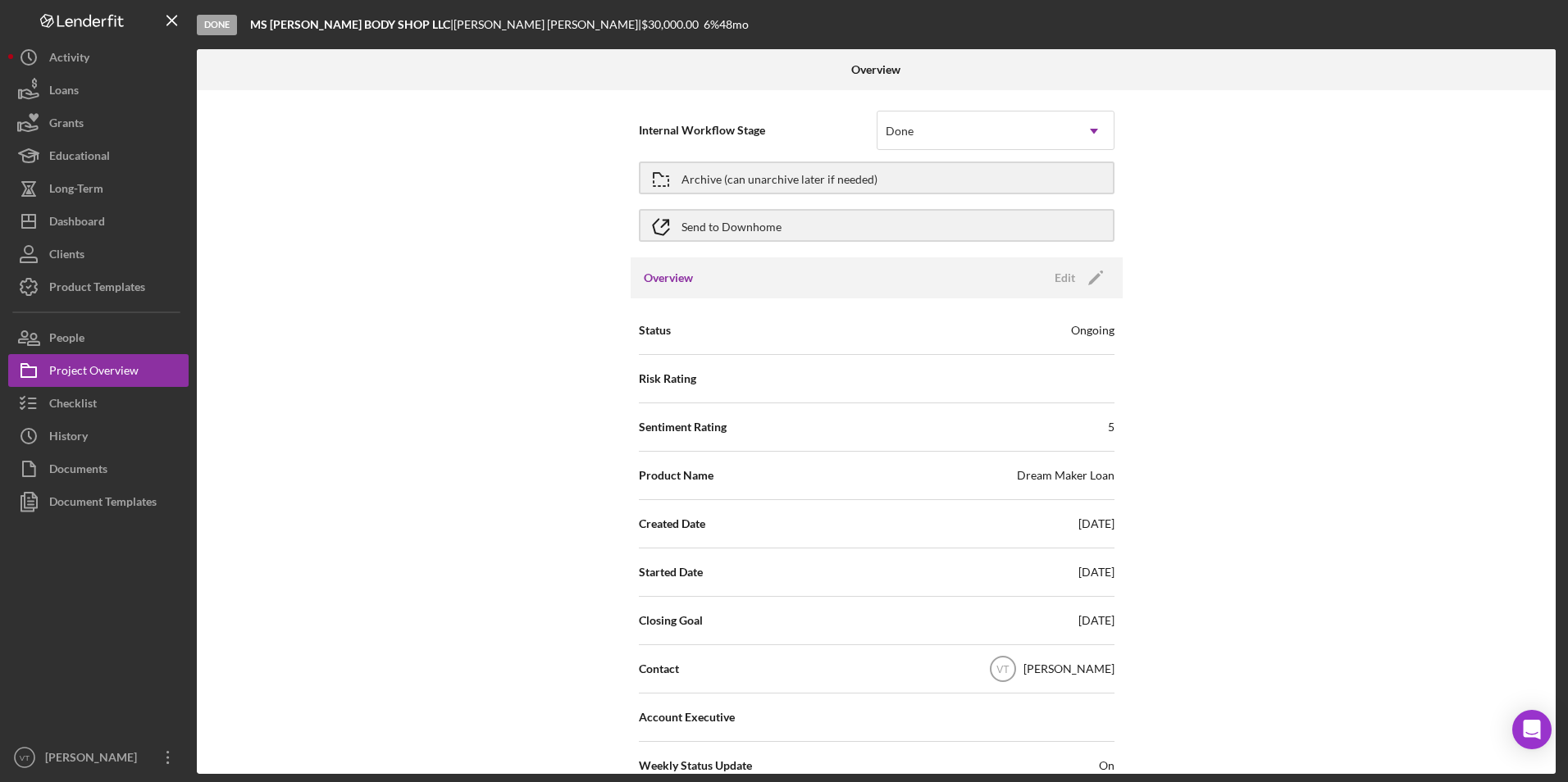
click at [731, 242] on div "Internal Workflow Stage Done Icon/Dropdown Arrow Archive (can unarchive later i…" at bounding box center [876, 431] width 1359 height 683
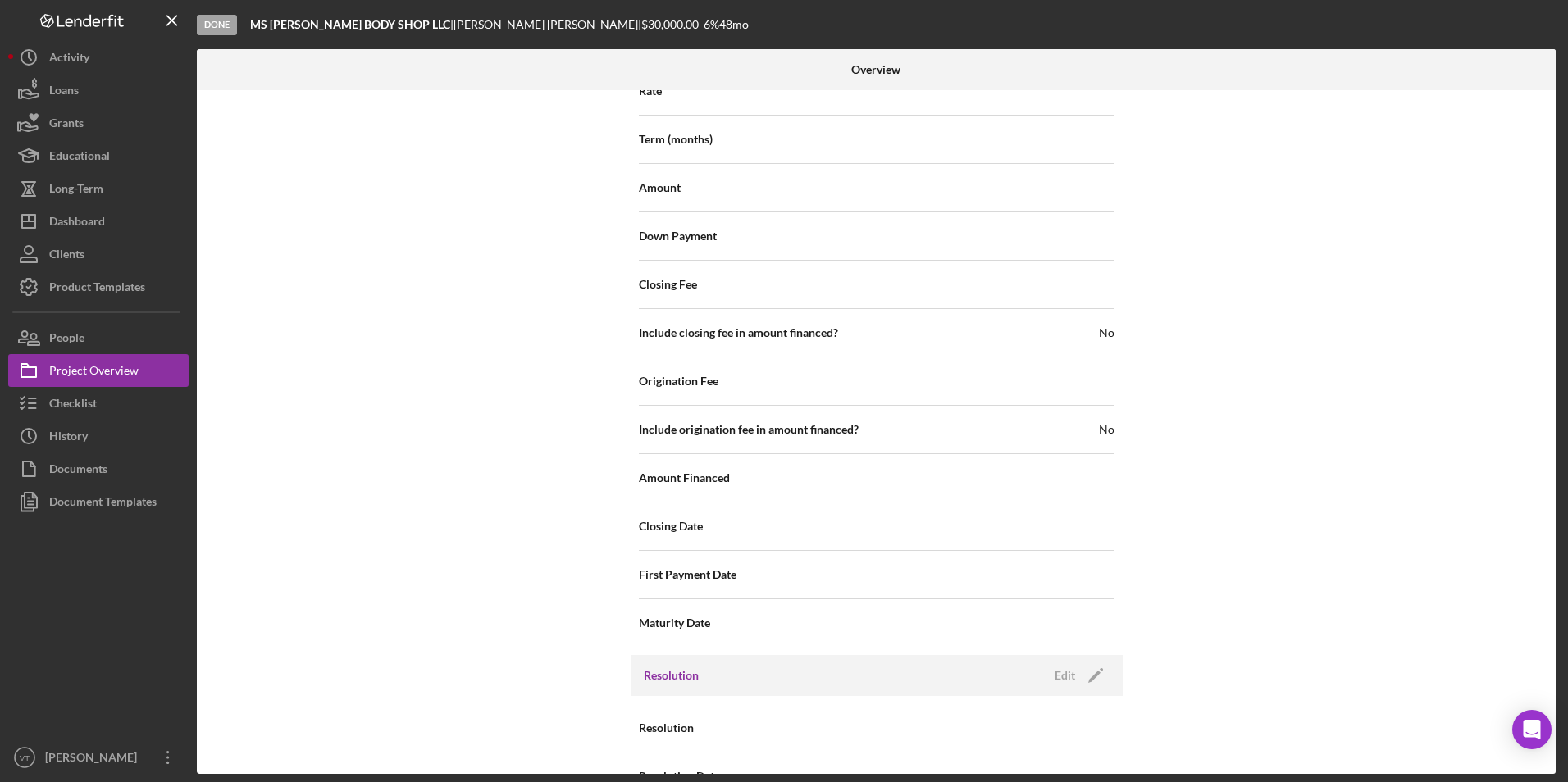
scroll to position [1749, 0]
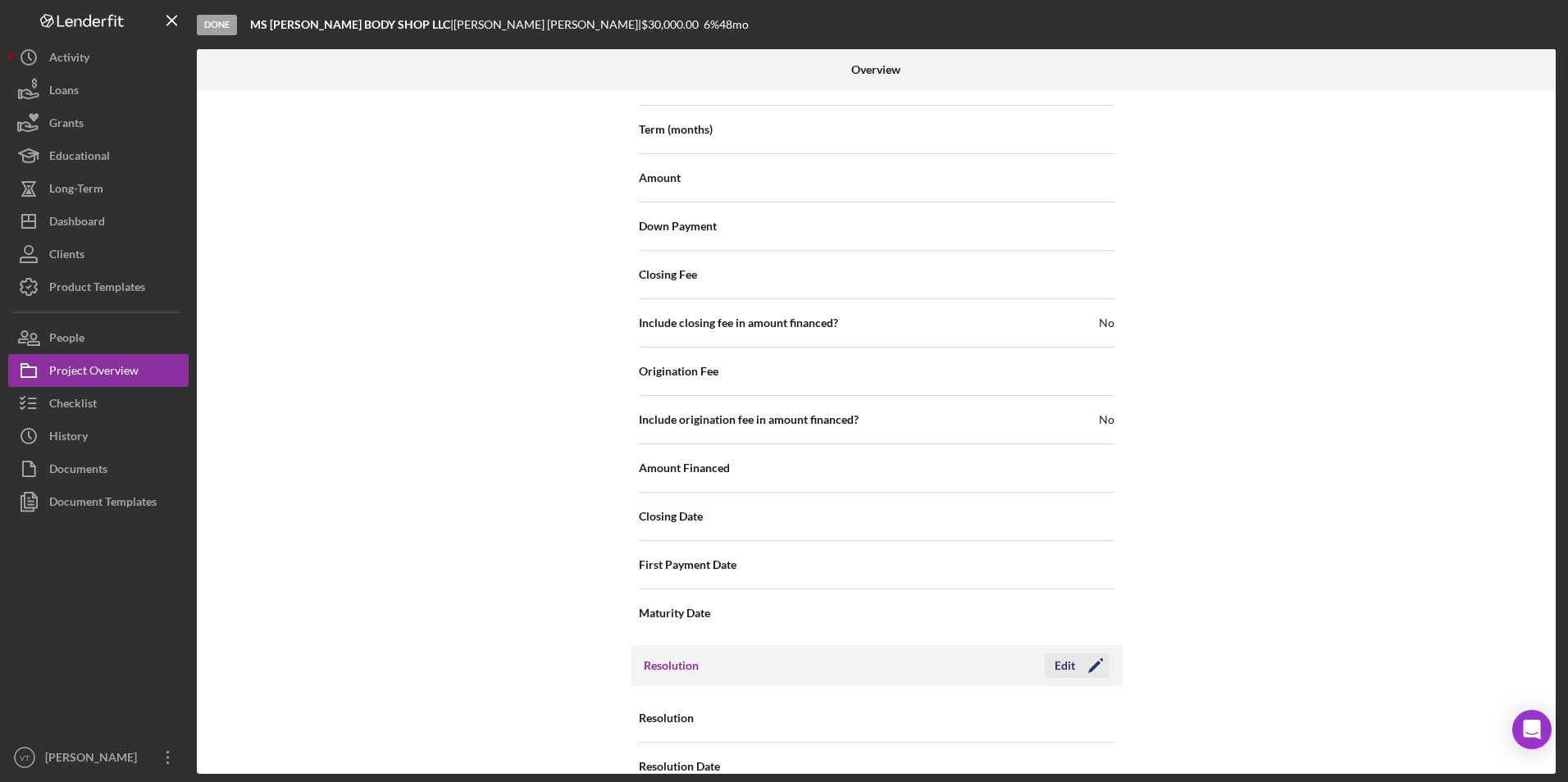
click at [731, 653] on div "Edit" at bounding box center [1065, 665] width 21 height 24
click at [731, 550] on div "Internal Workflow Stage Done Icon/Dropdown Arrow Archive (can unarchive later i…" at bounding box center [876, 431] width 1359 height 683
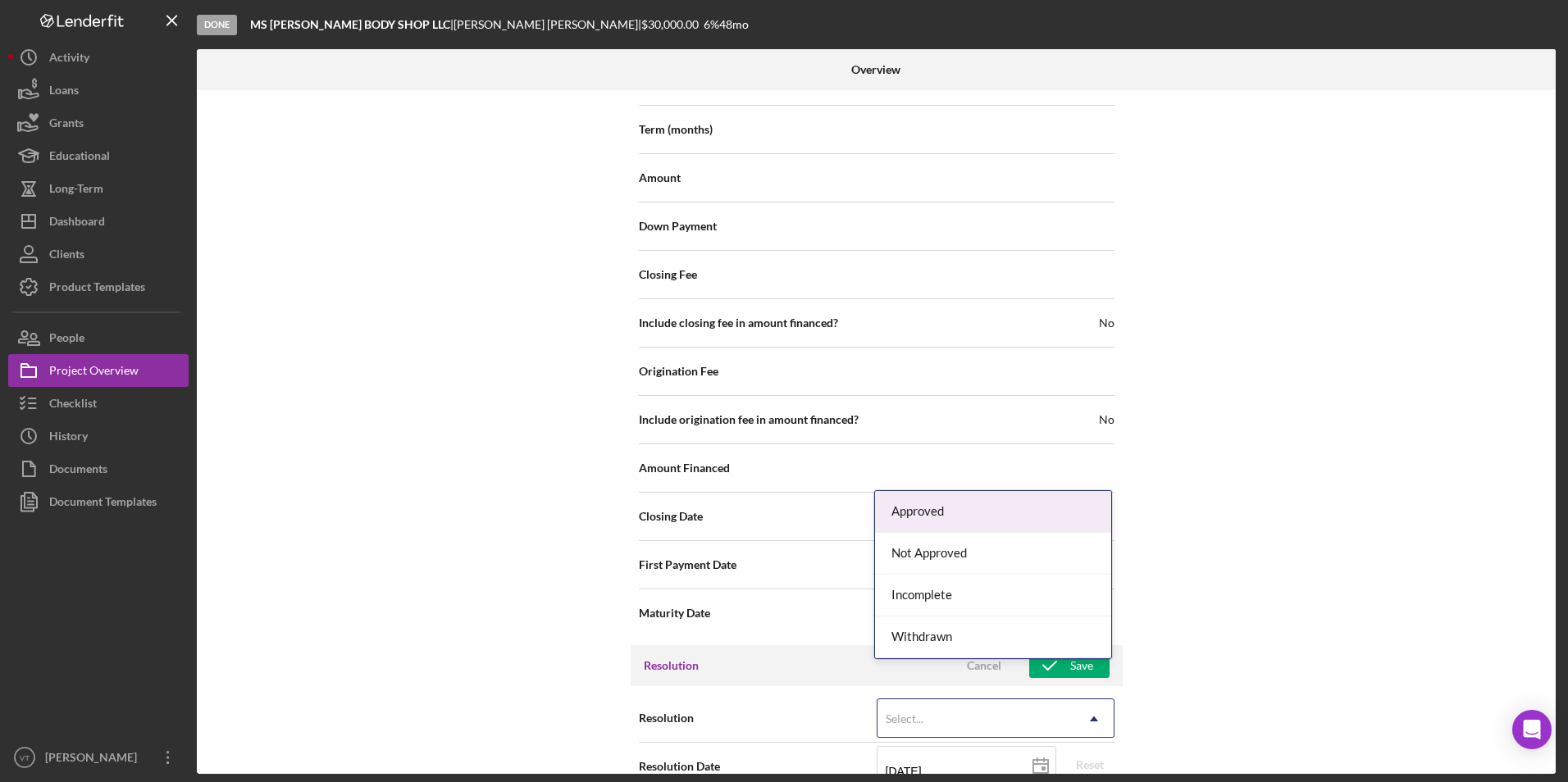
click at [731, 700] on div "Select..." at bounding box center [976, 719] width 197 height 38
click at [731, 505] on div "Approved" at bounding box center [993, 512] width 236 height 41
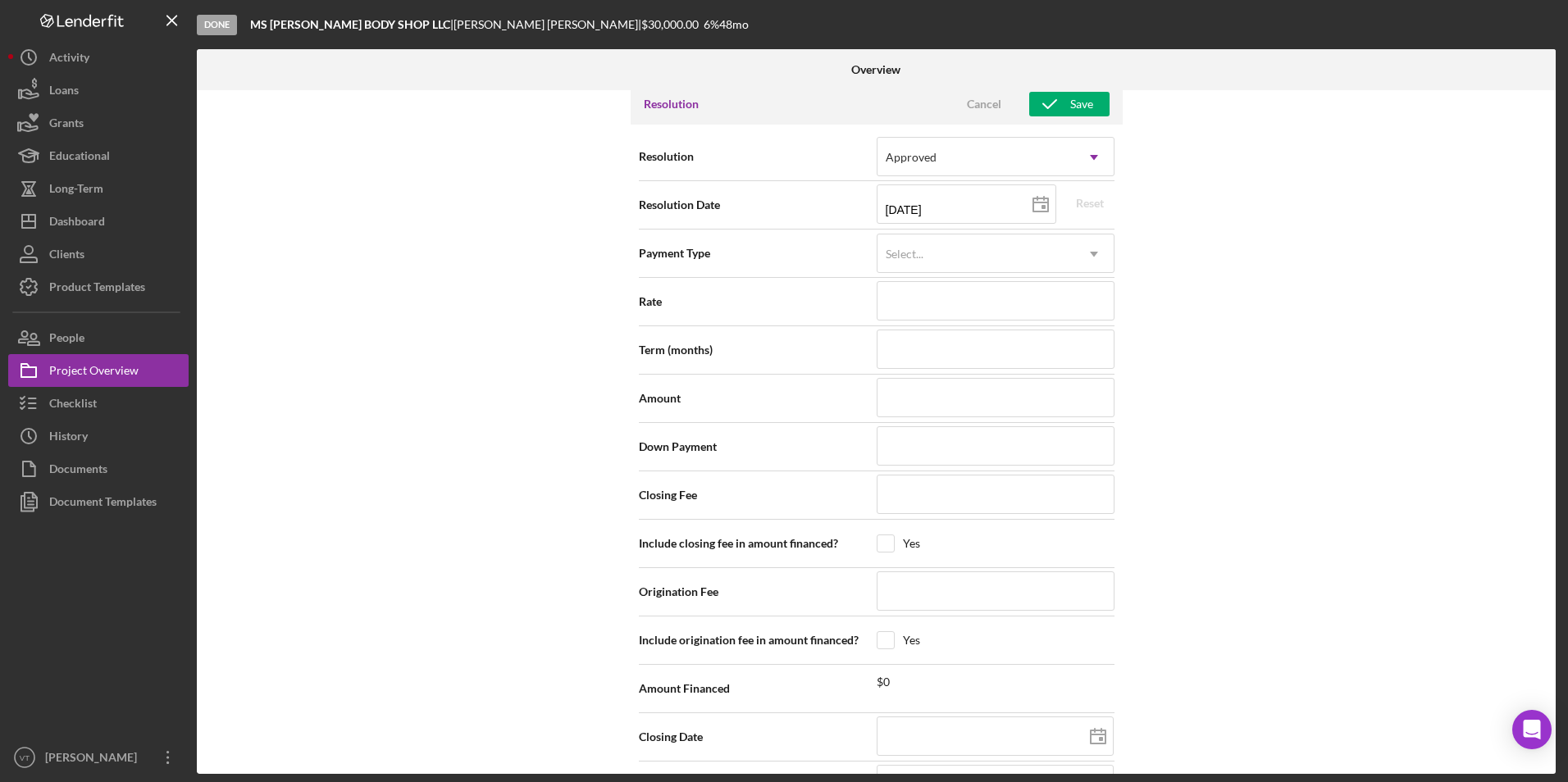
scroll to position [2323, 0]
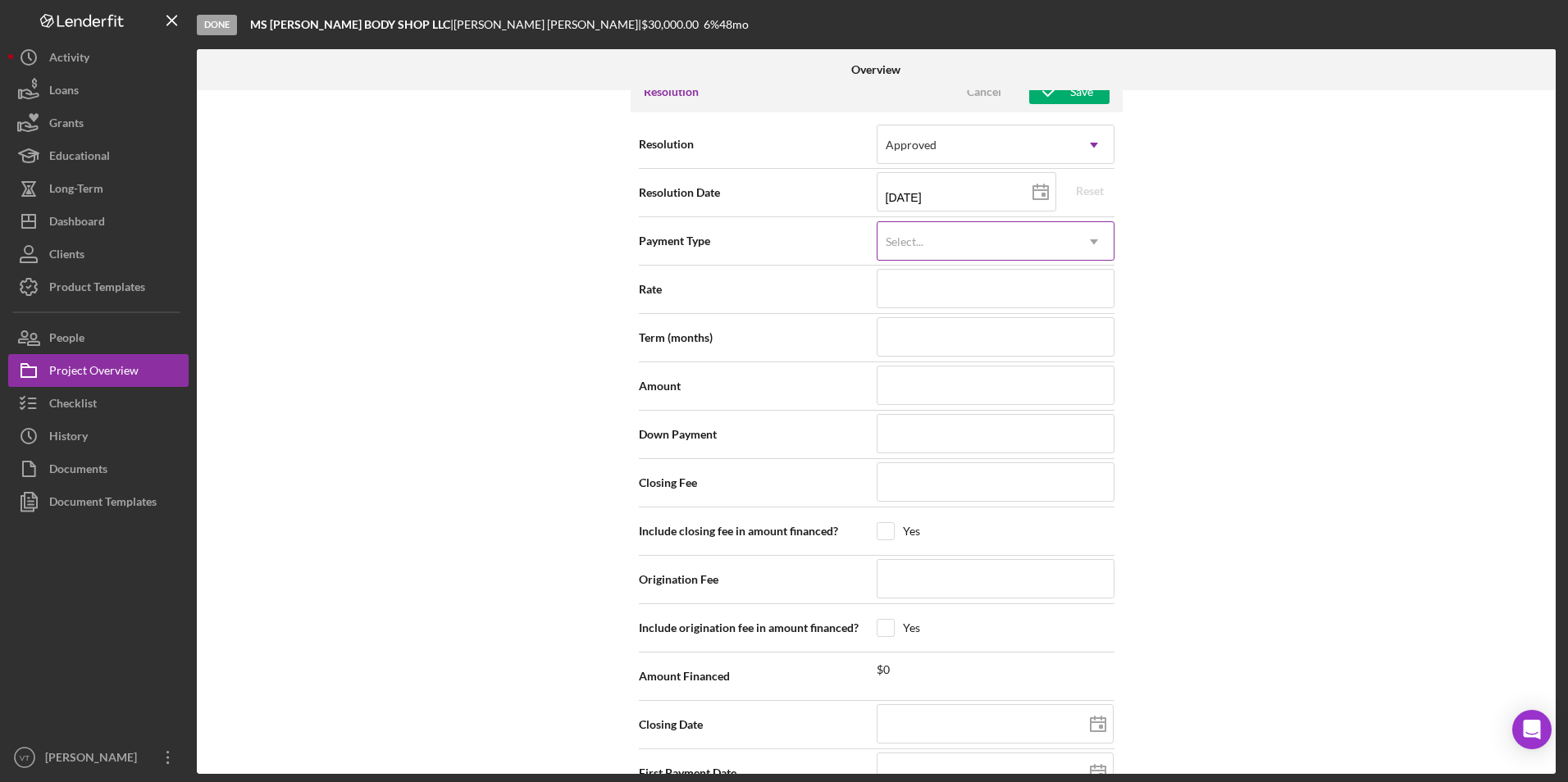
click at [731, 235] on div "Select..." at bounding box center [905, 241] width 38 height 13
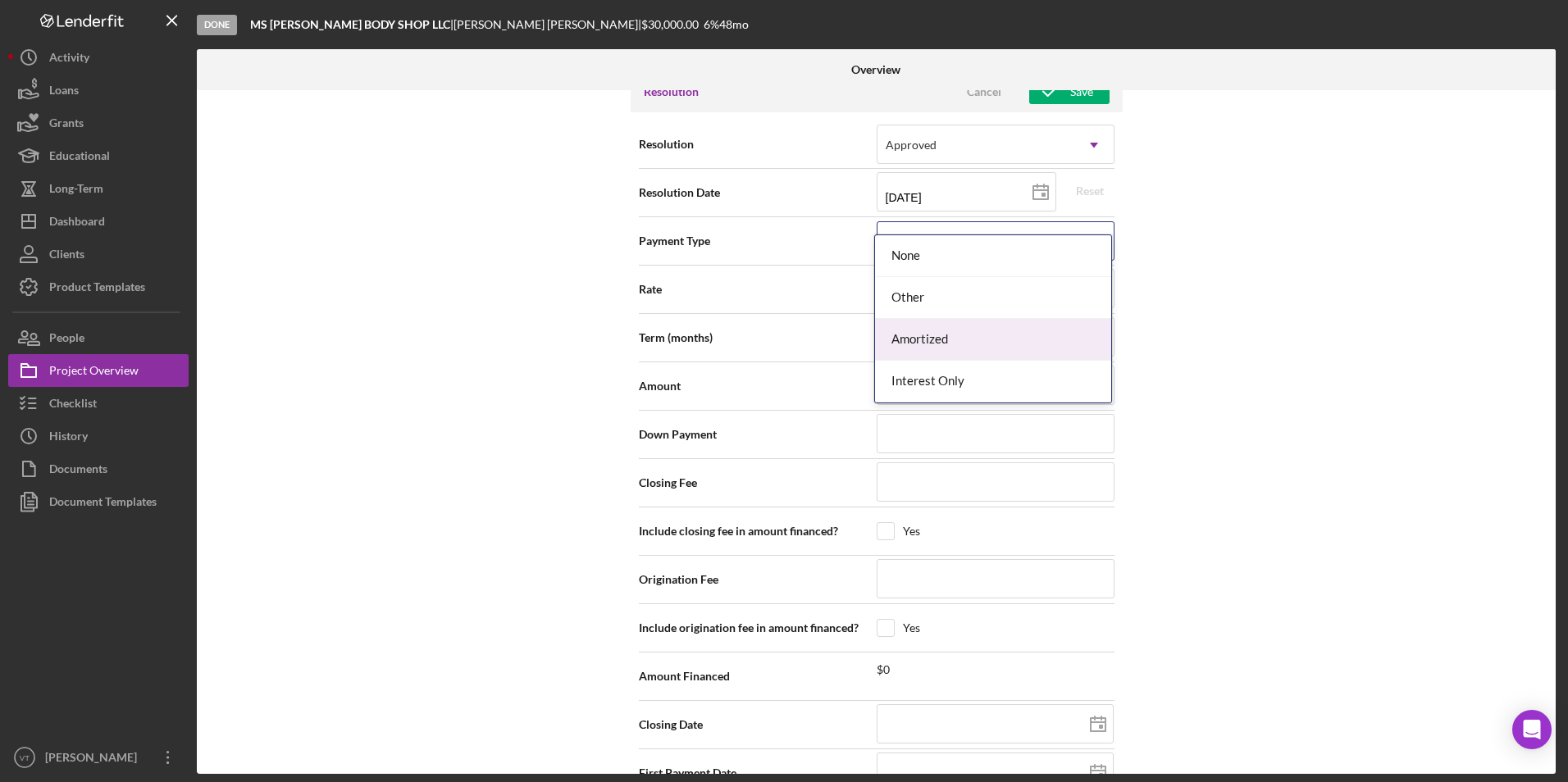
click at [731, 338] on div "Amortized" at bounding box center [993, 340] width 236 height 41
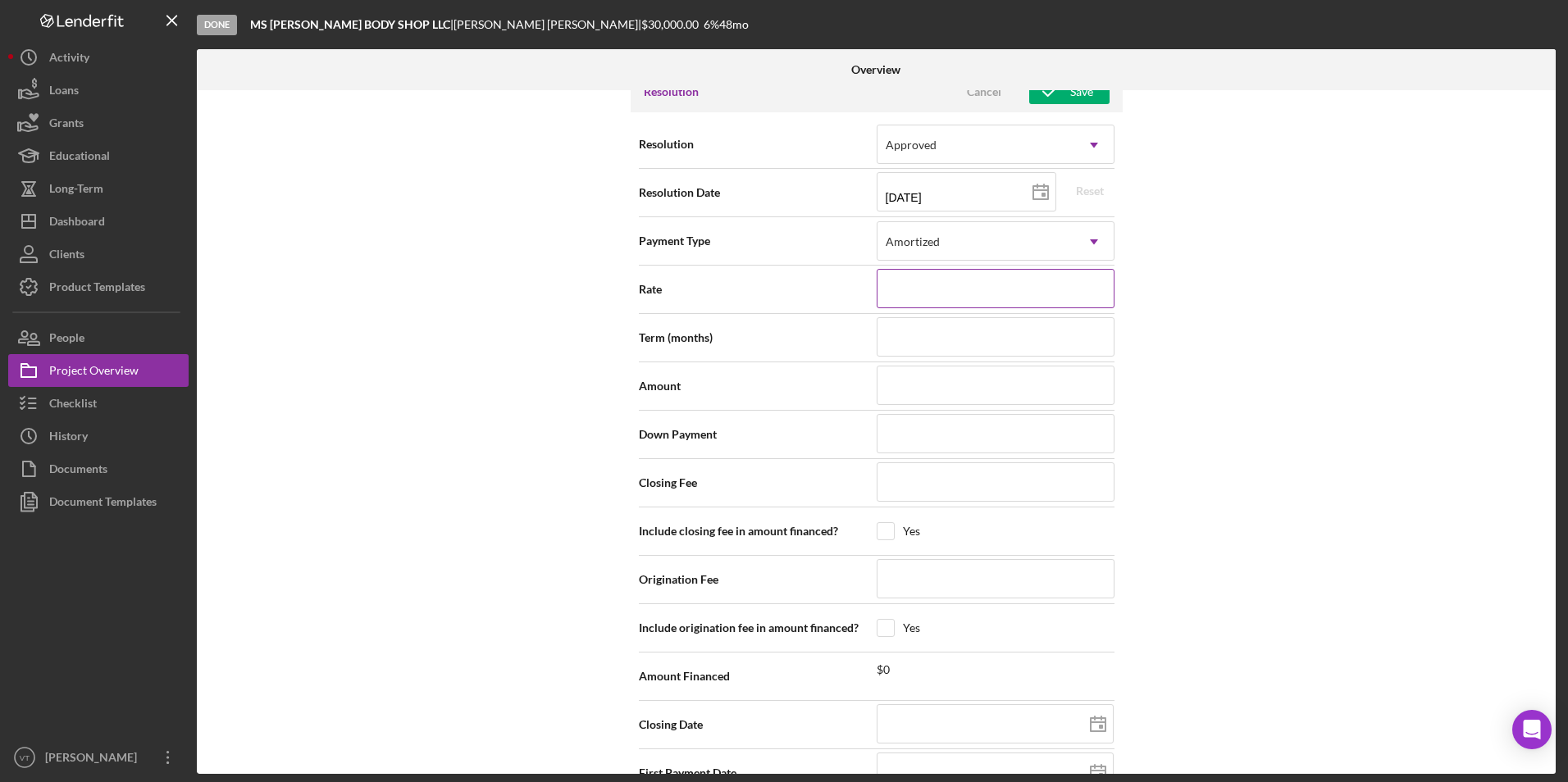
click at [731, 269] on input at bounding box center [995, 289] width 238 height 40
type input "5.990%"
type input "60"
type input "$30,000"
type input "$100"
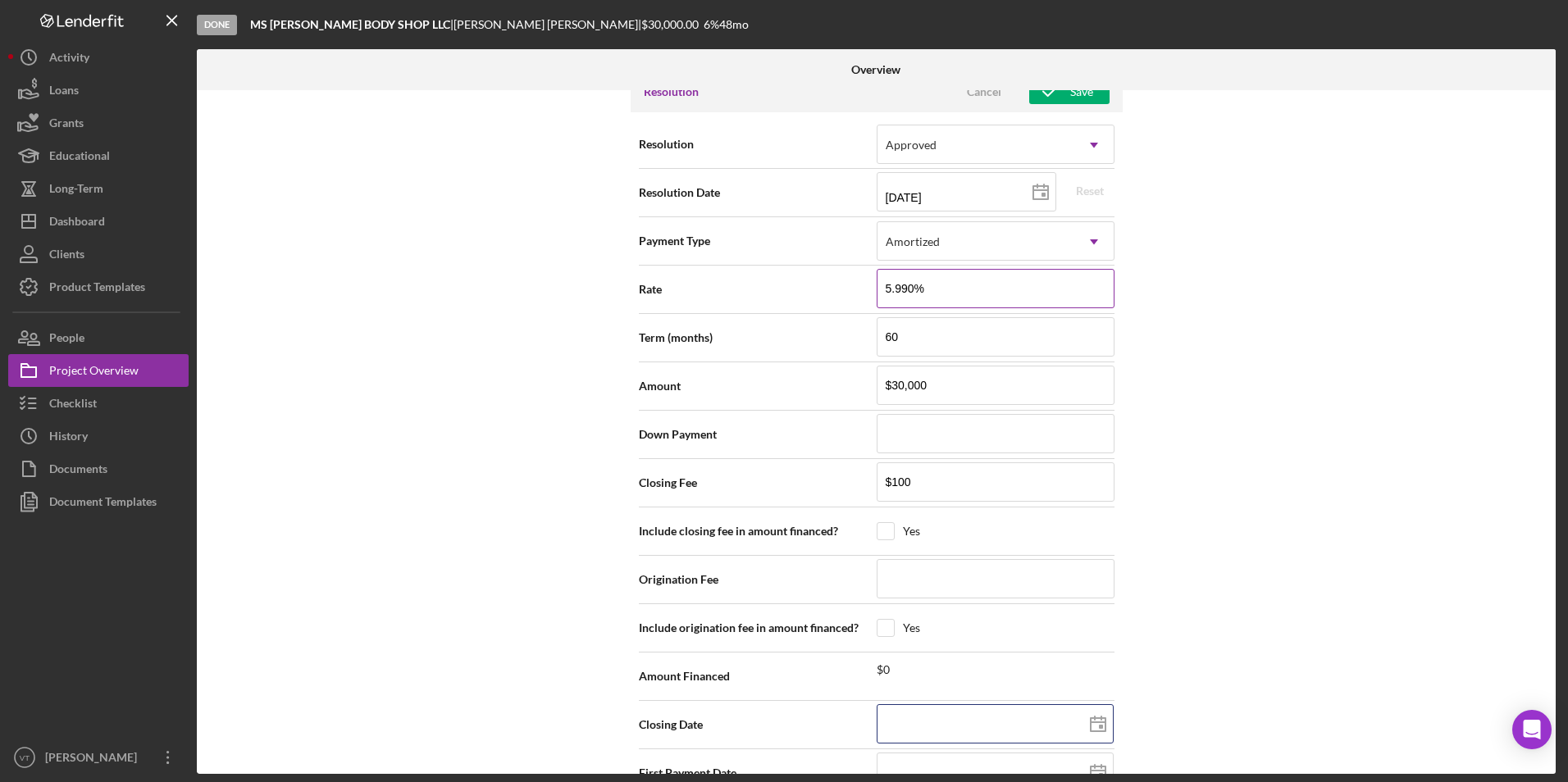
type input "[DATE]"
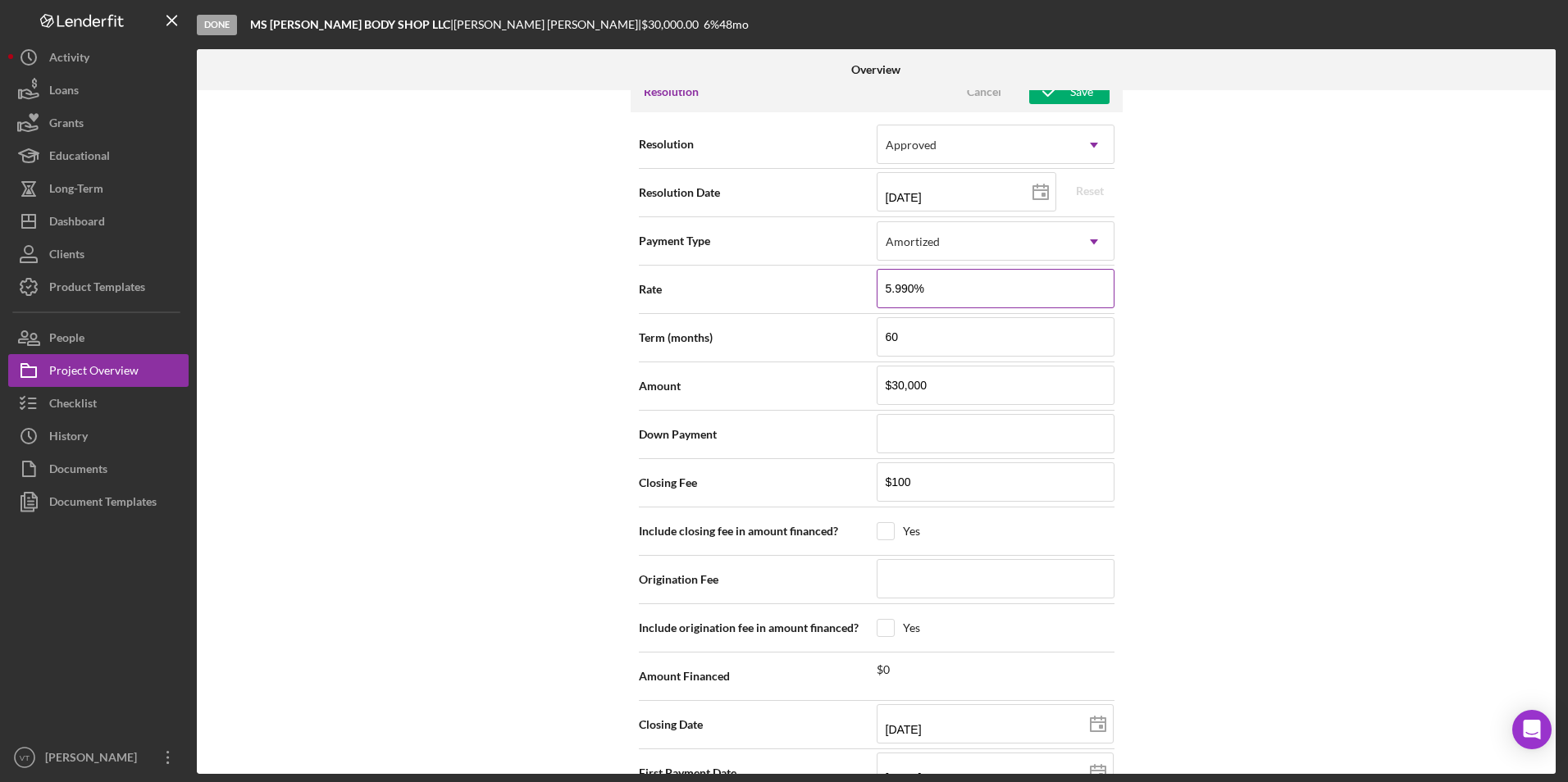
type input "[DATE]"
click at [731, 366] on input "$30,000" at bounding box center [995, 385] width 238 height 40
type input "$20,000"
click at [731, 407] on div "Internal Workflow Stage Done Icon/Dropdown Arrow Archive (can unarchive later i…" at bounding box center [876, 431] width 1359 height 683
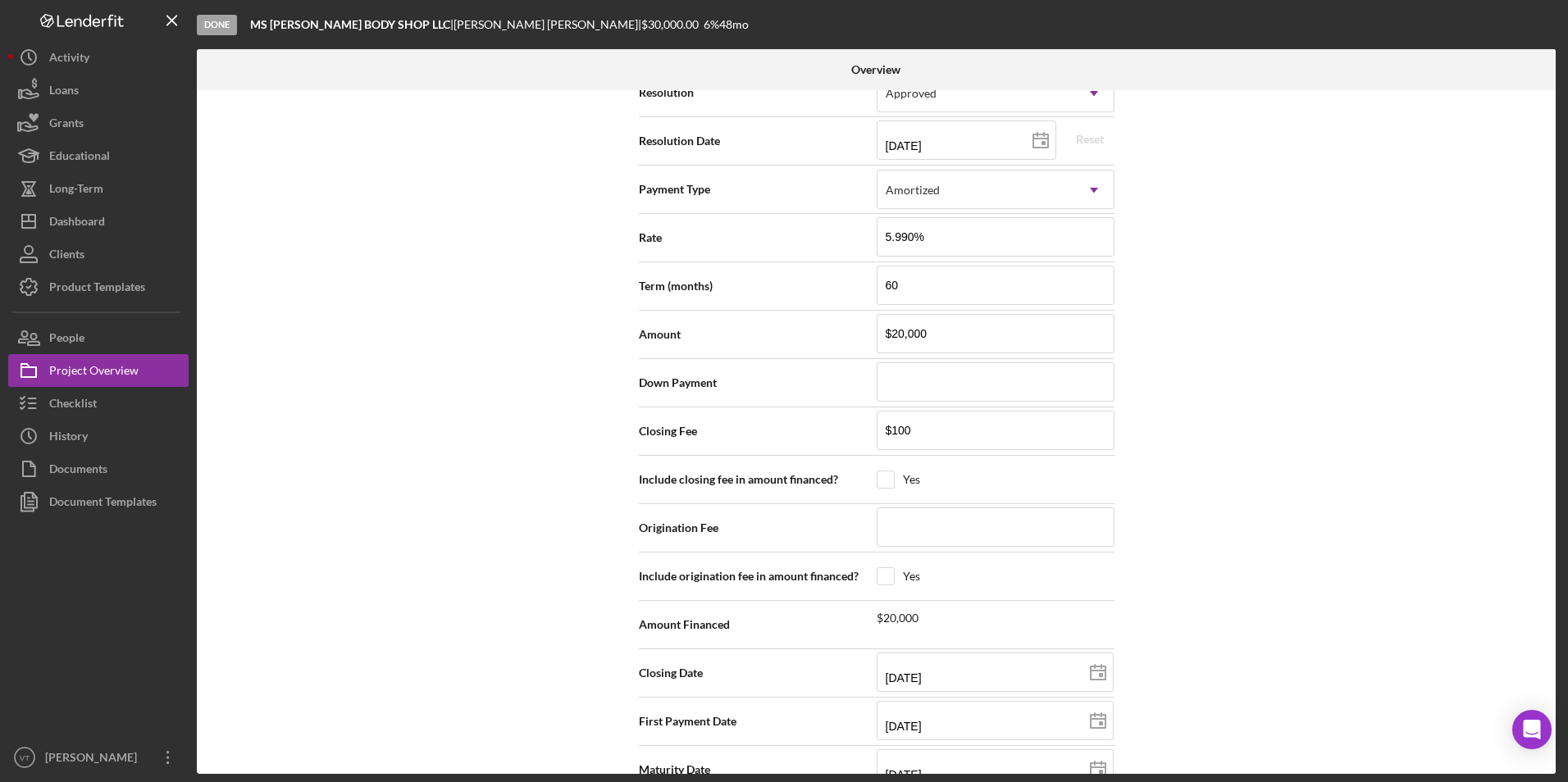
scroll to position [2378, 0]
click at [731, 500] on div "Internal Workflow Stage Done Icon/Dropdown Arrow Archive (can unarchive later i…" at bounding box center [876, 431] width 1359 height 683
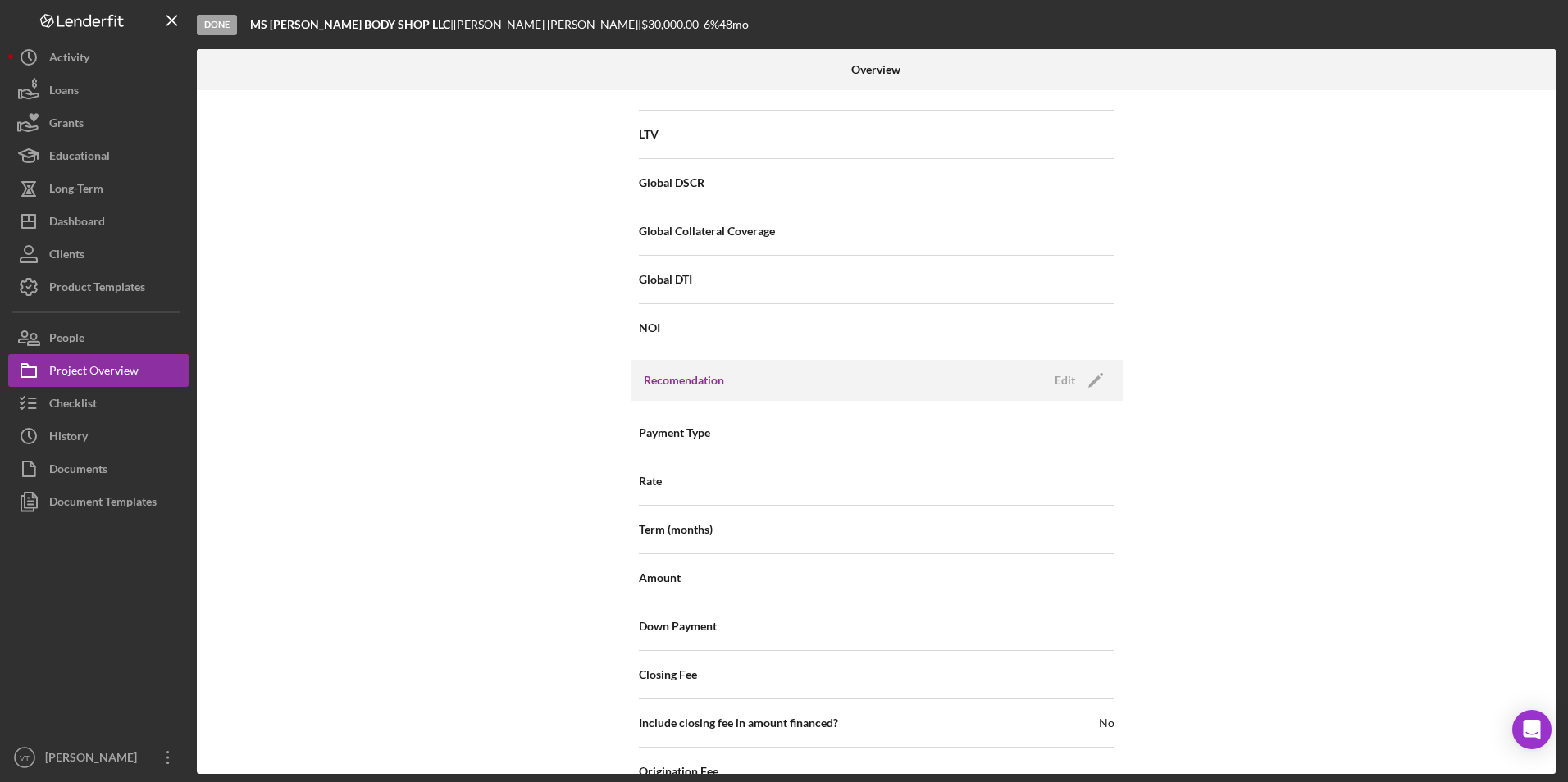
scroll to position [1722, 0]
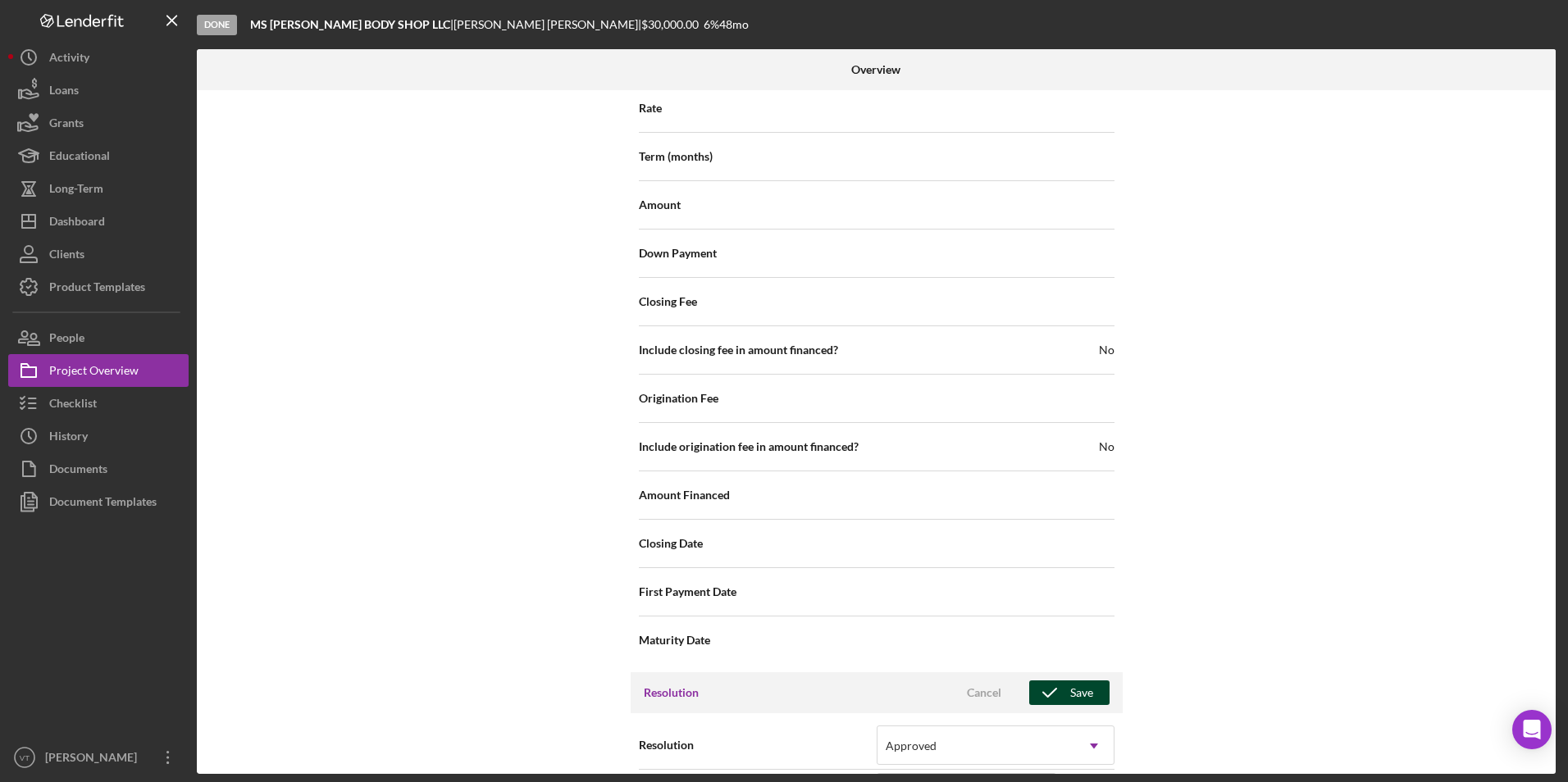
click at [731, 681] on div "Save" at bounding box center [1081, 693] width 23 height 24
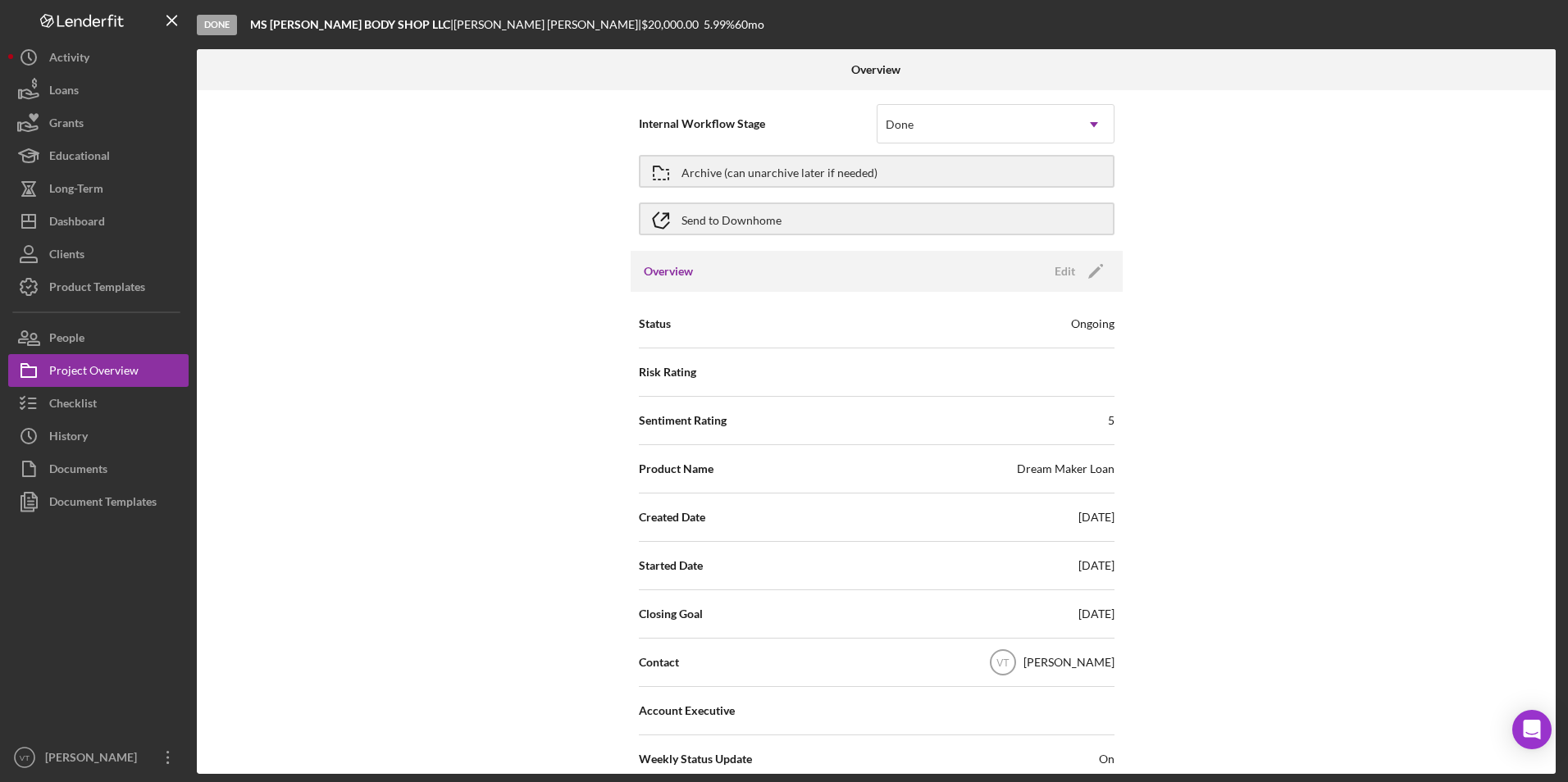
scroll to position [0, 0]
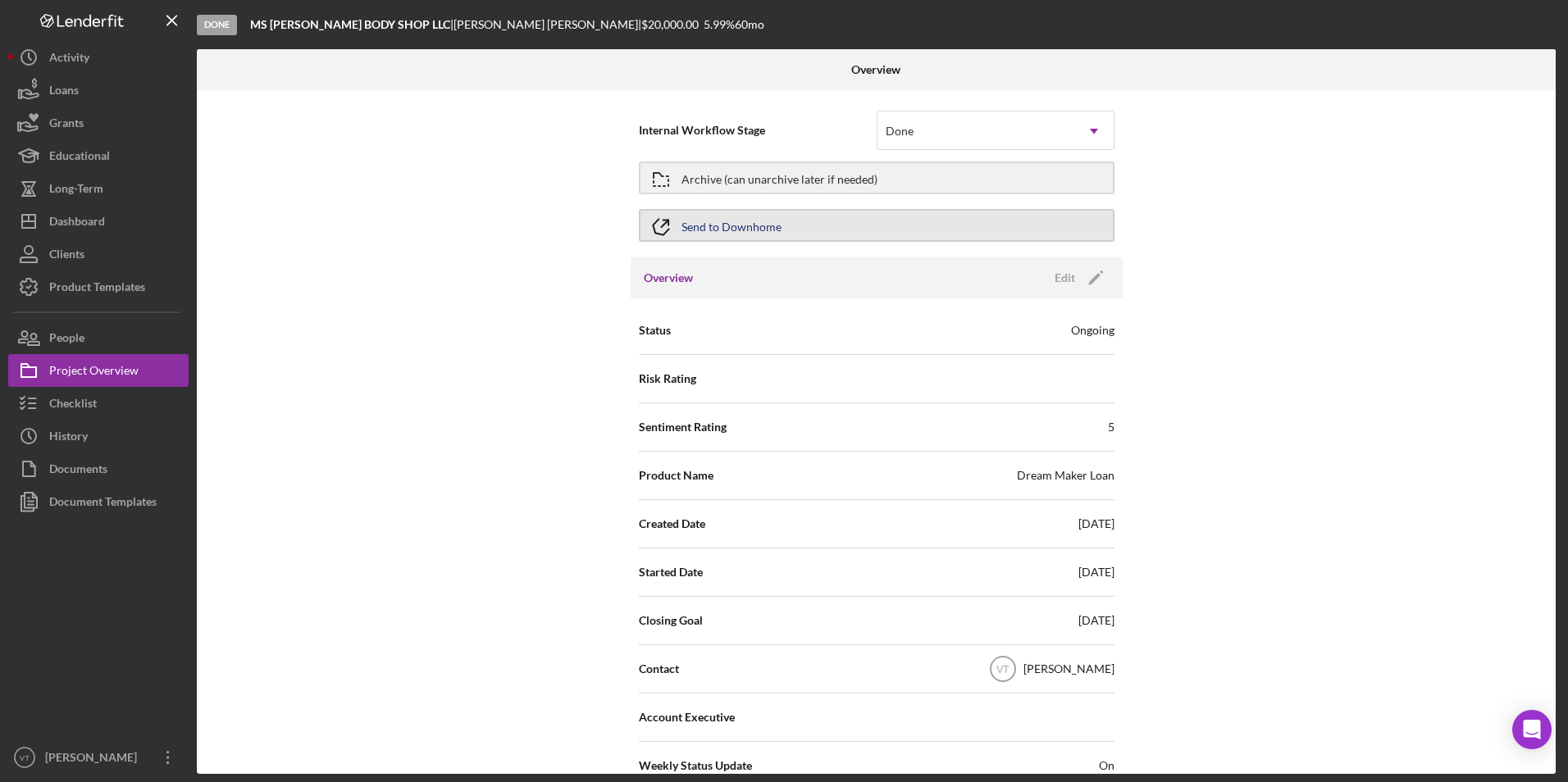
click at [731, 222] on div "Send to Downhome" at bounding box center [732, 226] width 100 height 29
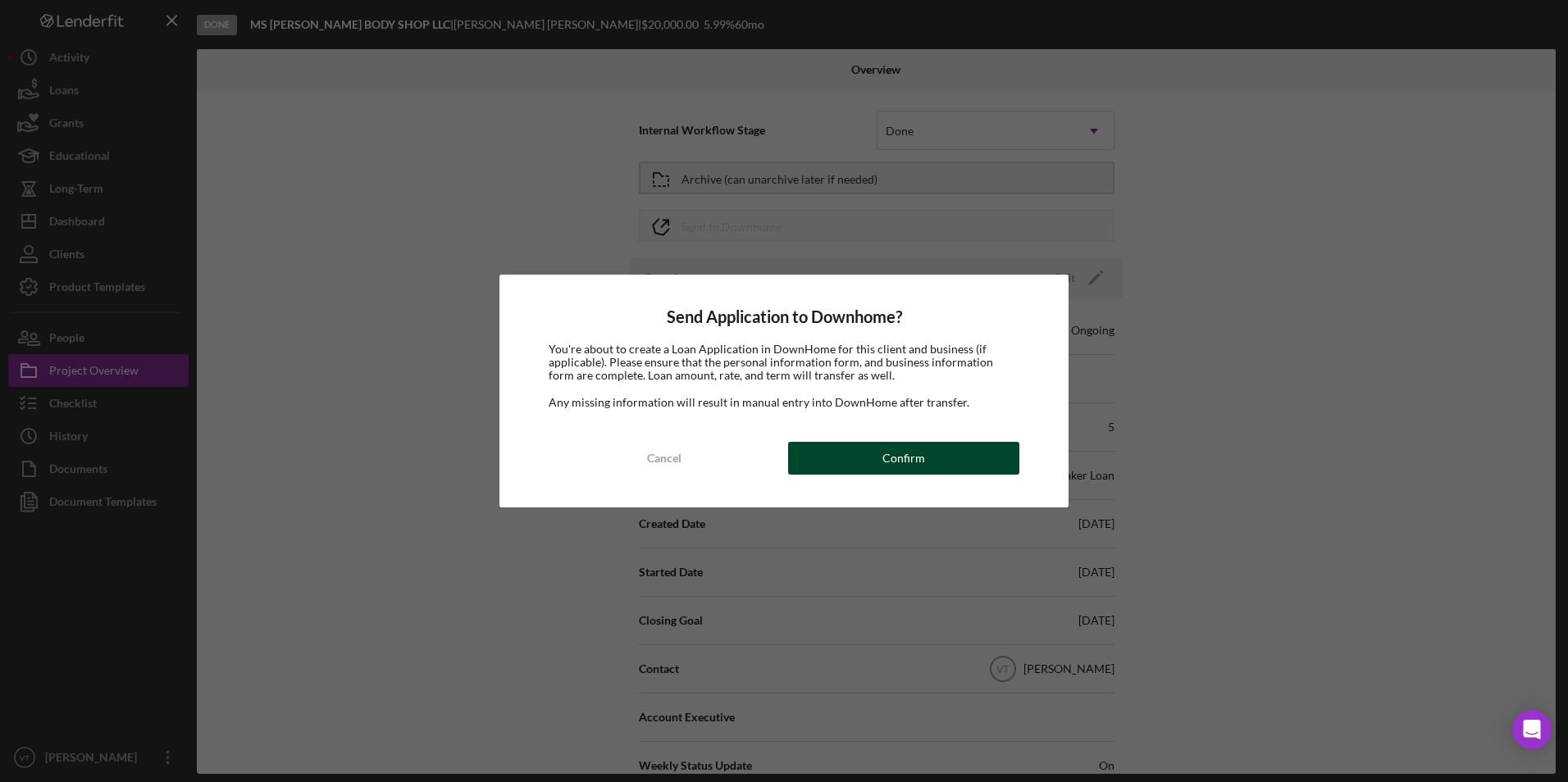
click at [731, 457] on div "Confirm" at bounding box center [903, 458] width 42 height 33
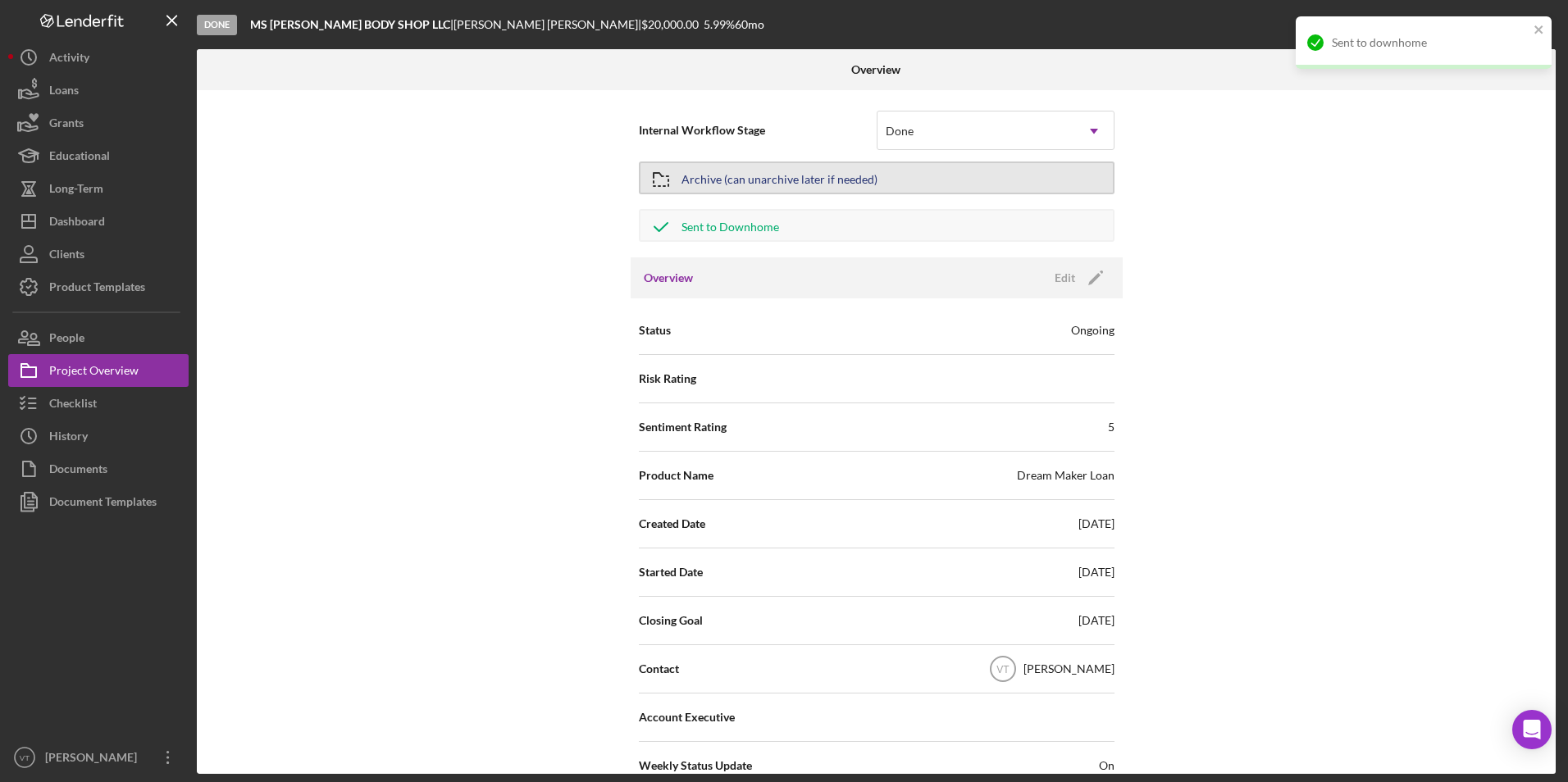
click at [731, 176] on div "Archive (can unarchive later if needed)" at bounding box center [780, 178] width 196 height 29
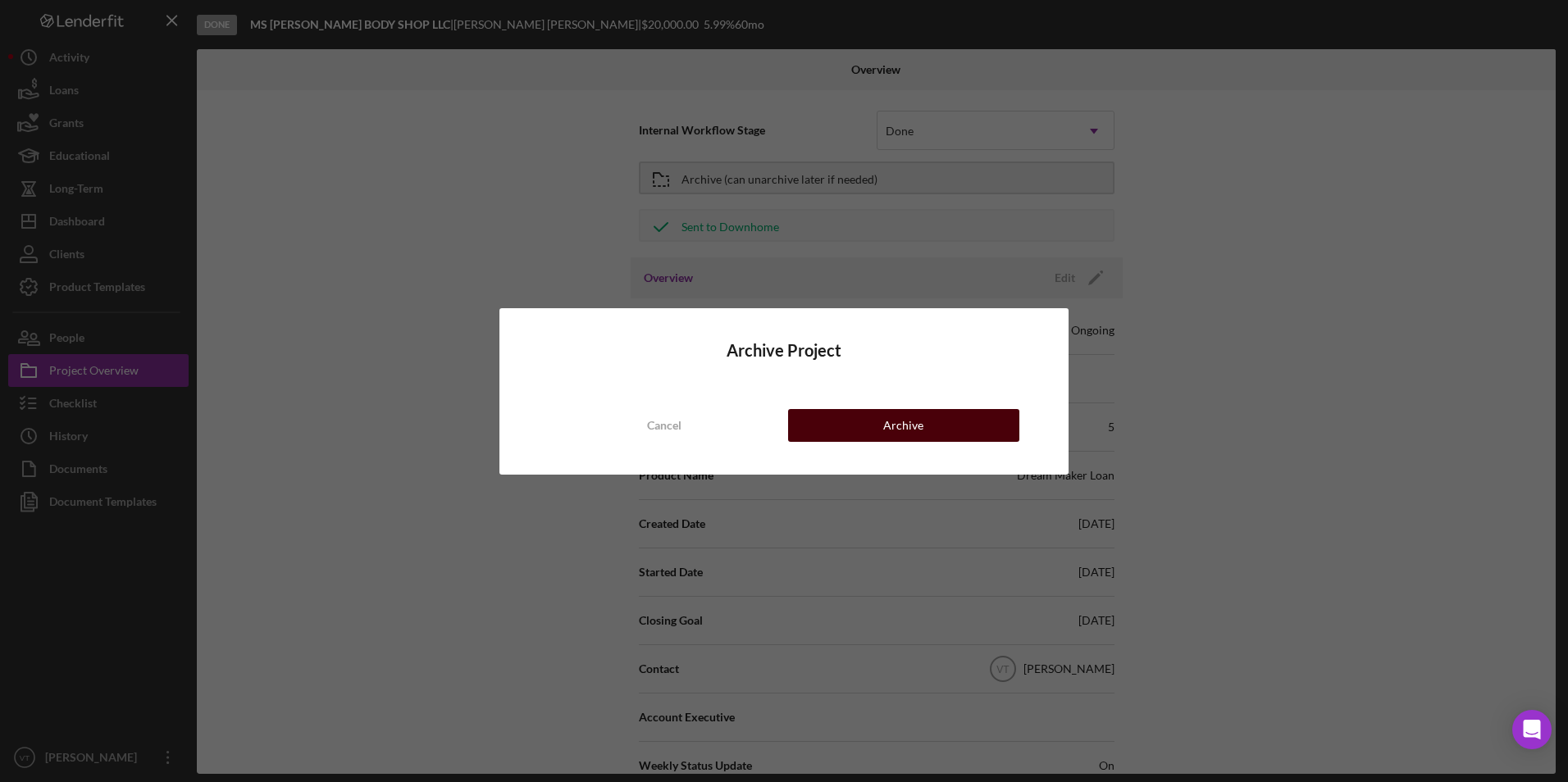
click at [731, 418] on button "Archive" at bounding box center [904, 426] width 232 height 33
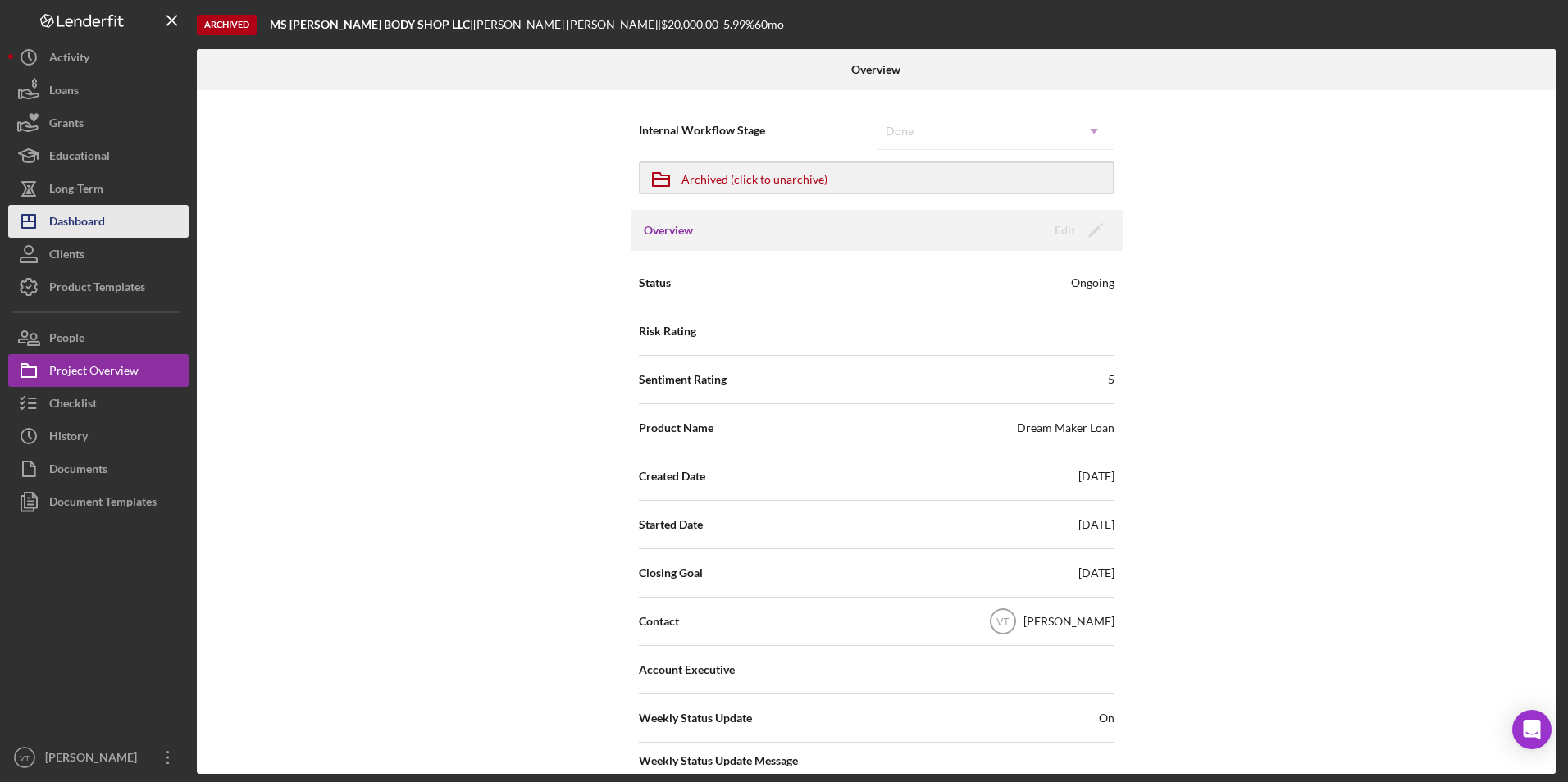
click at [104, 221] on div "Dashboard" at bounding box center [77, 223] width 56 height 37
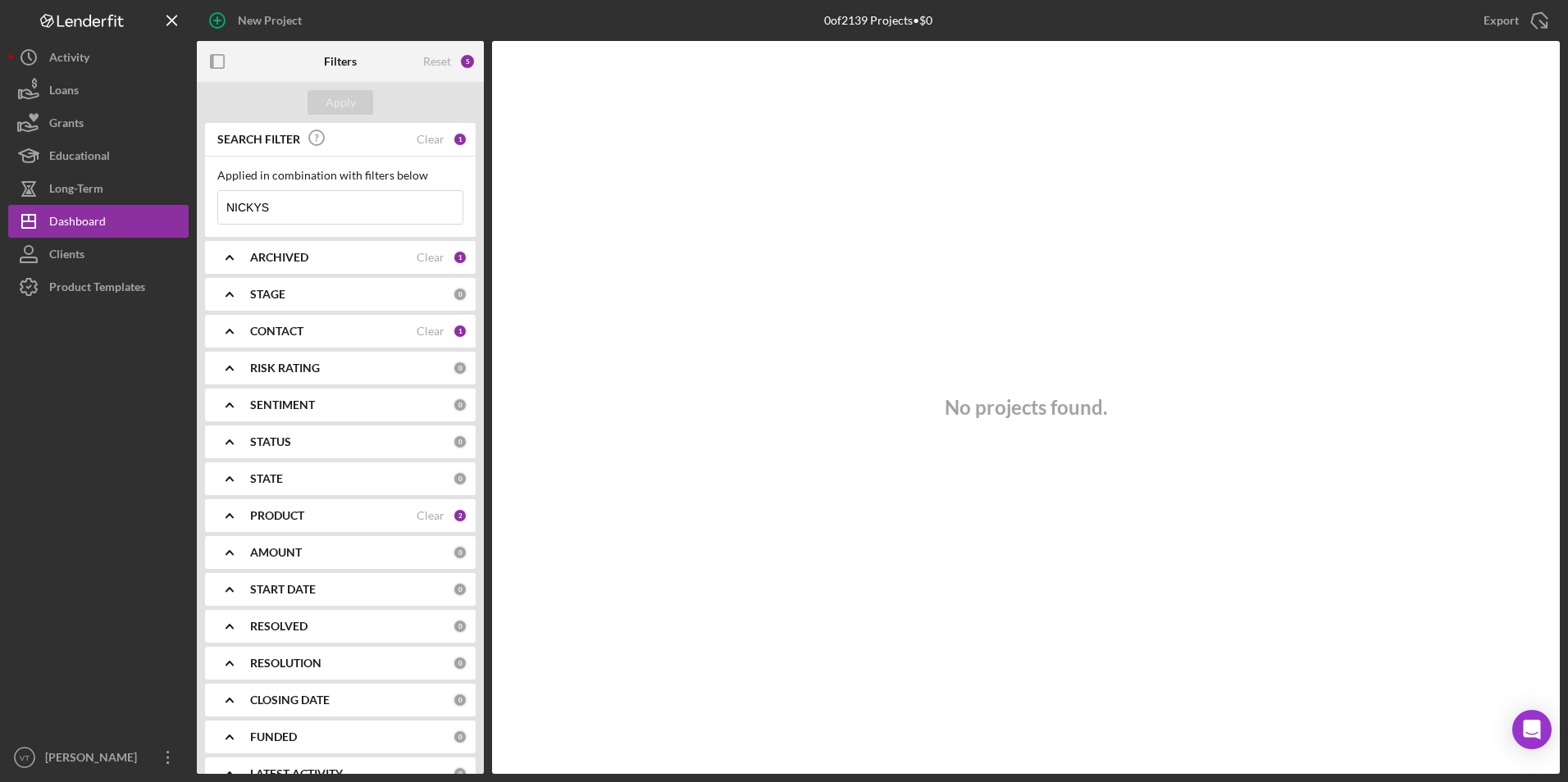
click at [321, 209] on input "NICKYS" at bounding box center [340, 207] width 245 height 33
drag, startPoint x: 321, startPoint y: 209, endPoint x: 145, endPoint y: 210, distance: 176.0
click at [145, 210] on div "New Project 0 of 2139 Projects • $0 NICKYS Export Icon/Export Filters Reset 5 A…" at bounding box center [783, 387] width 1552 height 774
click at [262, 212] on input at bounding box center [340, 207] width 245 height 33
type input "MSM Logistics"
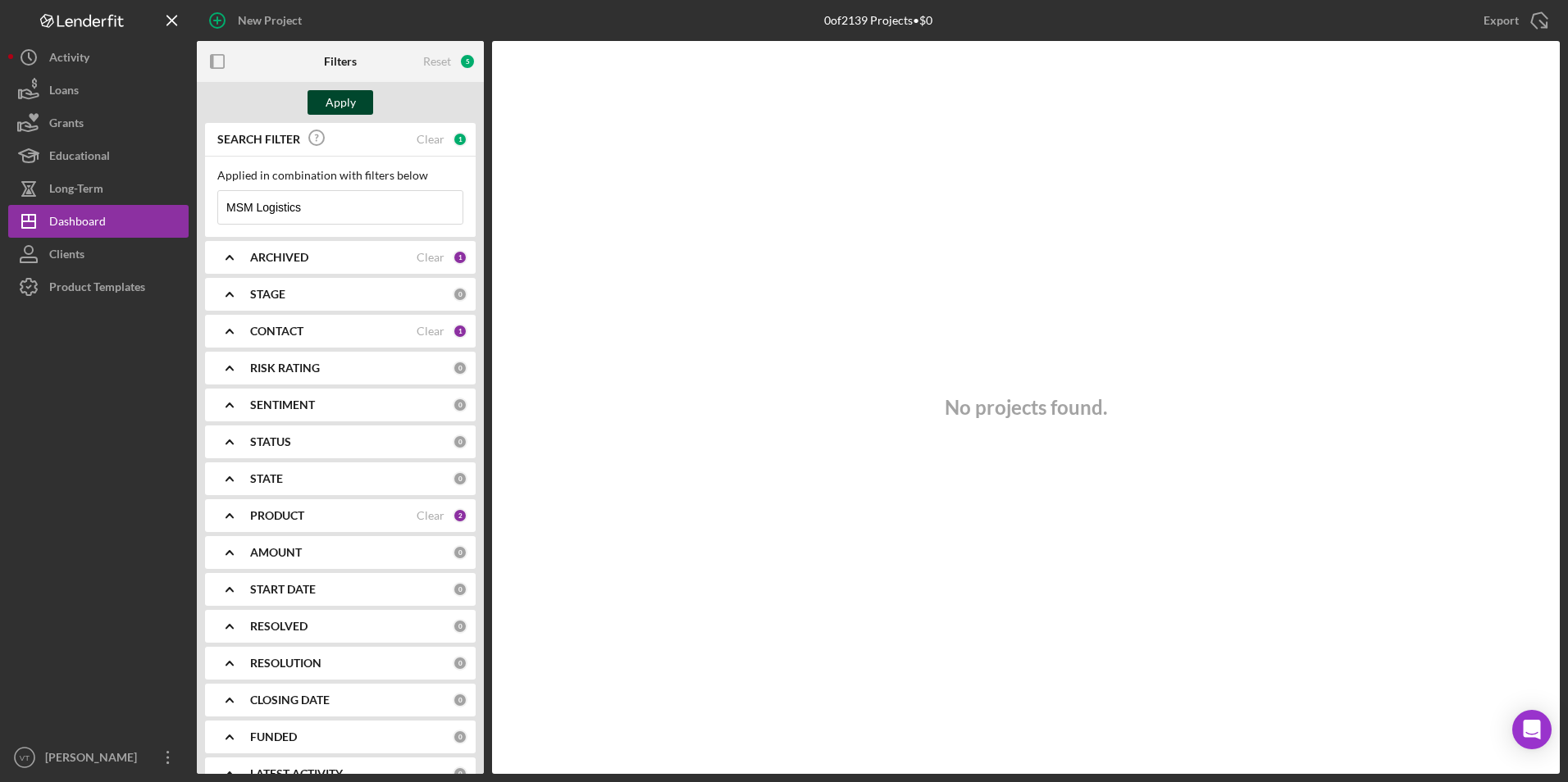
click at [333, 99] on div "Apply" at bounding box center [341, 102] width 30 height 24
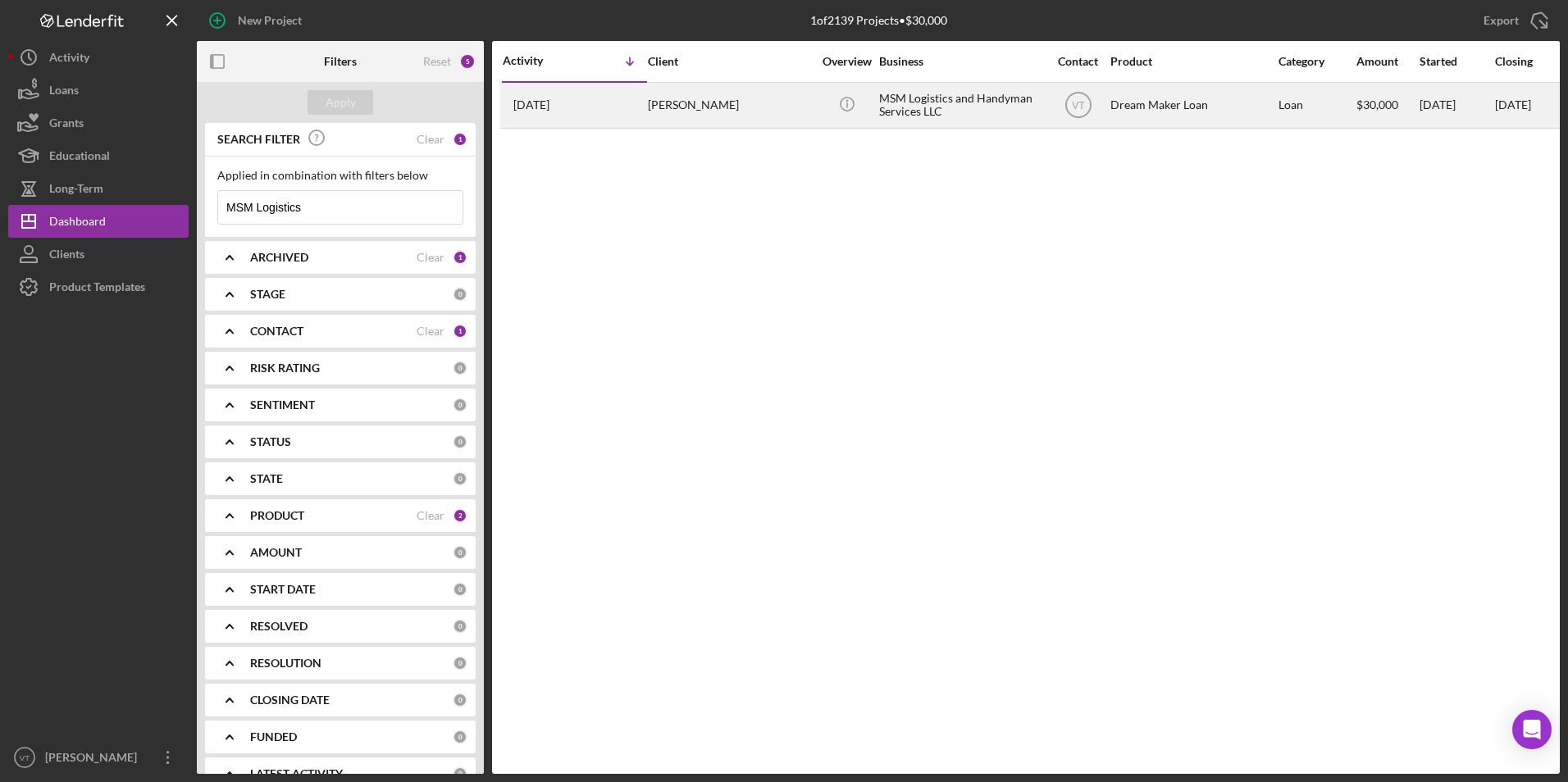
click at [707, 99] on div "[PERSON_NAME]" at bounding box center [730, 105] width 164 height 43
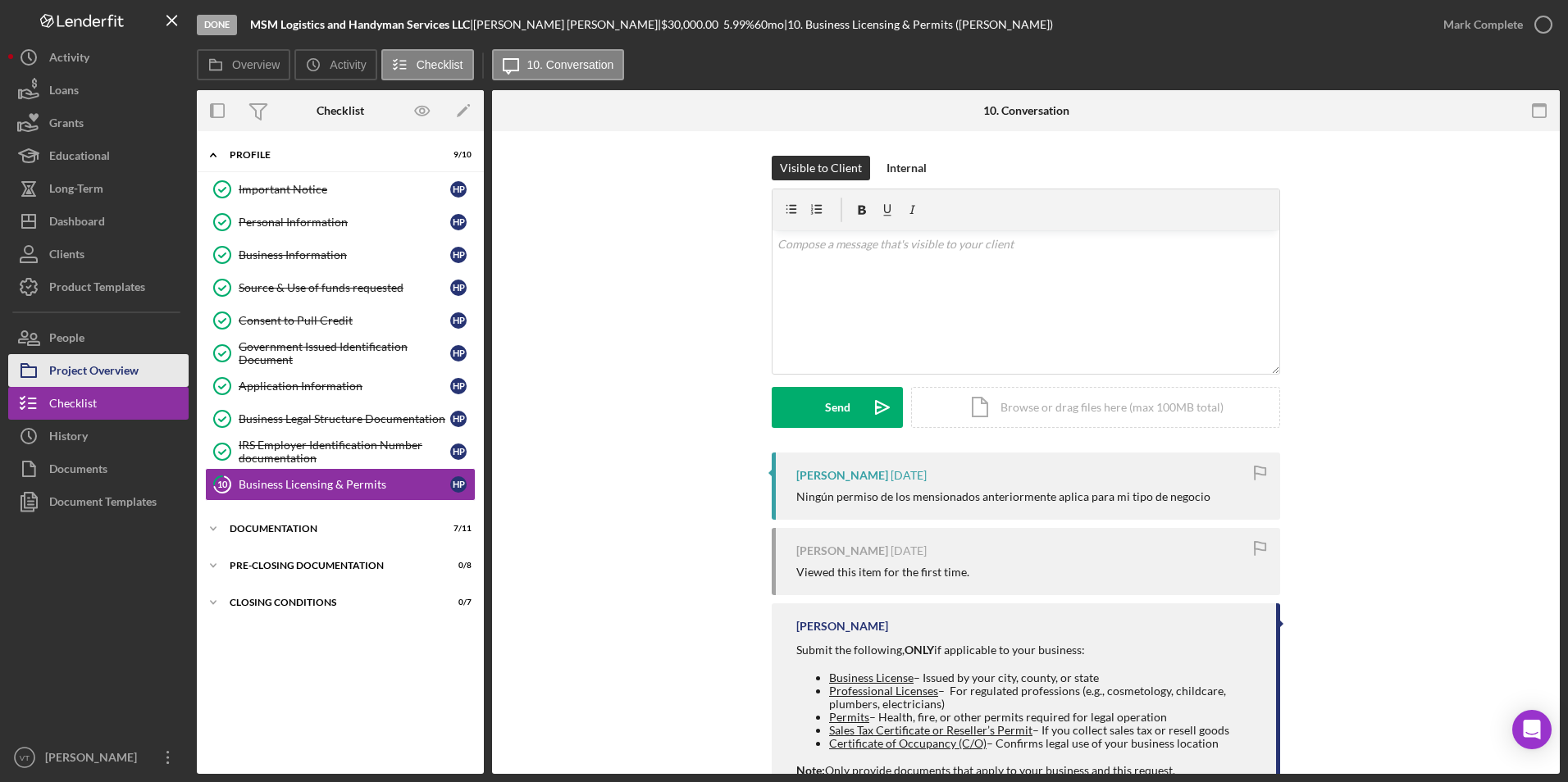
click at [67, 355] on div "Project Overview" at bounding box center [93, 372] width 89 height 37
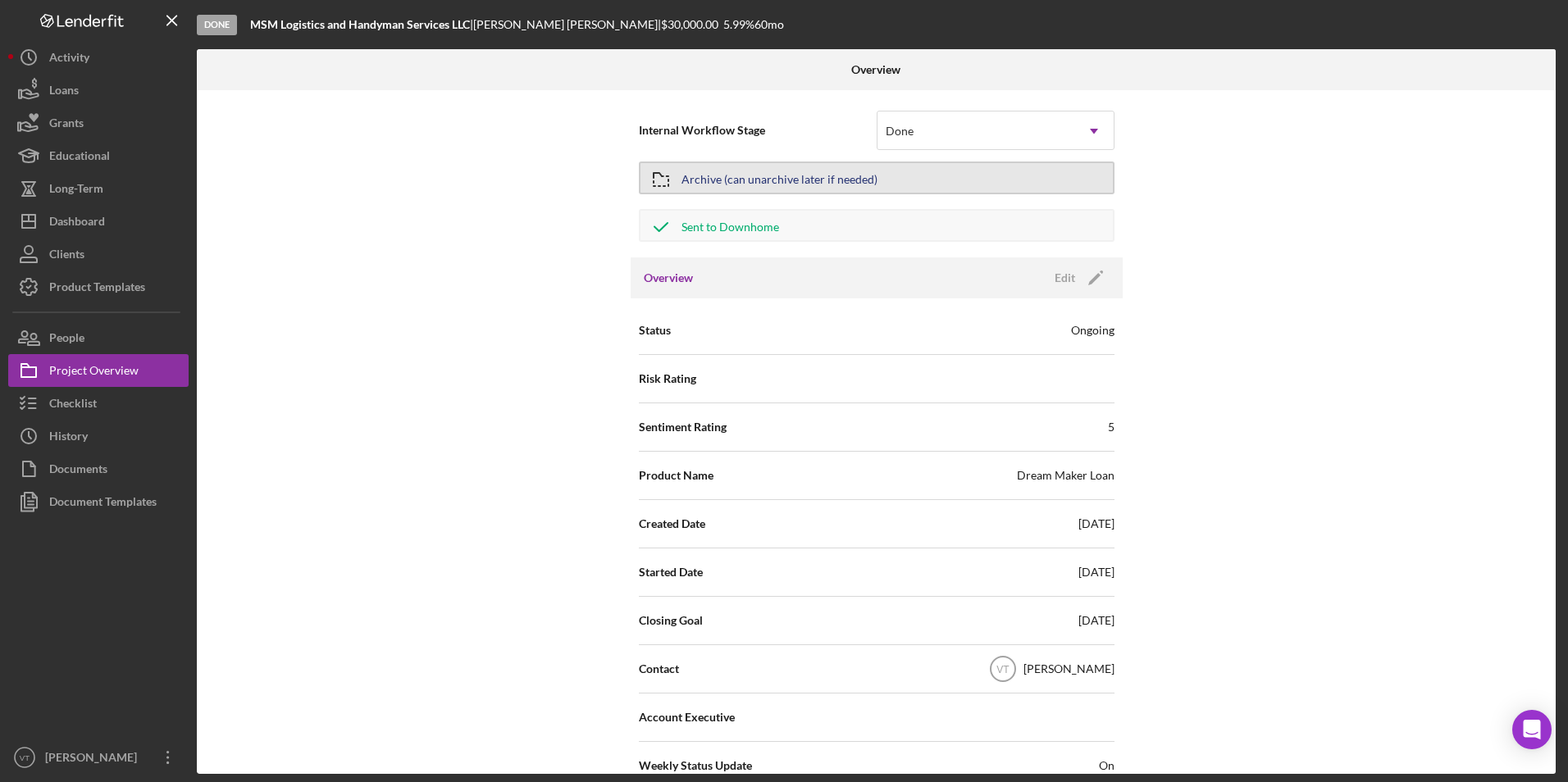
click at [731, 176] on button "Archive (can unarchive later if needed)" at bounding box center [876, 178] width 475 height 33
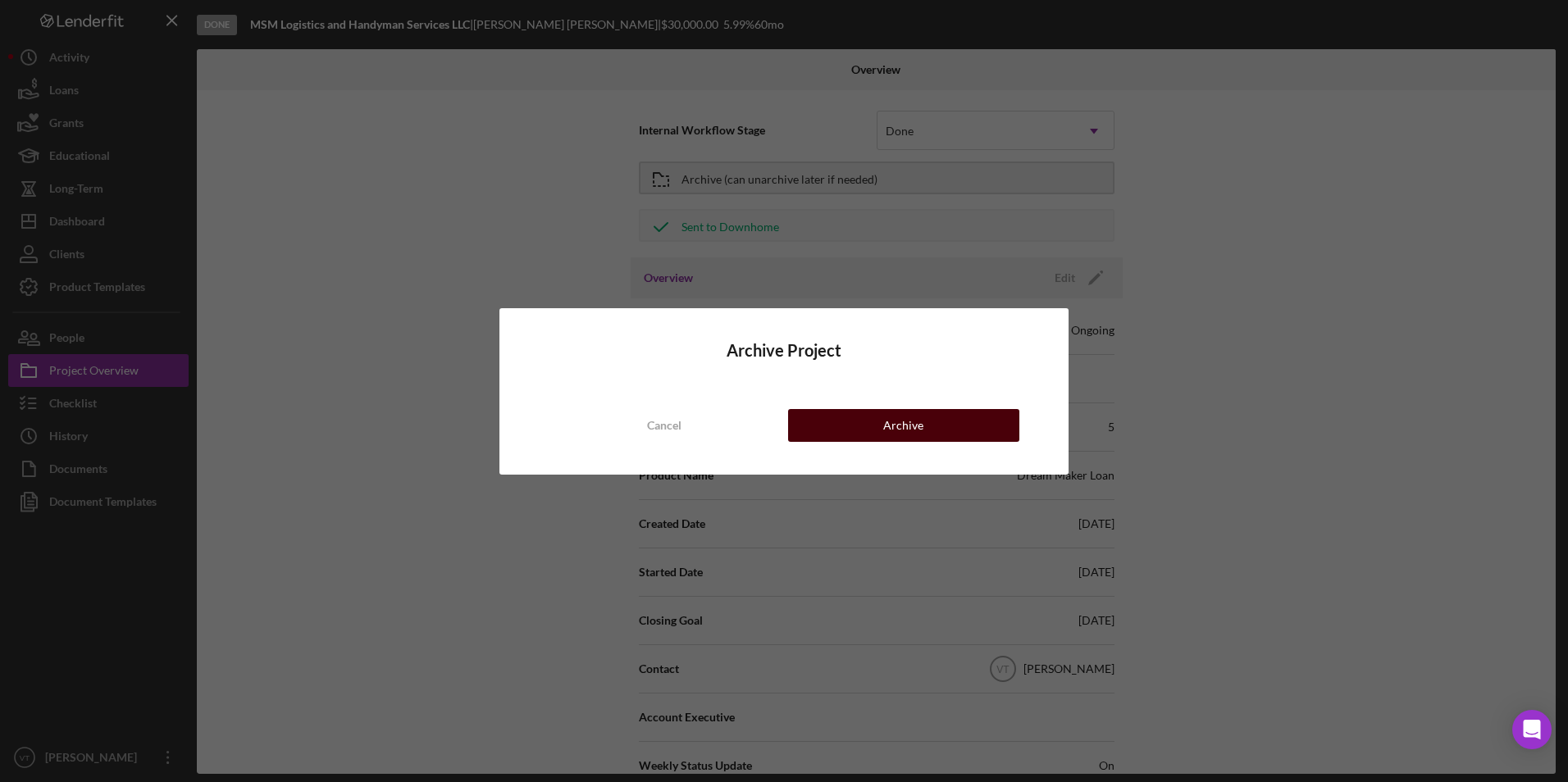
click at [731, 429] on button "Archive" at bounding box center [904, 426] width 232 height 33
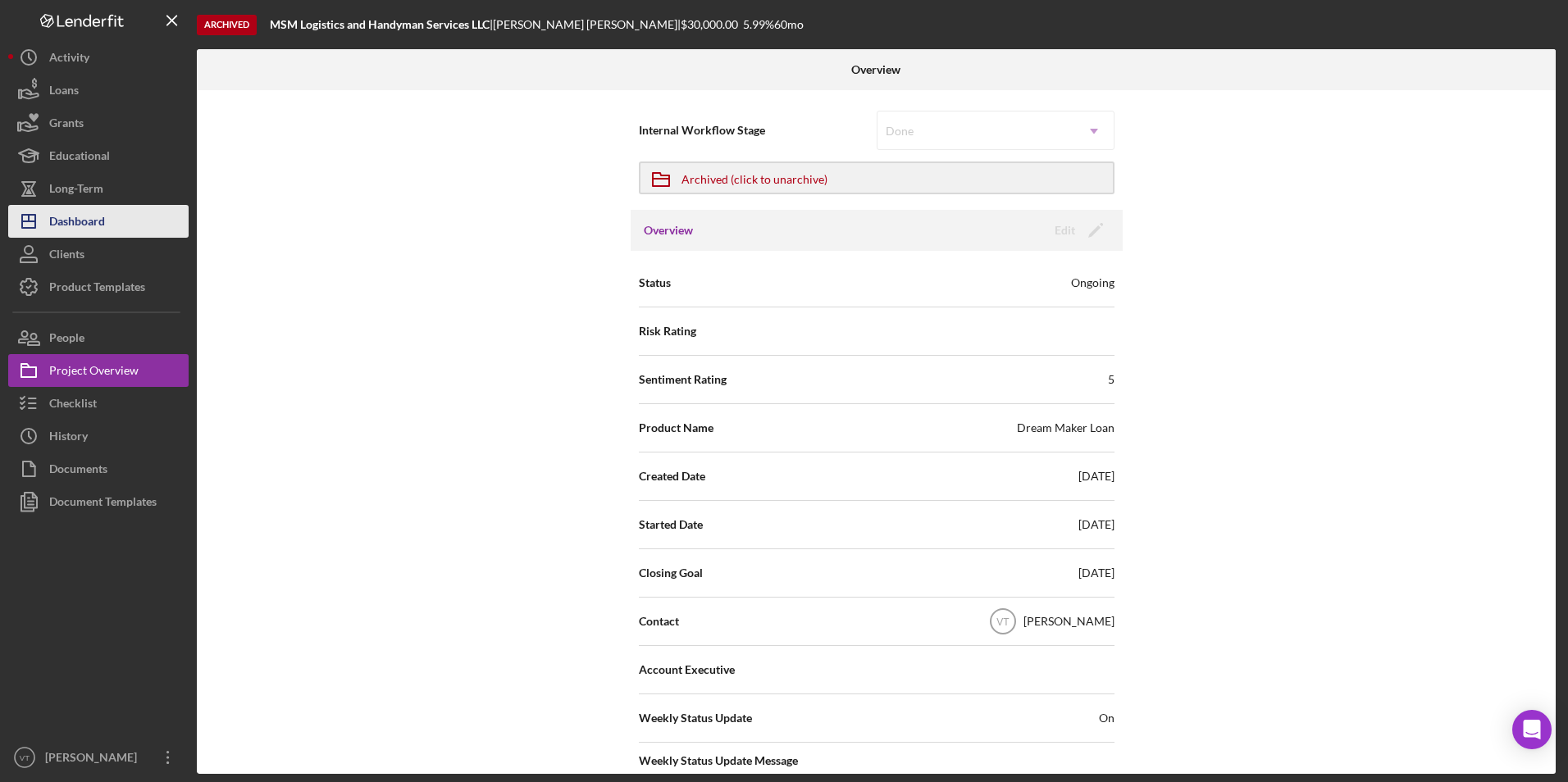
click at [88, 227] on div "Dashboard" at bounding box center [77, 223] width 56 height 37
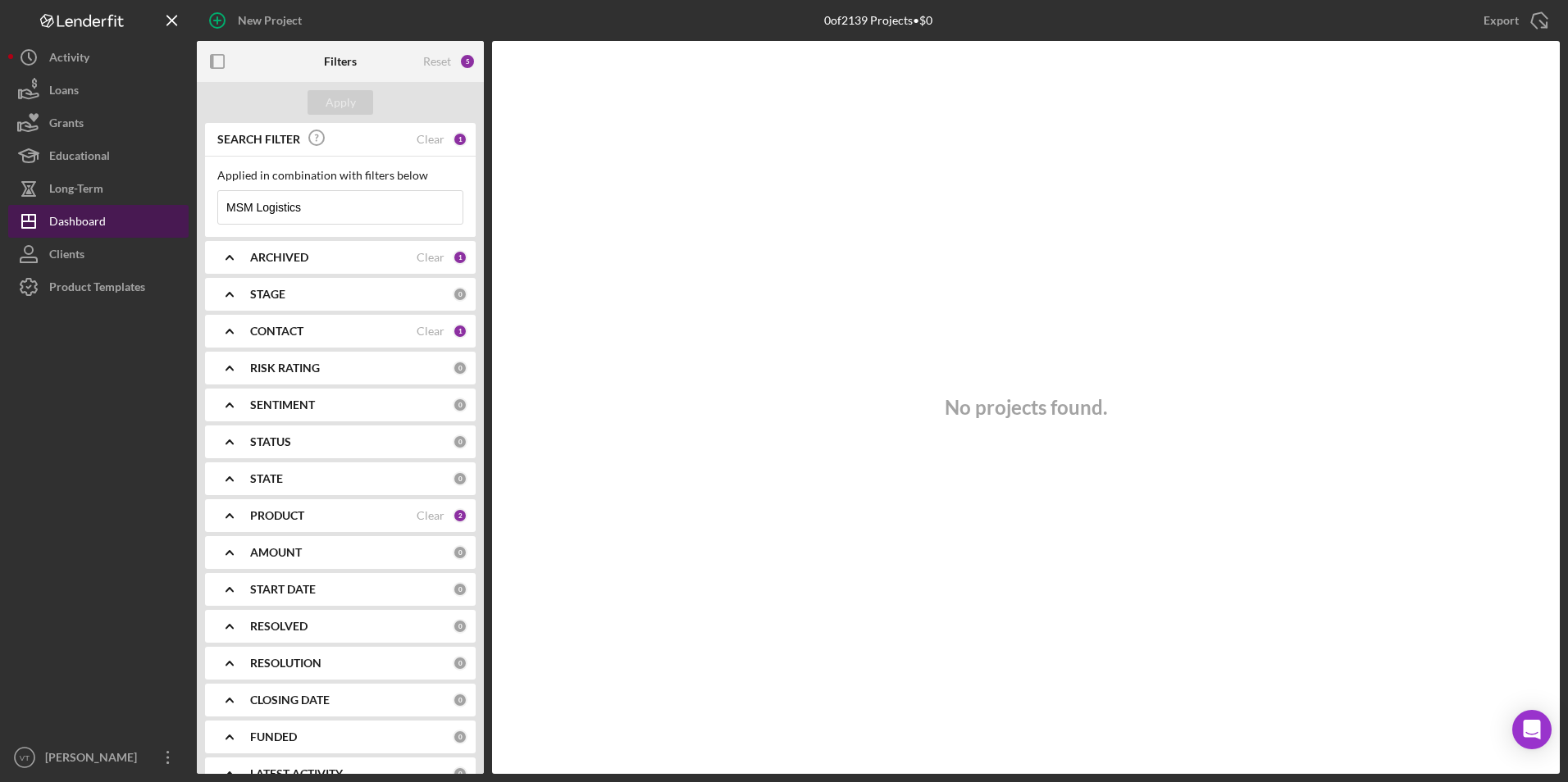
drag, startPoint x: 313, startPoint y: 211, endPoint x: 167, endPoint y: 236, distance: 148.1
click at [167, 236] on div "New Project 0 of 2139 Projects • $0 MSM Logistics Export Icon/Export Filters Re…" at bounding box center [783, 387] width 1552 height 774
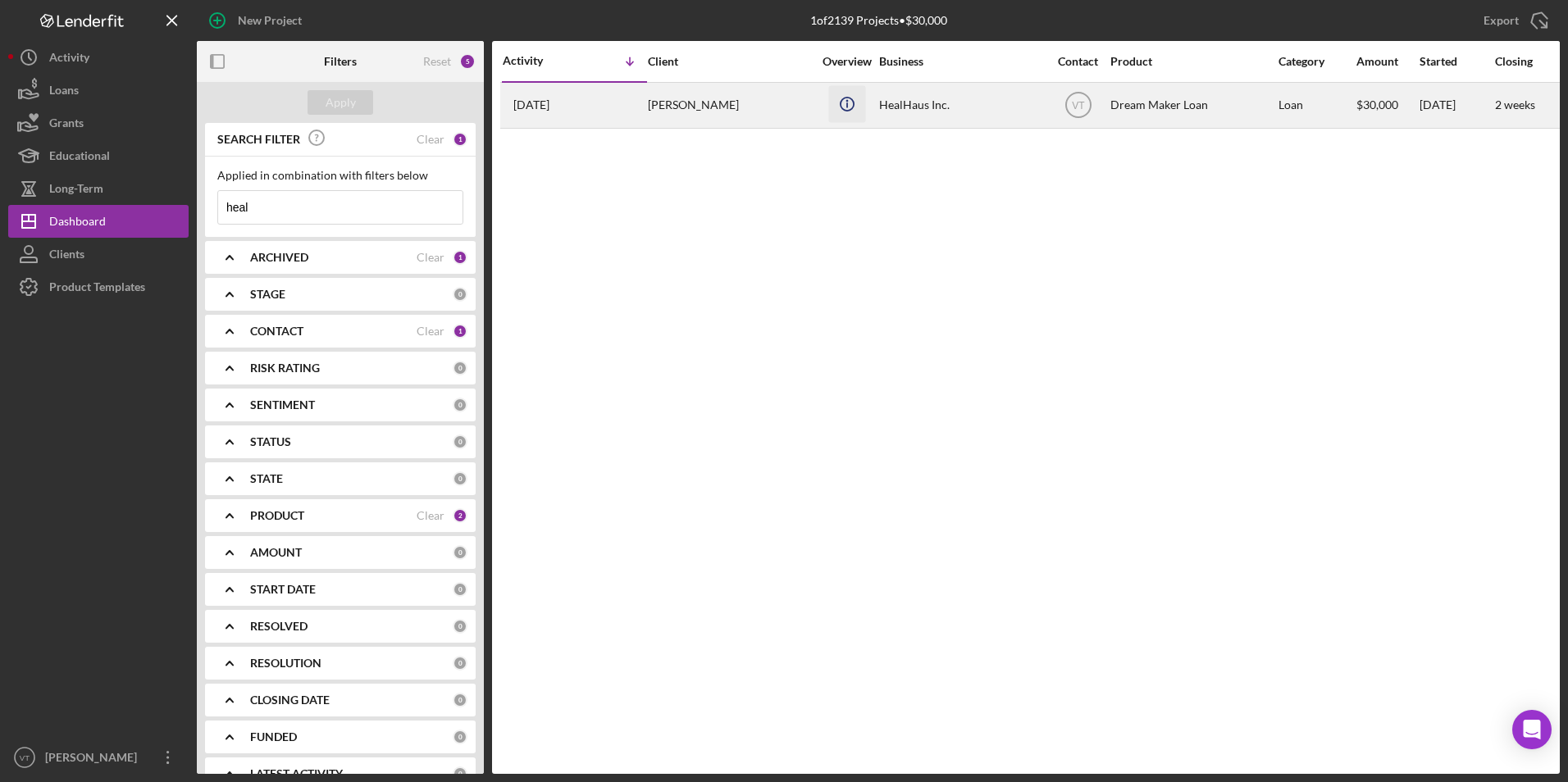
type input "heal"
click at [731, 104] on icon "Icon/Info" at bounding box center [846, 104] width 37 height 37
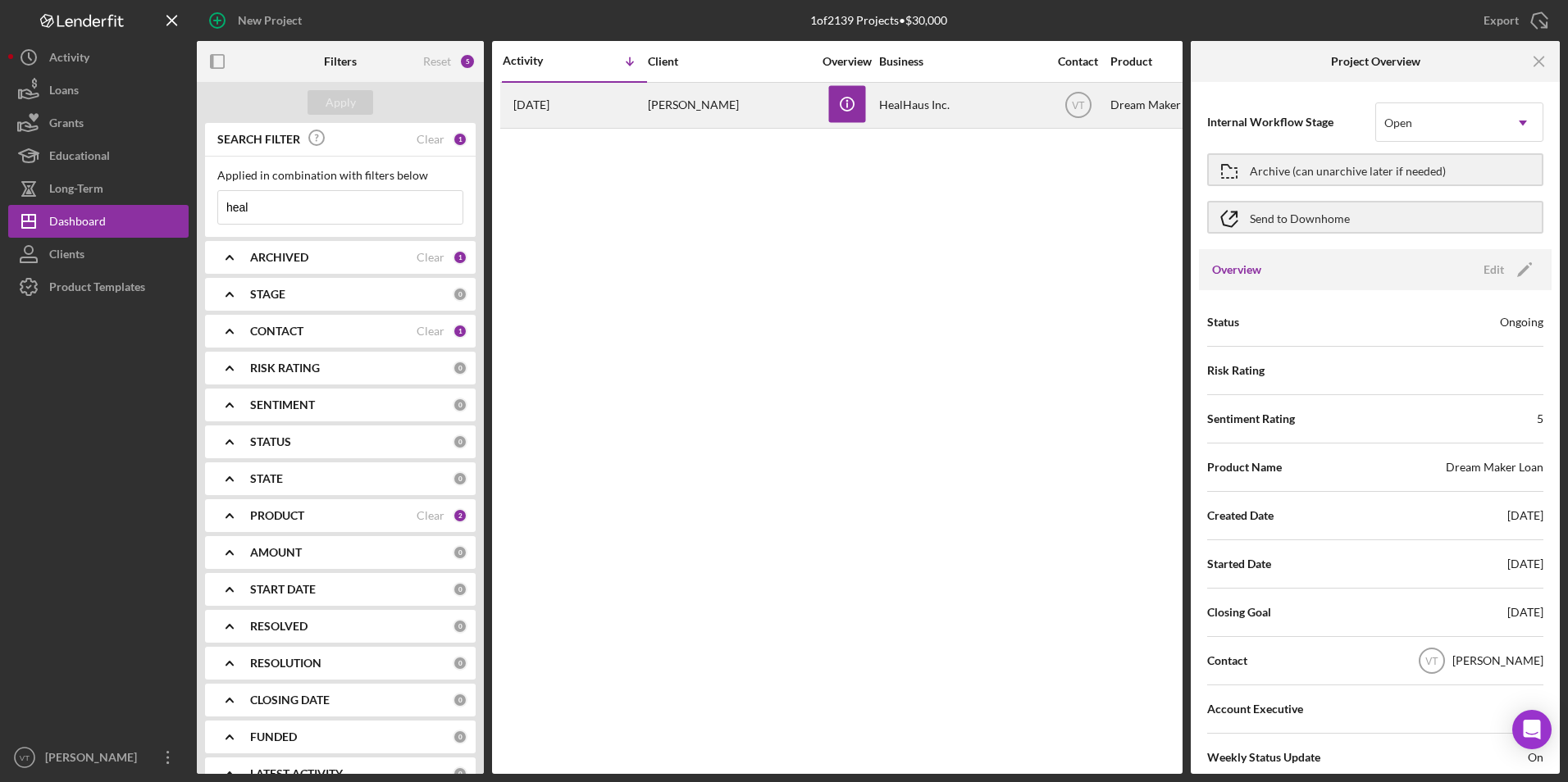
click at [731, 104] on div "Icon/Info" at bounding box center [846, 105] width 61 height 43
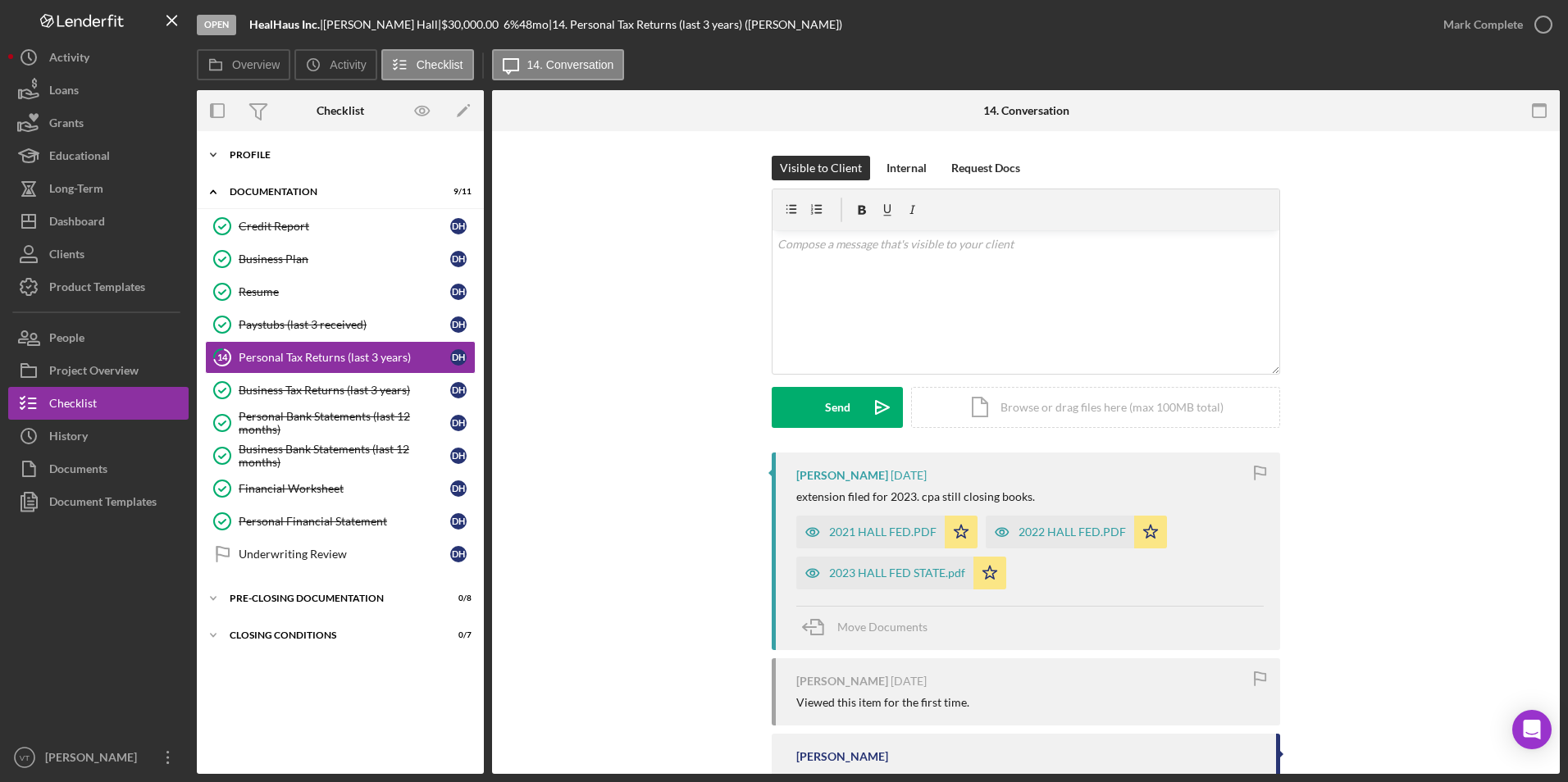
click at [219, 153] on icon "Icon/Expander" at bounding box center [214, 155] width 33 height 33
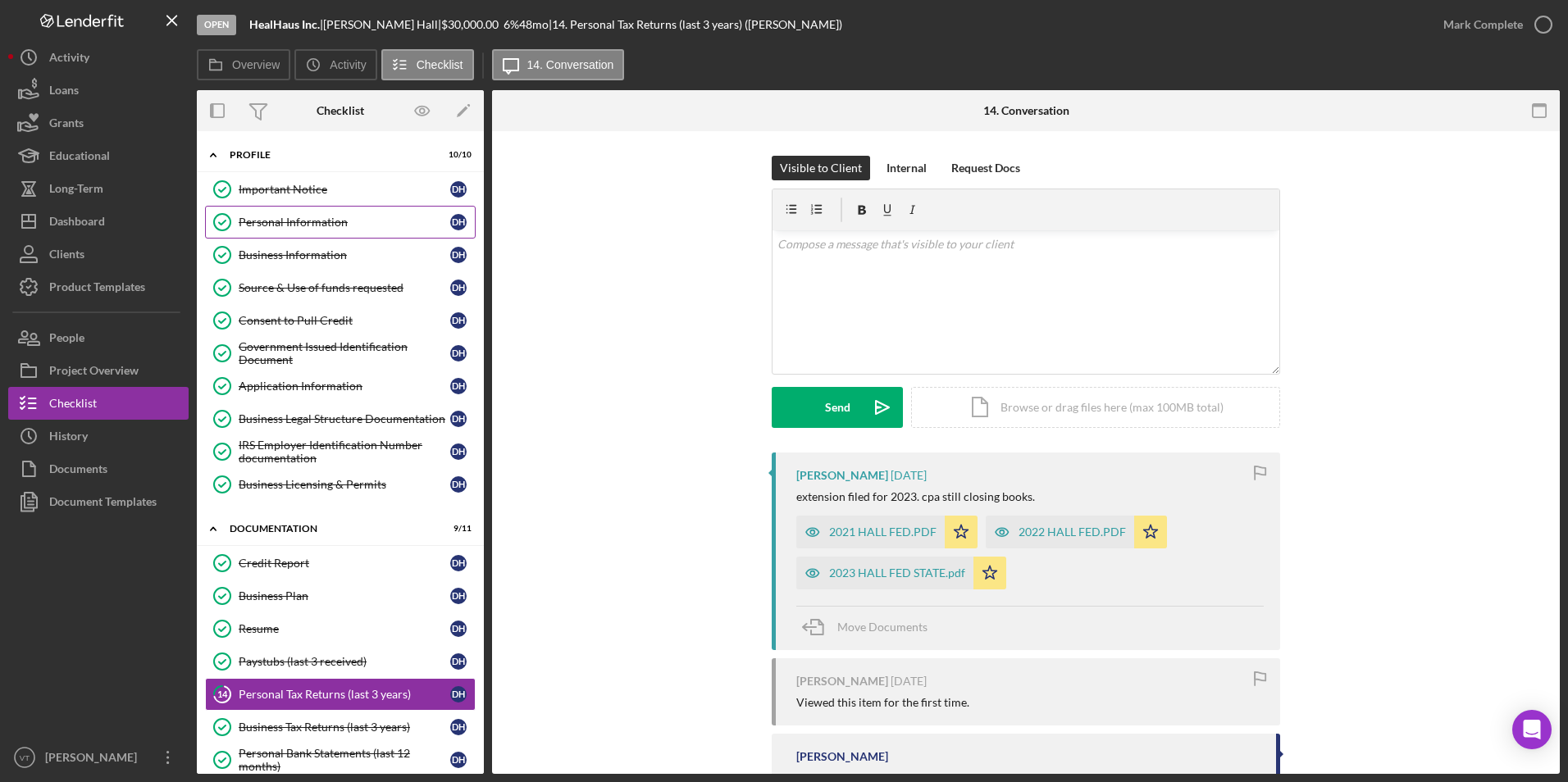
click at [309, 223] on div "Personal Information" at bounding box center [344, 222] width 212 height 13
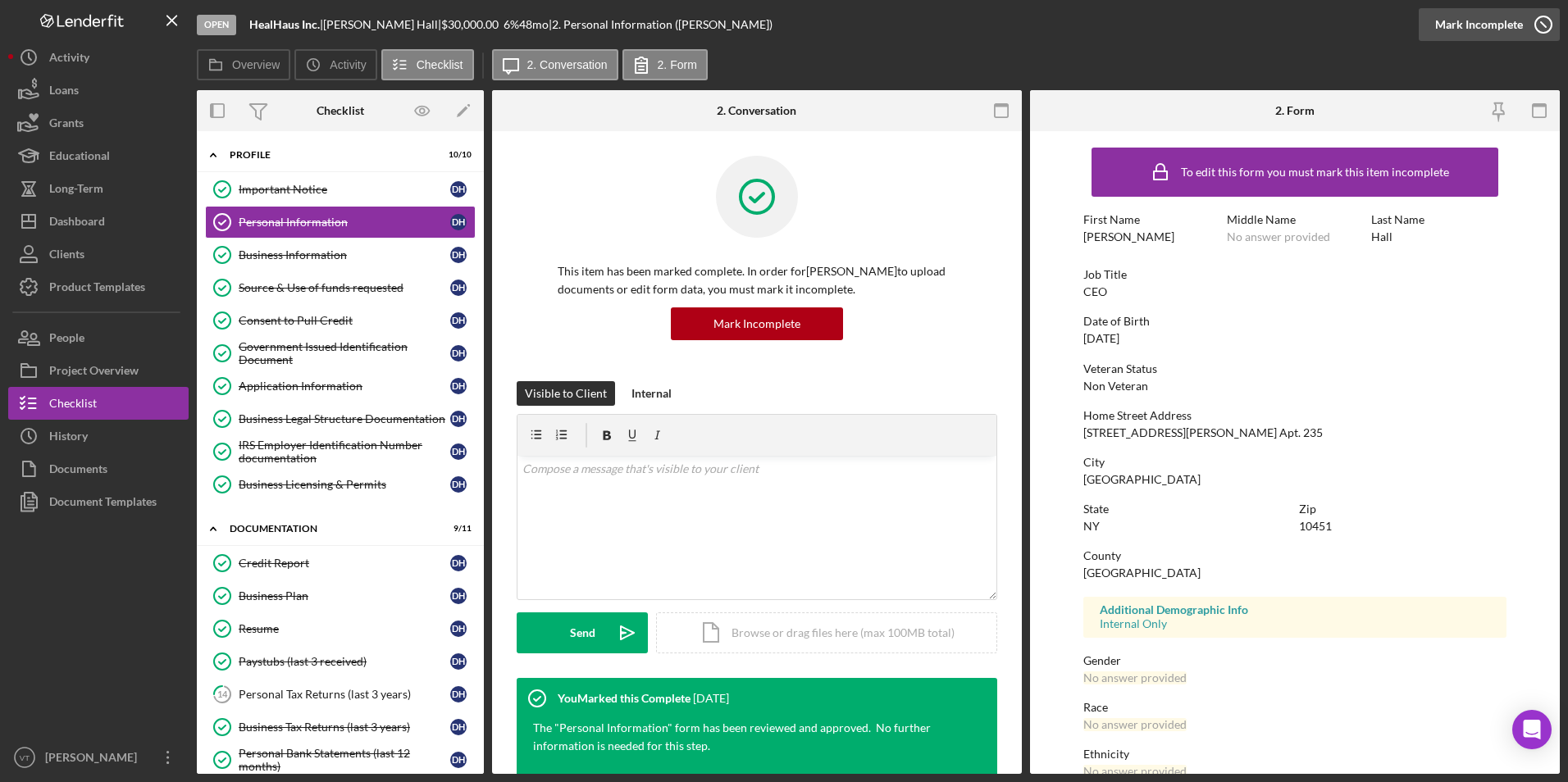
click at [731, 19] on div "Mark Incomplete" at bounding box center [1480, 24] width 88 height 33
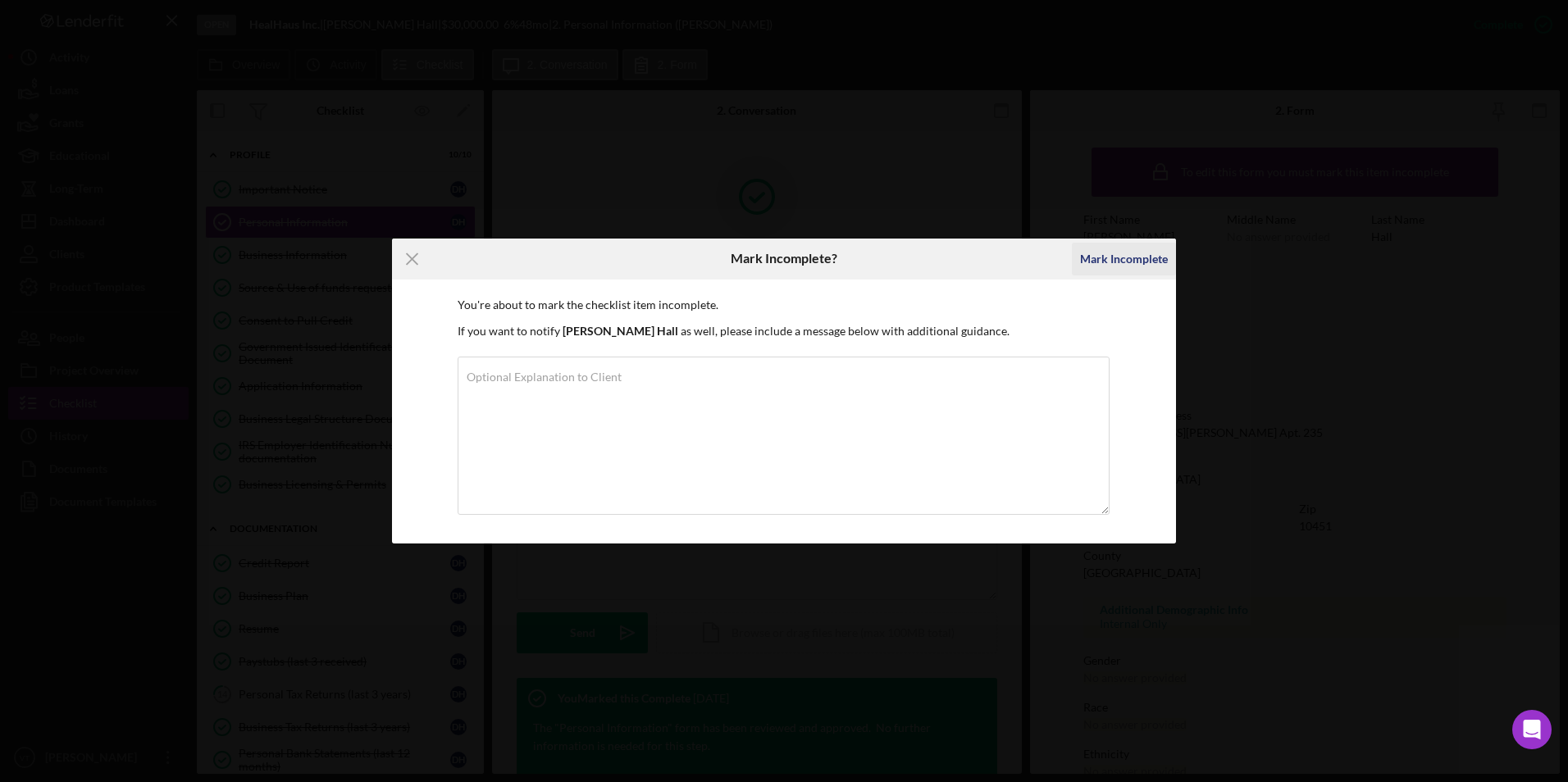
click at [731, 255] on button "Mark Incomplete" at bounding box center [1124, 259] width 105 height 33
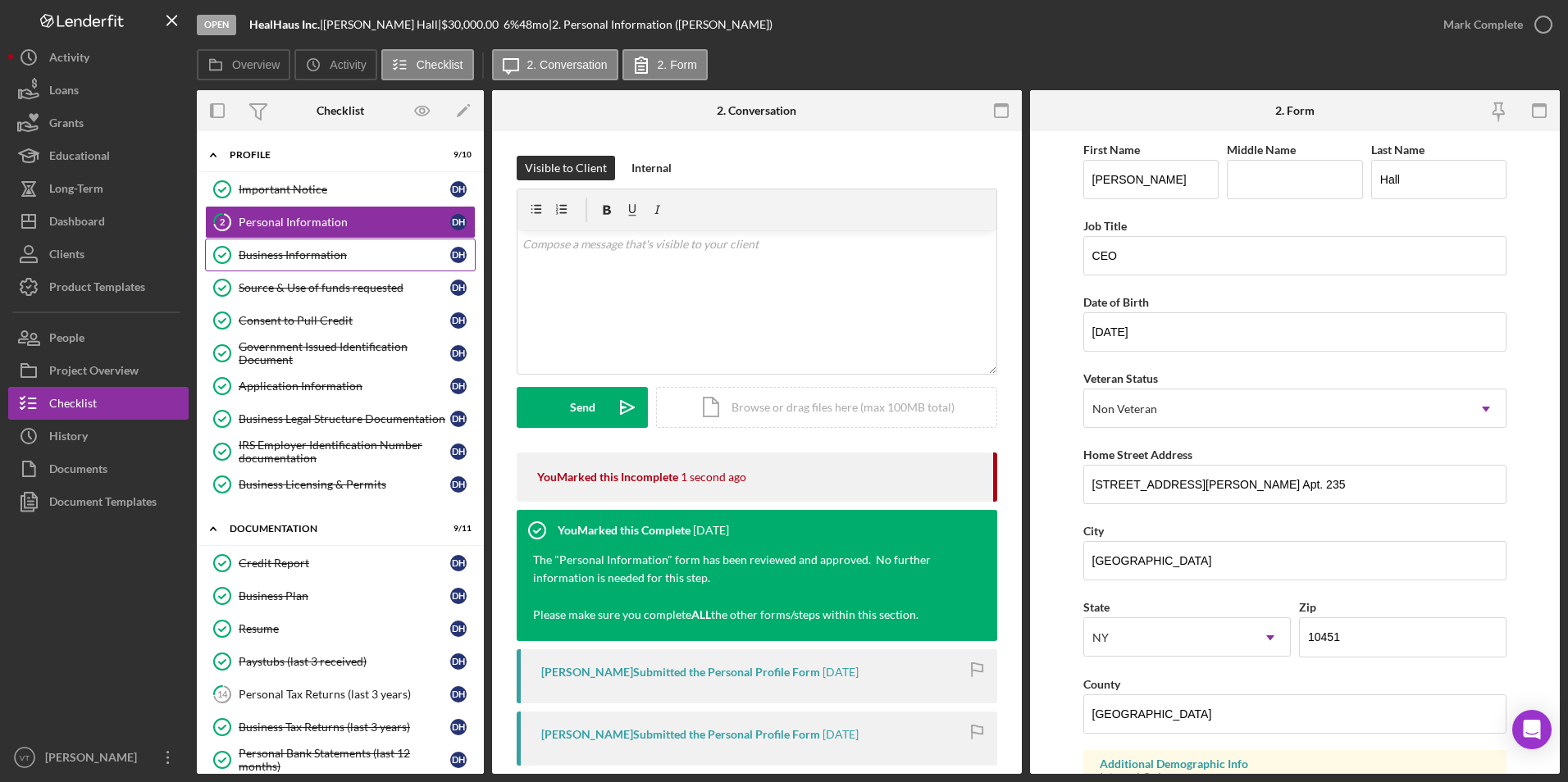
click at [266, 257] on div "Business Information" at bounding box center [344, 255] width 212 height 13
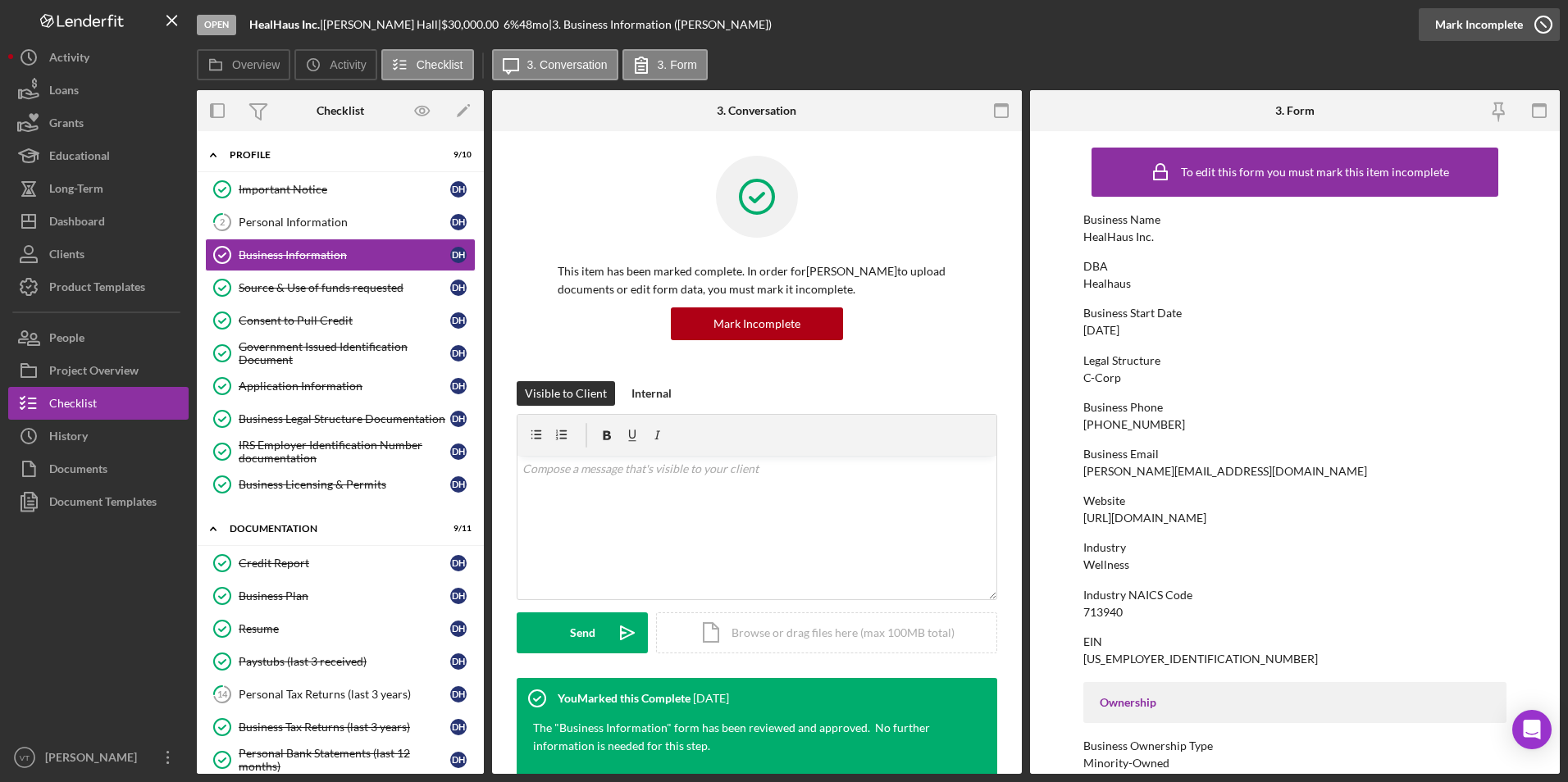
click at [731, 29] on icon "button" at bounding box center [1543, 24] width 41 height 41
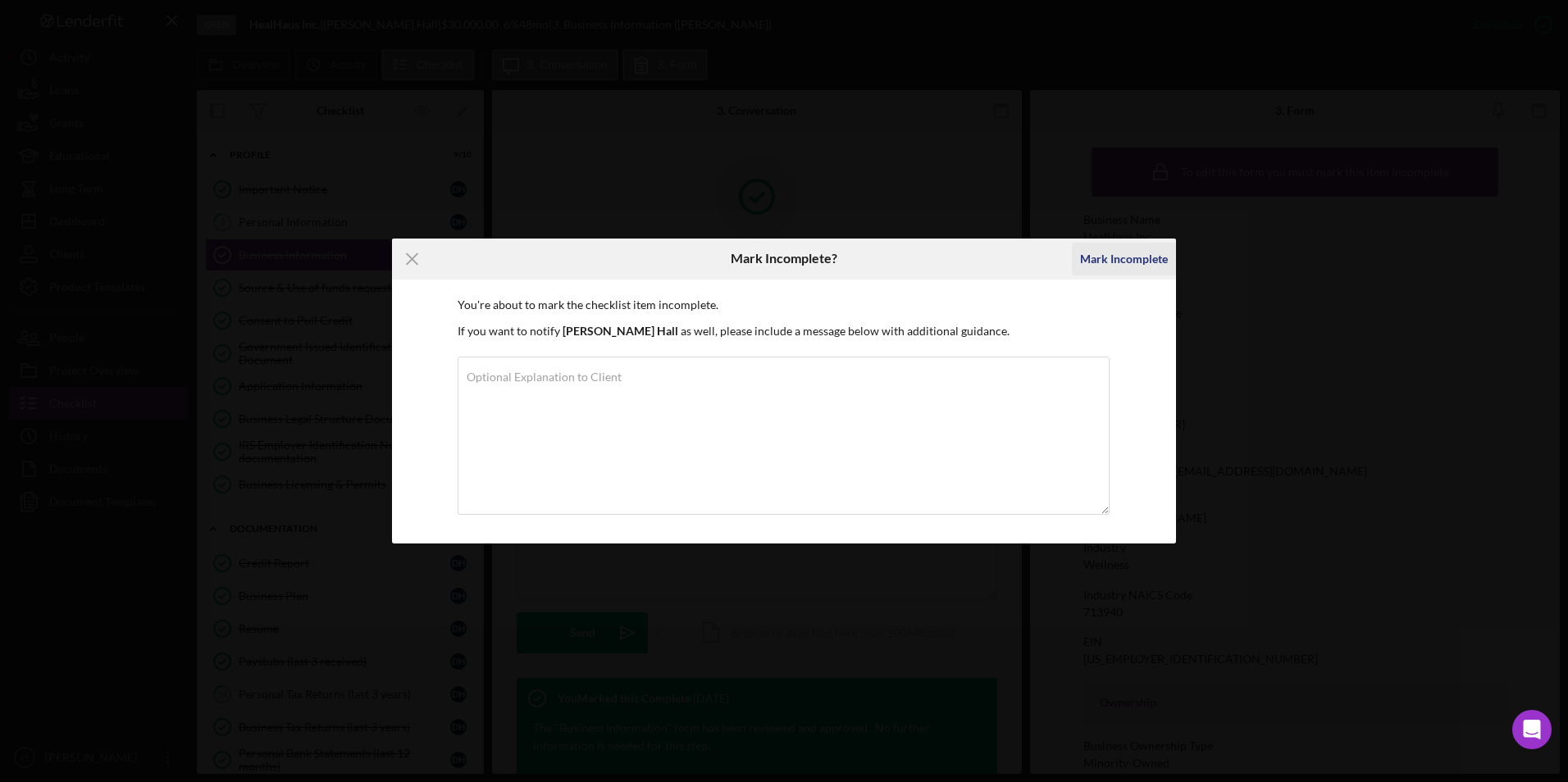
click at [731, 261] on div "Mark Incomplete" at bounding box center [1125, 259] width 88 height 33
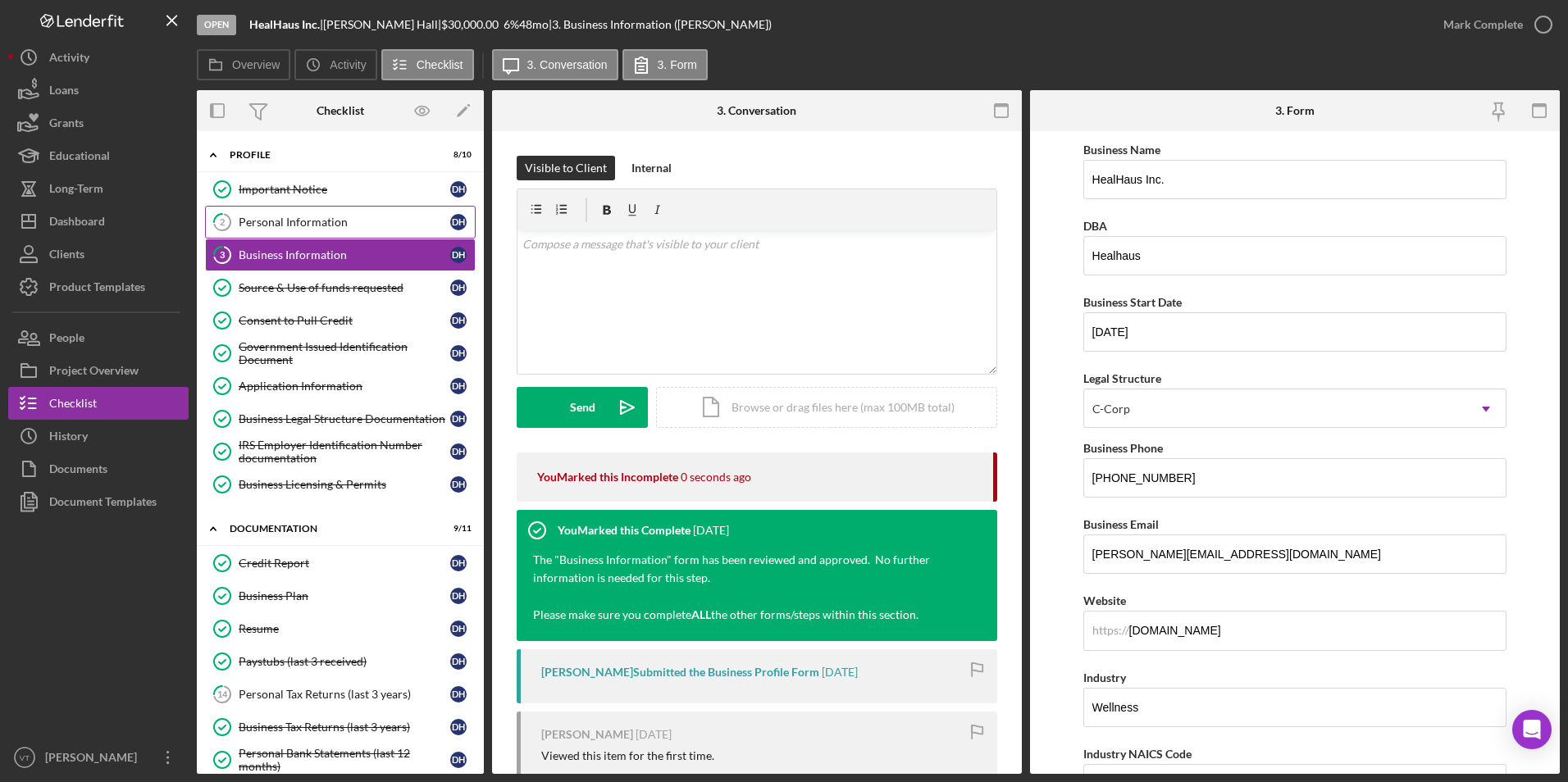
click at [313, 220] on div "Personal Information" at bounding box center [344, 222] width 212 height 13
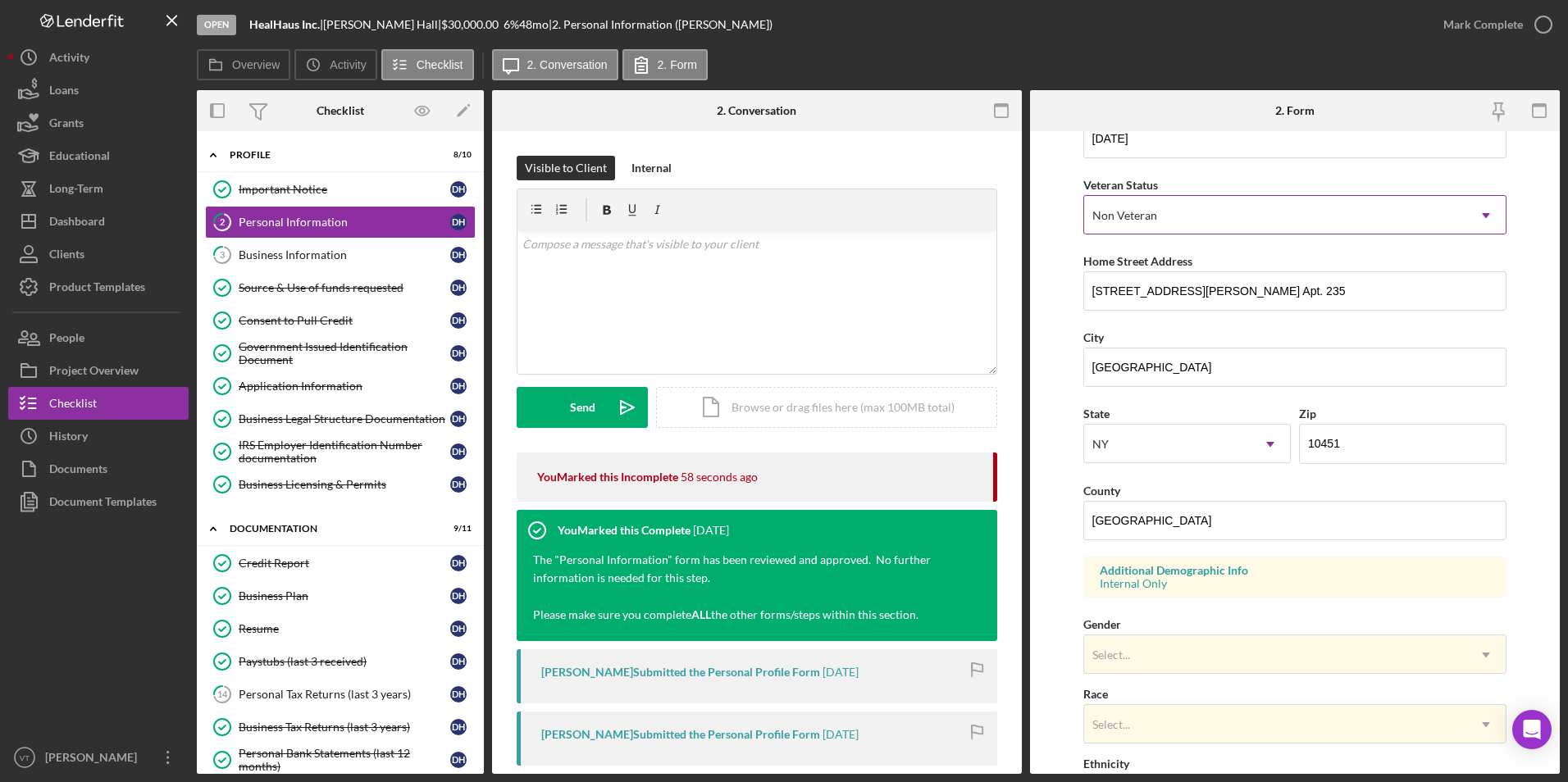
scroll to position [246, 0]
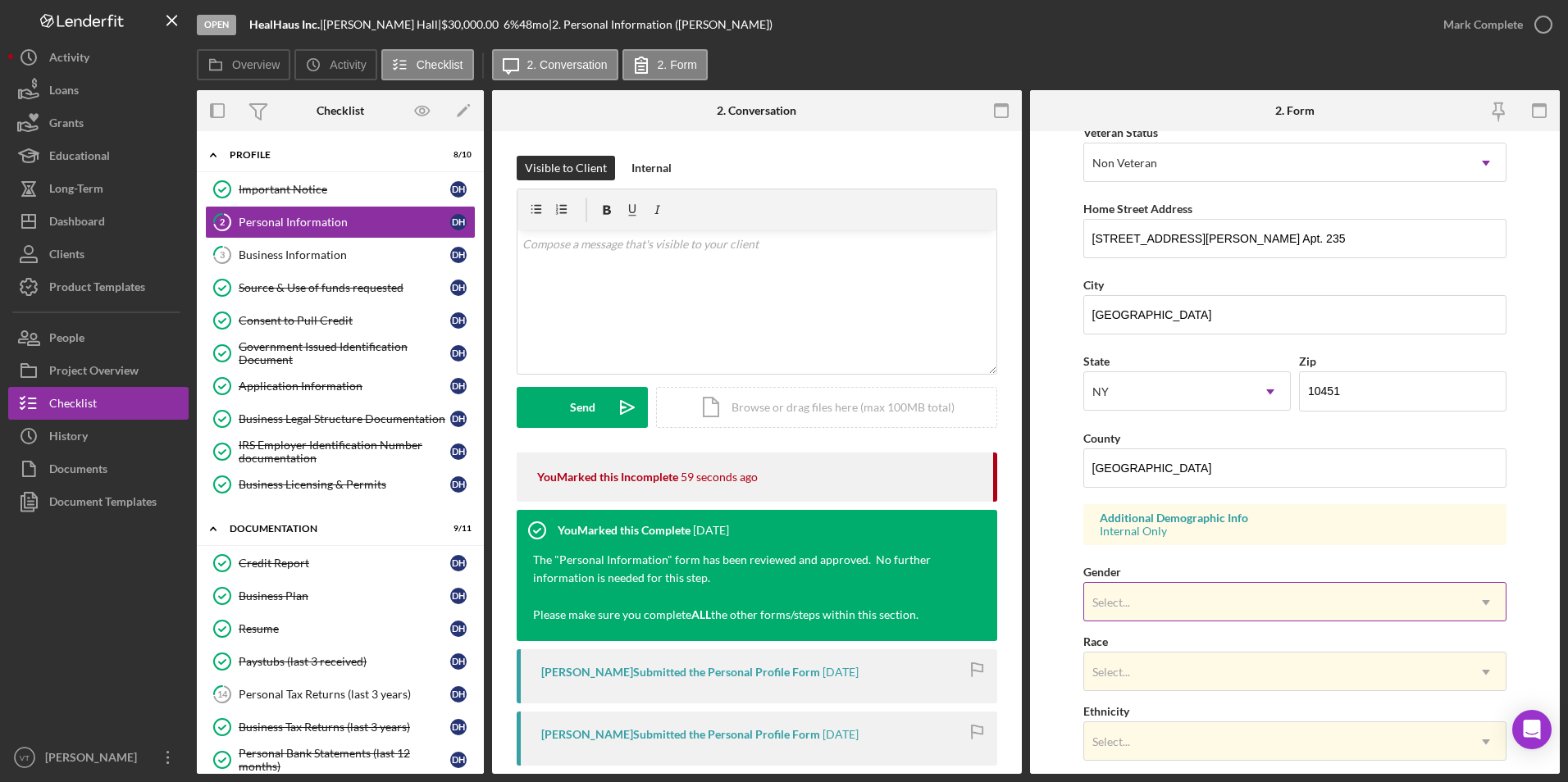
click at [731, 604] on div "Select..." at bounding box center [1276, 603] width 383 height 38
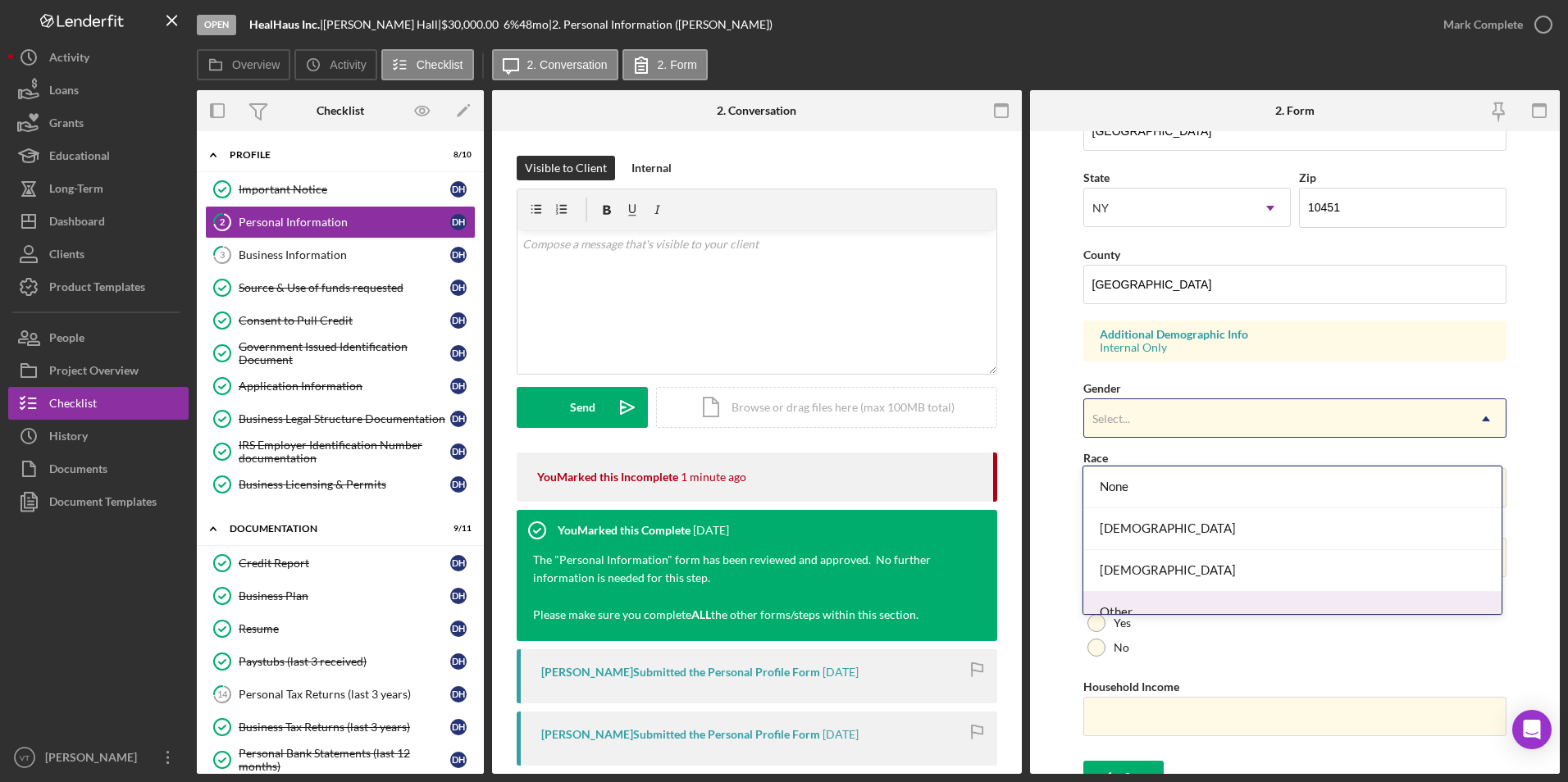
scroll to position [452, 0]
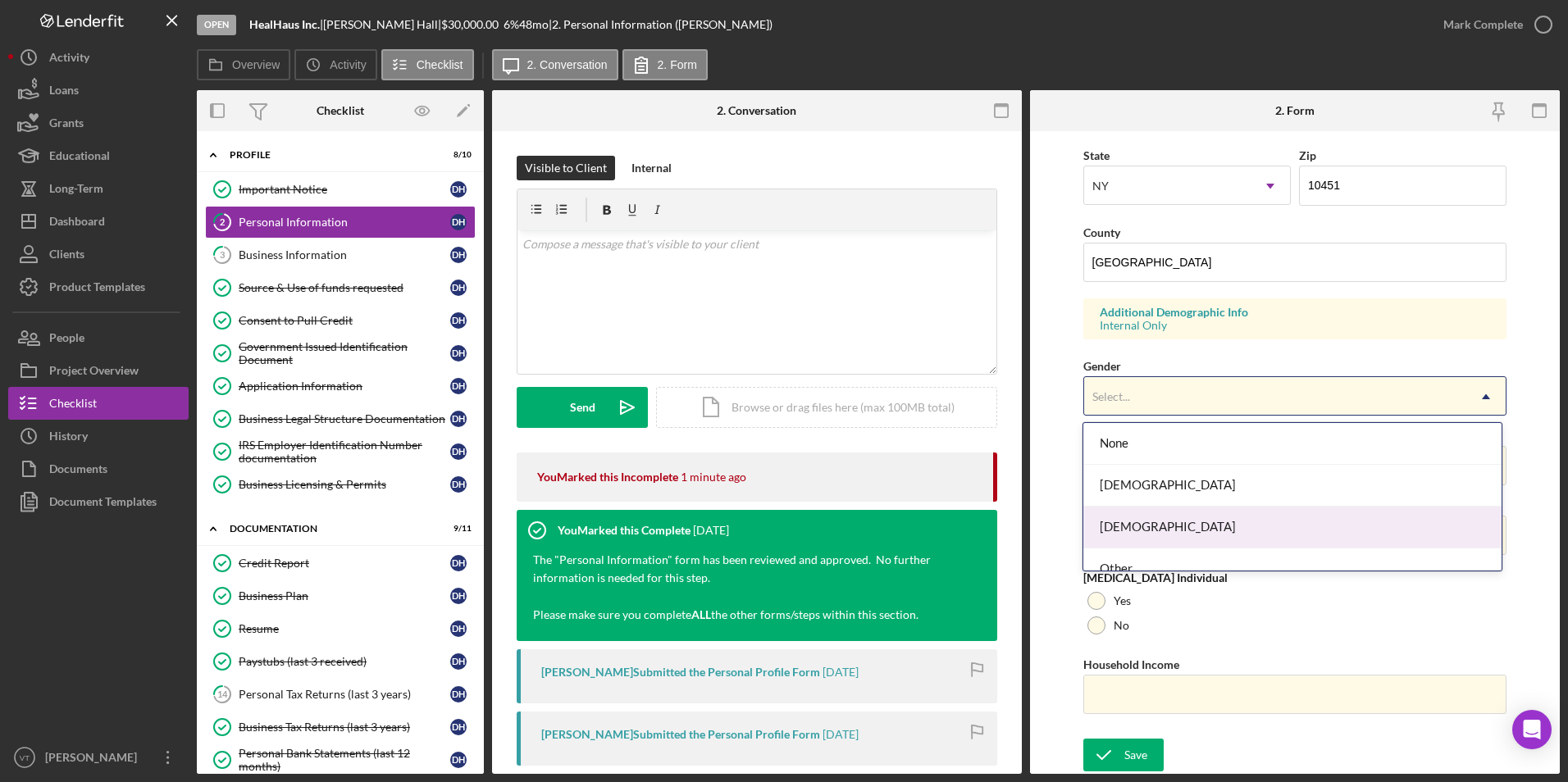
click at [731, 518] on div "[DEMOGRAPHIC_DATA]" at bounding box center [1293, 527] width 418 height 41
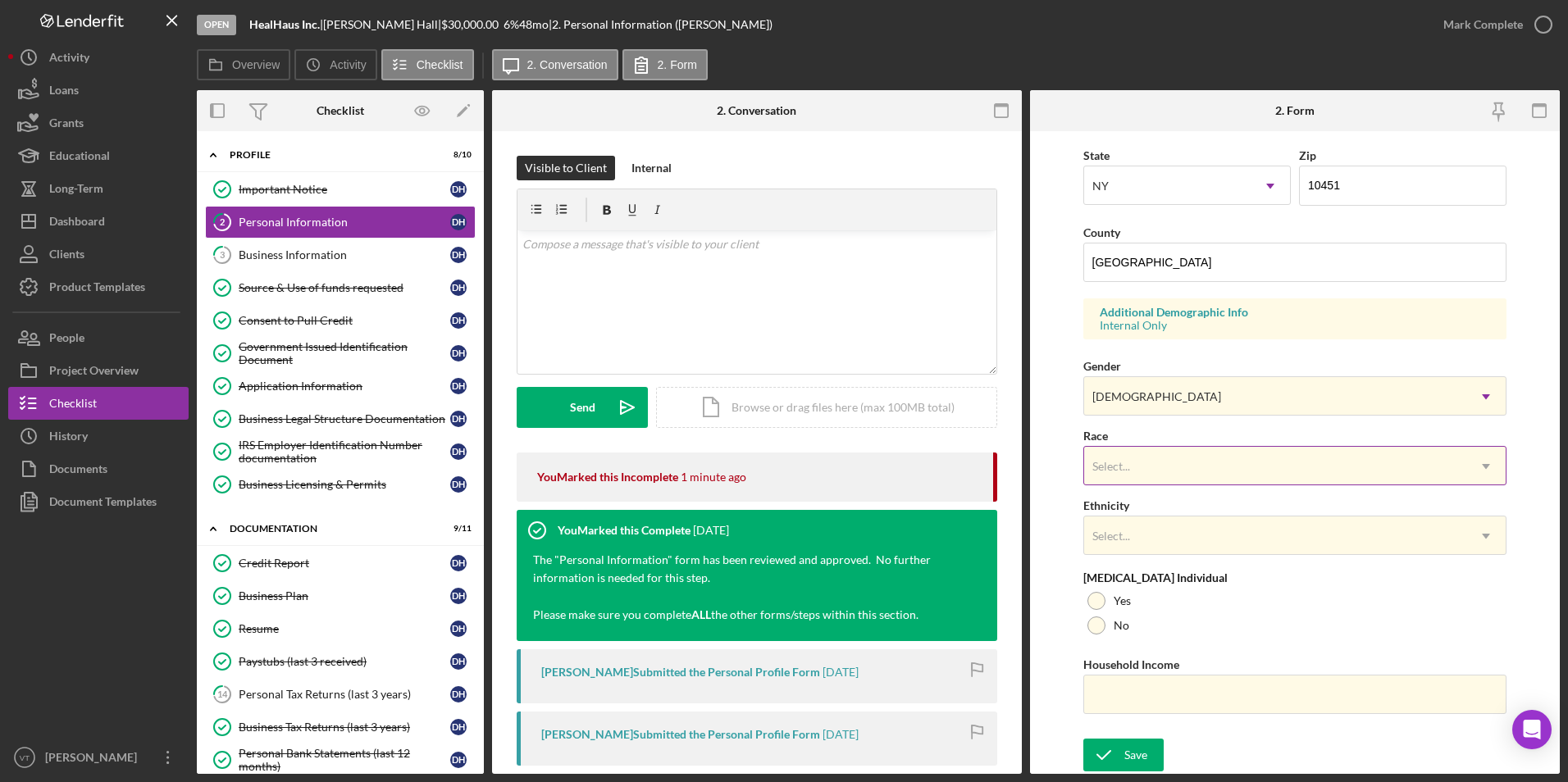
click at [731, 458] on div "Select..." at bounding box center [1276, 467] width 383 height 38
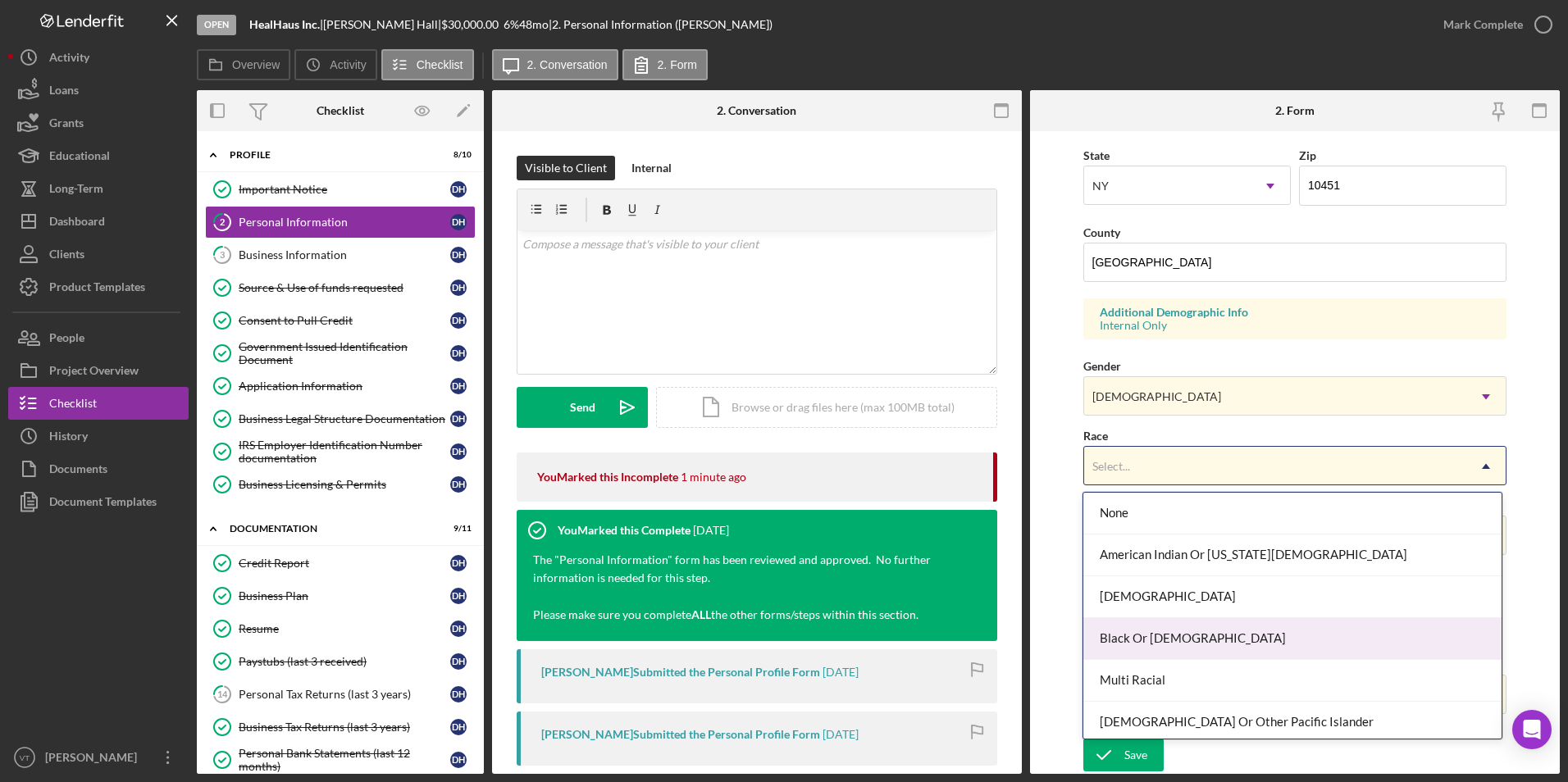
click at [731, 645] on div "Black Or [DEMOGRAPHIC_DATA]" at bounding box center [1293, 639] width 418 height 41
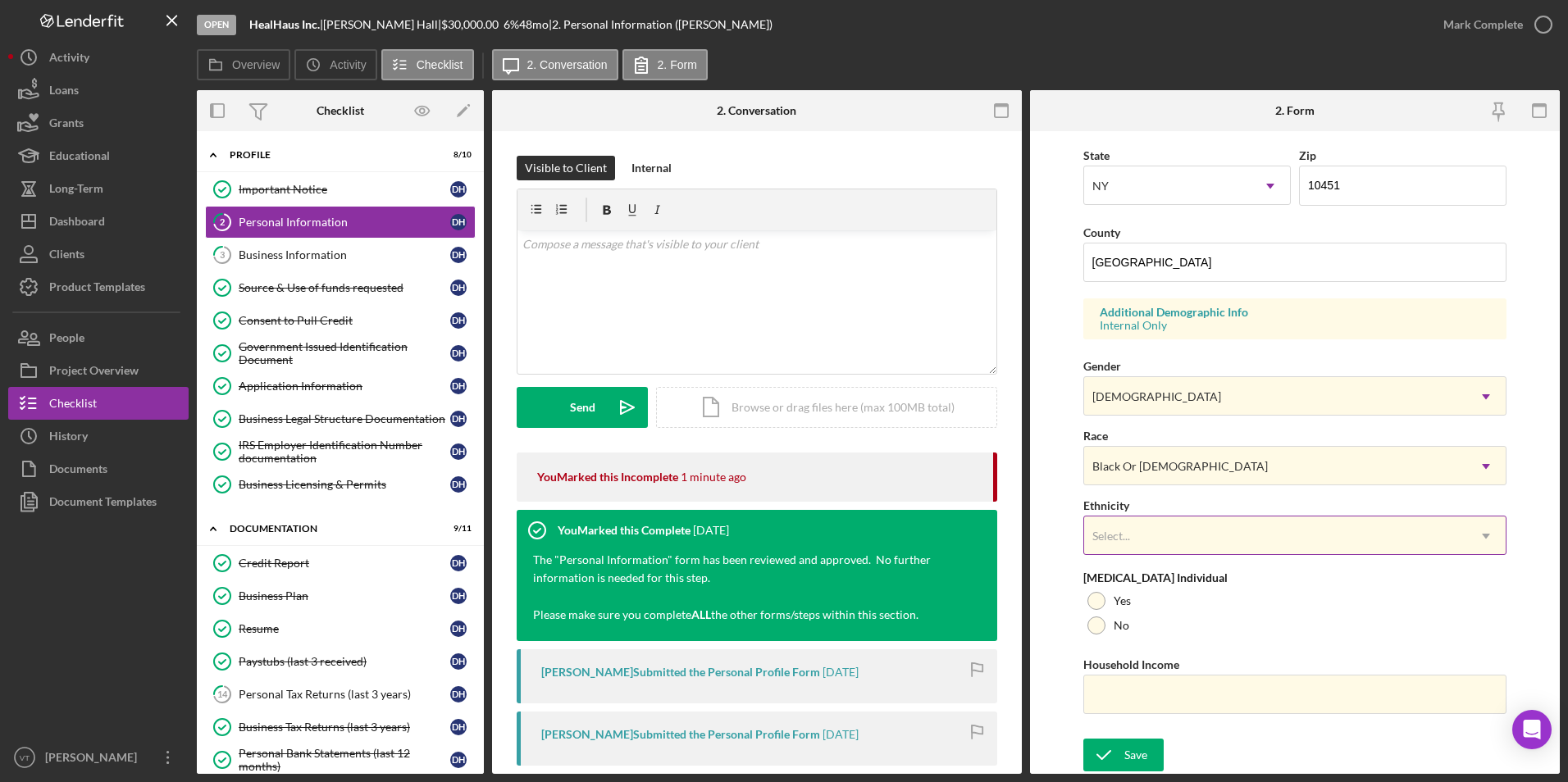
click at [731, 531] on div "Select..." at bounding box center [1112, 536] width 38 height 13
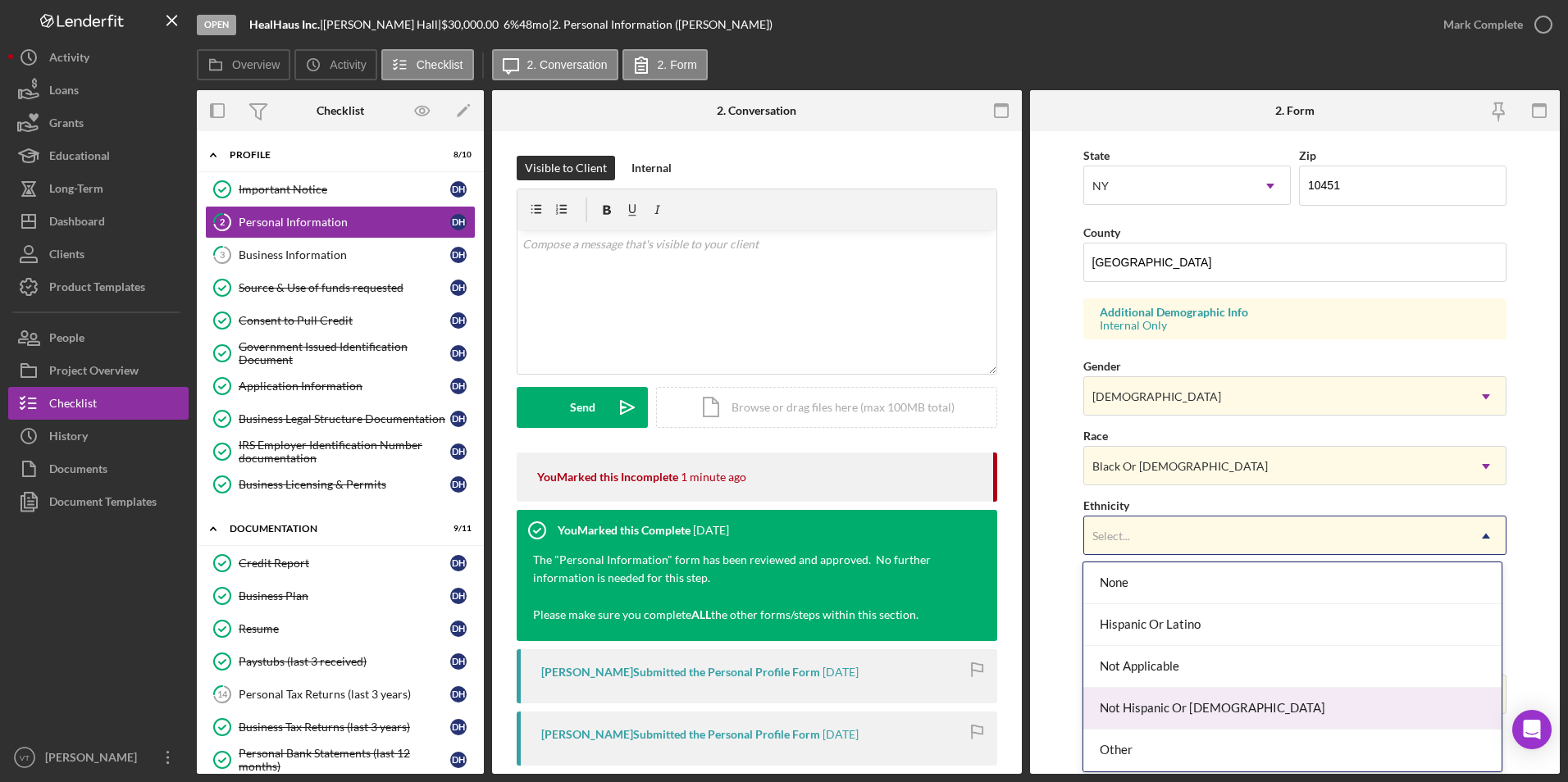
click at [731, 703] on div "Not Hispanic Or [DEMOGRAPHIC_DATA]" at bounding box center [1293, 709] width 418 height 41
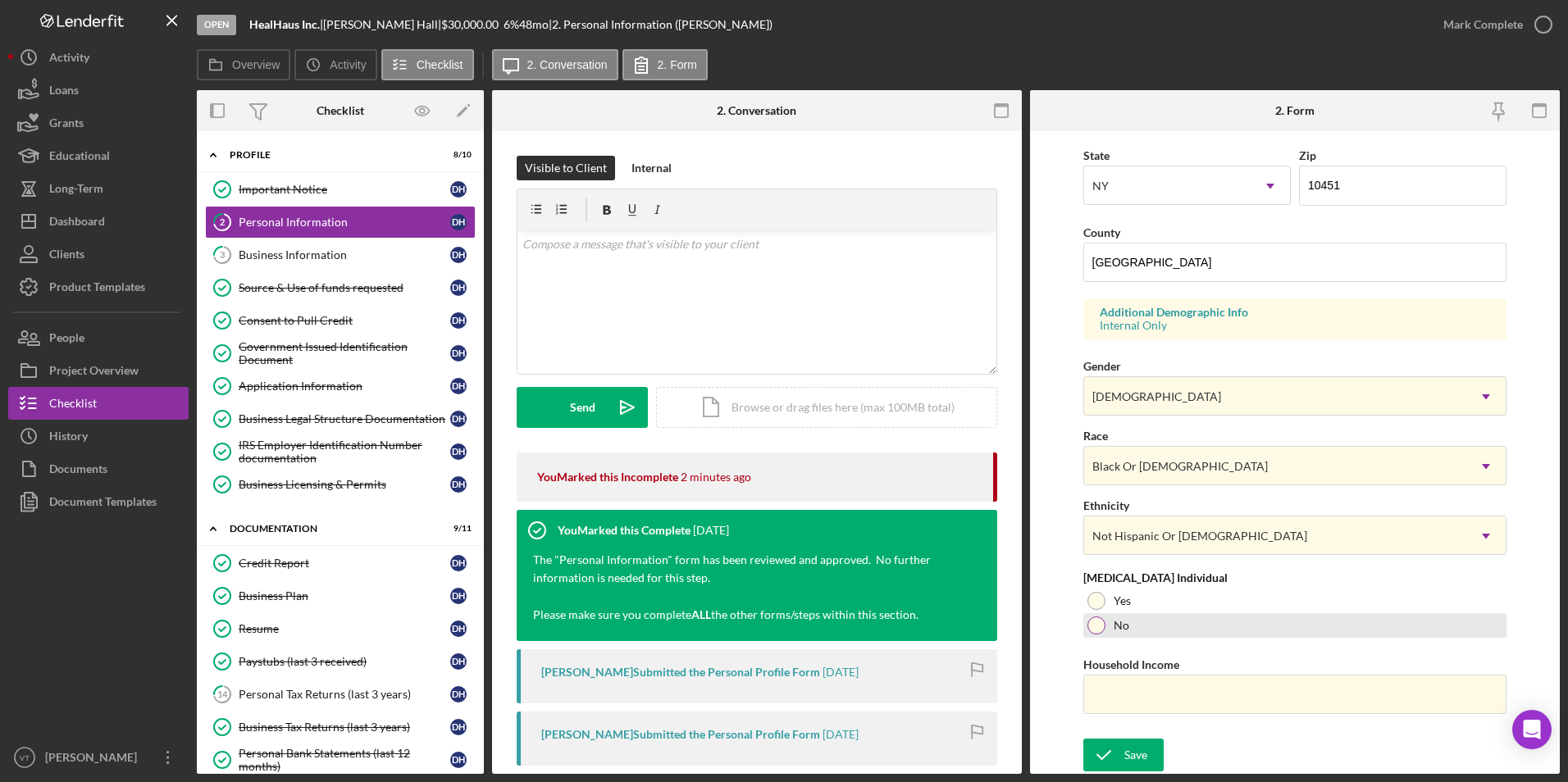
click at [731, 627] on div at bounding box center [1096, 626] width 18 height 18
click at [731, 708] on input "Household Income" at bounding box center [1296, 695] width 424 height 40
type input "$92,183"
click at [731, 696] on form "First Name [PERSON_NAME] Middle Name Last Name [PERSON_NAME] Job Title CEO Date…" at bounding box center [1295, 453] width 530 height 643
click at [731, 755] on div "Save" at bounding box center [1136, 755] width 23 height 33
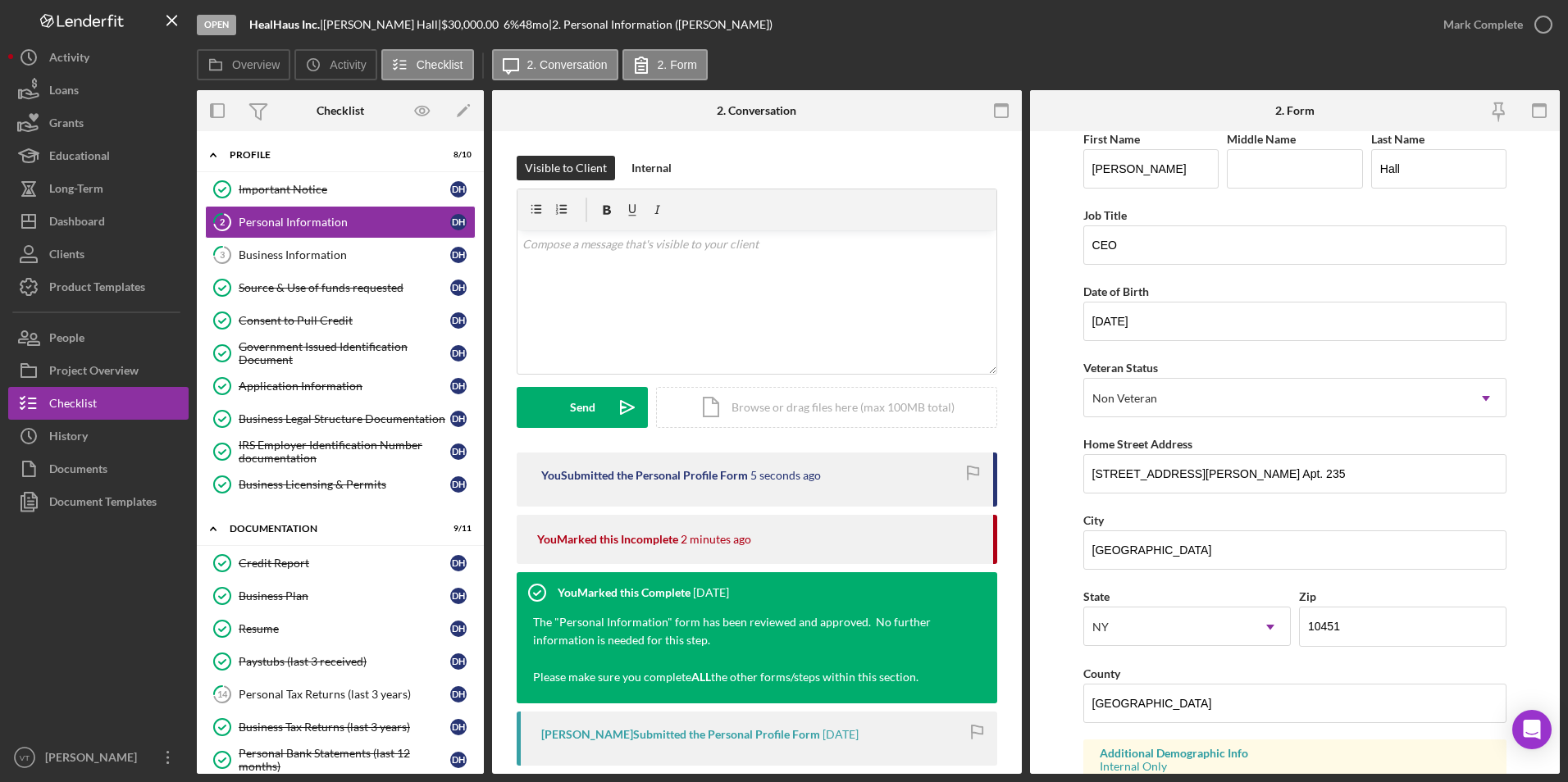
scroll to position [0, 0]
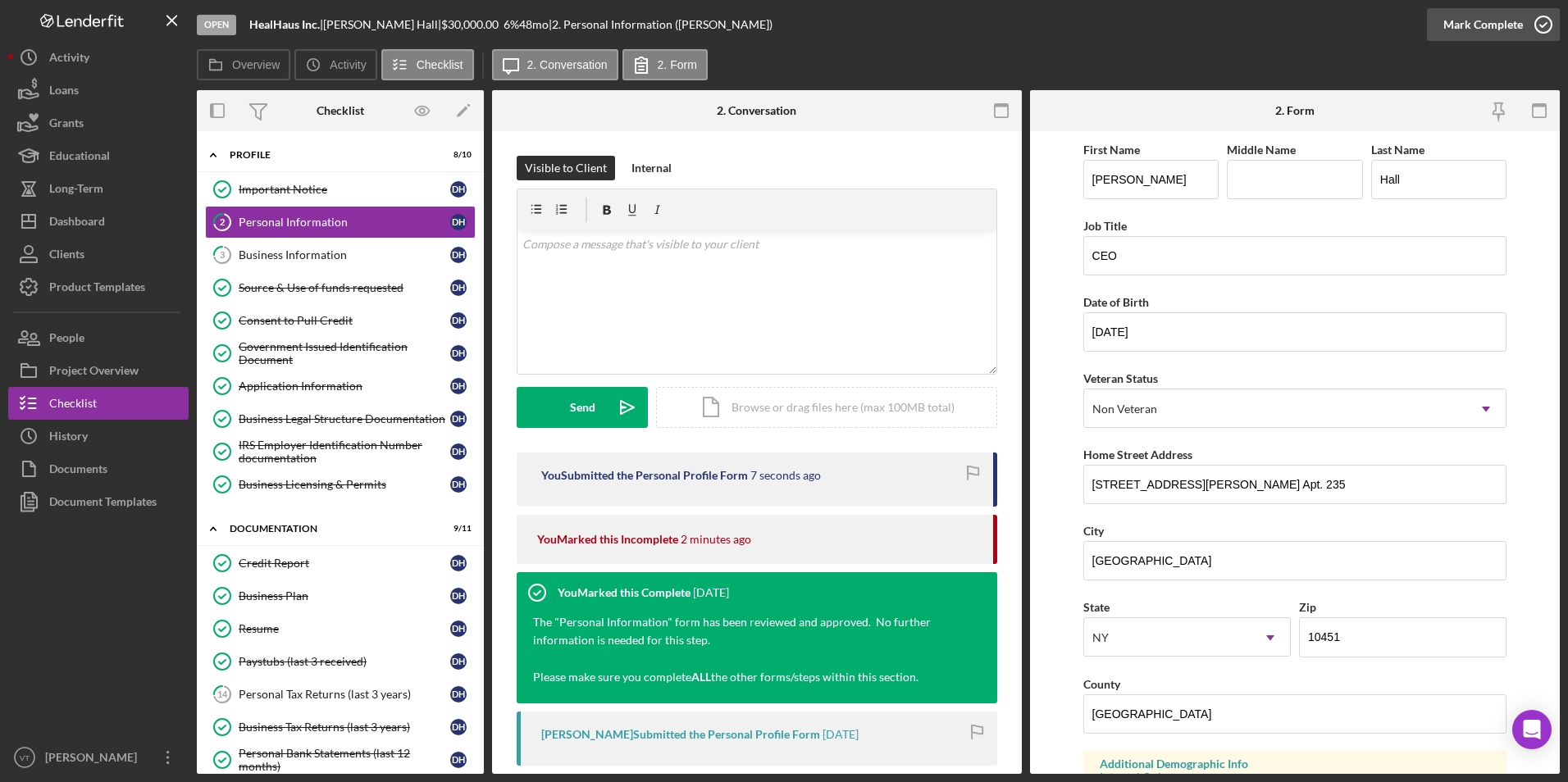
click at [731, 30] on icon "button" at bounding box center [1543, 24] width 41 height 41
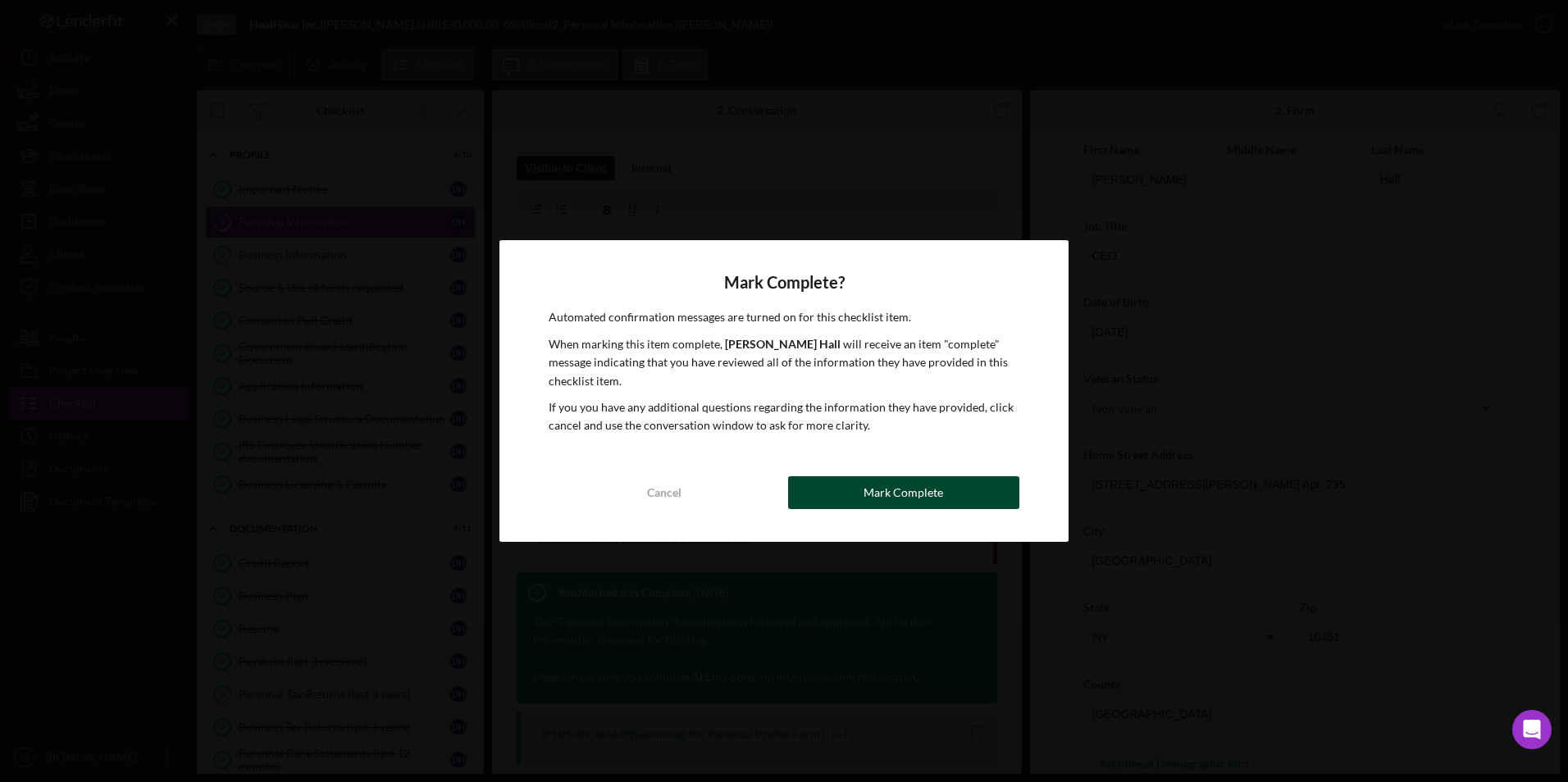
click at [731, 485] on div "Mark Complete" at bounding box center [903, 493] width 80 height 33
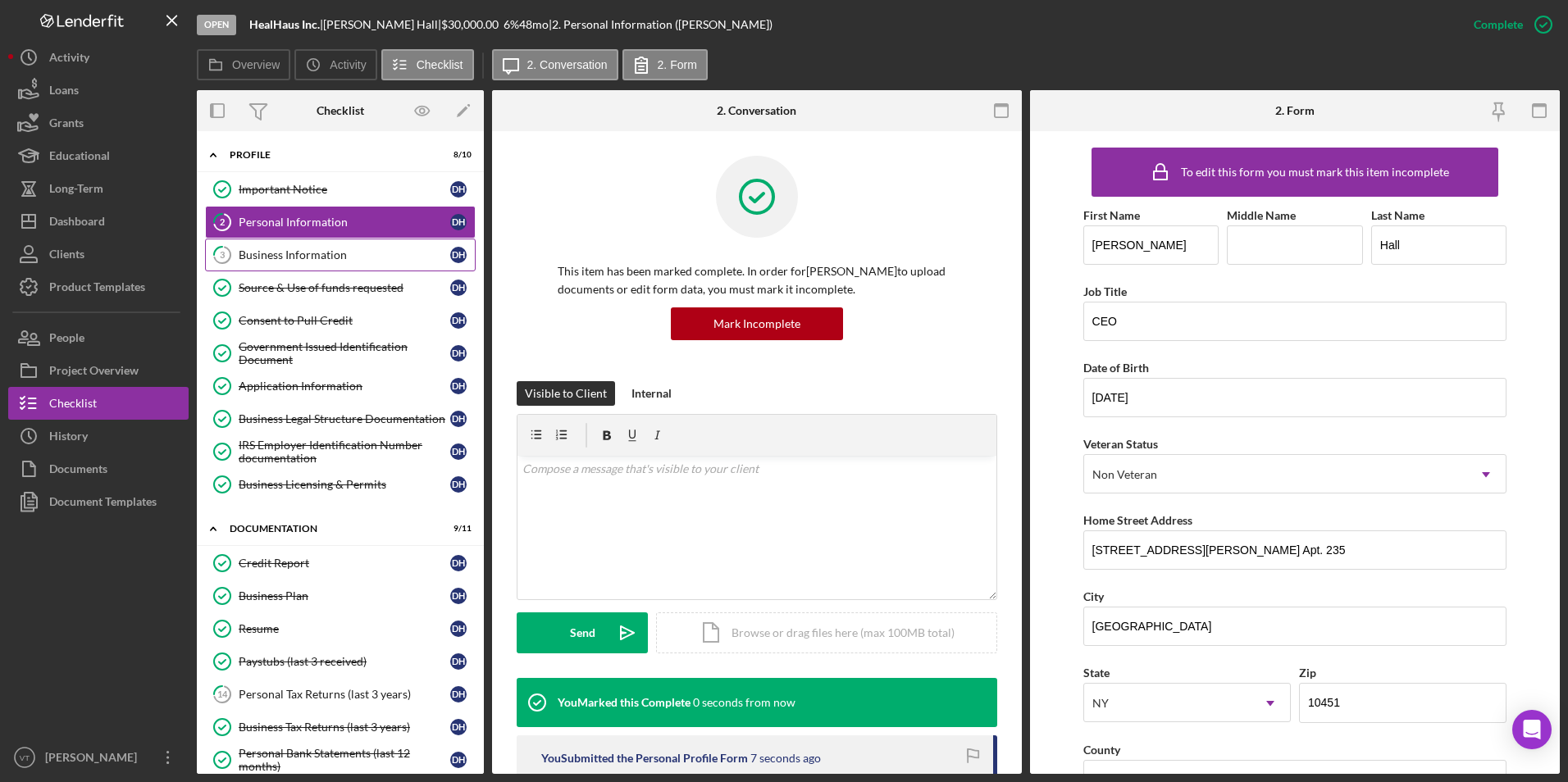
click at [300, 252] on div "Business Information" at bounding box center [344, 255] width 212 height 13
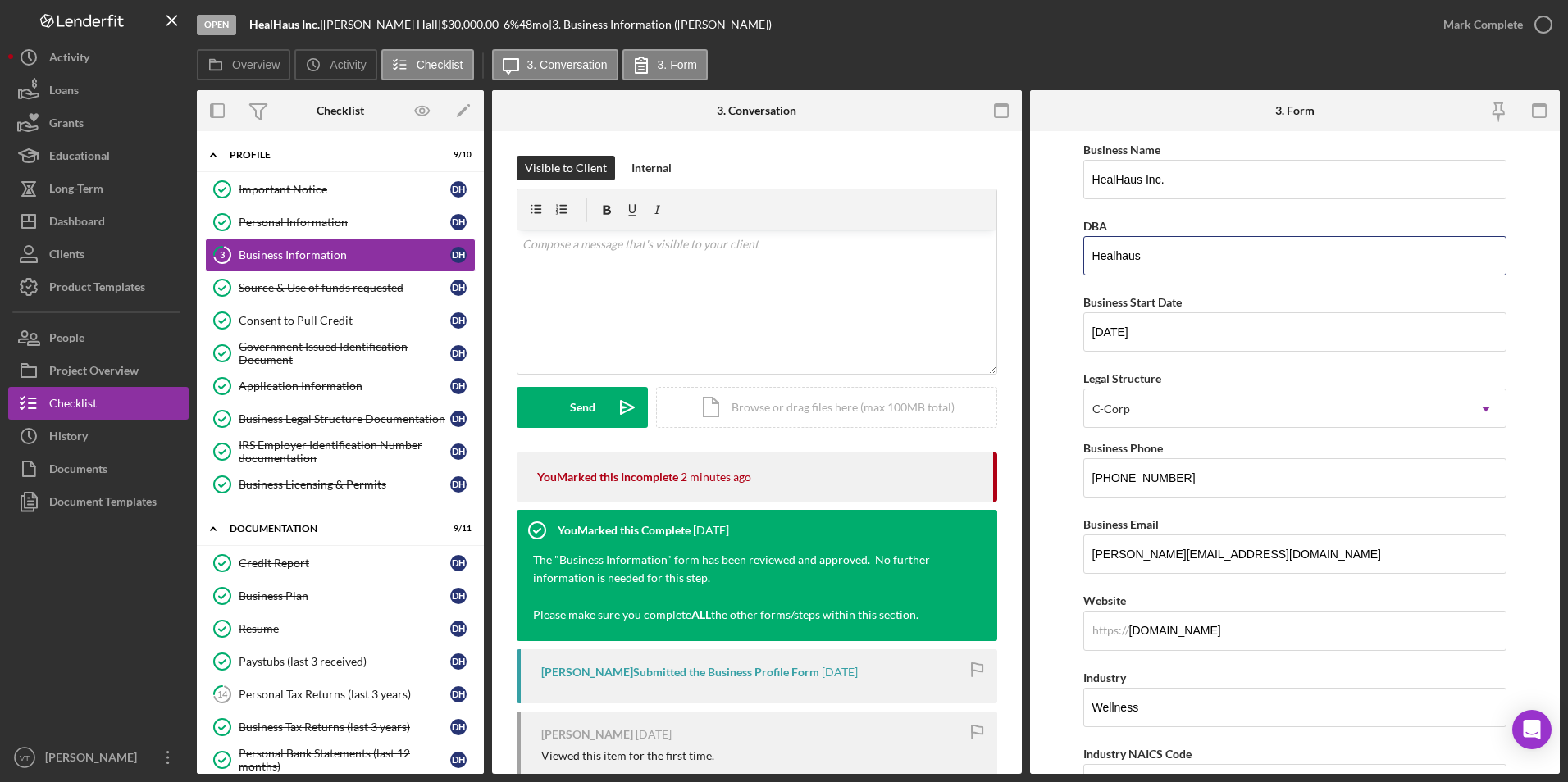
drag, startPoint x: 1245, startPoint y: 260, endPoint x: 1054, endPoint y: 281, distance: 192.2
click at [731, 281] on form "Business Name HealHaus Inc. DBA Healhaus Business Start Date [DATE] Legal Struc…" at bounding box center [1295, 453] width 530 height 643
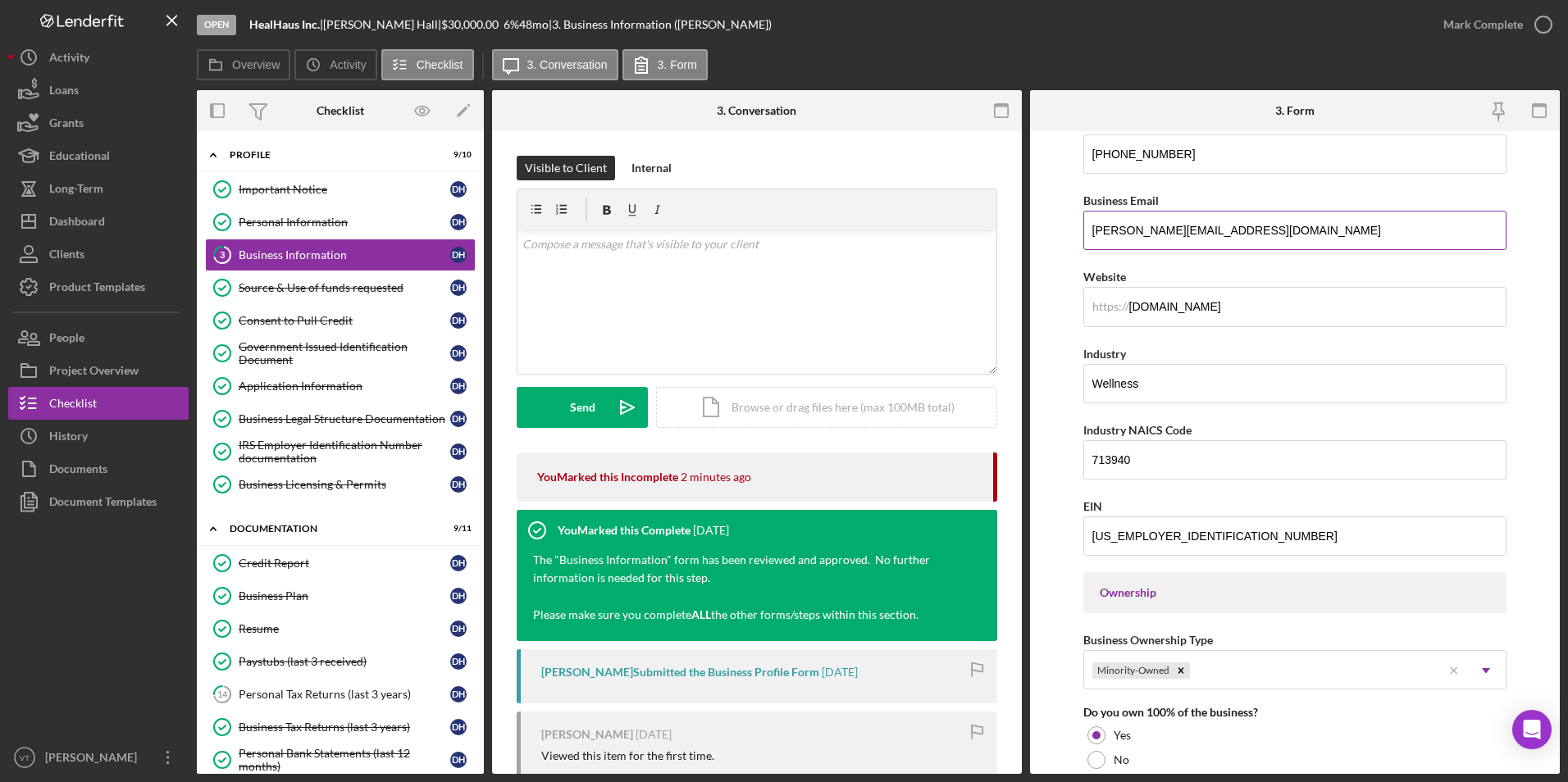
scroll to position [328, 0]
click at [731, 381] on input "Wellness" at bounding box center [1296, 380] width 424 height 40
paste input "Fitness and [GEOGRAPHIC_DATA]"
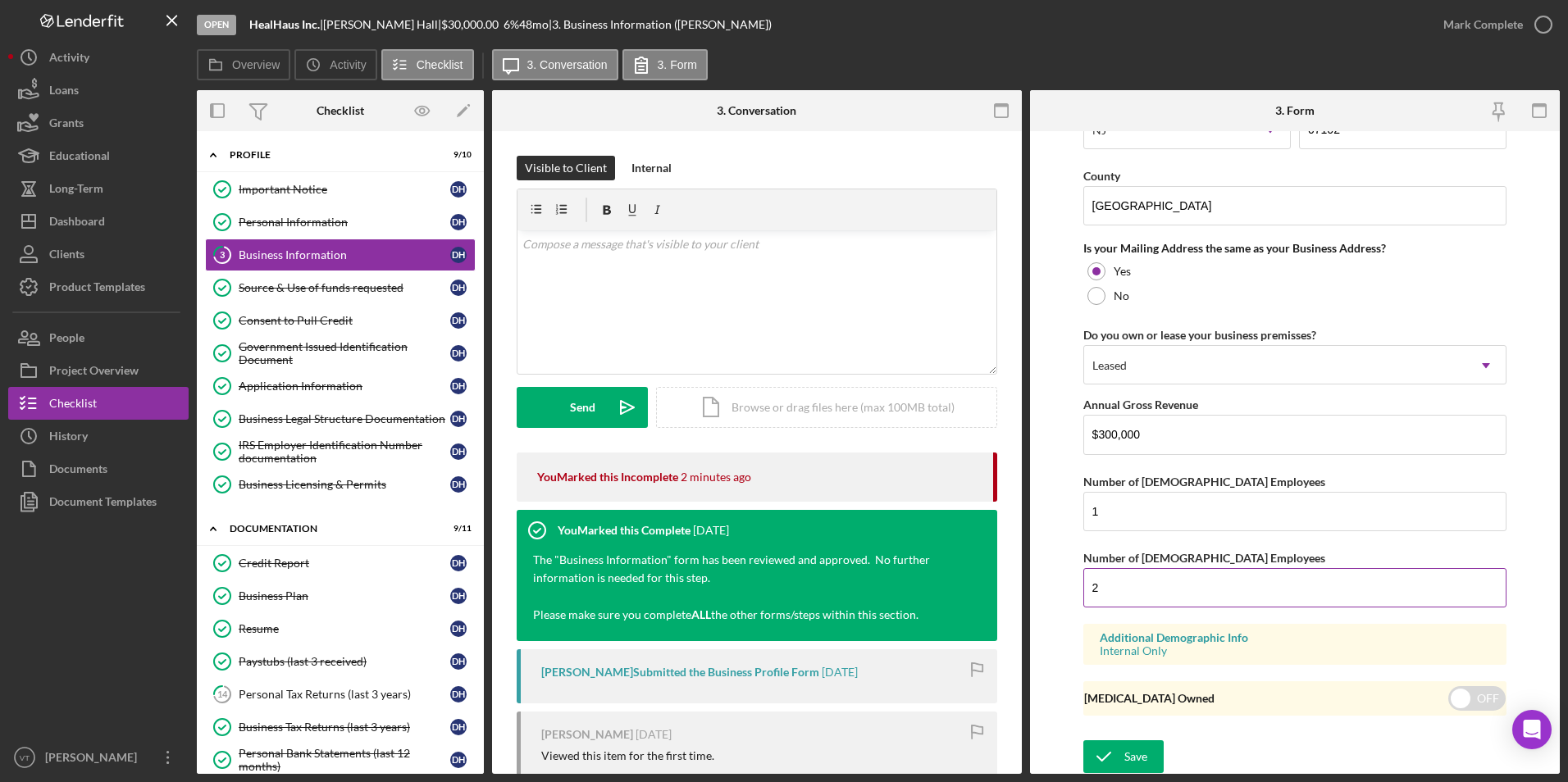
scroll to position [1178, 0]
type input "Fitness and Recreational Sports Centers"
click at [731, 758] on div "Save" at bounding box center [1136, 755] width 23 height 33
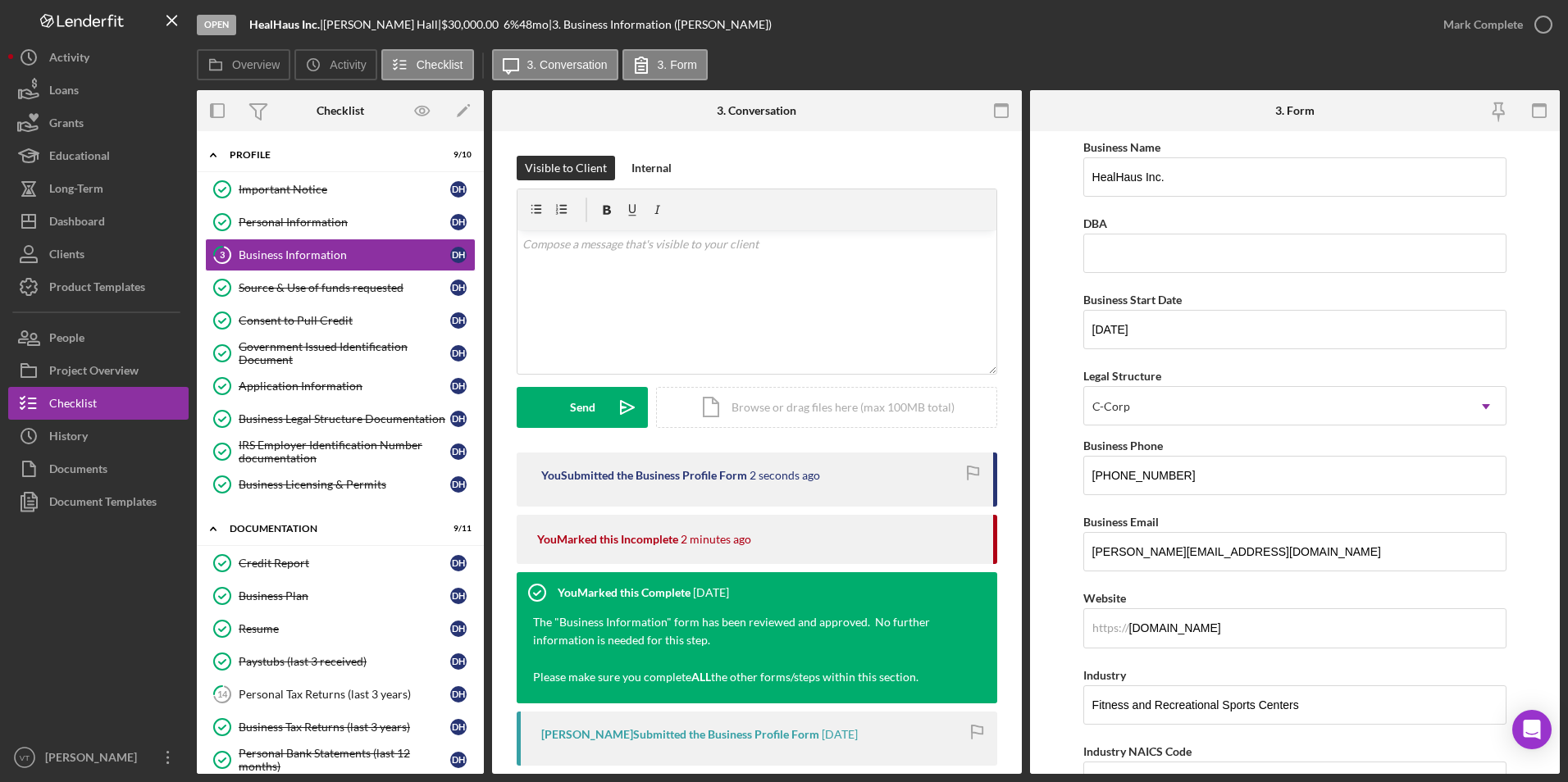
scroll to position [0, 0]
click at [731, 19] on div "Mark Complete" at bounding box center [1483, 24] width 80 height 33
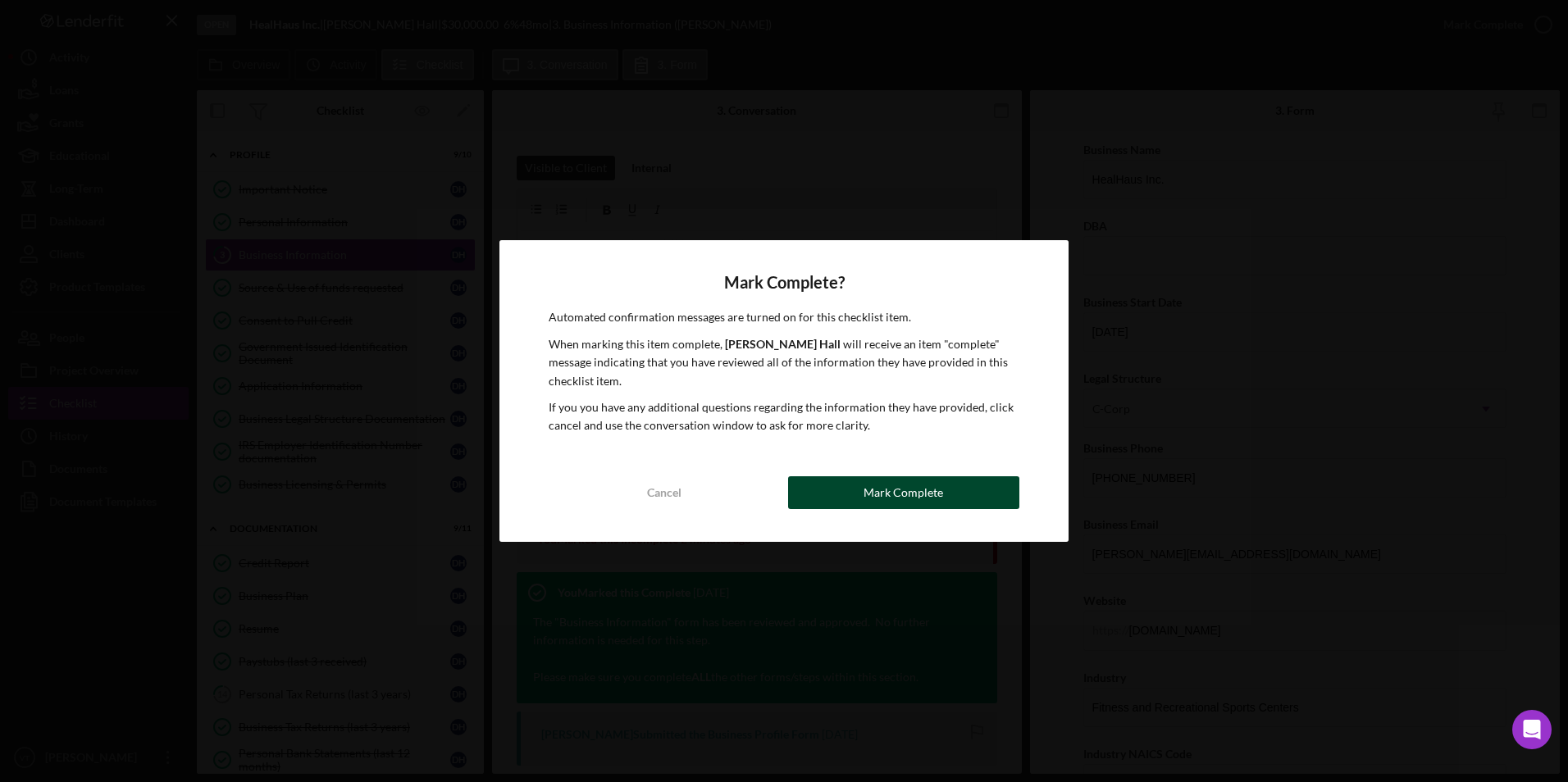
click at [731, 494] on button "Mark Complete" at bounding box center [904, 493] width 232 height 33
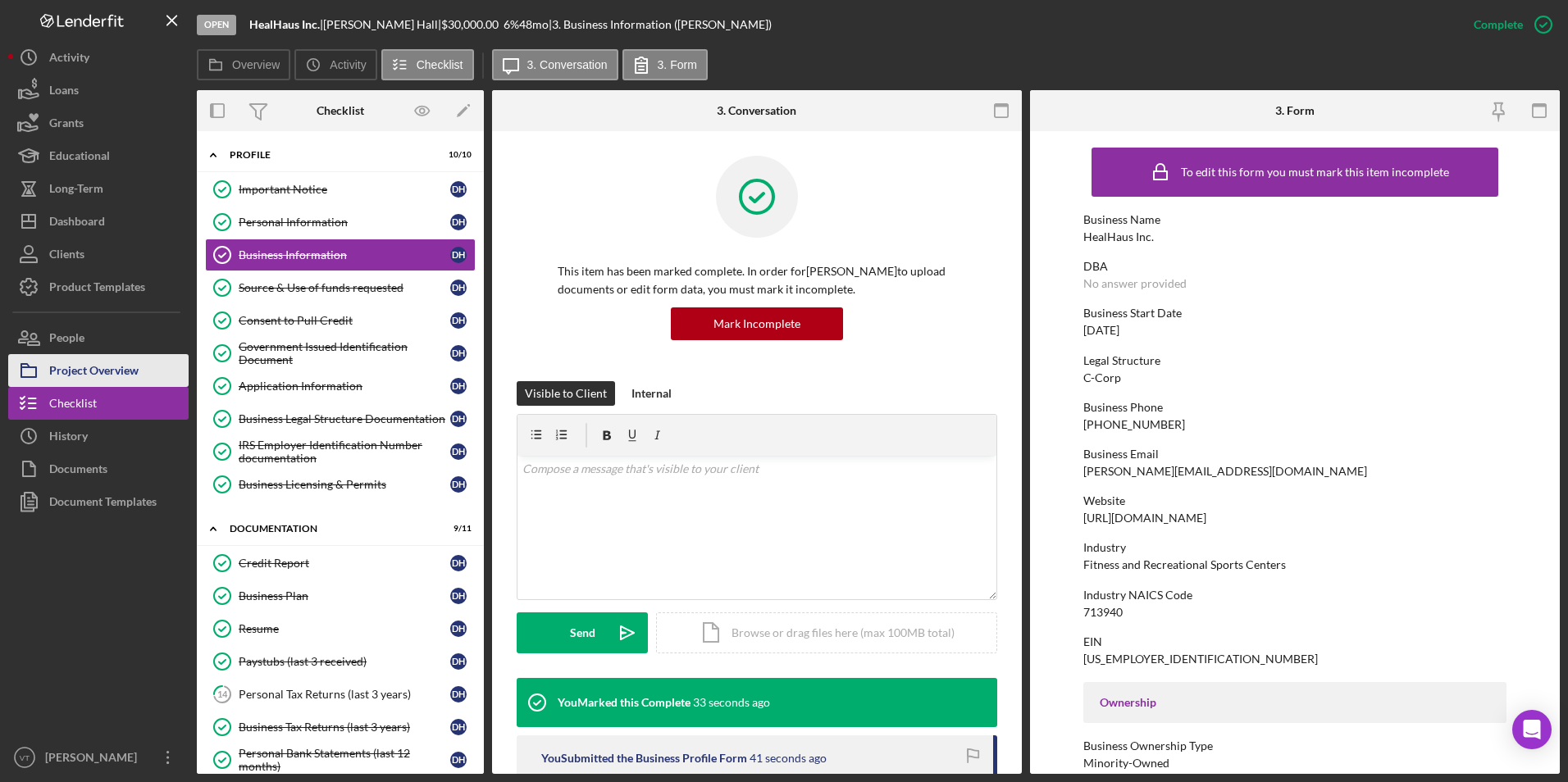
click at [85, 370] on div "Project Overview" at bounding box center [93, 372] width 89 height 37
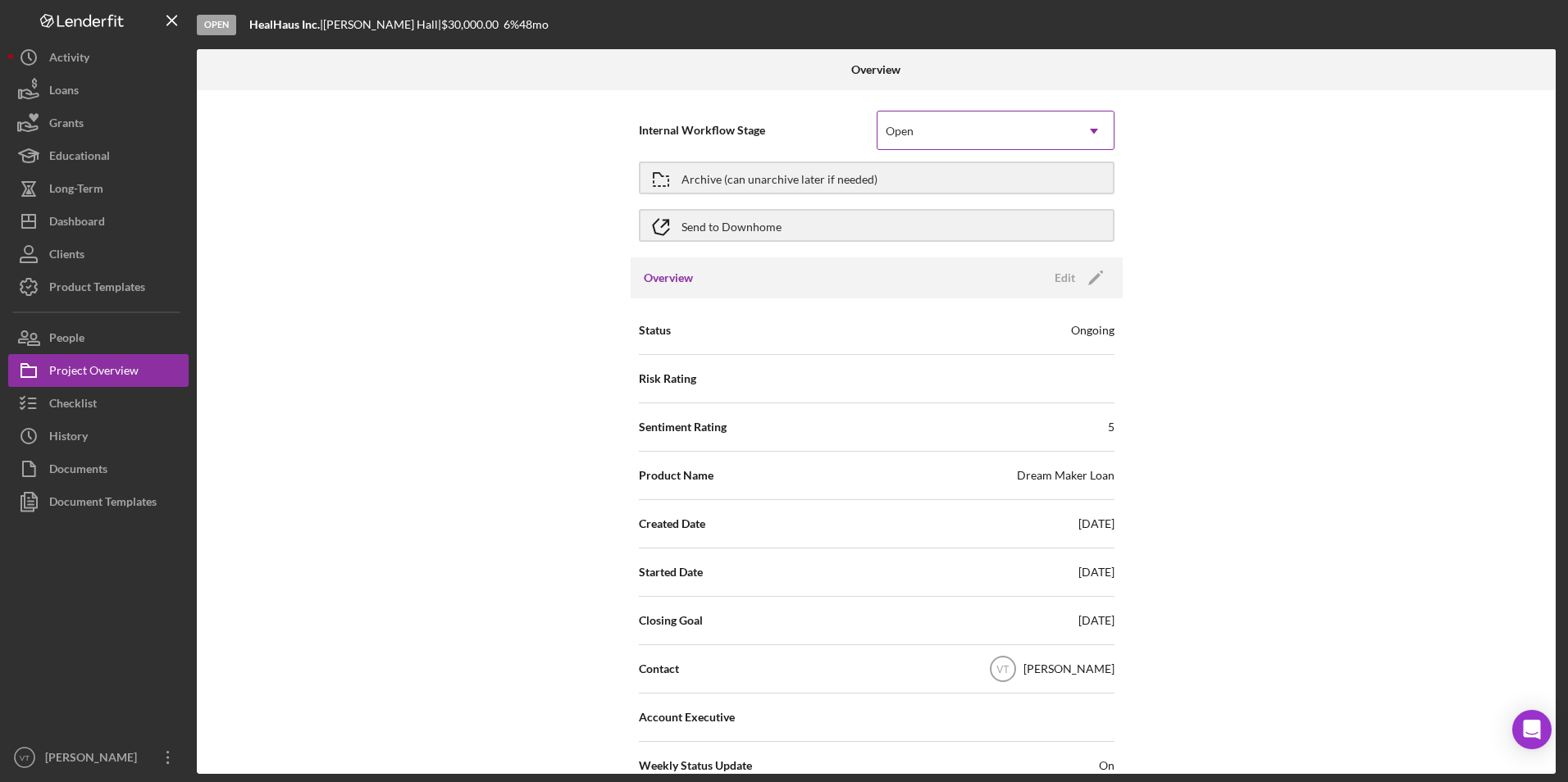
click at [731, 132] on div "Open" at bounding box center [976, 131] width 197 height 38
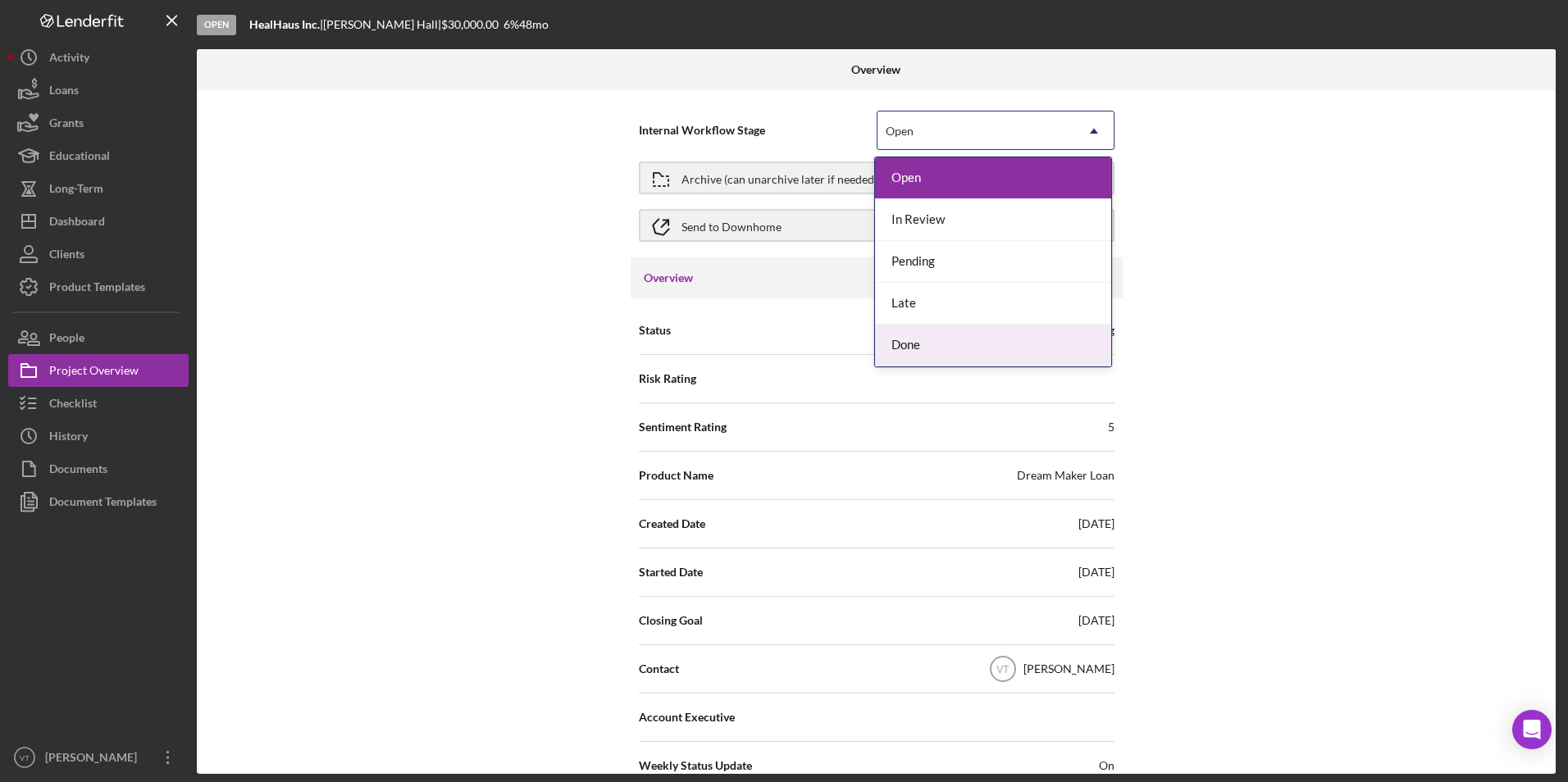
click at [731, 345] on div "Done" at bounding box center [993, 346] width 236 height 41
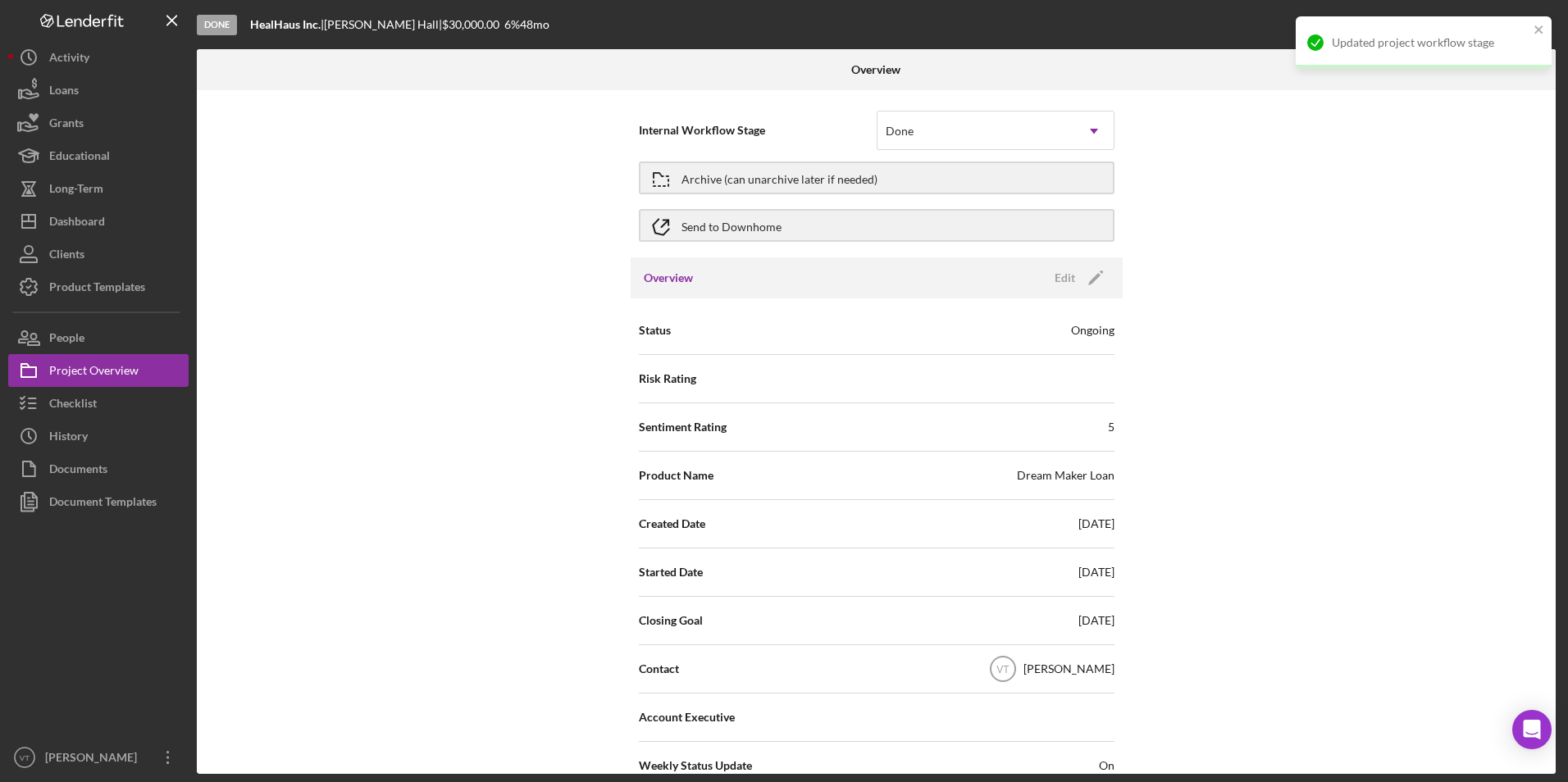
click at [731, 338] on div "Internal Workflow Stage Done Icon/Dropdown Arrow Archive (can unarchive later i…" at bounding box center [876, 431] width 1359 height 683
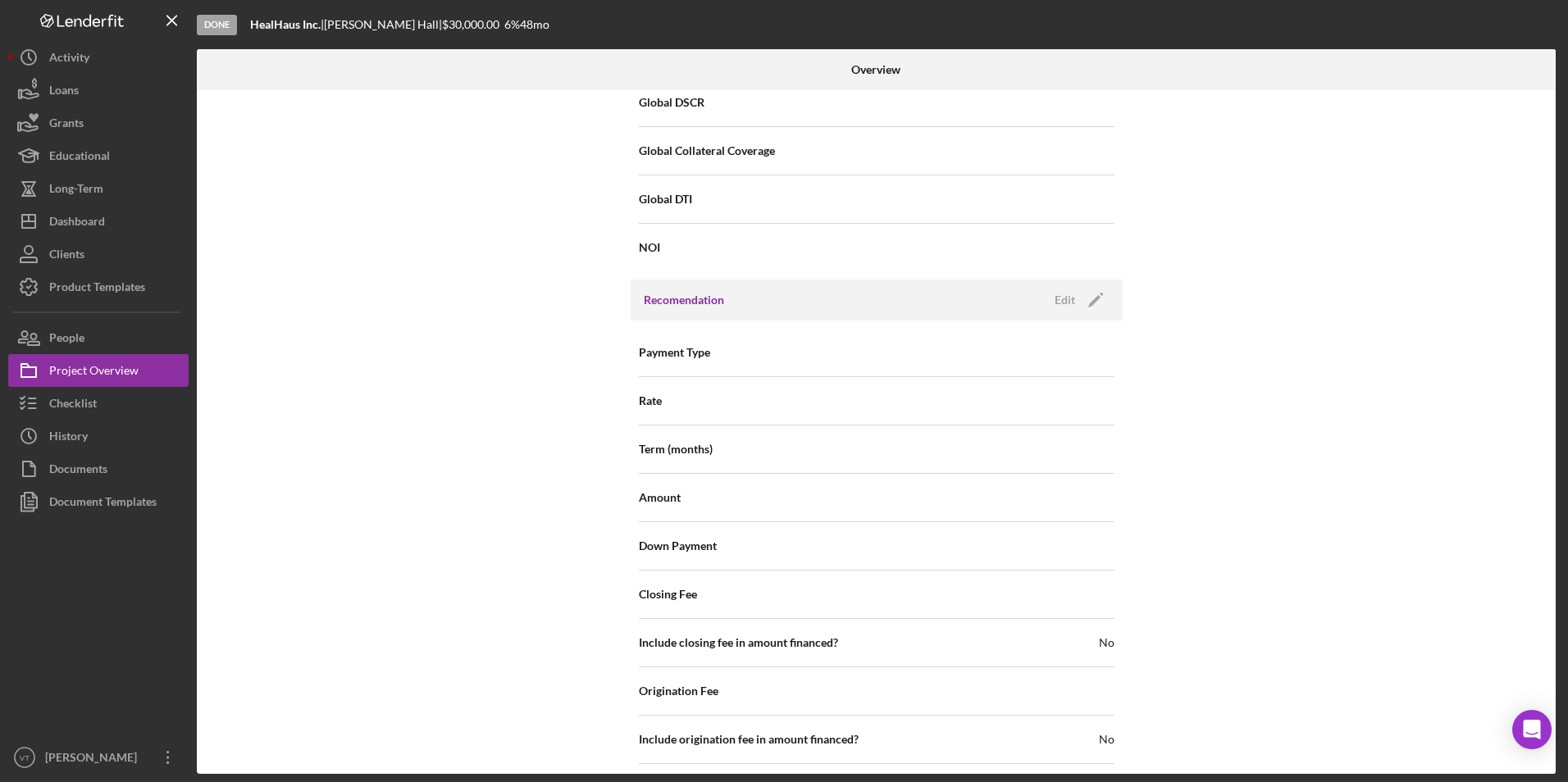
scroll to position [1749, 0]
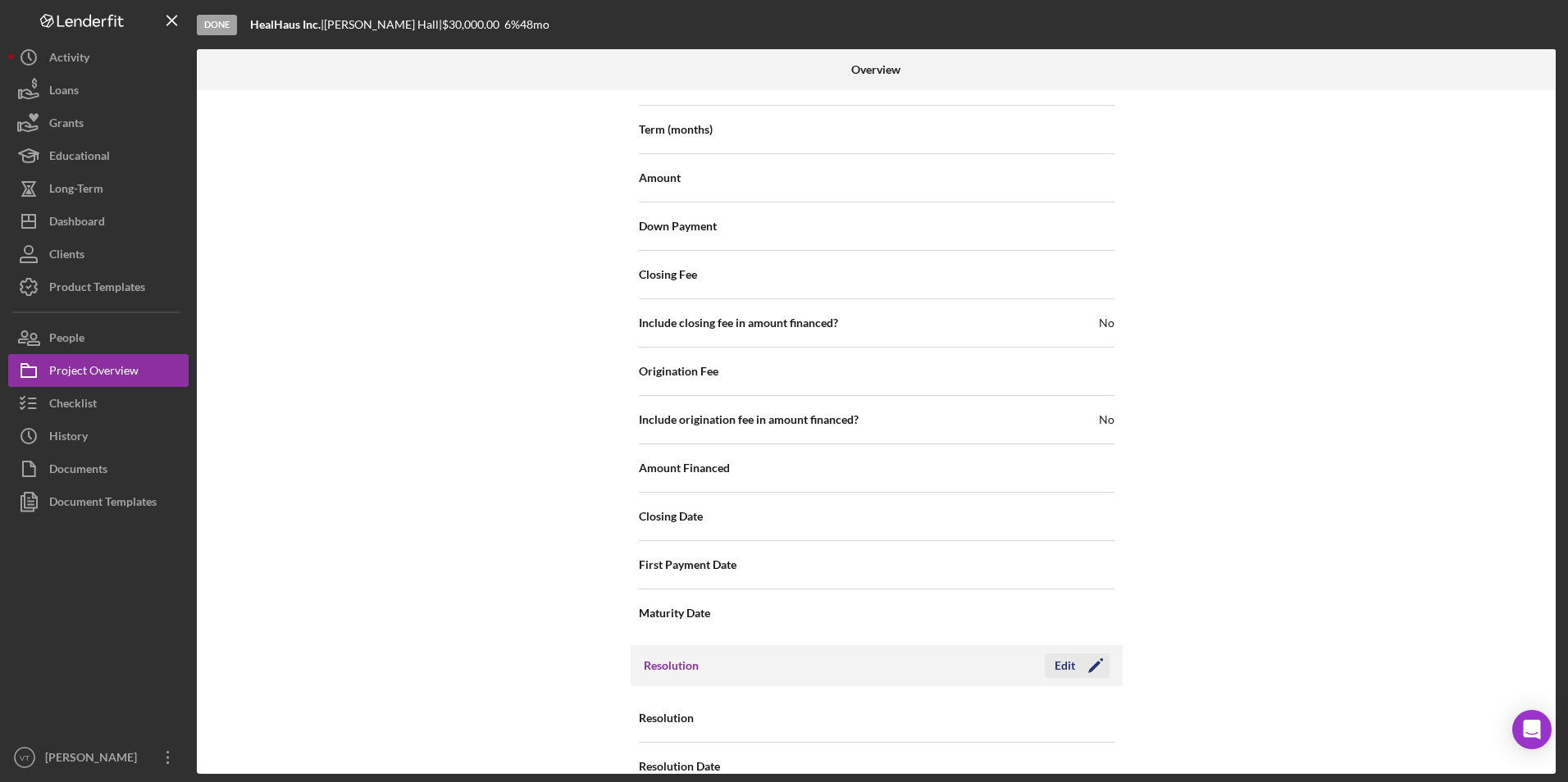
click at [731, 653] on div "Edit" at bounding box center [1065, 665] width 21 height 24
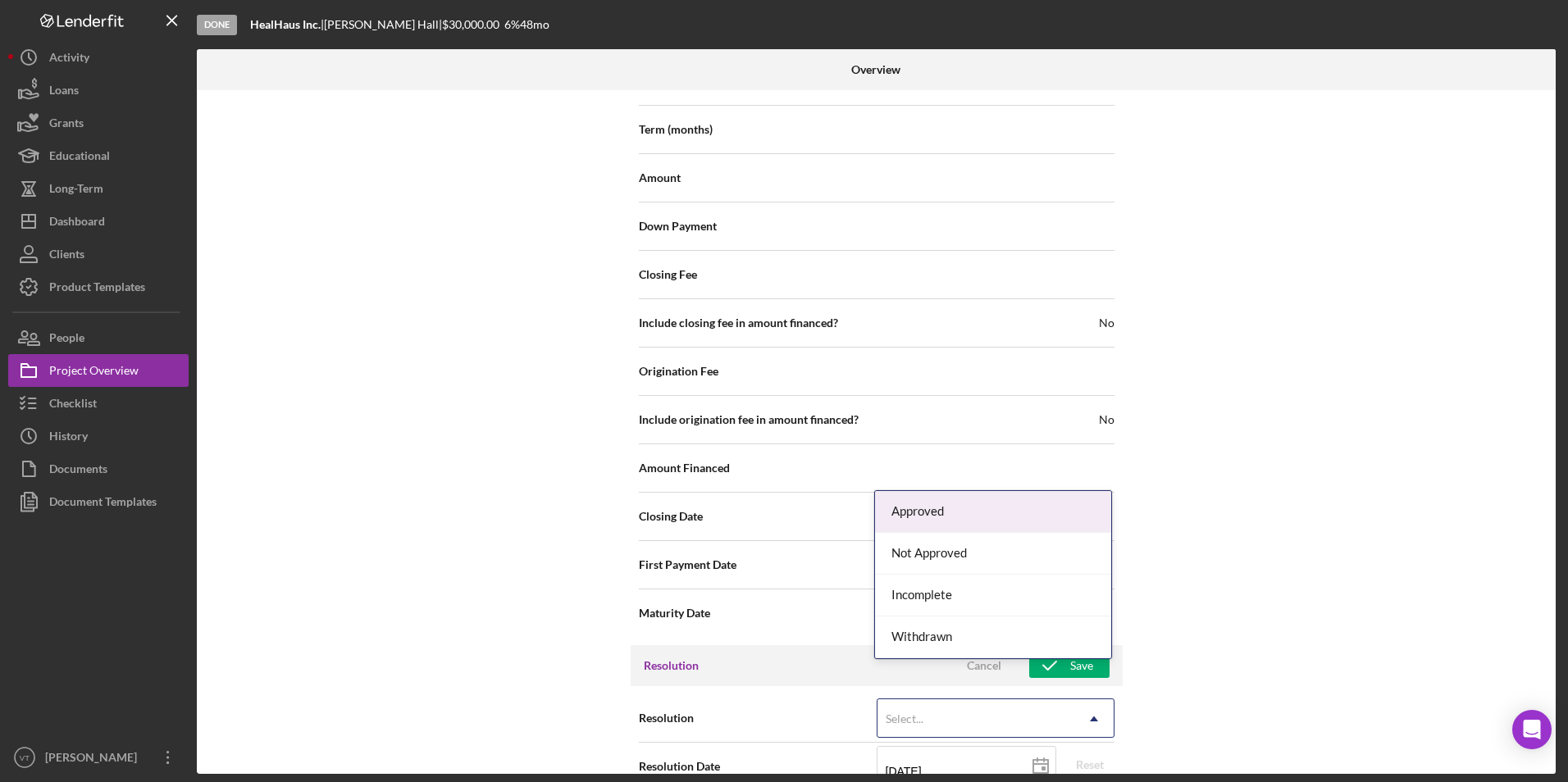
click at [731, 700] on div "Select..." at bounding box center [976, 719] width 197 height 38
click at [731, 525] on div "Approved" at bounding box center [993, 512] width 236 height 41
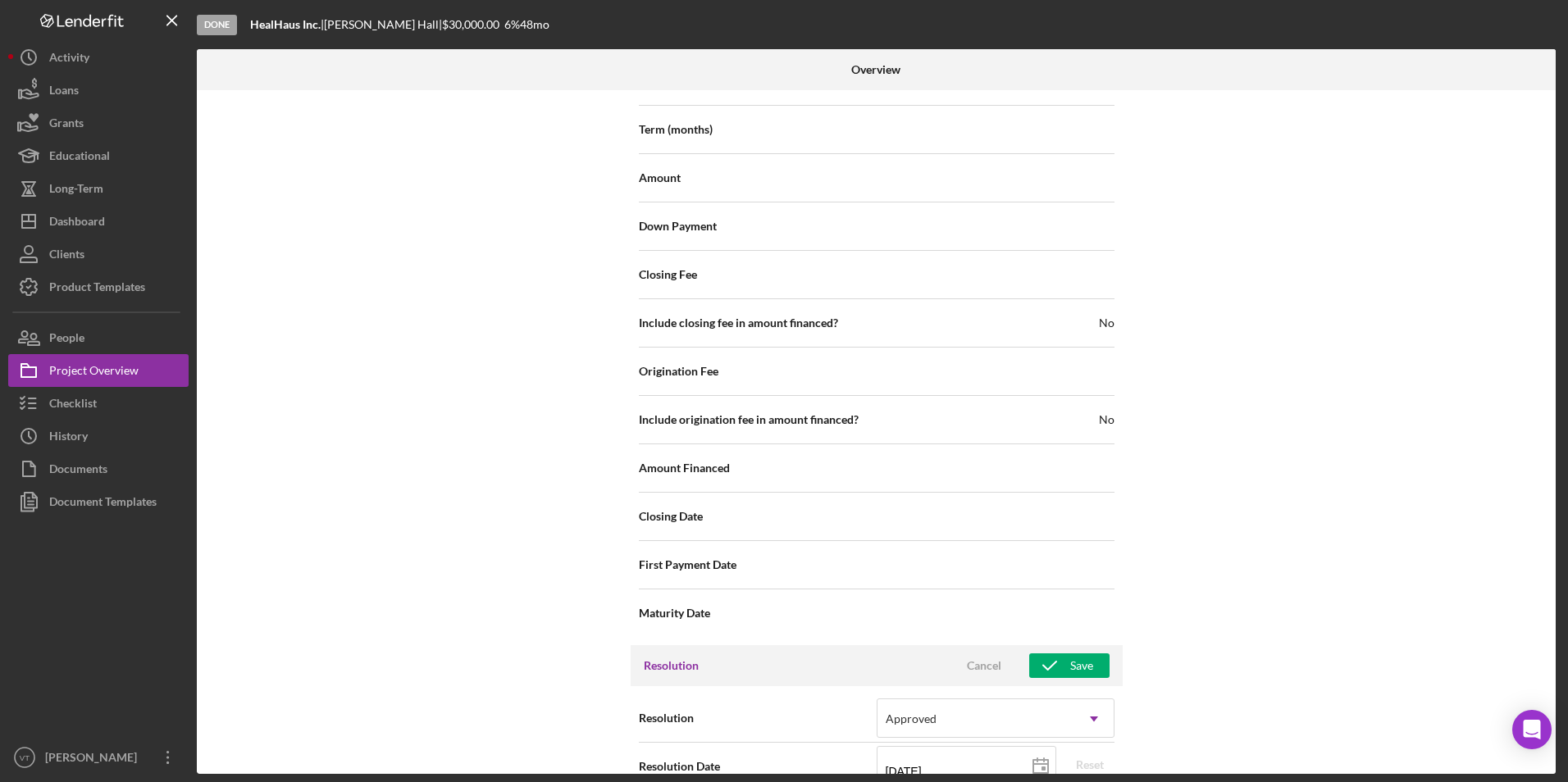
click at [731, 640] on div "Internal Workflow Stage Done Icon/Dropdown Arrow Archive (can unarchive later i…" at bounding box center [876, 431] width 1359 height 683
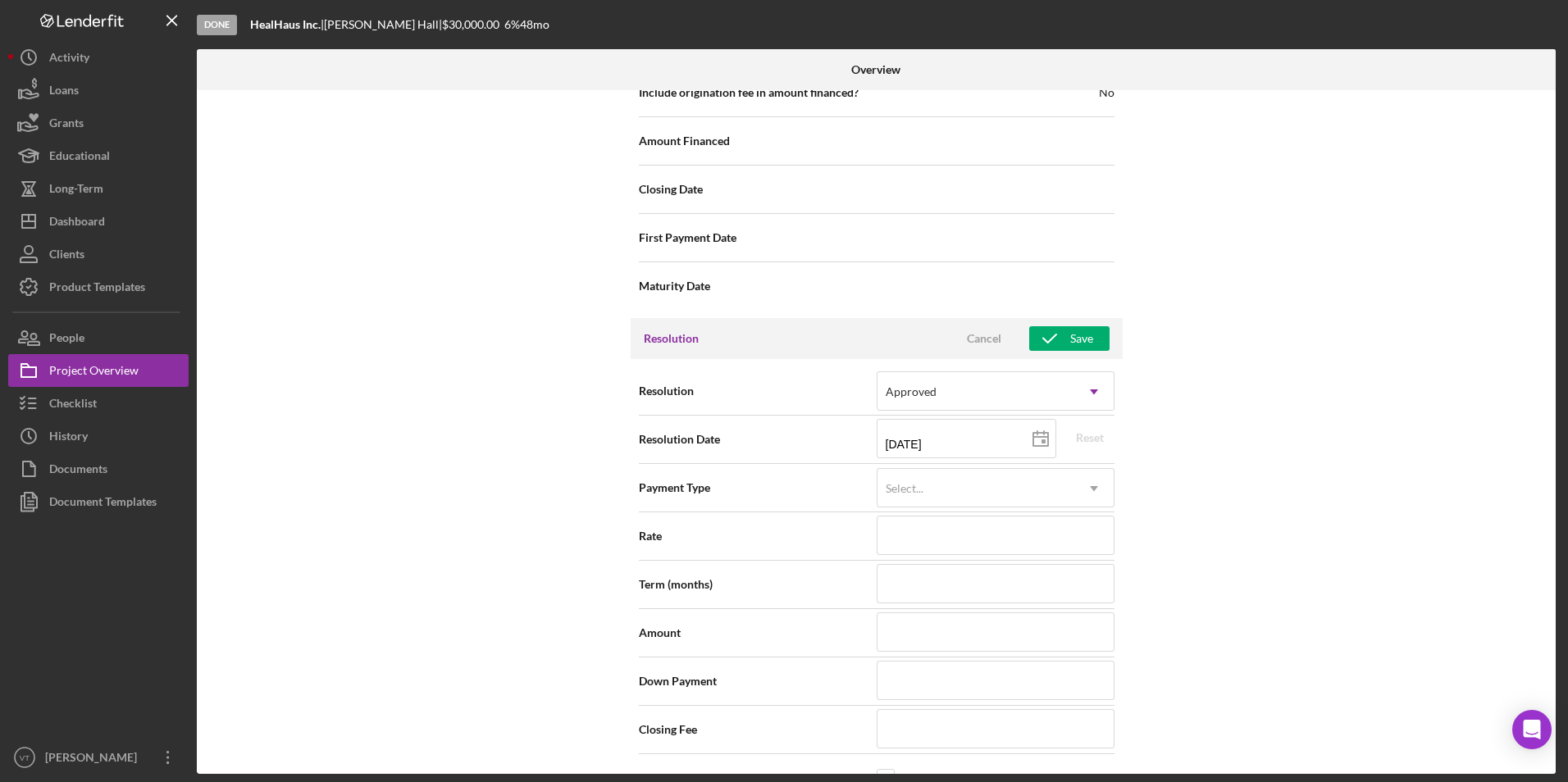
scroll to position [2077, 0]
click at [731, 469] on div "Select..." at bounding box center [976, 488] width 197 height 38
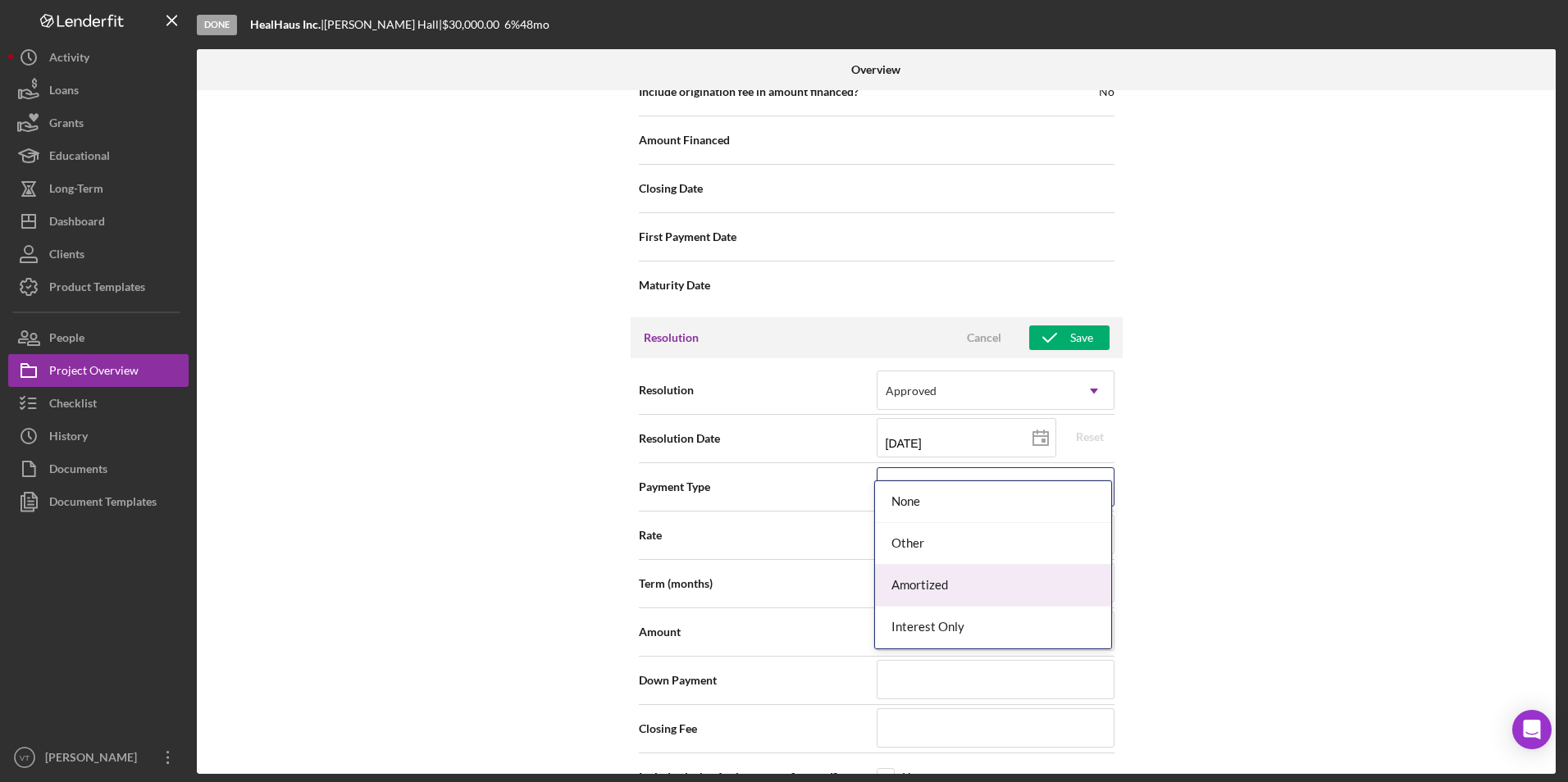
click at [731, 581] on div "Amortized" at bounding box center [993, 586] width 236 height 41
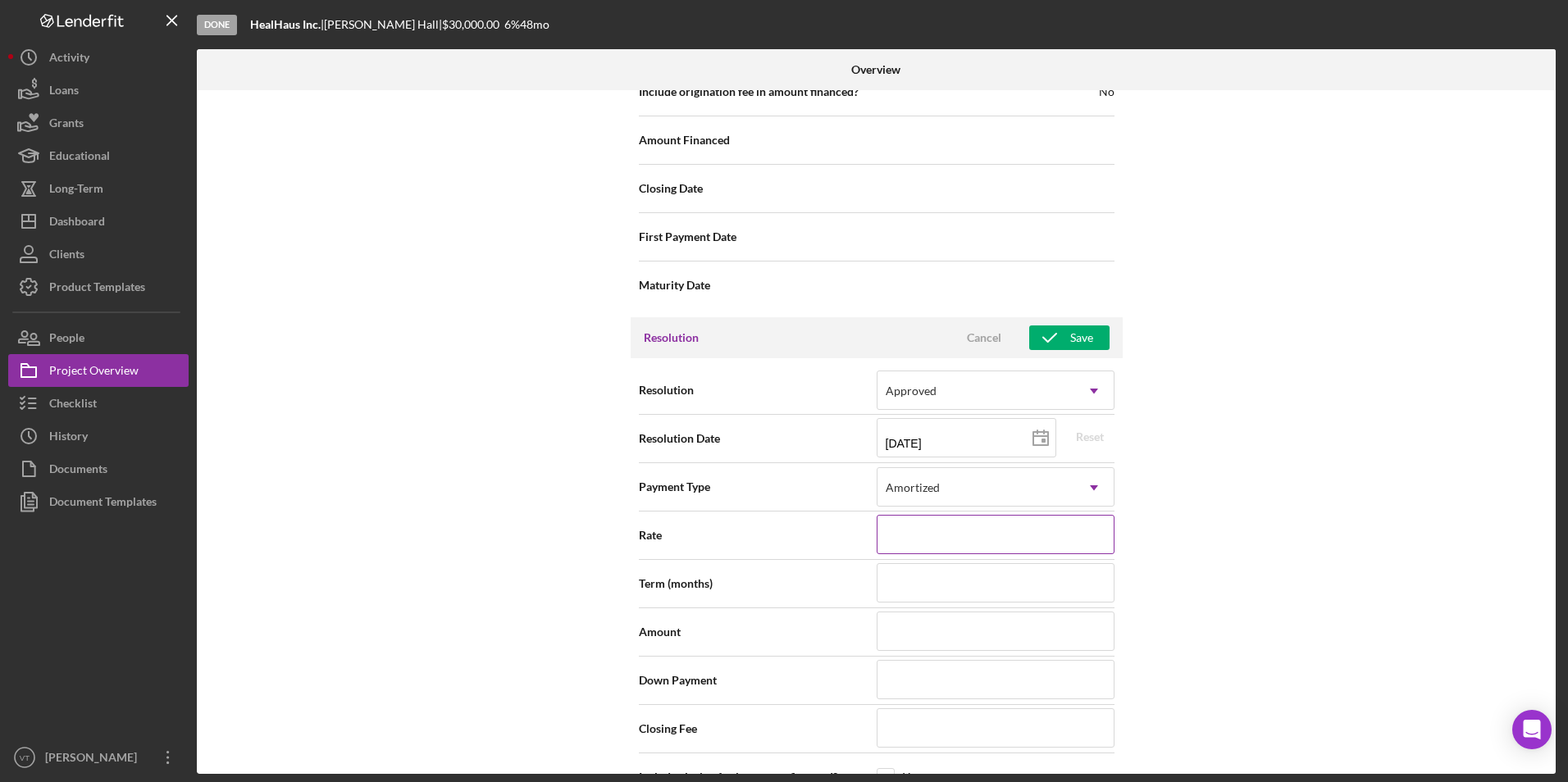
click at [731, 515] on input at bounding box center [995, 535] width 238 height 40
type input "5.990%"
type input "60"
type input "$20,000"
type input "$100"
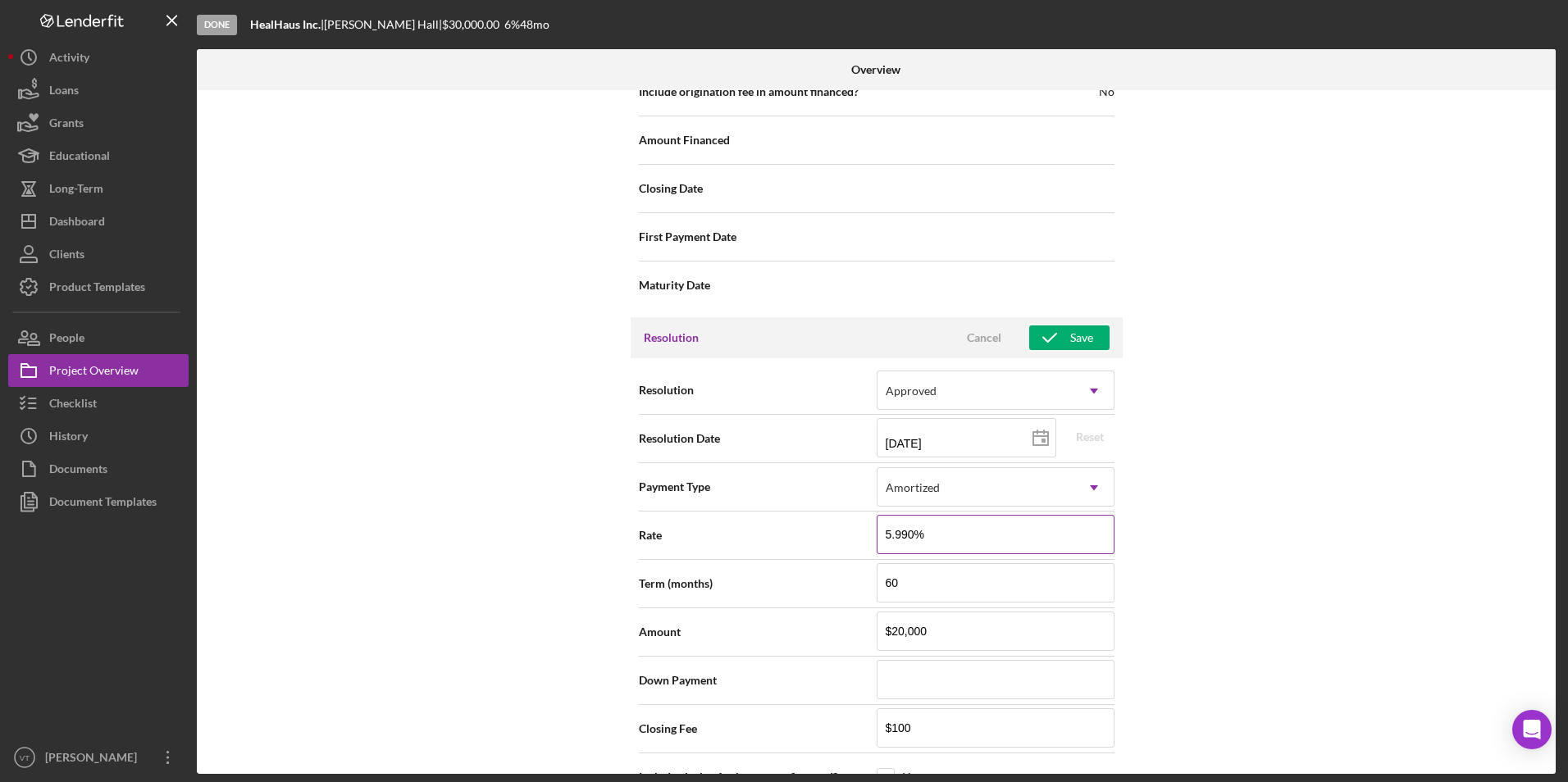
type input "[DATE]"
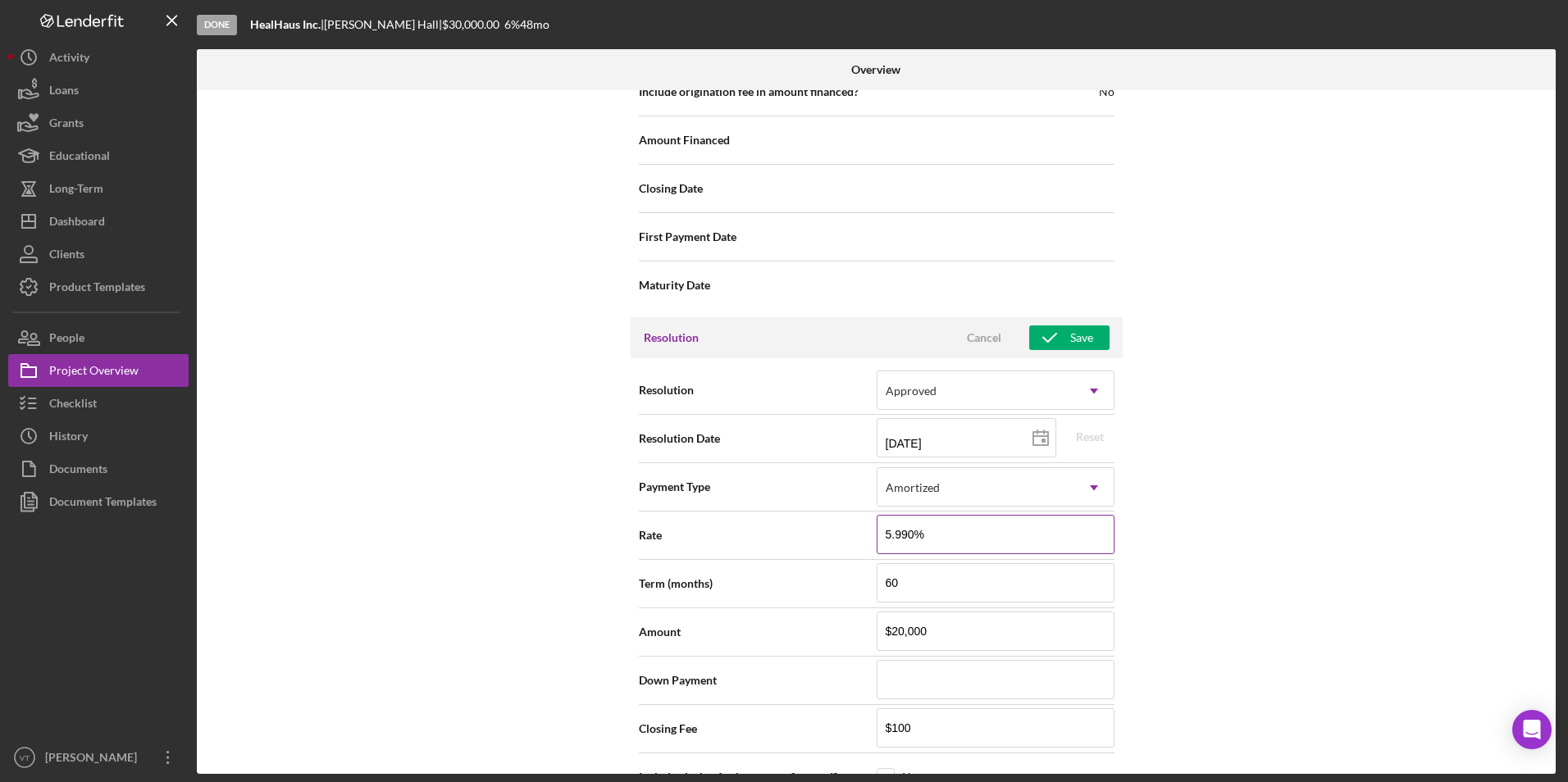
type input "[DATE]"
click at [731, 557] on div "Internal Workflow Stage Done Icon/Dropdown Arrow Archive (can unarchive later i…" at bounding box center [876, 431] width 1359 height 683
click at [731, 563] on input "60" at bounding box center [995, 583] width 238 height 40
drag, startPoint x: 913, startPoint y: 550, endPoint x: 794, endPoint y: 550, distance: 119.0
click at [731, 563] on div "Term (months) 60" at bounding box center [876, 583] width 475 height 41
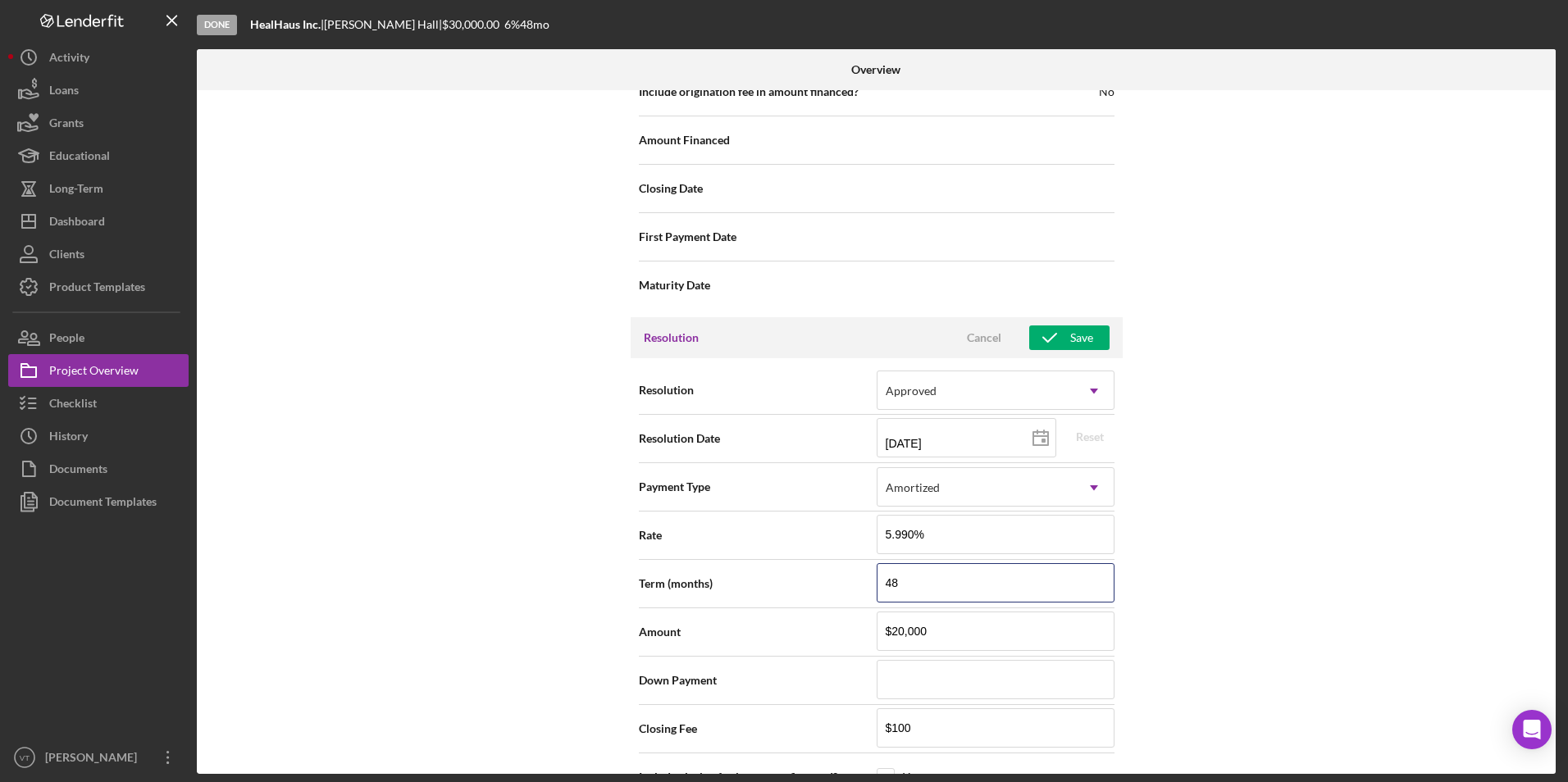
type input "48"
click at [731, 601] on div "Internal Workflow Stage Done Icon/Dropdown Arrow Archive (can unarchive later i…" at bounding box center [876, 431] width 1359 height 683
click at [731, 612] on input "$20,000" at bounding box center [995, 632] width 238 height 40
type input "$30,000"
click at [731, 579] on div "Internal Workflow Stage Done Icon/Dropdown Arrow Archive (can unarchive later i…" at bounding box center [876, 431] width 1359 height 683
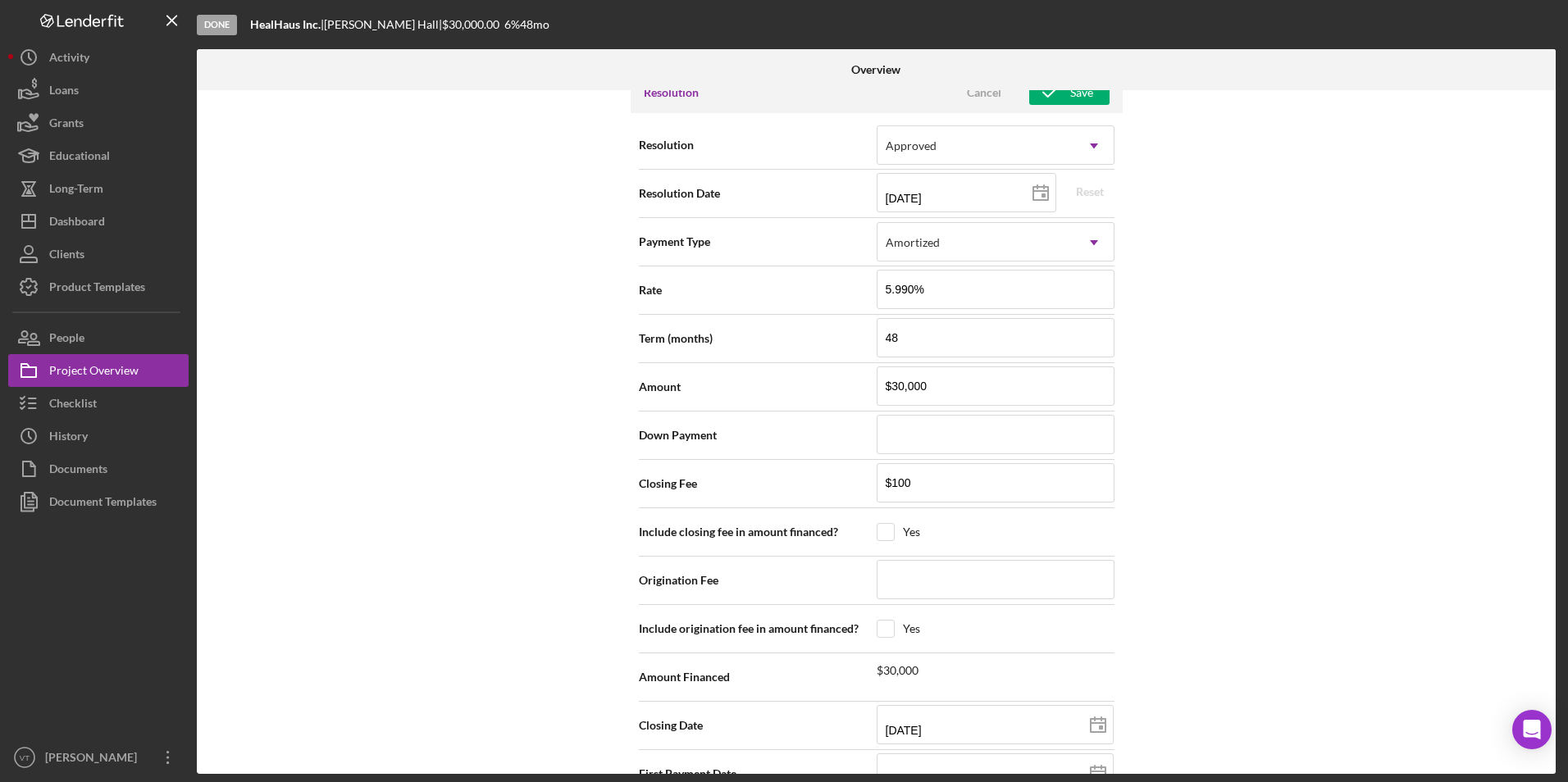
scroll to position [2378, 0]
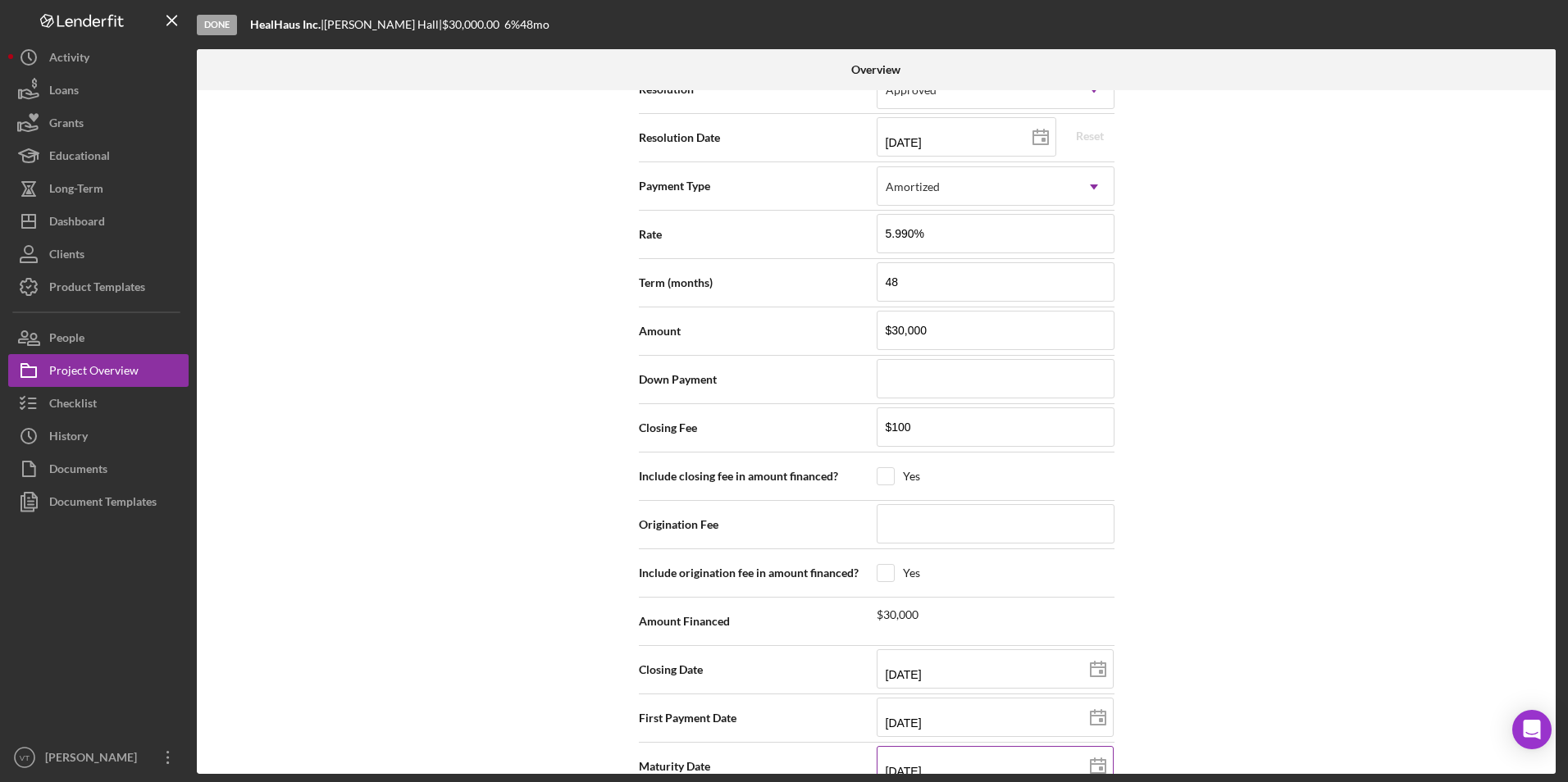
click at [731, 747] on input "[DATE]" at bounding box center [995, 766] width 237 height 40
type input "08/01/203y"
type input "08/01/20yy"
type input "08/01/202y"
type input "[DATE]"
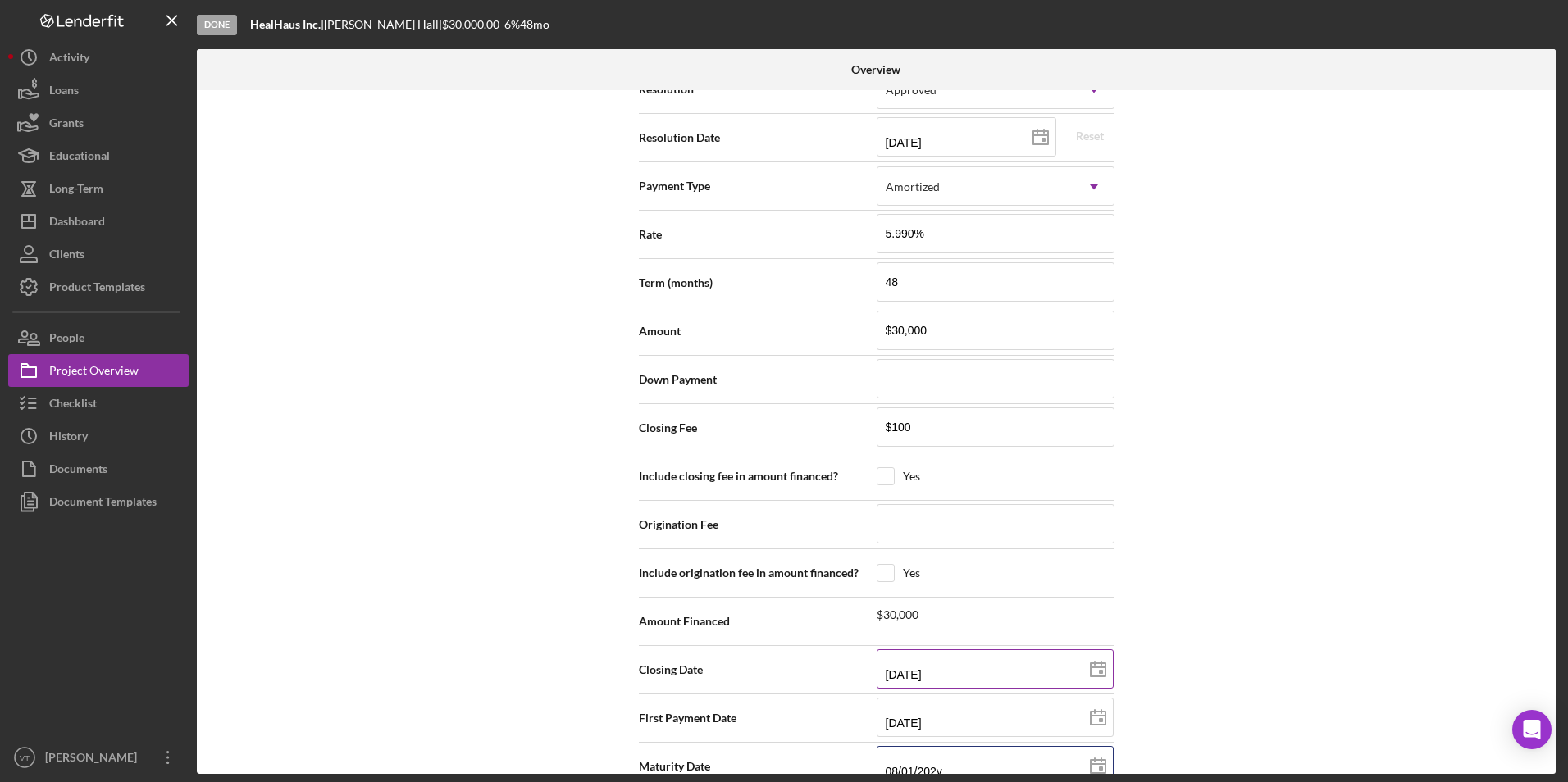
type input "[DATE]"
click at [731, 681] on div "Internal Workflow Stage Done Icon/Dropdown Arrow Archive (can unarchive later i…" at bounding box center [876, 431] width 1359 height 683
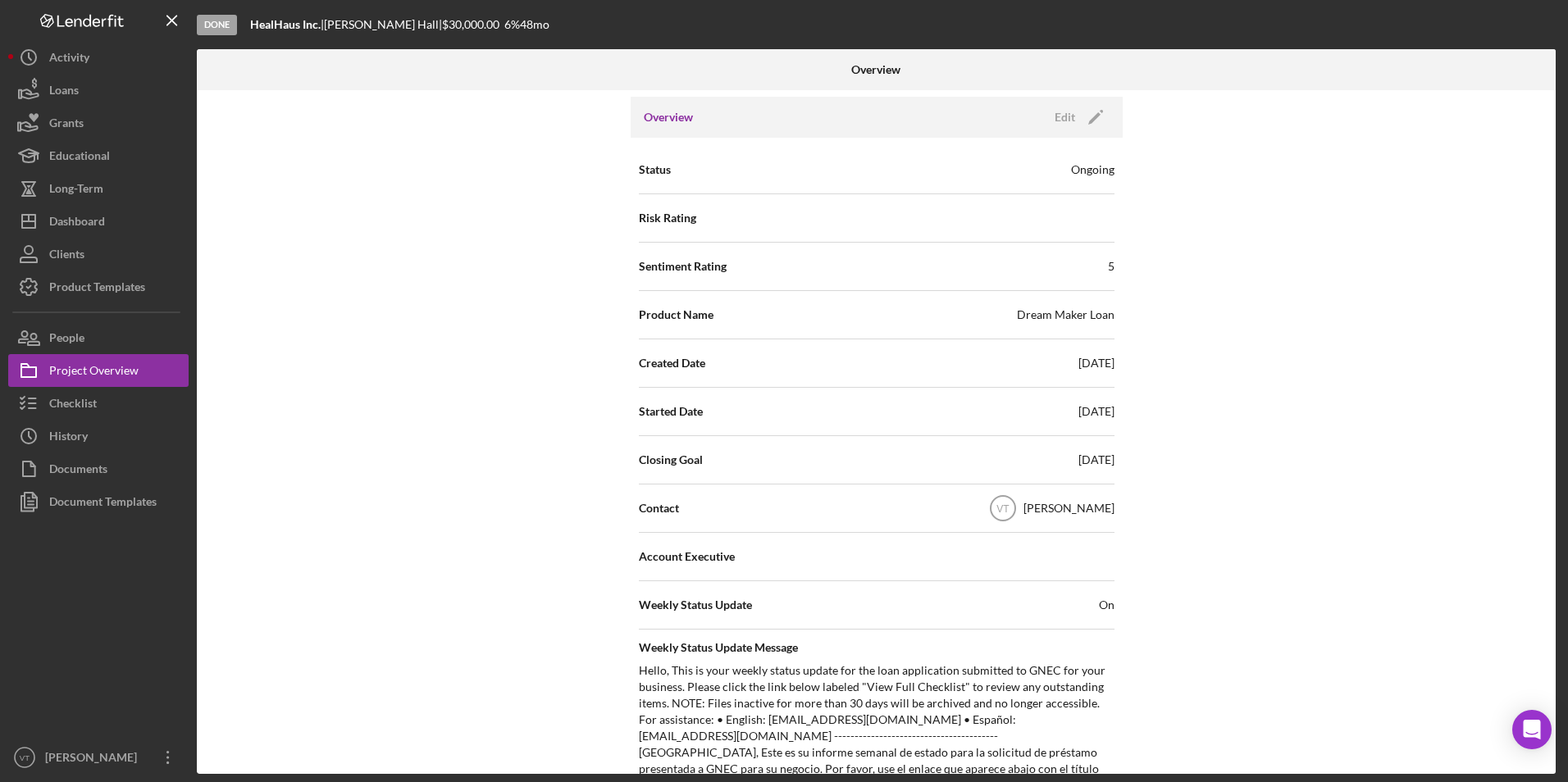
scroll to position [0, 0]
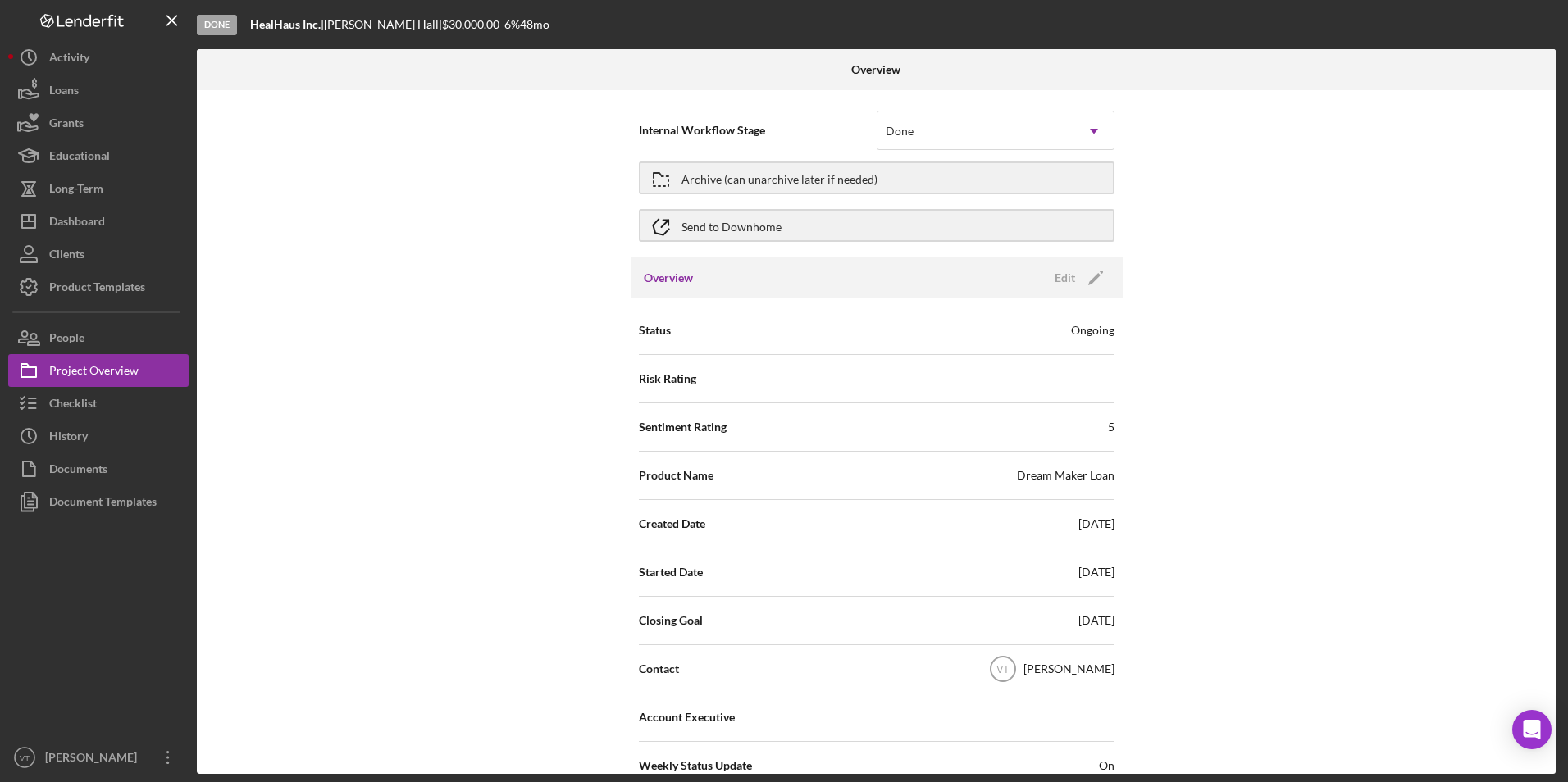
click at [731, 244] on div "Internal Workflow Stage Done Icon/Dropdown Arrow Archive (can unarchive later i…" at bounding box center [876, 431] width 1359 height 683
click at [731, 232] on button "Send to Downhome" at bounding box center [876, 226] width 475 height 33
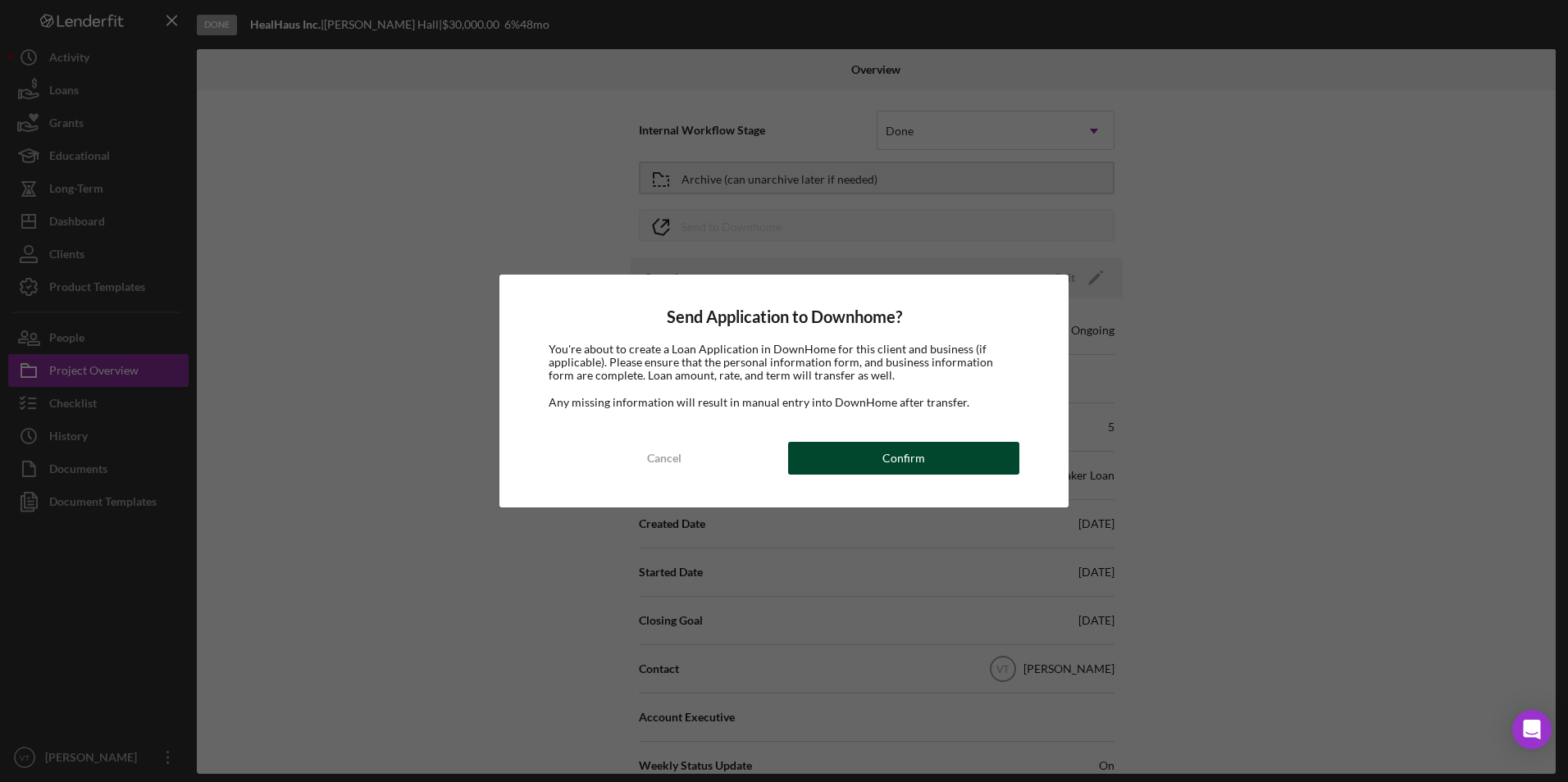
click at [731, 461] on button "Confirm" at bounding box center [904, 458] width 232 height 33
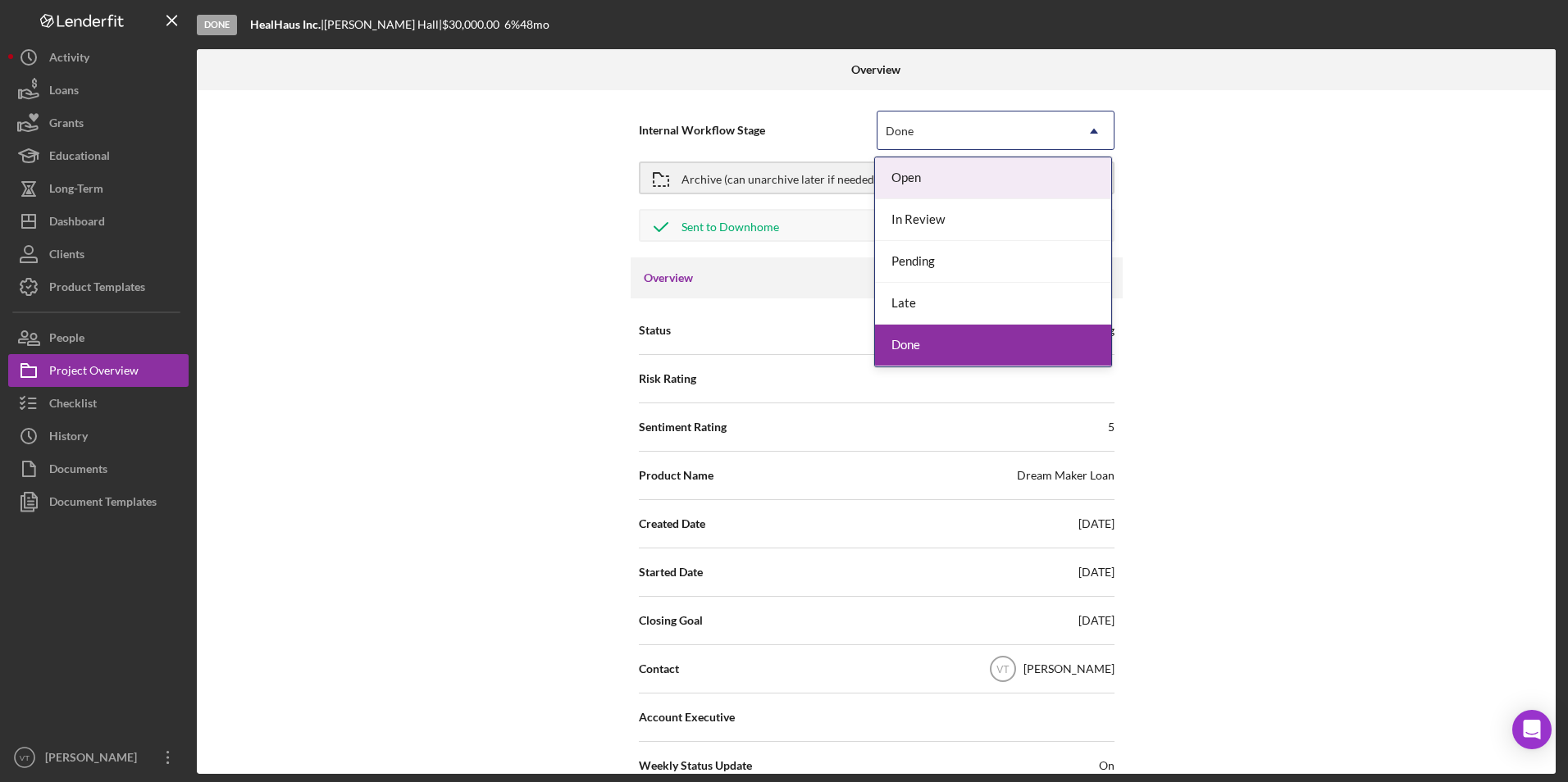
click at [731, 120] on div "Done" at bounding box center [976, 131] width 197 height 38
click at [731, 188] on div "Internal Workflow Stage 5 results available. Use Up and Down to choose options,…" at bounding box center [876, 431] width 1359 height 683
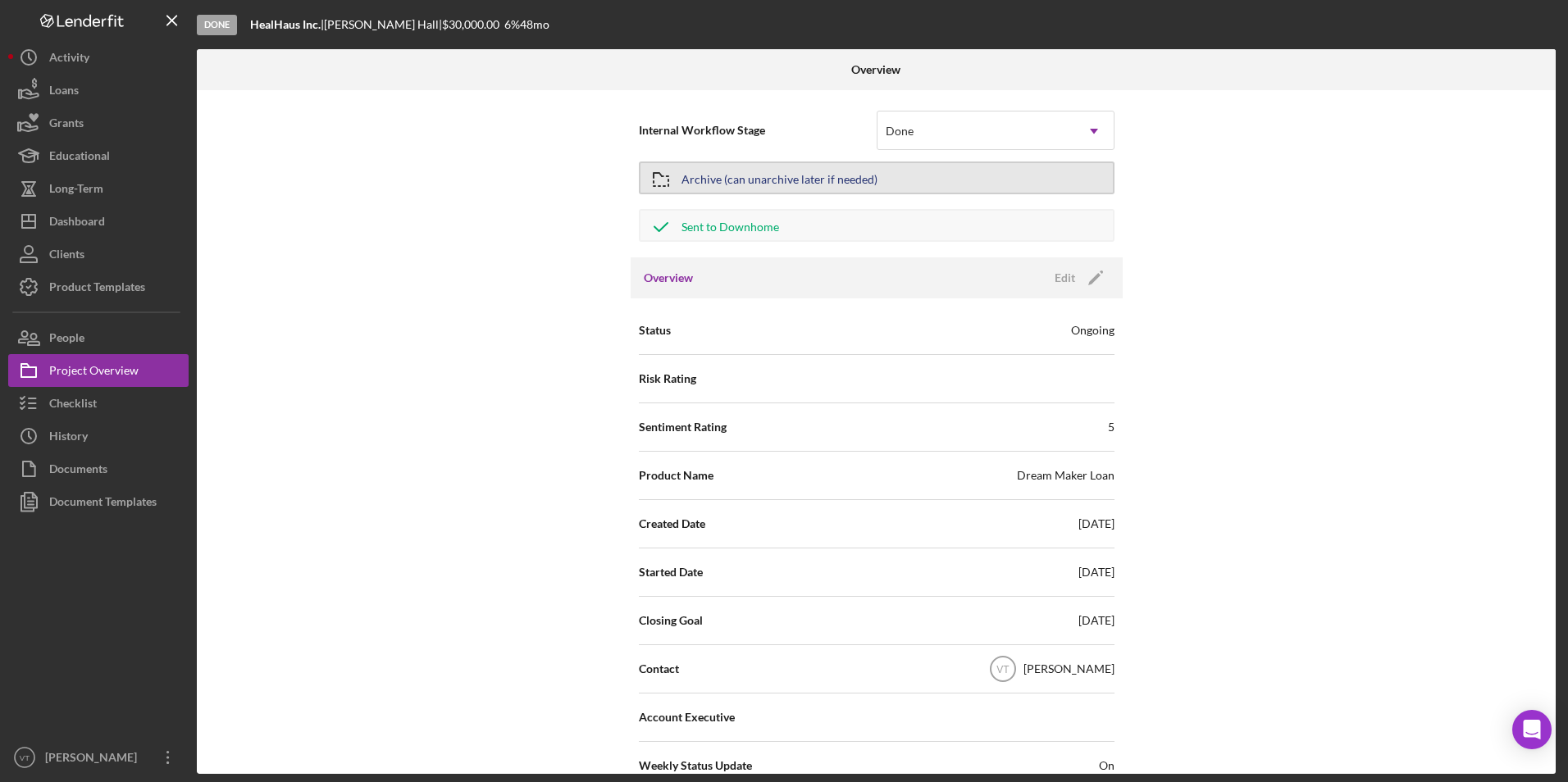
click at [731, 183] on button "Archive (can unarchive later if needed)" at bounding box center [876, 178] width 475 height 33
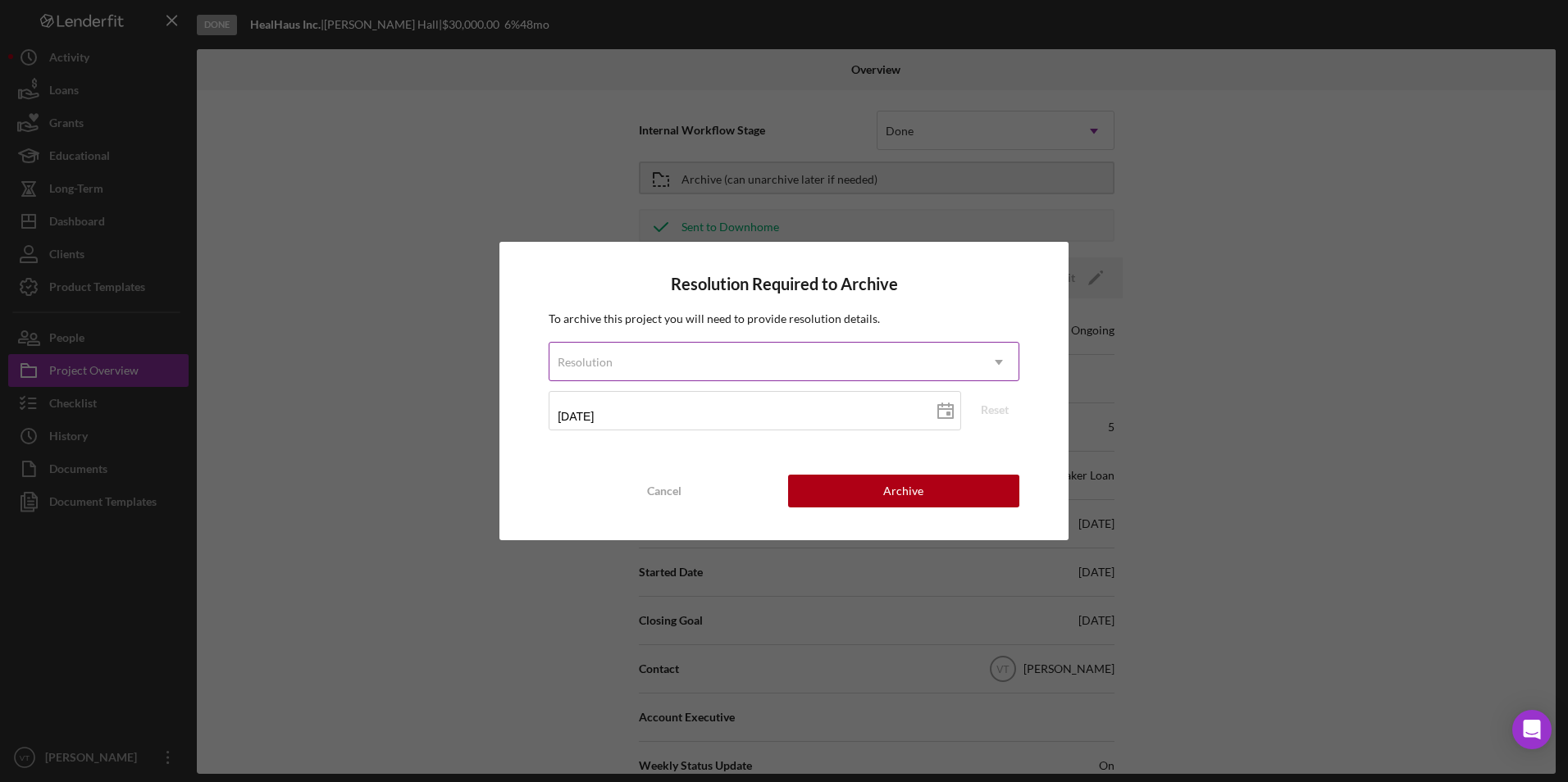
click at [731, 362] on icon "Icon/Dropdown Arrow" at bounding box center [999, 363] width 40 height 40
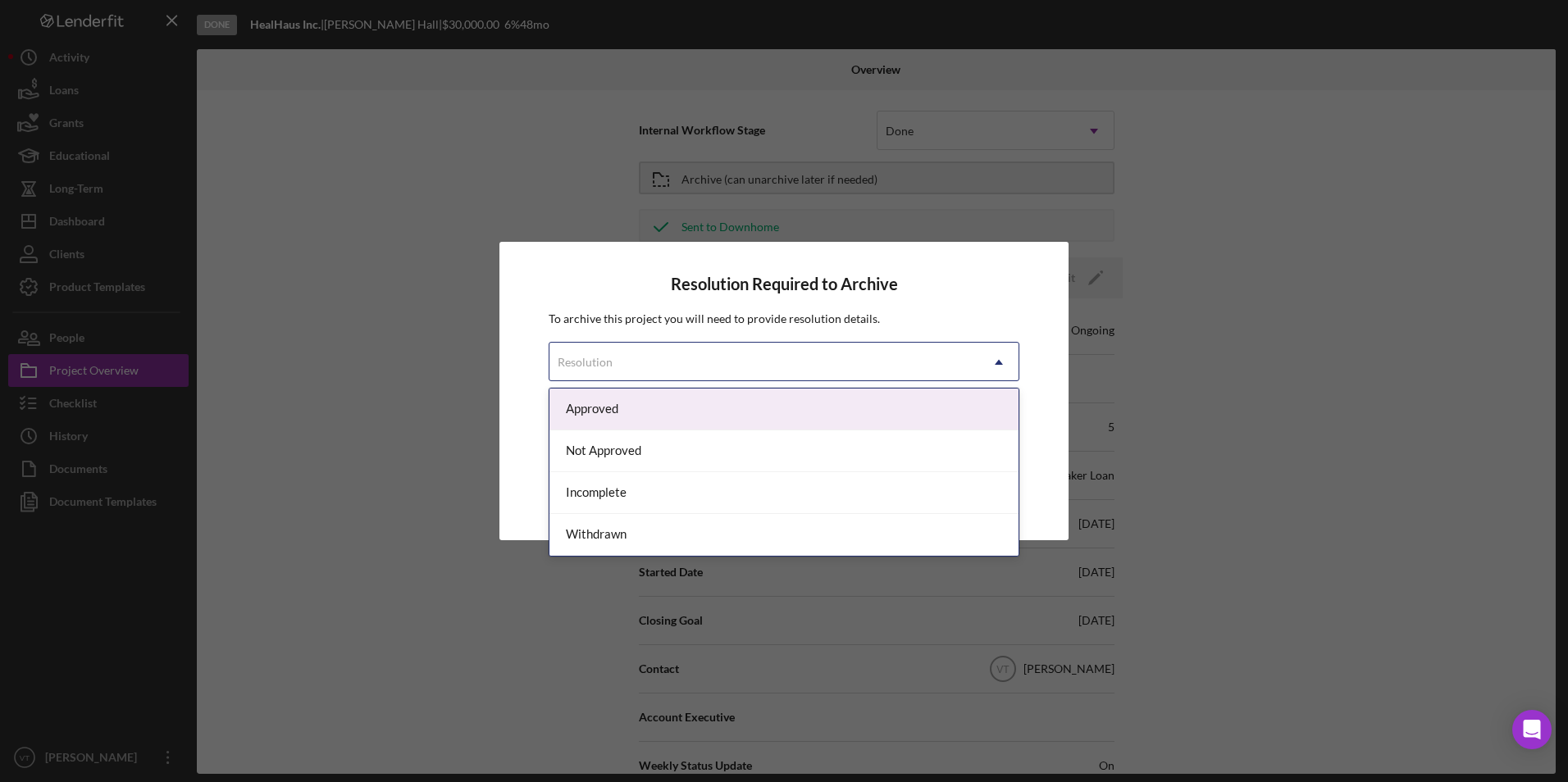
click at [731, 408] on div "Approved" at bounding box center [784, 410] width 469 height 41
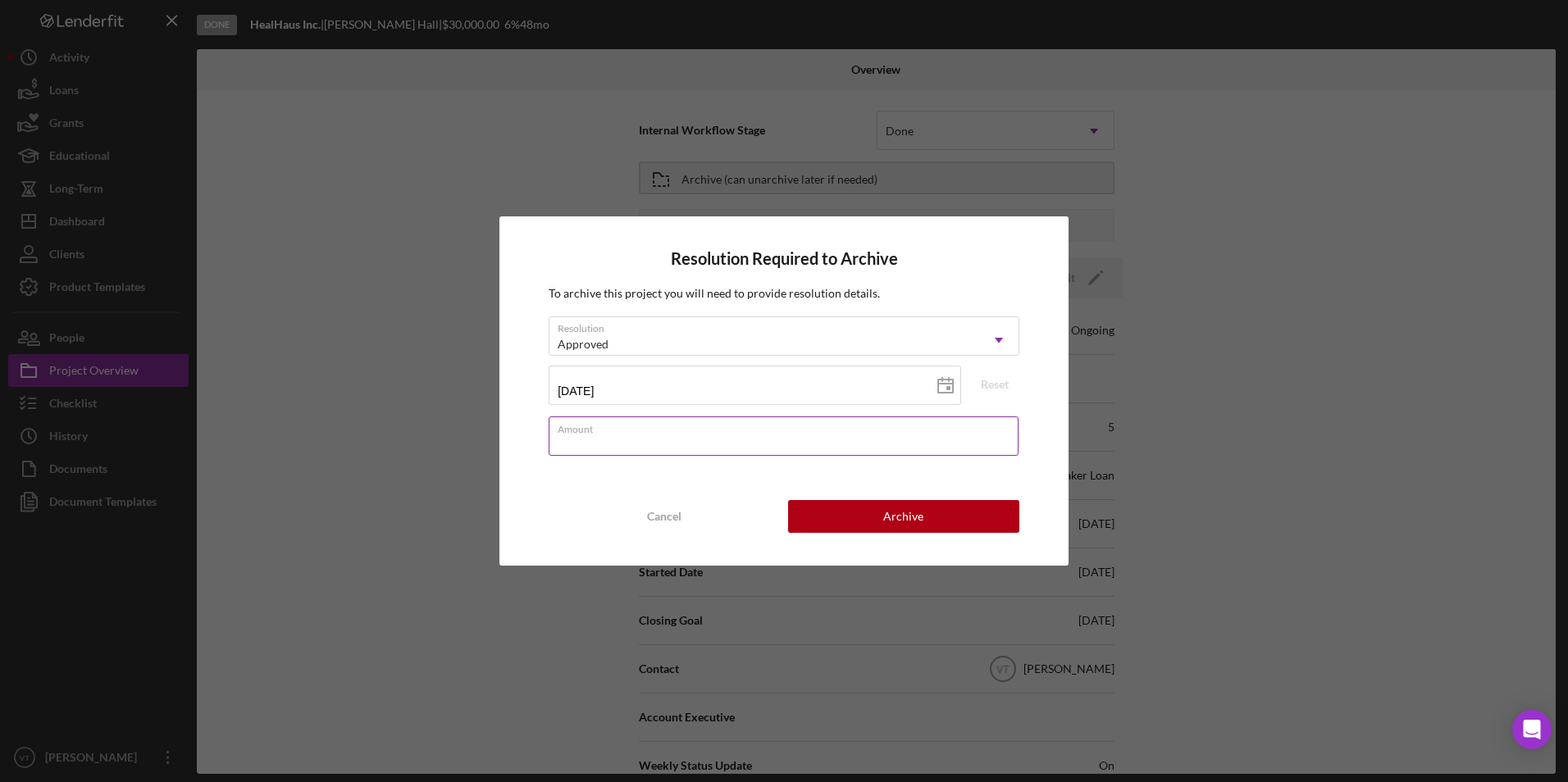
click at [731, 436] on input "Amount" at bounding box center [784, 436] width 470 height 40
type input "$30,000"
click at [731, 514] on button "Archive" at bounding box center [904, 517] width 232 height 33
type input "%"
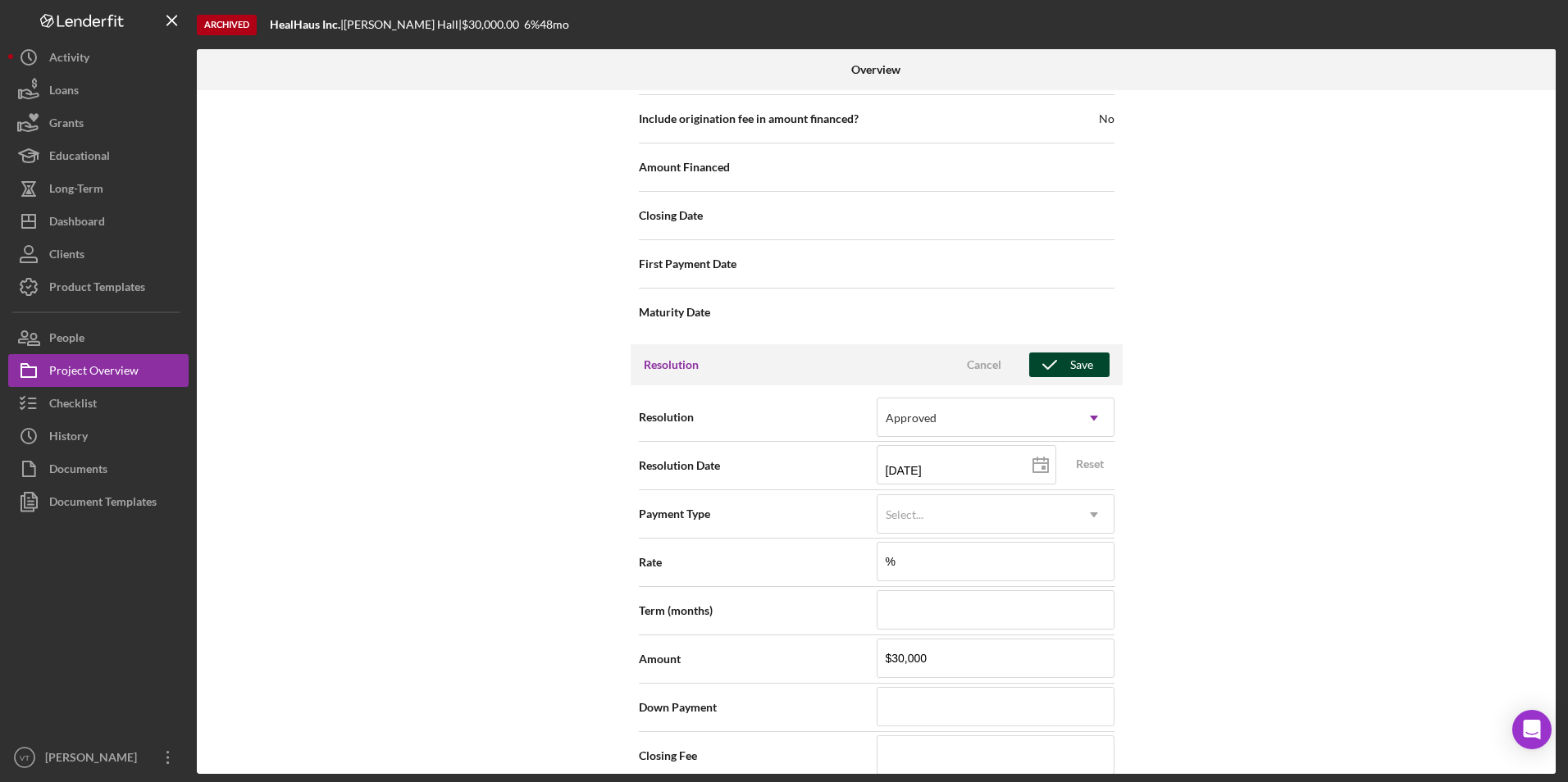
click at [731, 345] on icon "button" at bounding box center [1049, 365] width 41 height 41
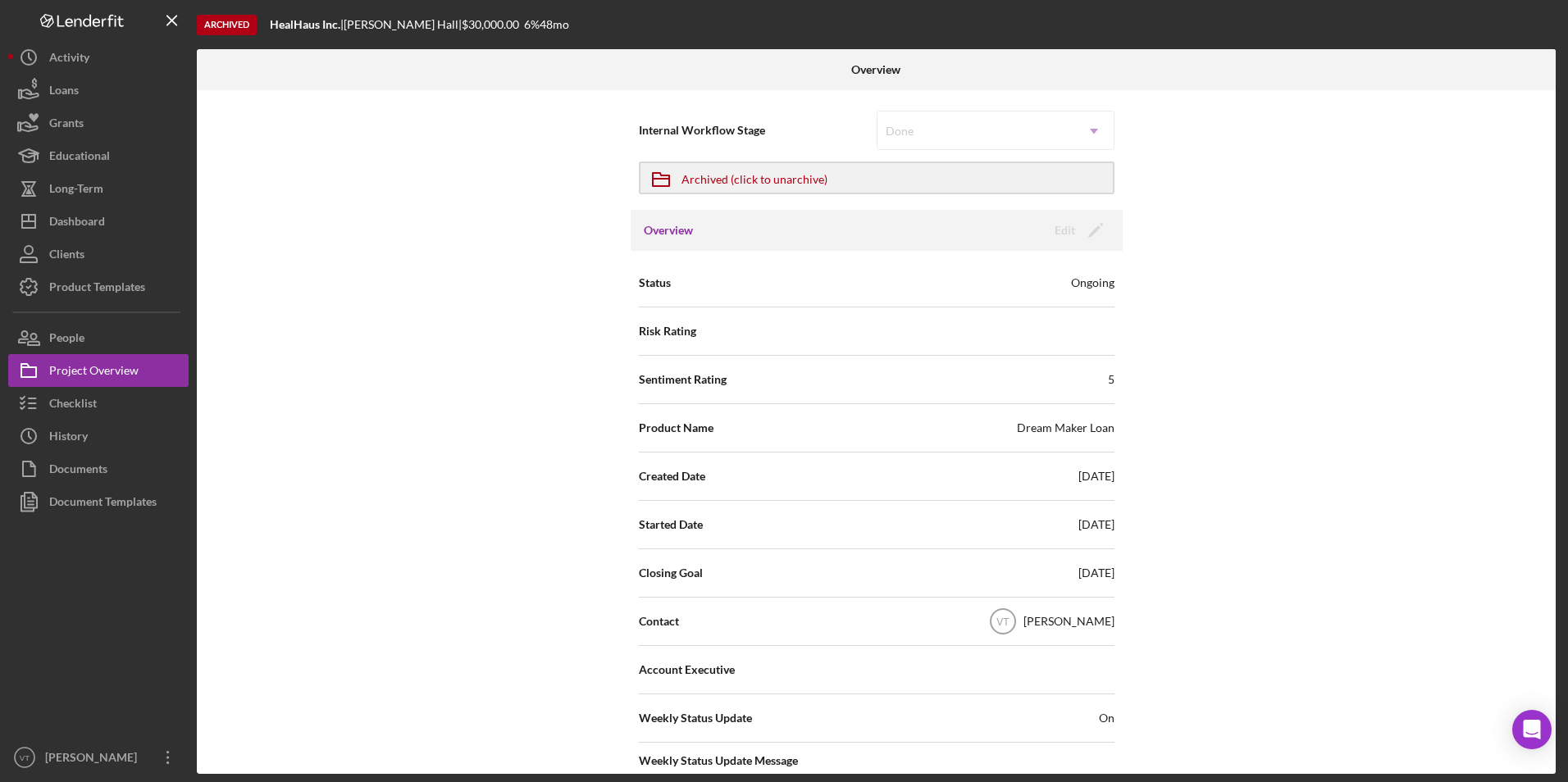
click at [541, 242] on div "Internal Workflow Stage Done Icon/Dropdown Arrow Icon/Archived Archived (click …" at bounding box center [876, 431] width 1359 height 683
click at [144, 219] on button "Icon/Dashboard Dashboard" at bounding box center [98, 221] width 181 height 33
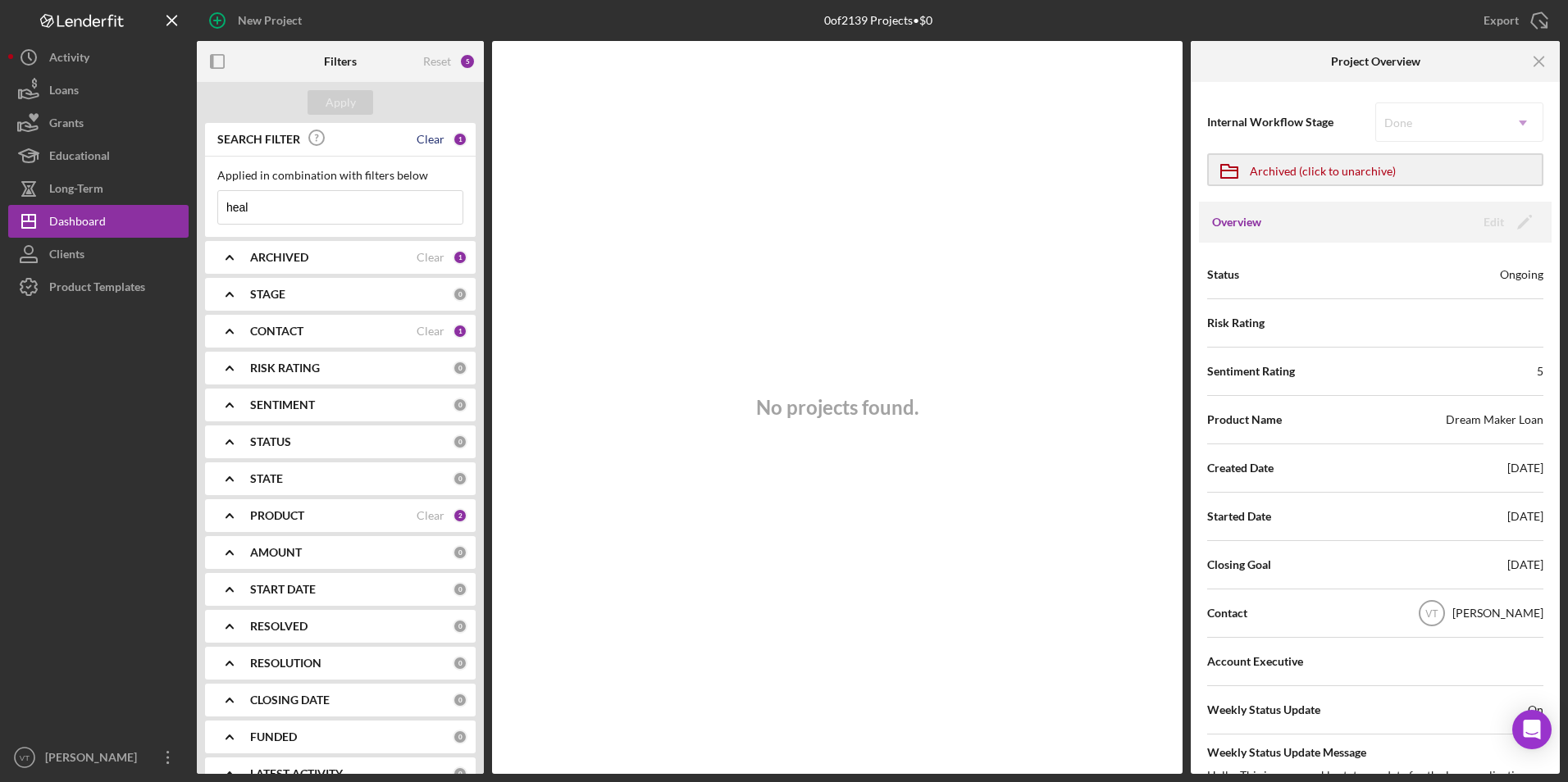
click at [426, 137] on div "Clear" at bounding box center [430, 139] width 28 height 13
click at [369, 257] on div "ARCHIVED" at bounding box center [333, 257] width 167 height 13
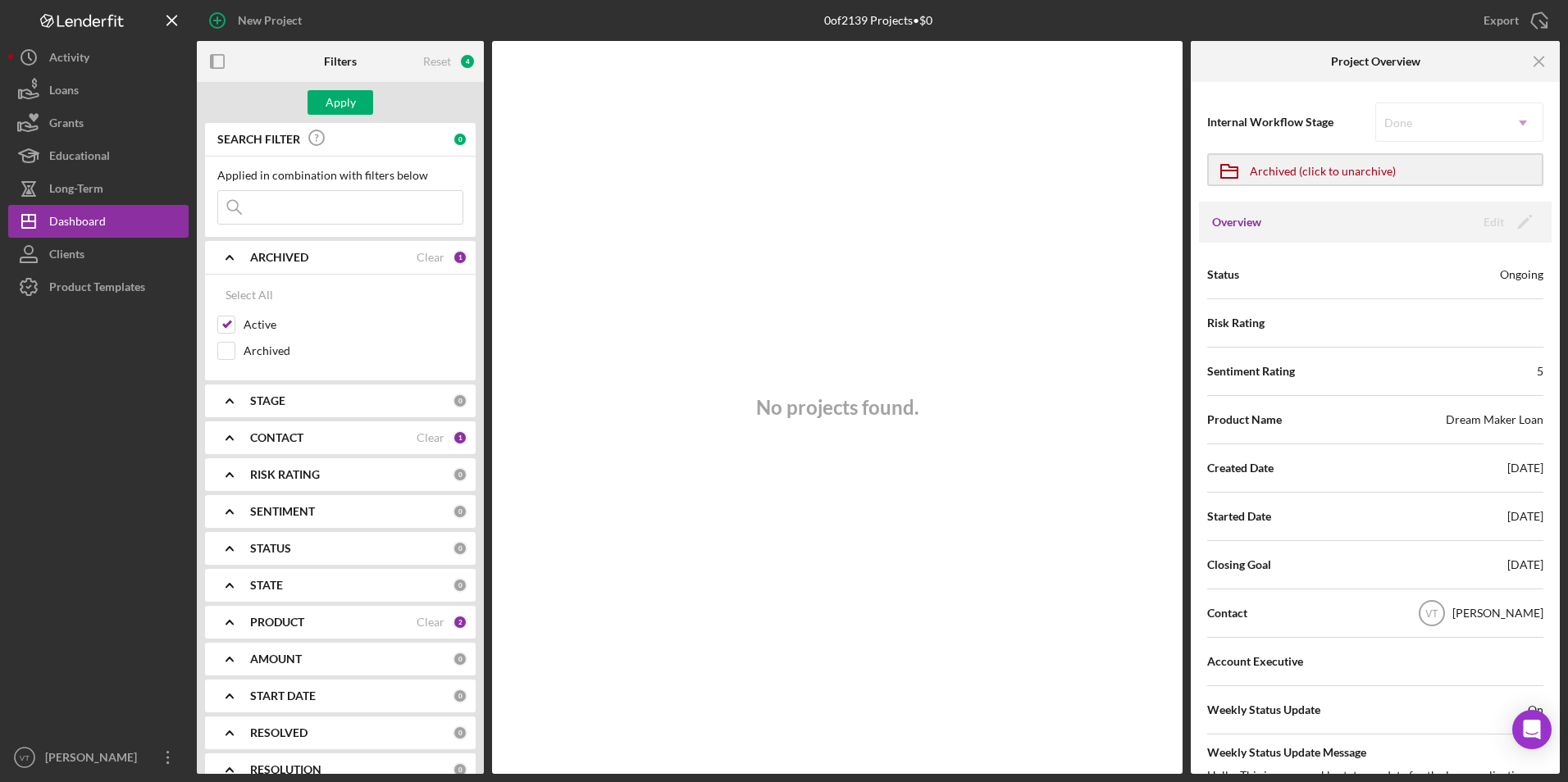
click at [369, 257] on div "ARCHIVED" at bounding box center [333, 257] width 167 height 13
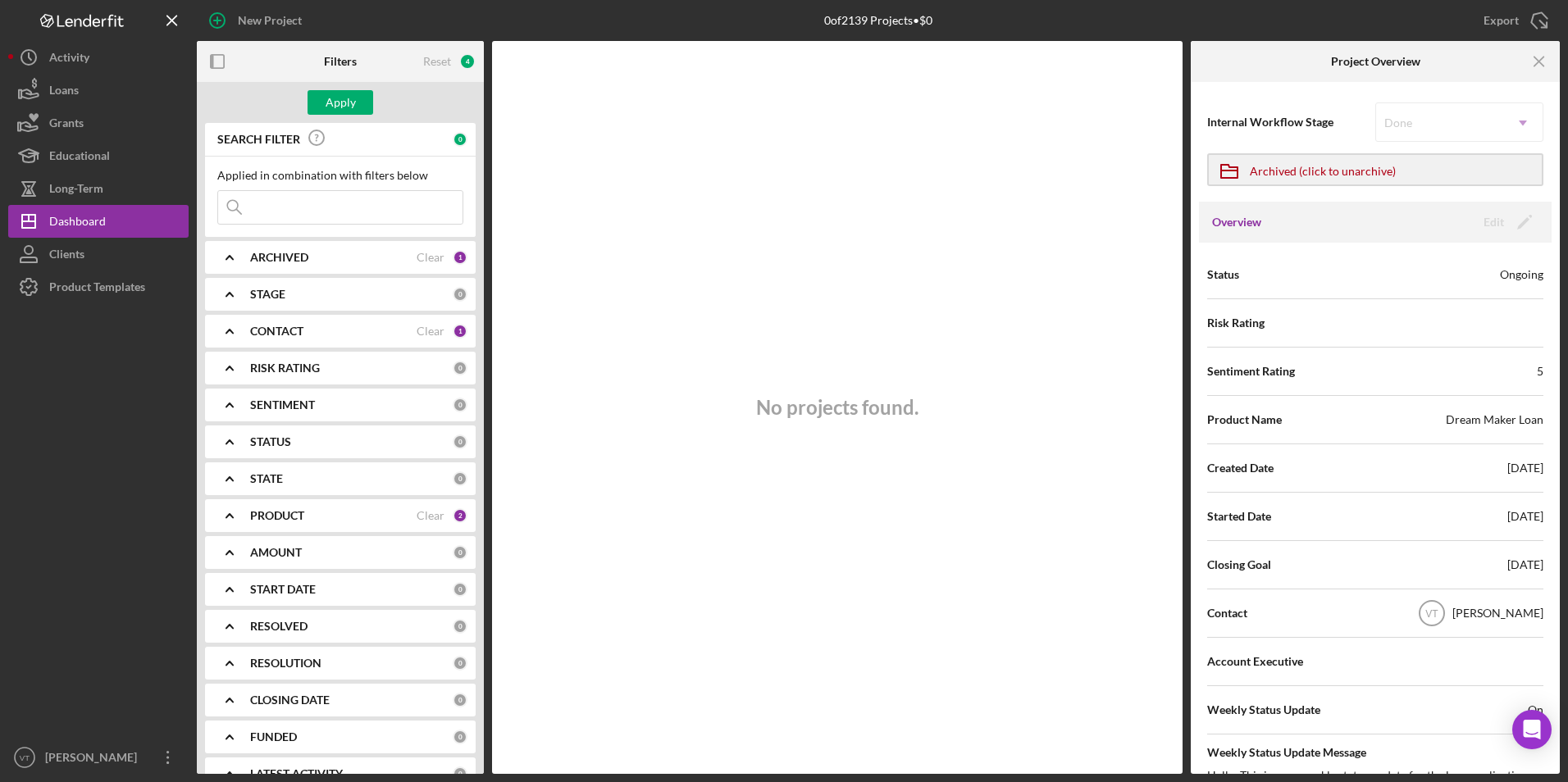
click at [404, 205] on input at bounding box center [340, 207] width 245 height 33
click at [339, 97] on div "Apply" at bounding box center [341, 102] width 30 height 24
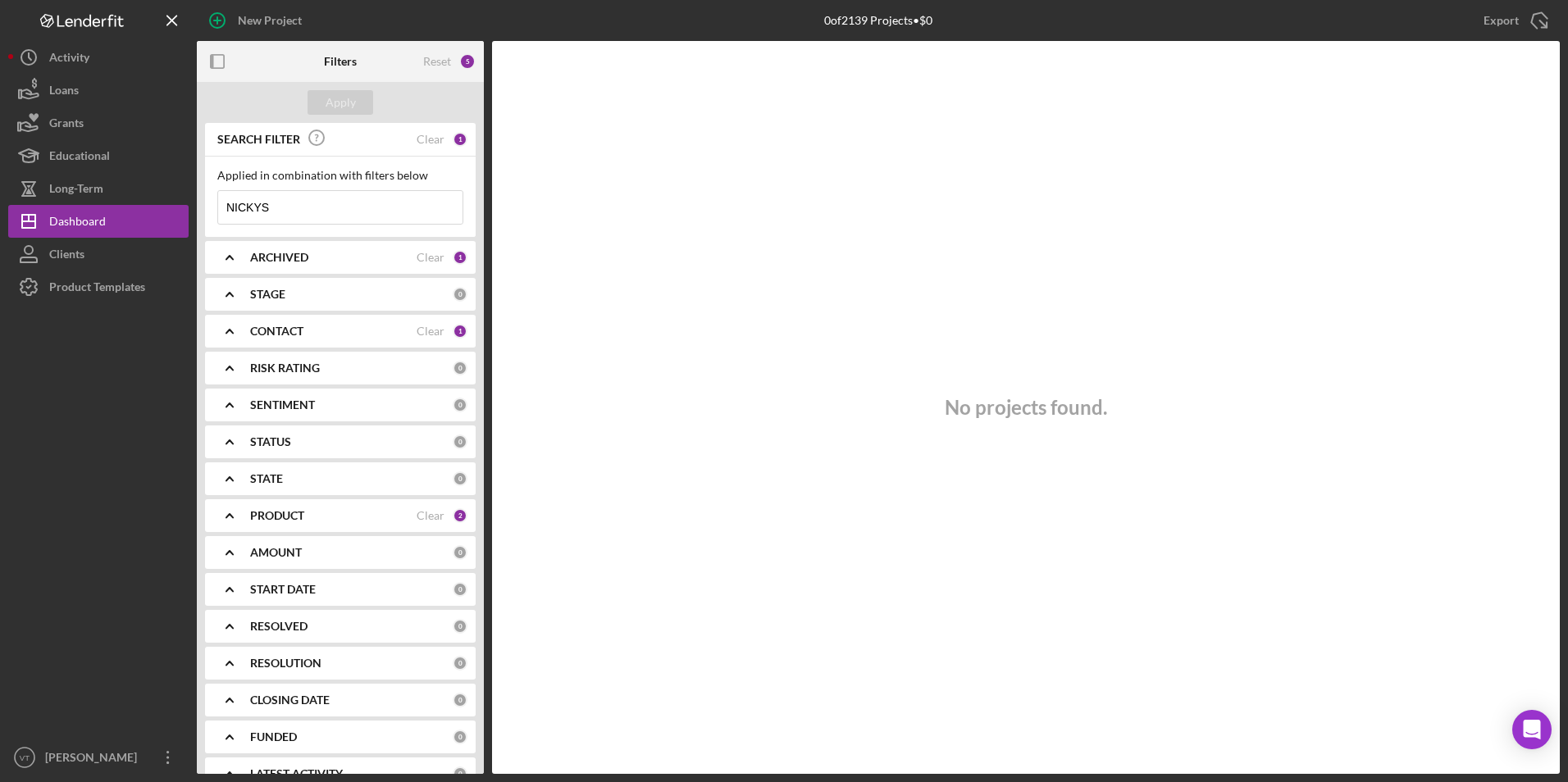
click at [317, 205] on input "NICKYS" at bounding box center [340, 207] width 245 height 33
click at [333, 95] on div "Apply" at bounding box center [341, 102] width 30 height 24
drag, startPoint x: 283, startPoint y: 213, endPoint x: 150, endPoint y: 210, distance: 133.0
click at [150, 210] on div "New Project 0 of 2139 Projects • $0 heal Export Icon/Export Filters Reset 5 App…" at bounding box center [783, 387] width 1552 height 774
type input "body"
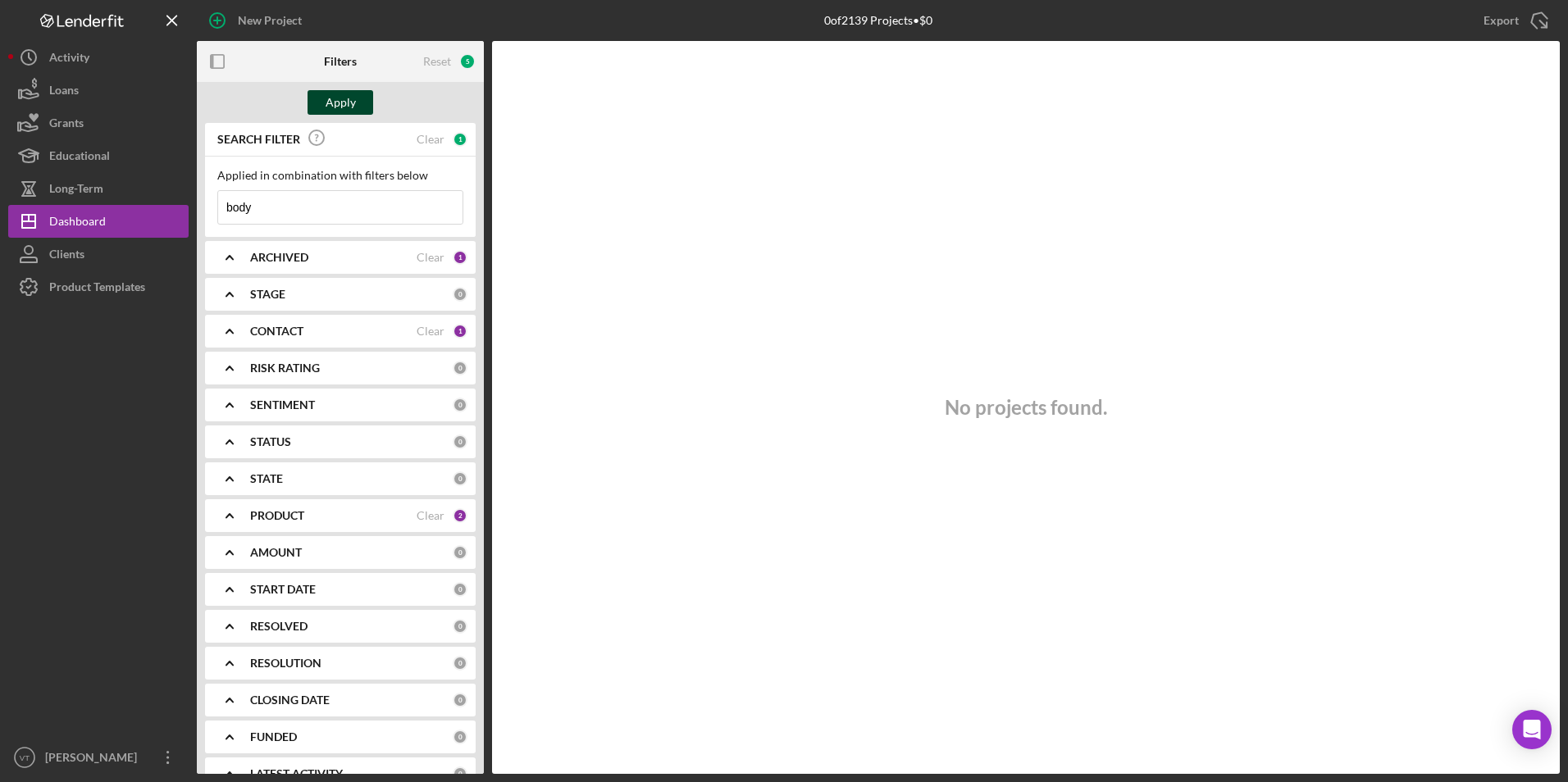
click at [353, 95] on div "Apply" at bounding box center [341, 102] width 30 height 24
